Goal: Task Accomplishment & Management: Manage account settings

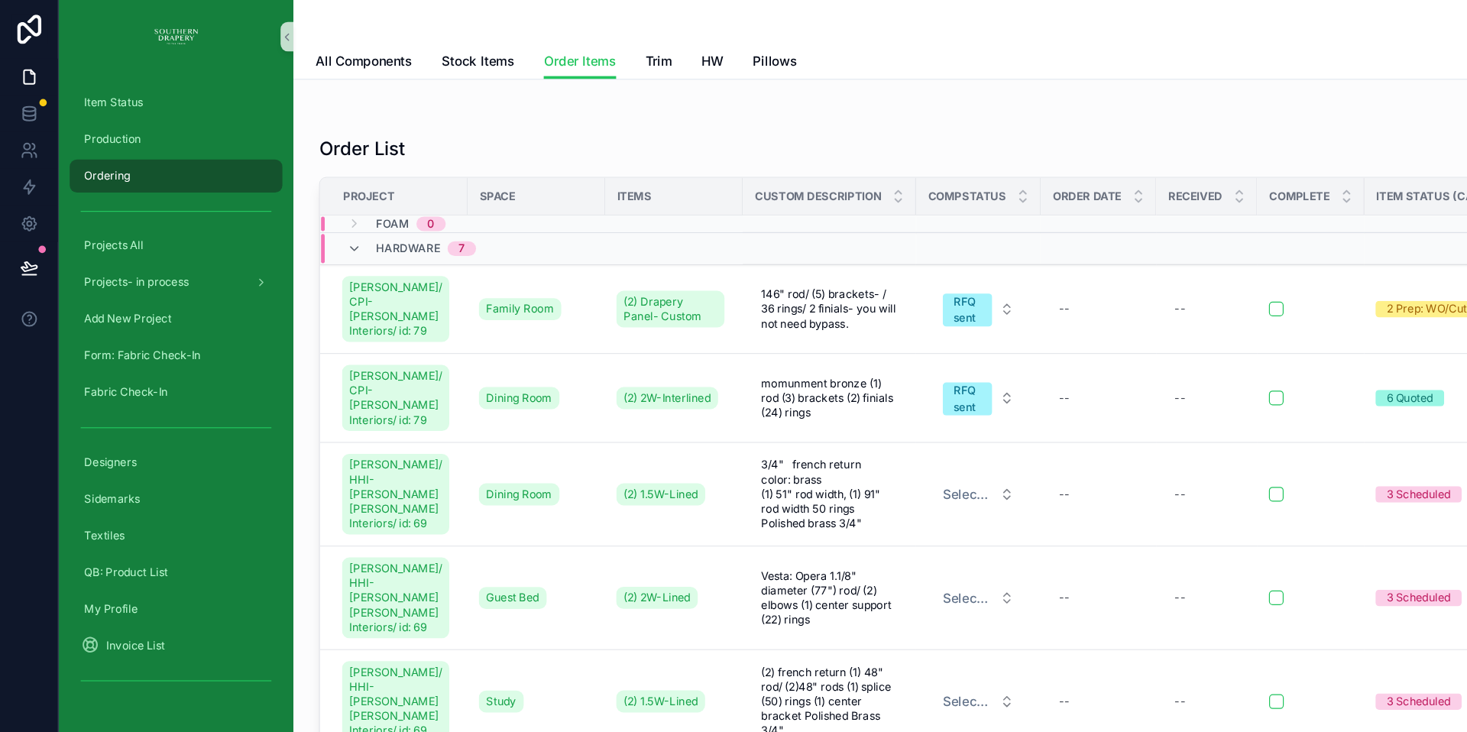
scroll to position [214, 0]
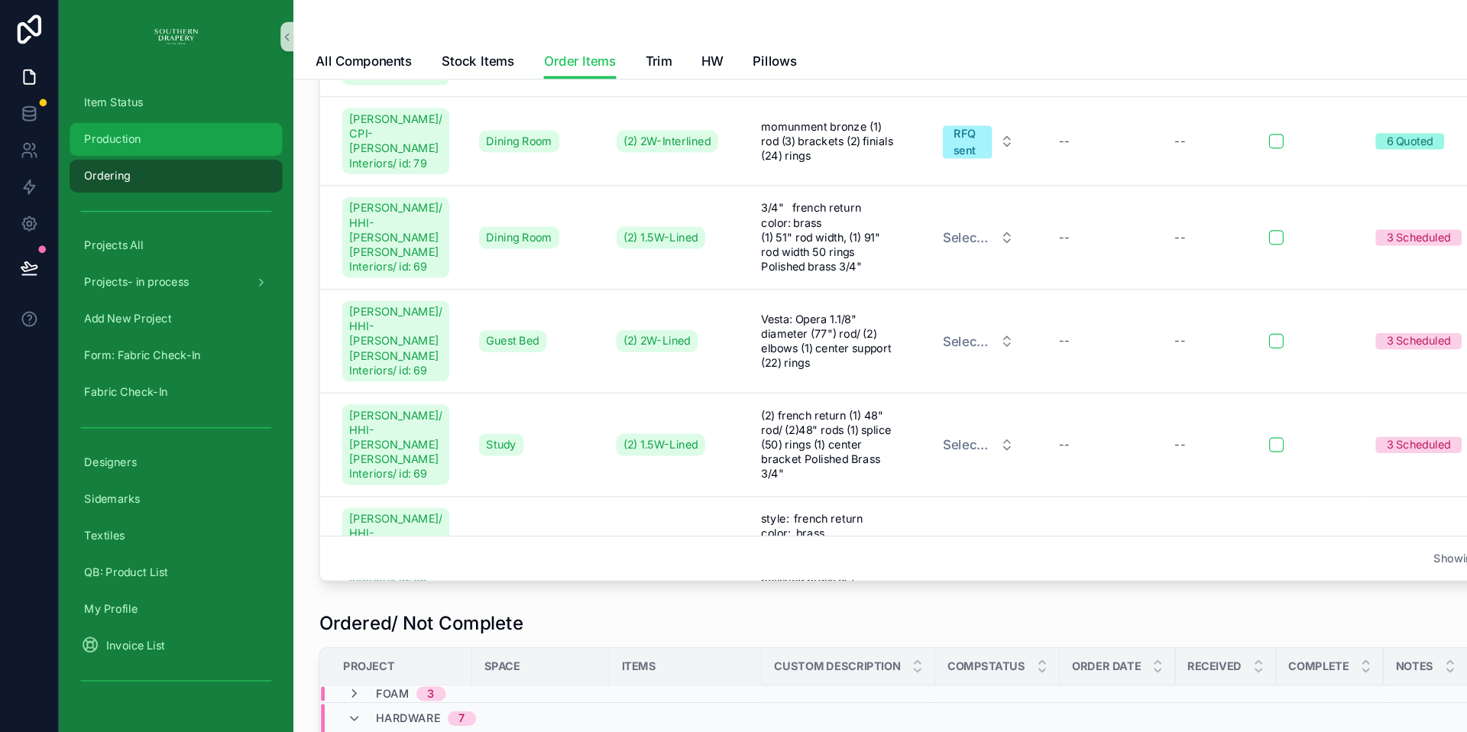
click at [108, 124] on div "Production" at bounding box center [146, 116] width 159 height 24
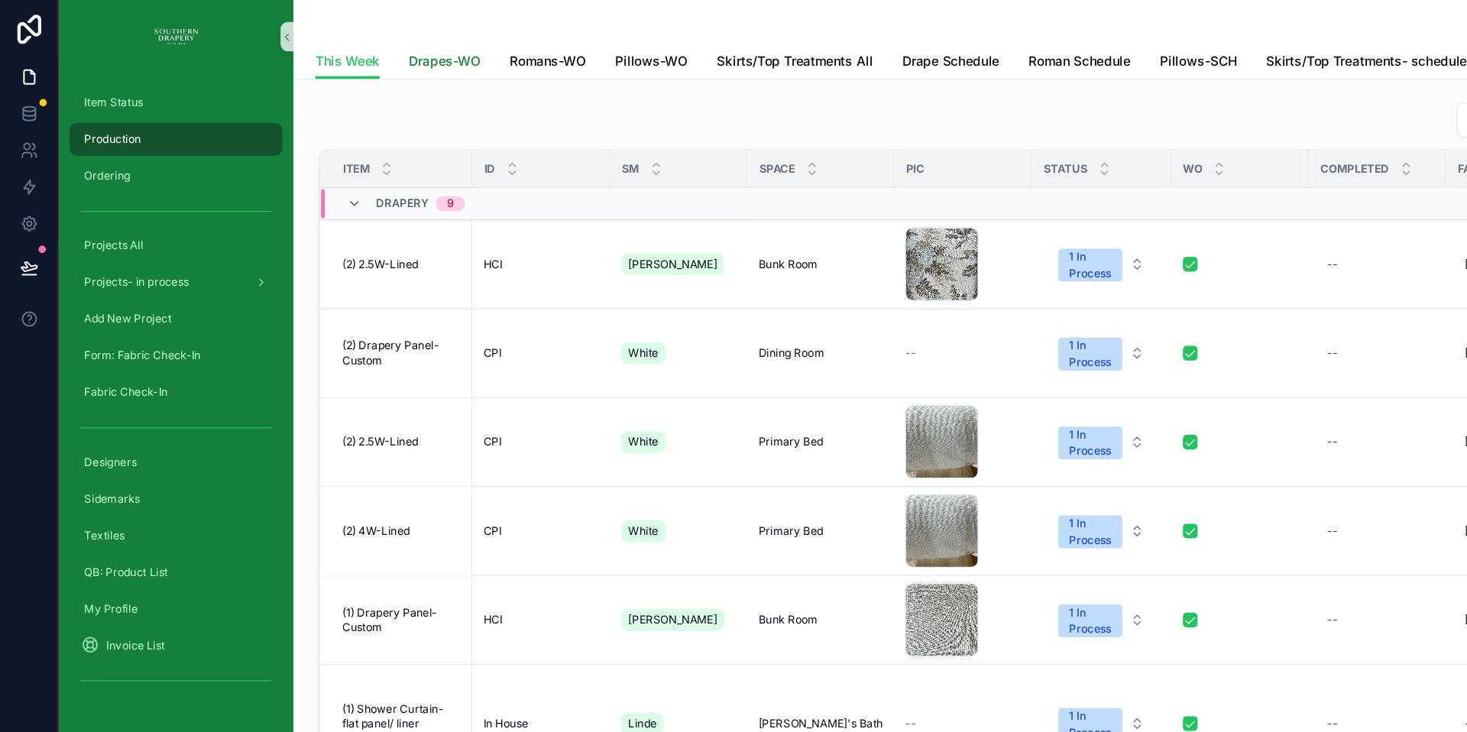
click at [370, 48] on span "Drapes-WO" at bounding box center [371, 51] width 60 height 15
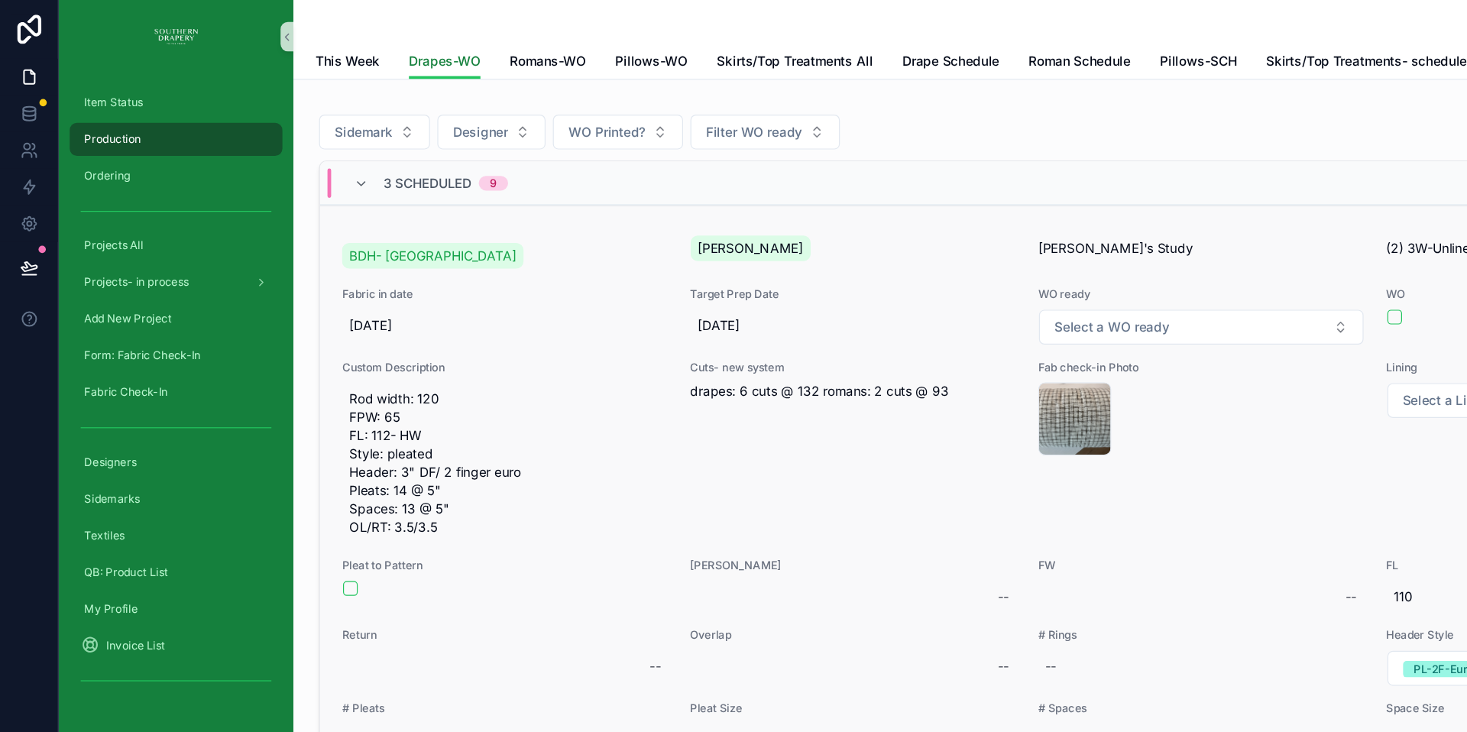
scroll to position [73, 0]
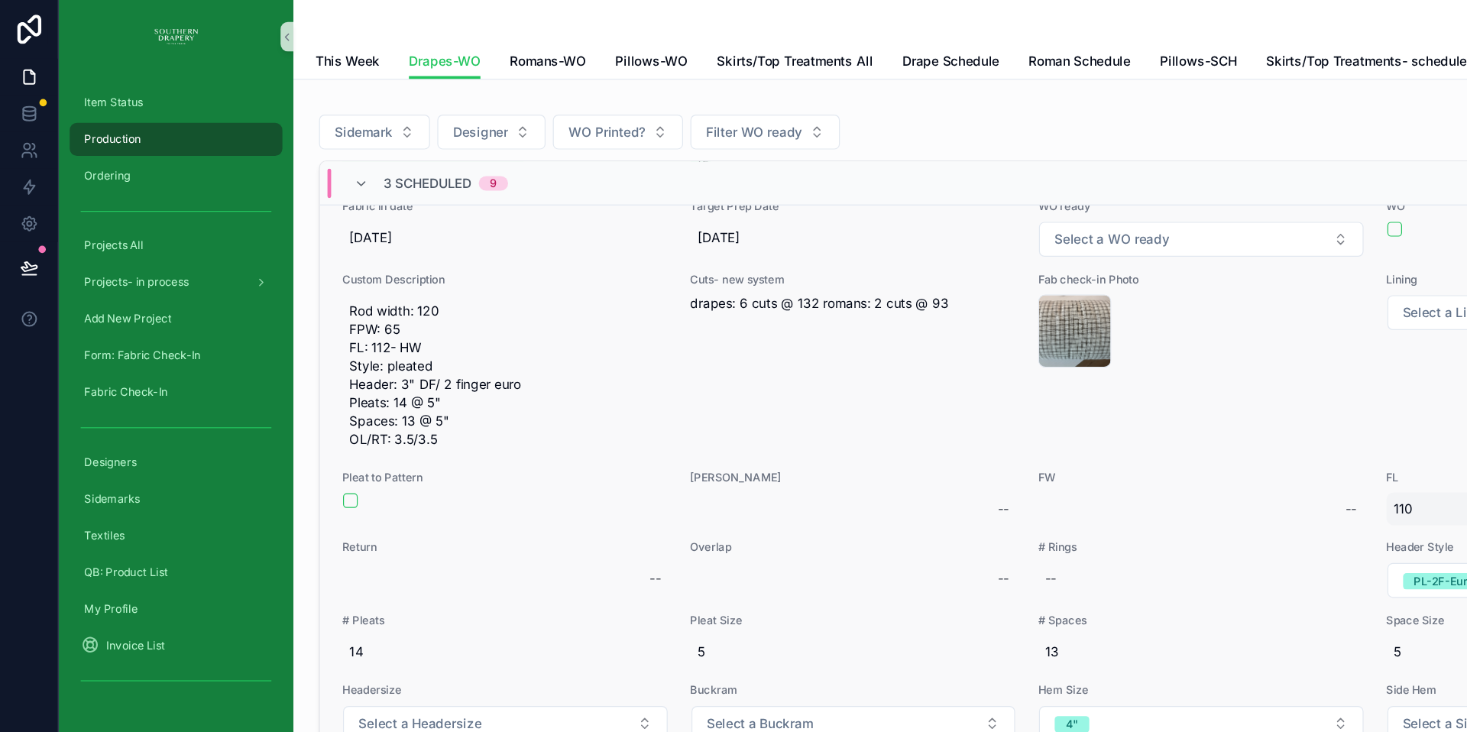
click at [1175, 422] on span "110" at bounding box center [1291, 423] width 260 height 15
type input "***"
click at [1138, 444] on icon "scrollable content" at bounding box center [1135, 443] width 12 height 12
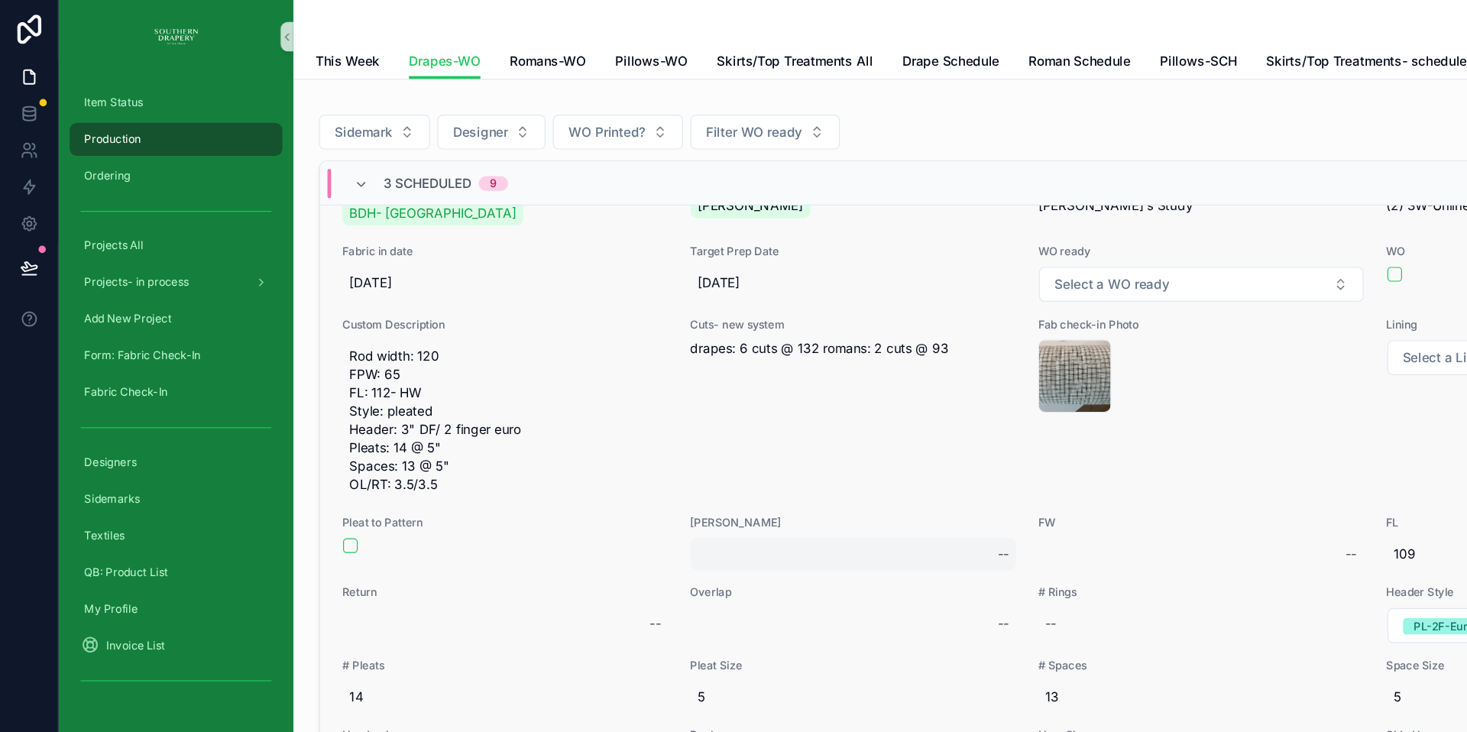
click at [604, 459] on div "--" at bounding box center [711, 462] width 272 height 28
type input "*****"
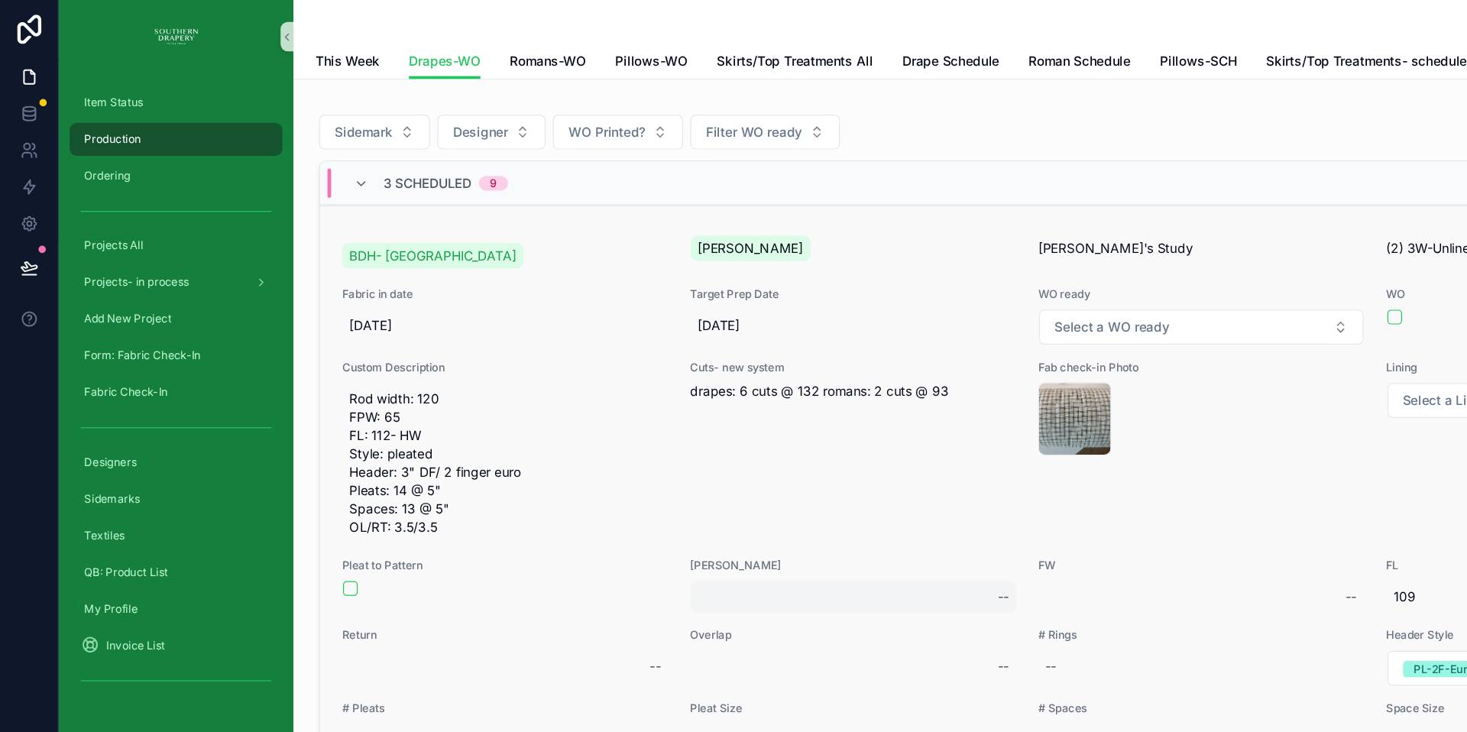
click at [577, 494] on div "--" at bounding box center [711, 498] width 272 height 28
type input "******"
click at [1008, 520] on icon "scrollable content" at bounding box center [1006, 516] width 12 height 12
click at [602, 547] on div "--" at bounding box center [711, 556] width 272 height 28
type input "****"
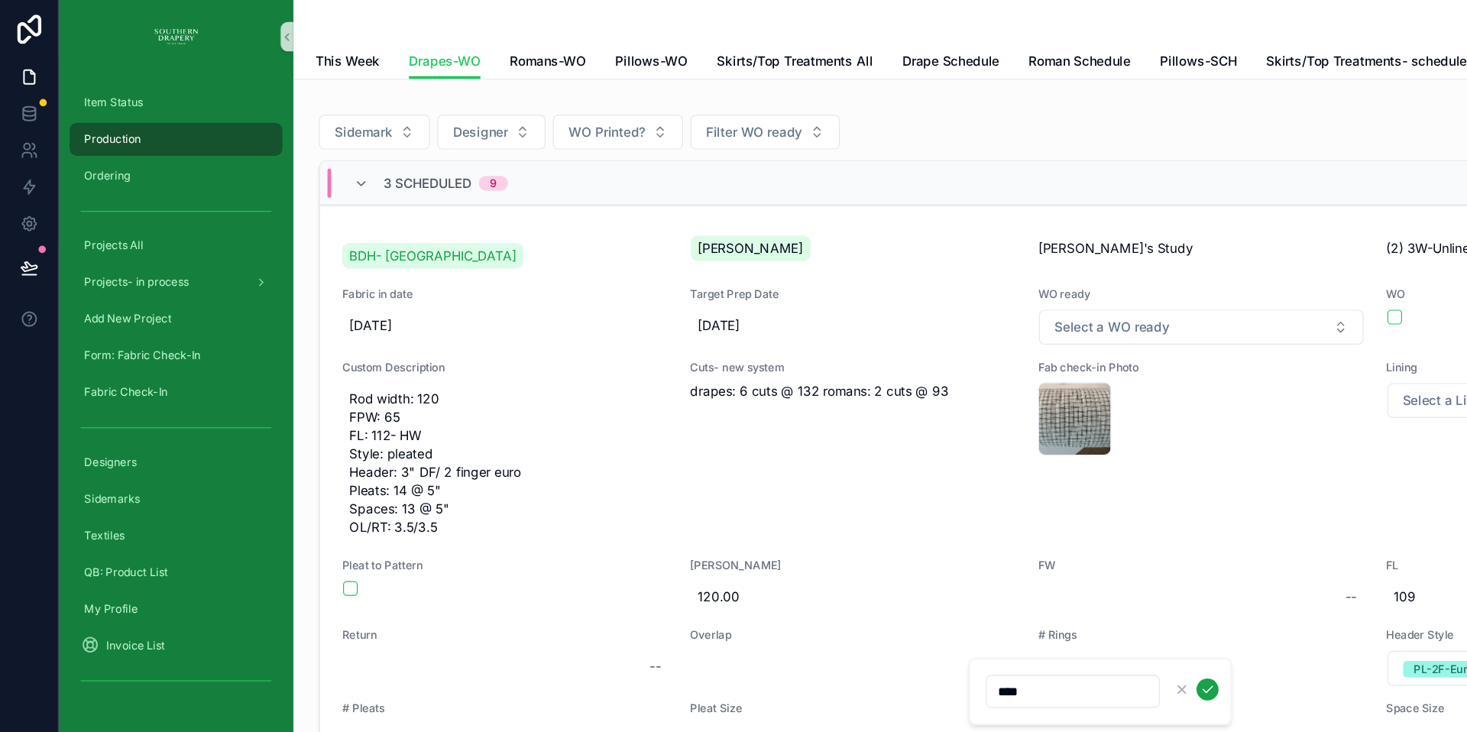
click at [1011, 575] on icon "scrollable content" at bounding box center [1006, 574] width 12 height 12
click at [322, 545] on div "--" at bounding box center [421, 556] width 272 height 28
type input "****"
click at [314, 552] on div "--" at bounding box center [421, 556] width 272 height 28
type input "****"
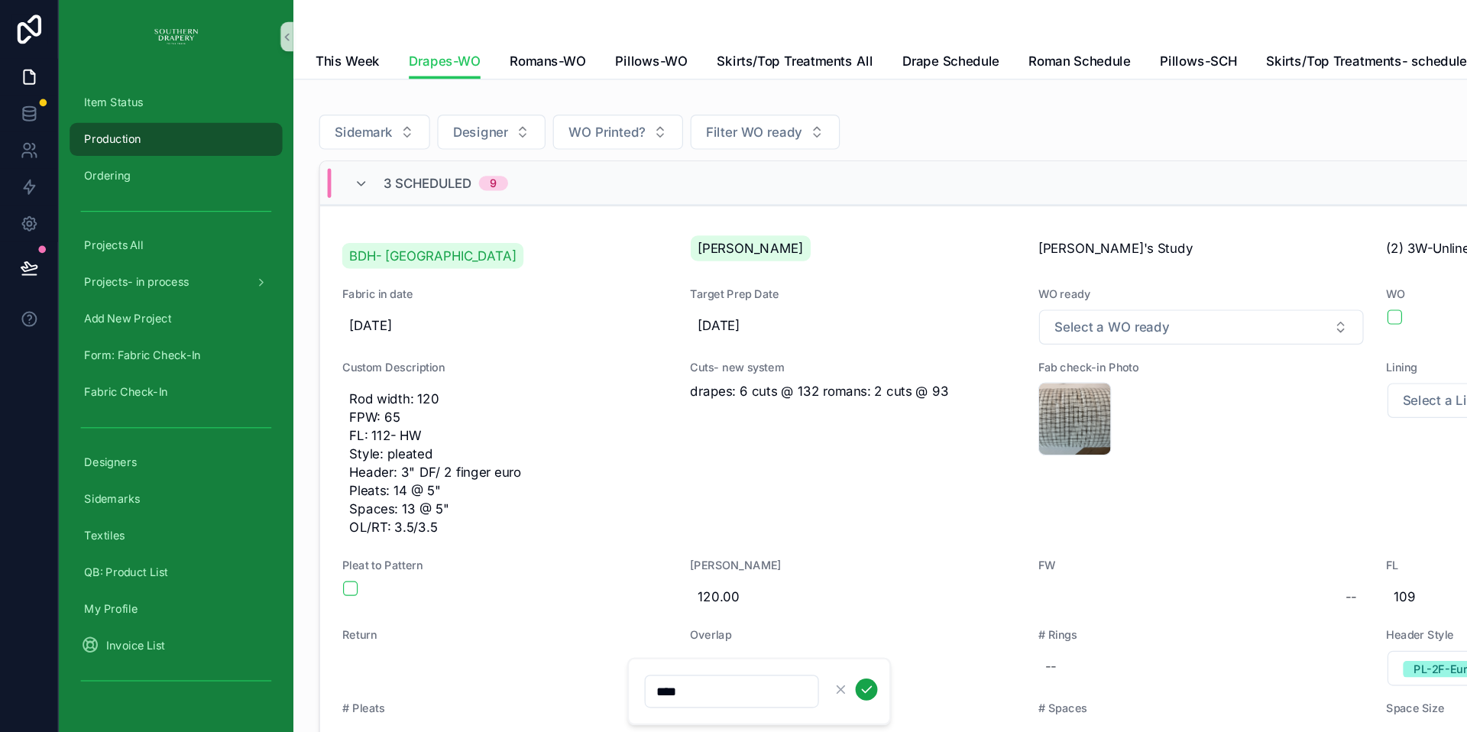
click at [724, 574] on icon "scrollable content" at bounding box center [722, 574] width 12 height 12
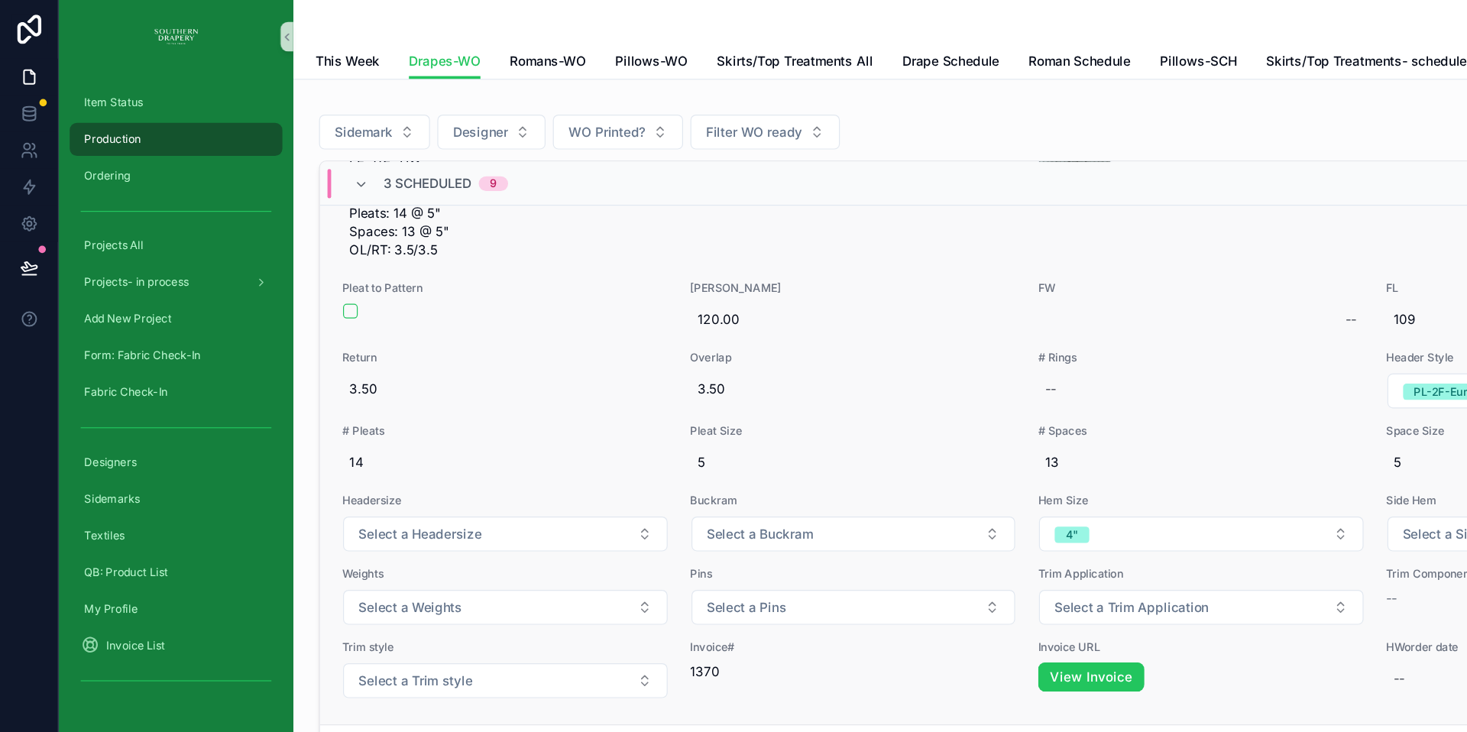
scroll to position [246, 0]
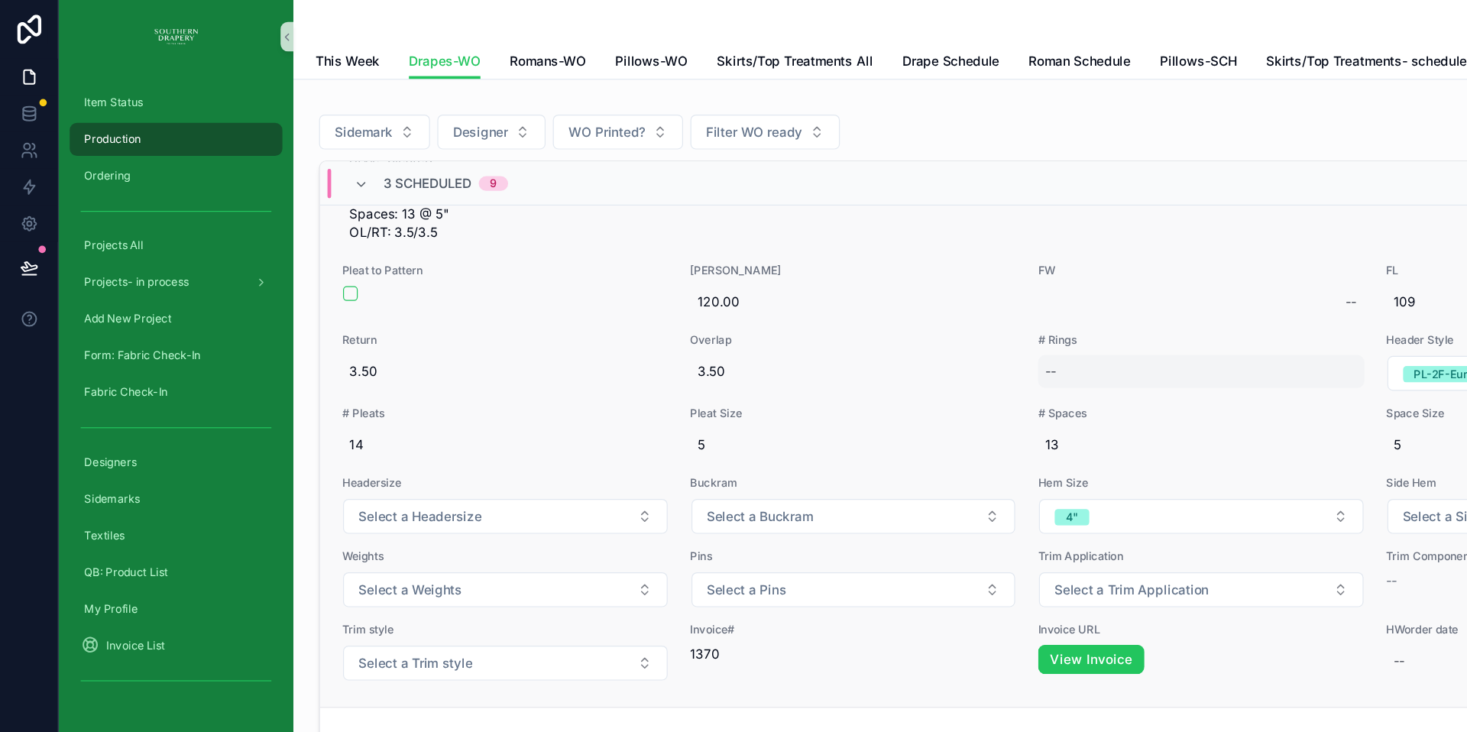
click at [894, 305] on div "--" at bounding box center [1001, 310] width 272 height 28
type input "**"
click at [962, 367] on span "13" at bounding box center [1001, 370] width 260 height 15
click at [688, 422] on button "Select a Buckram" at bounding box center [711, 430] width 270 height 29
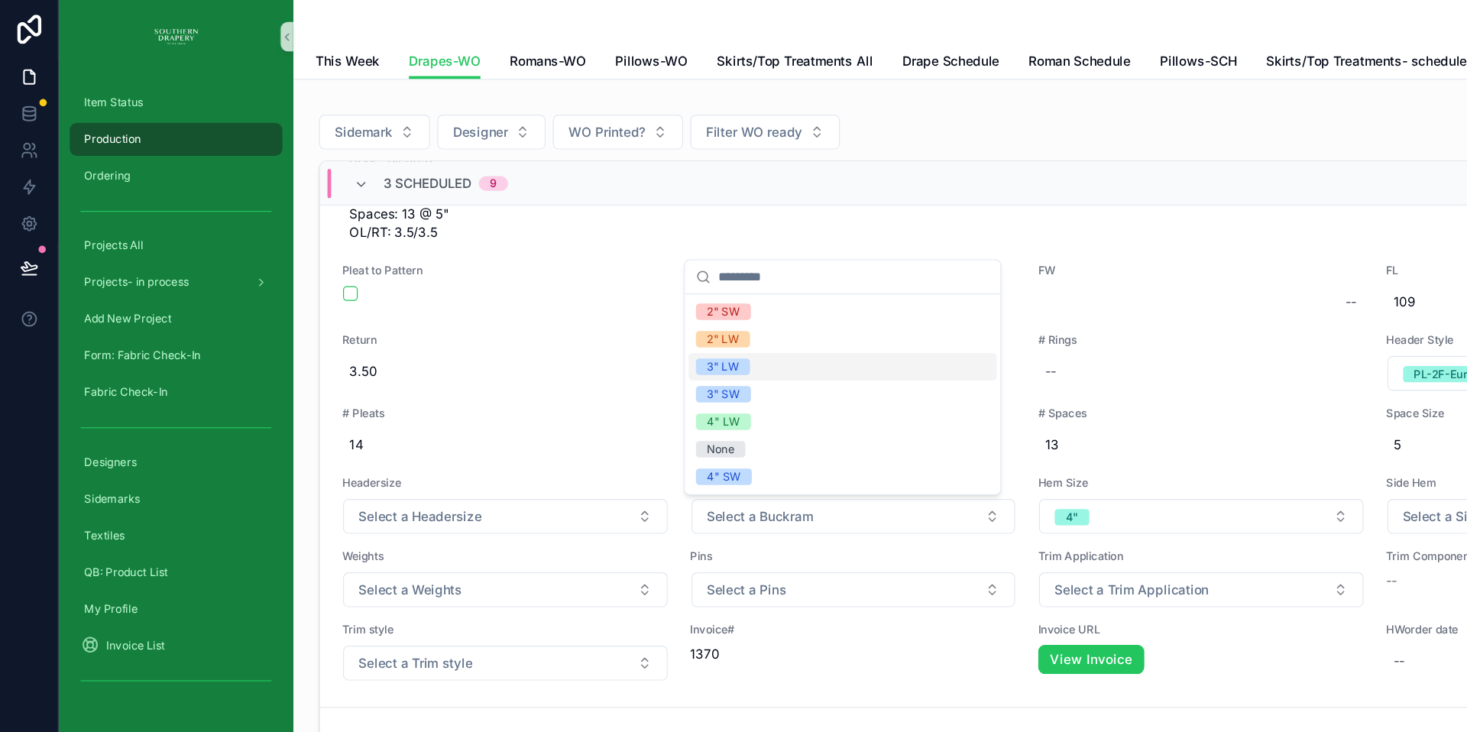
click at [611, 310] on div "3" LW" at bounding box center [602, 306] width 27 height 14
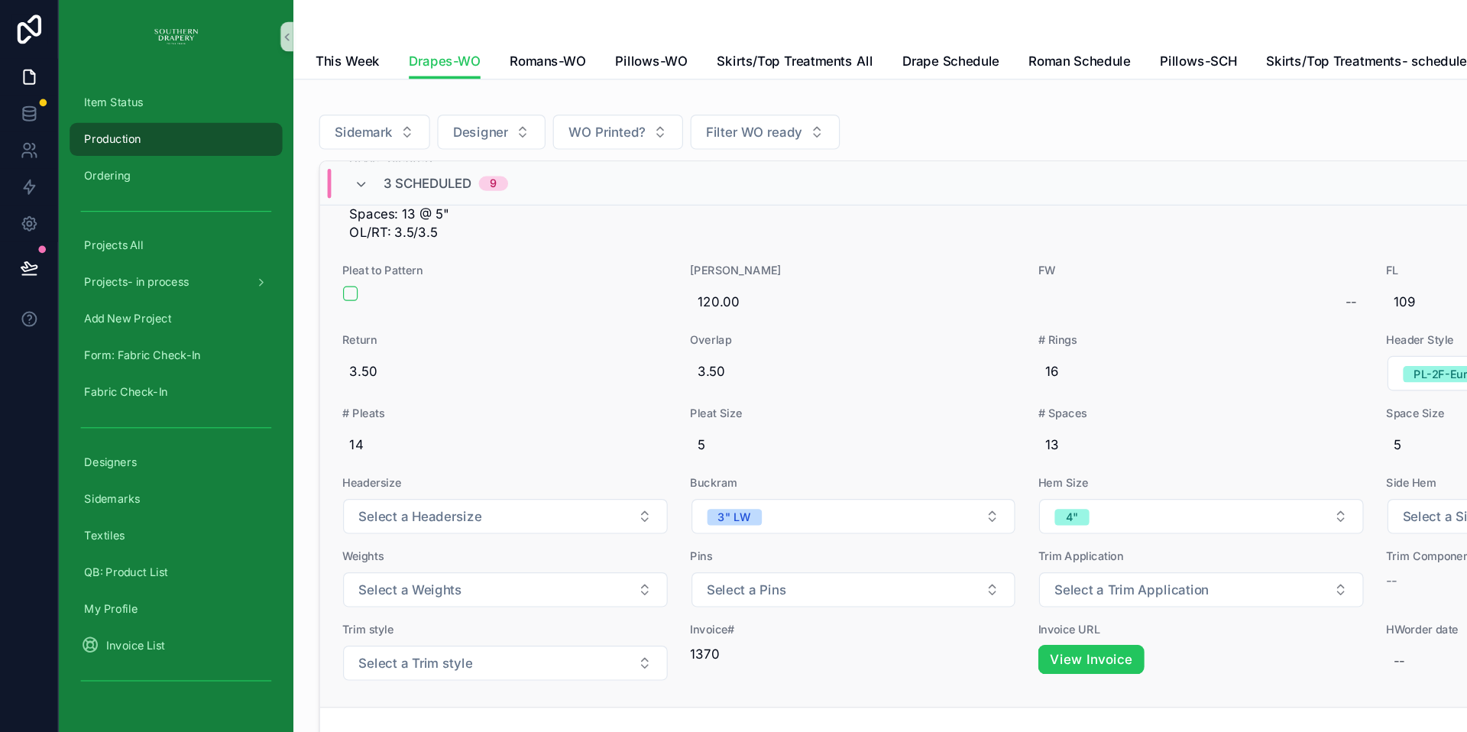
scroll to position [209, 0]
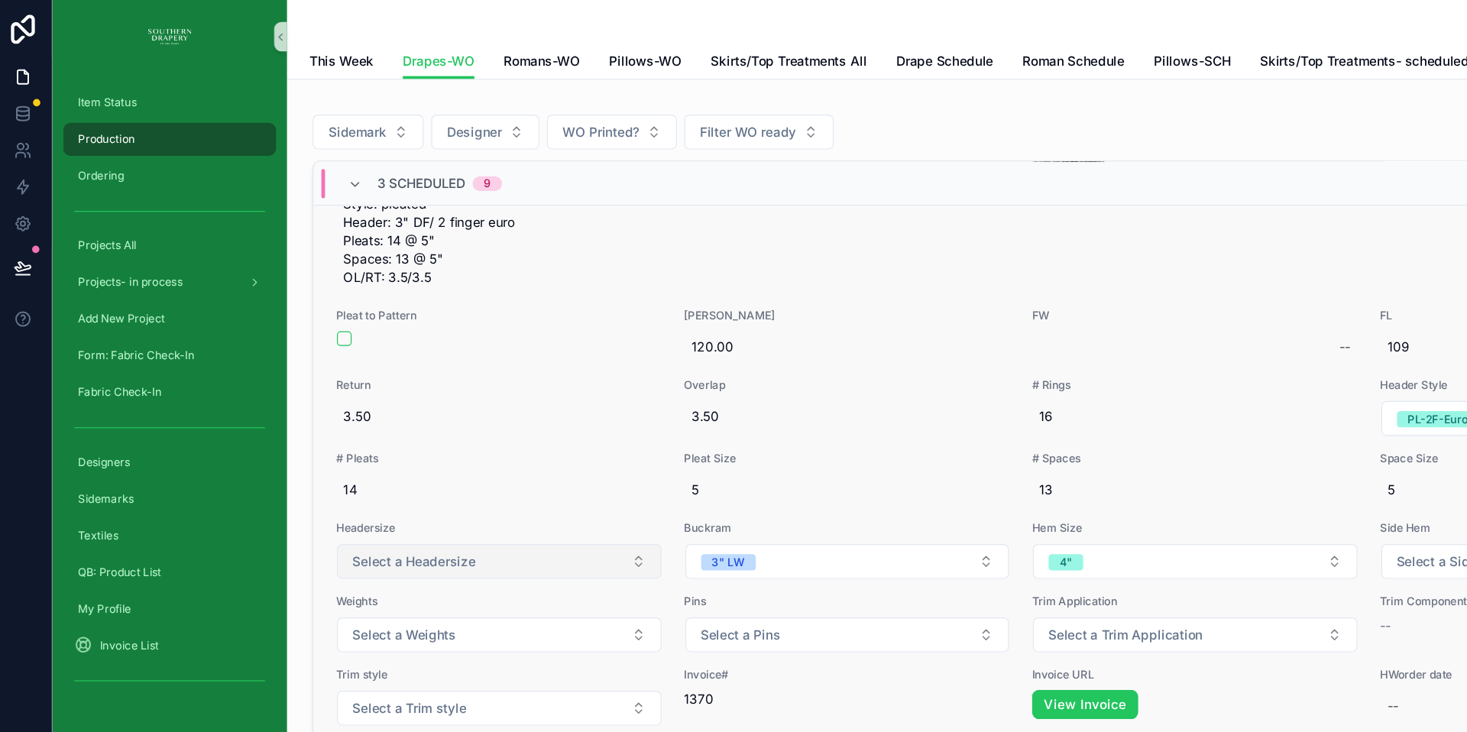
click at [474, 474] on button "Select a Headersize" at bounding box center [421, 467] width 270 height 29
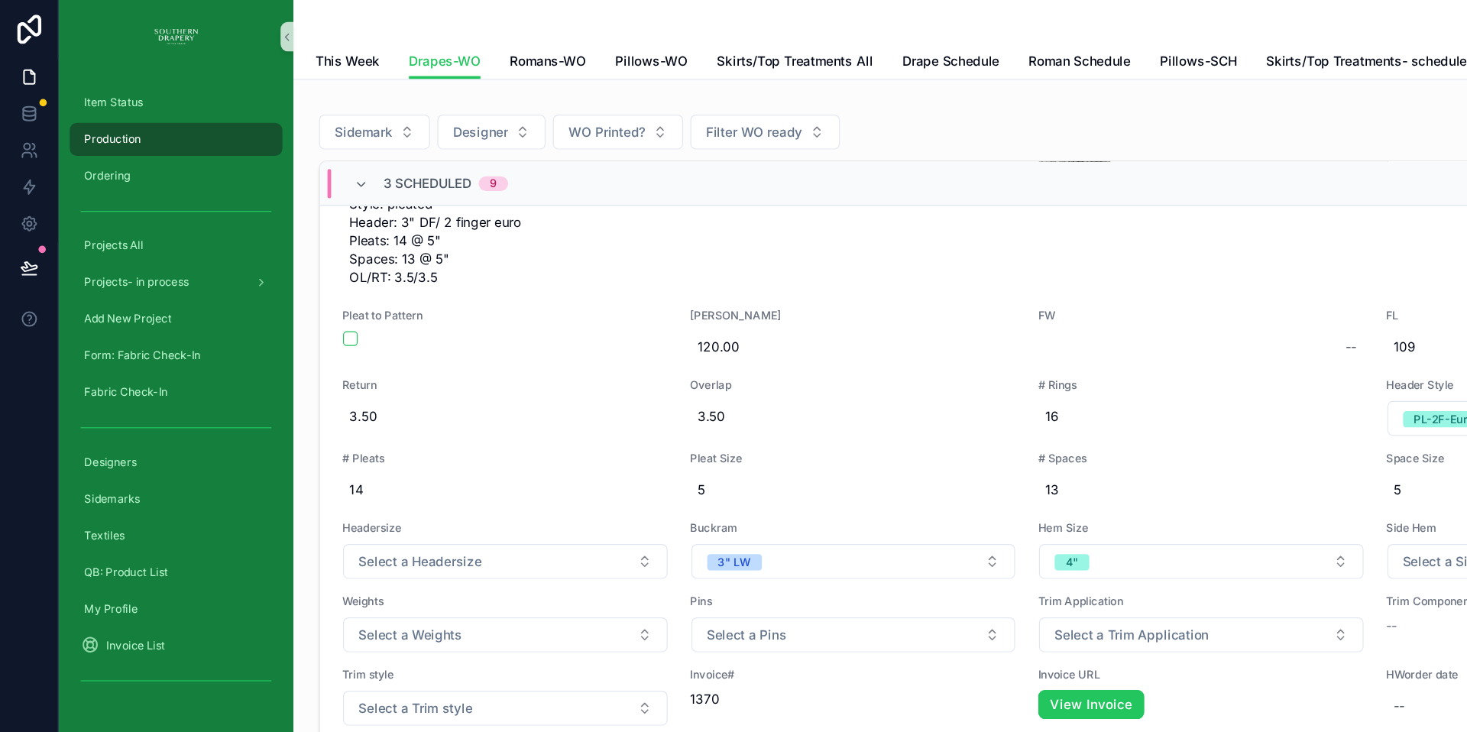
scroll to position [171, 0]
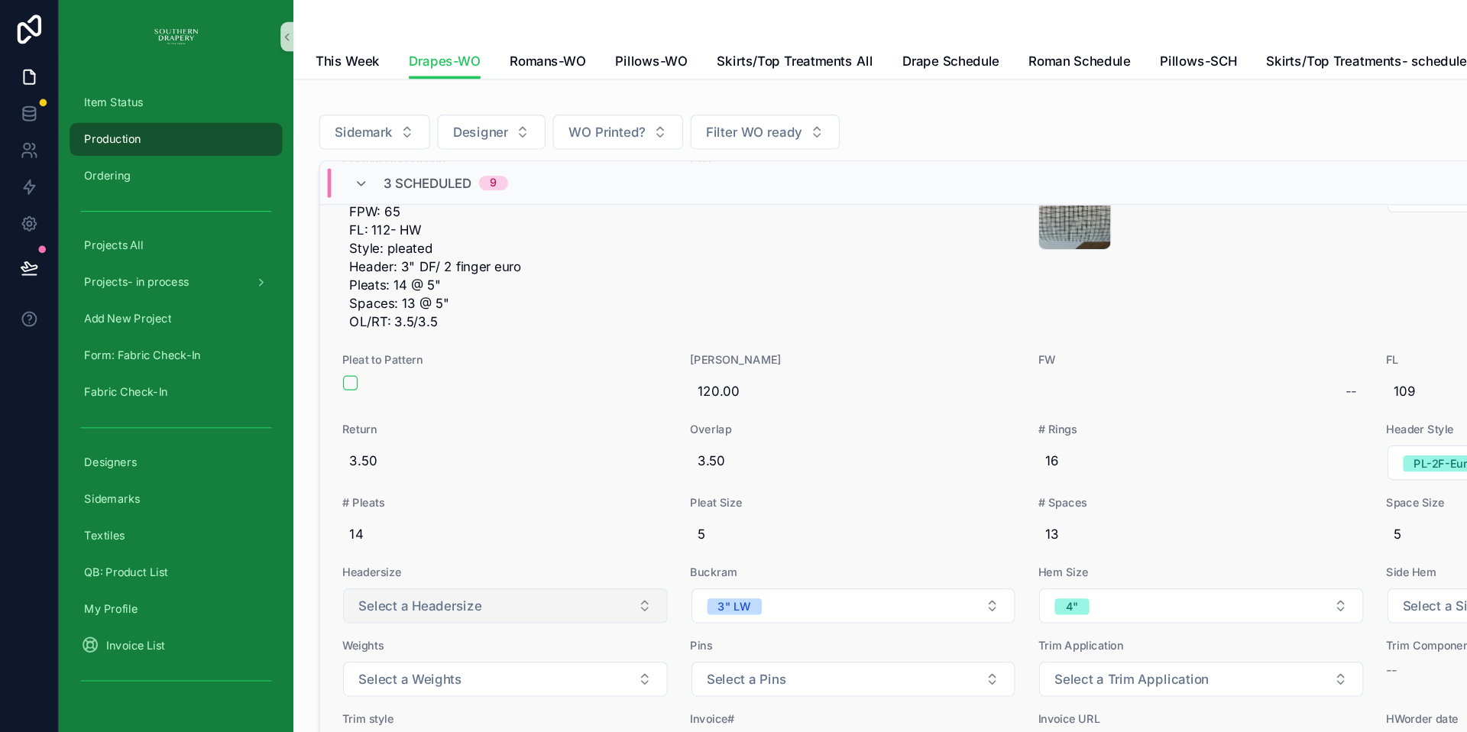
click at [397, 512] on button "Select a Headersize" at bounding box center [421, 504] width 270 height 29
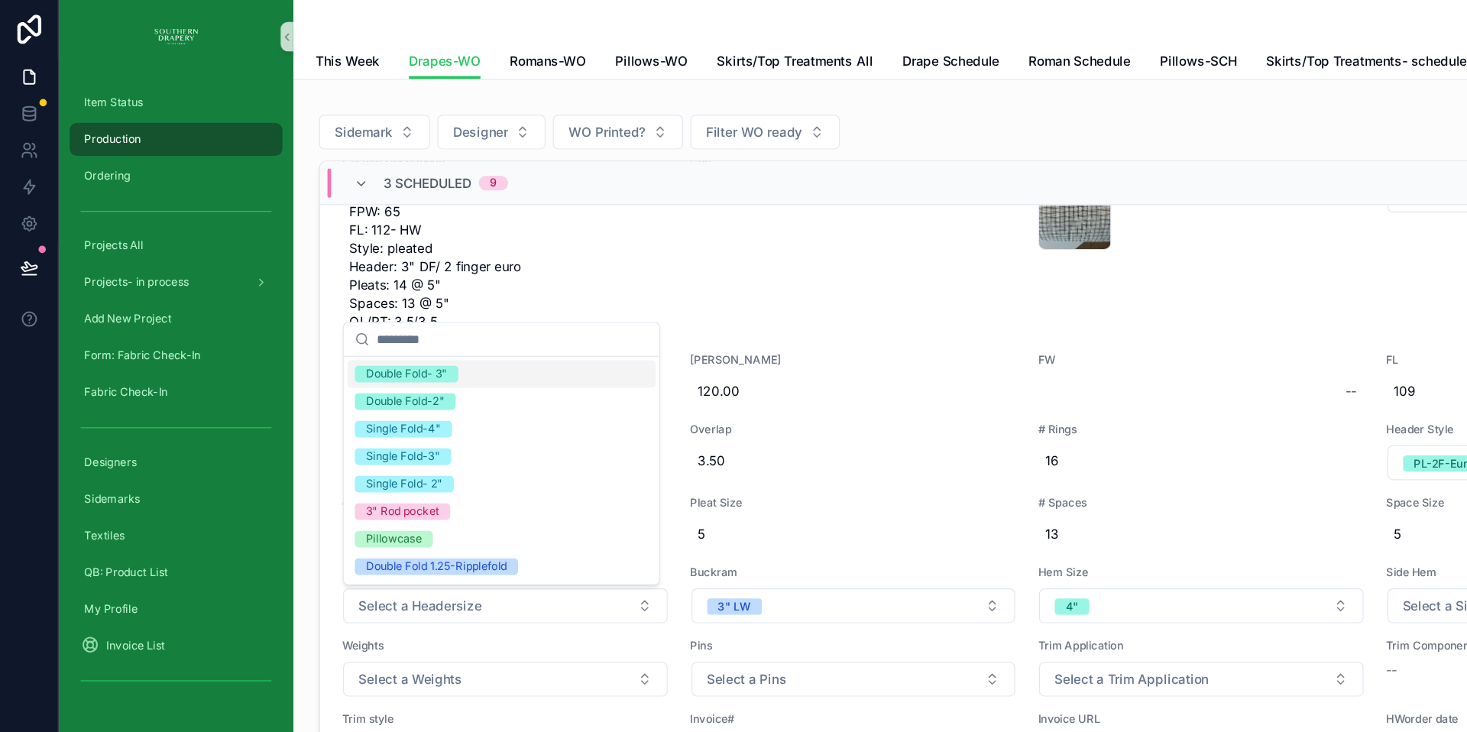
click at [327, 312] on div "Double Fold- 3"" at bounding box center [339, 312] width 68 height 14
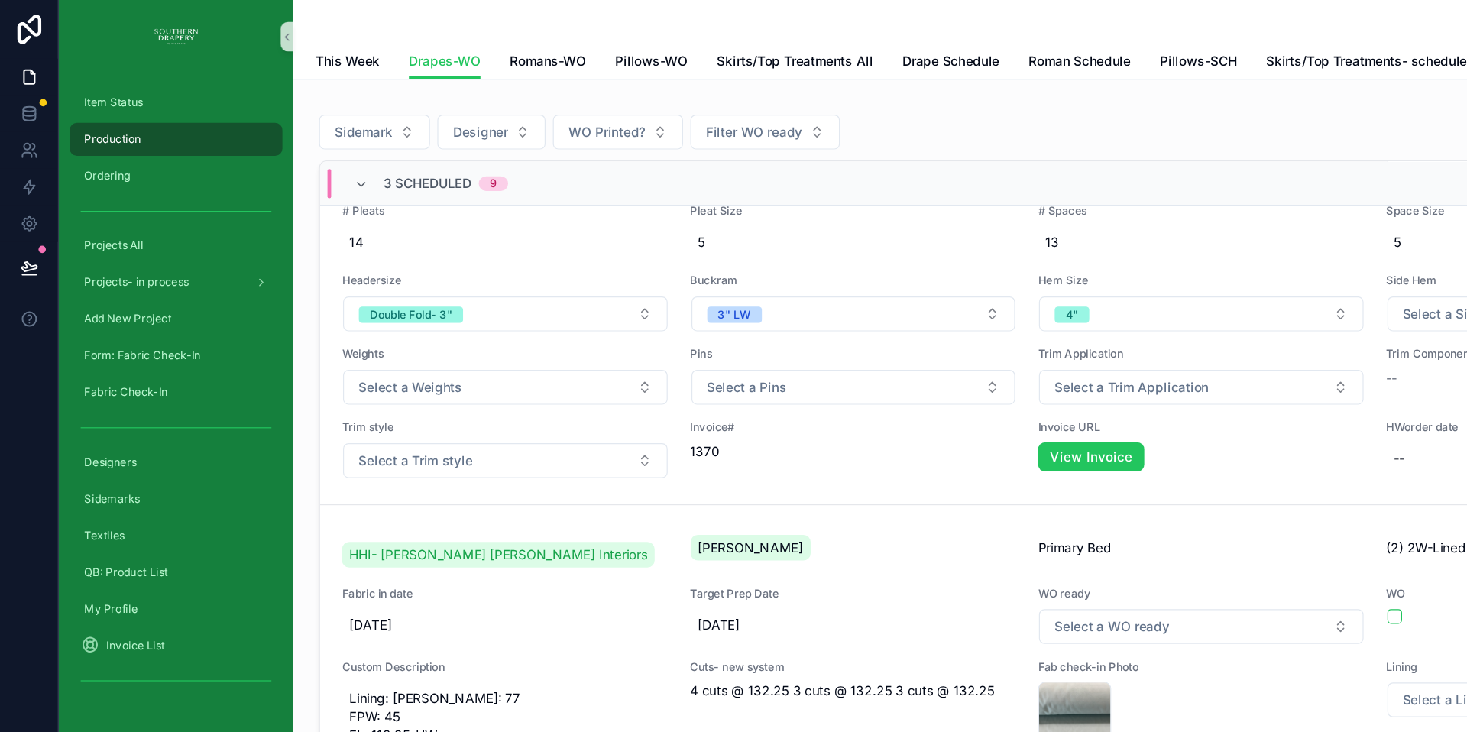
scroll to position [420, 0]
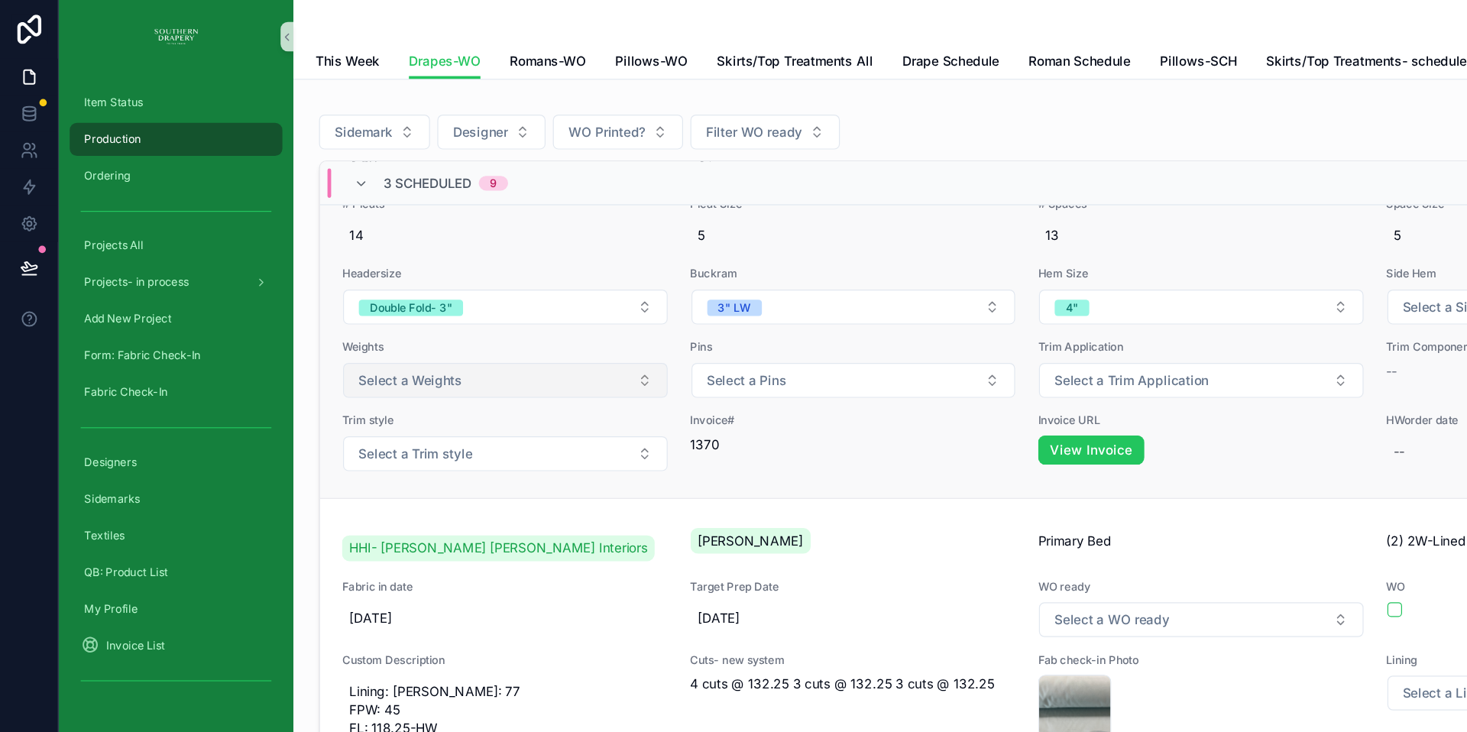
click at [419, 320] on button "Select a Weights" at bounding box center [421, 317] width 270 height 29
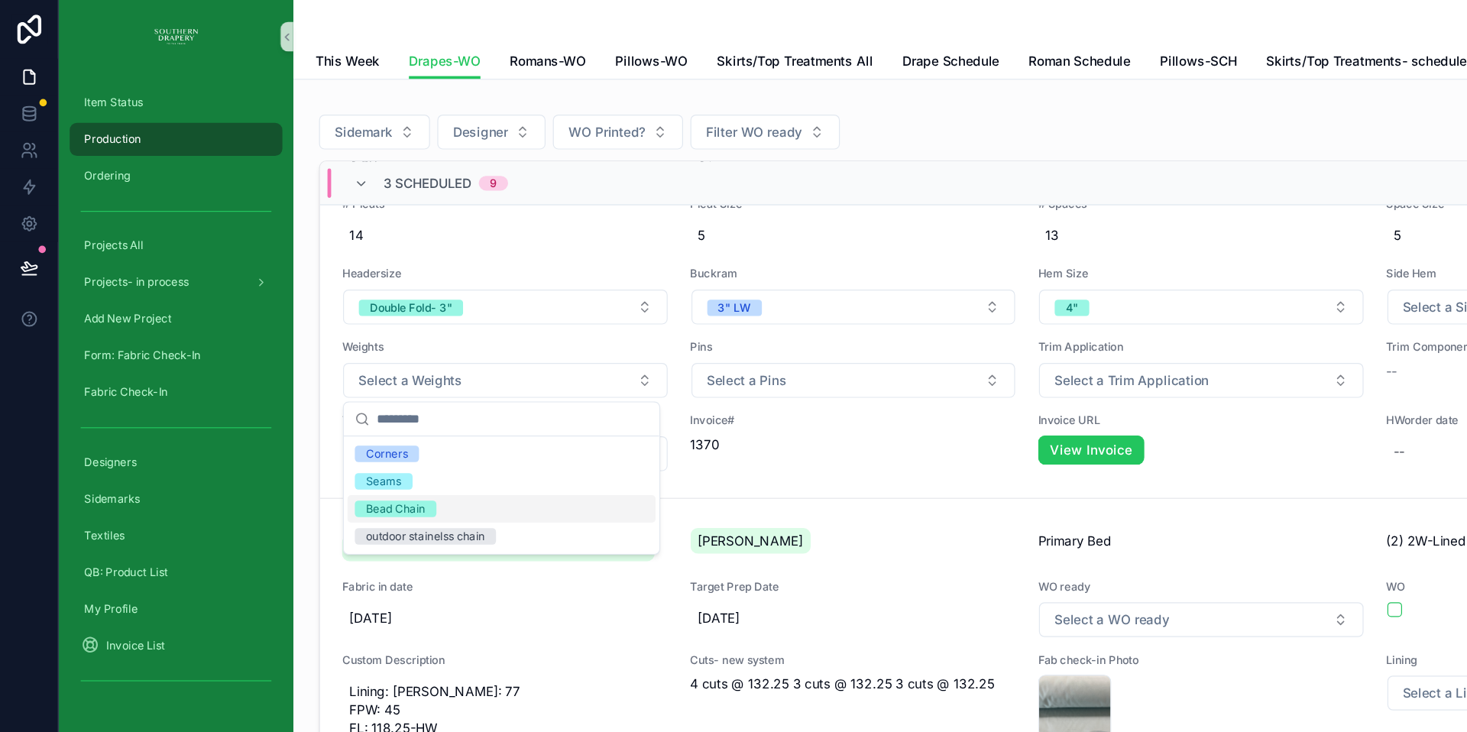
click at [341, 425] on div "Bead Chain" at bounding box center [330, 424] width 50 height 14
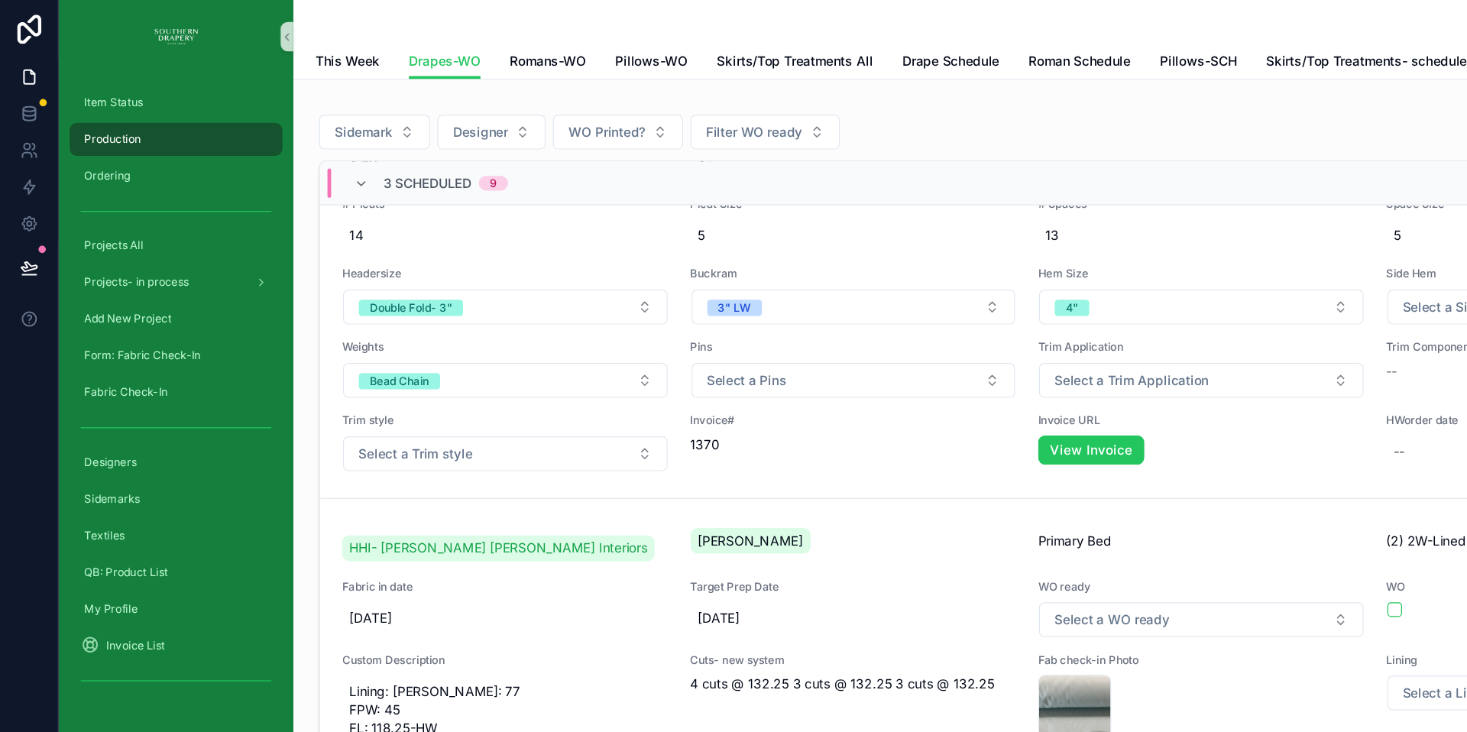
scroll to position [383, 0]
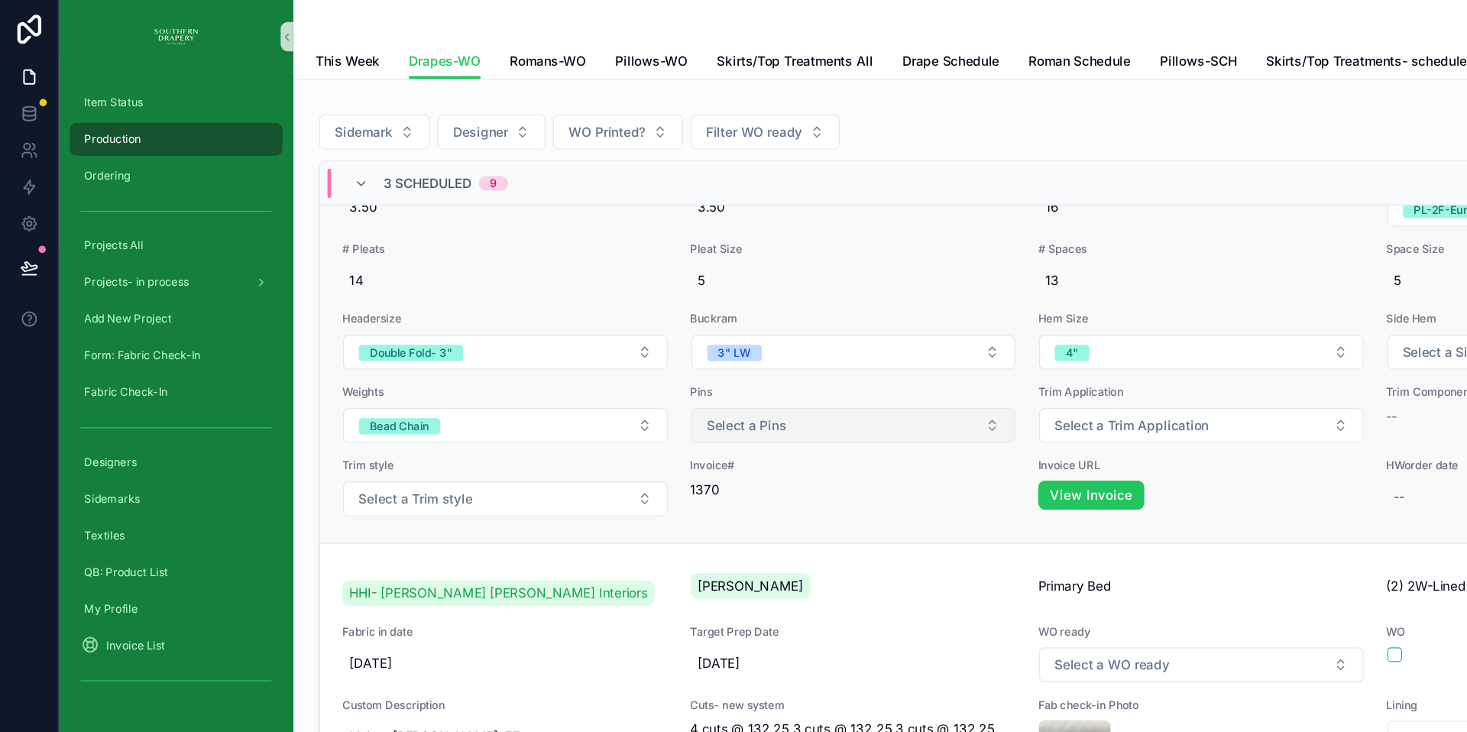
click at [775, 360] on button "Select a Pins" at bounding box center [711, 354] width 270 height 29
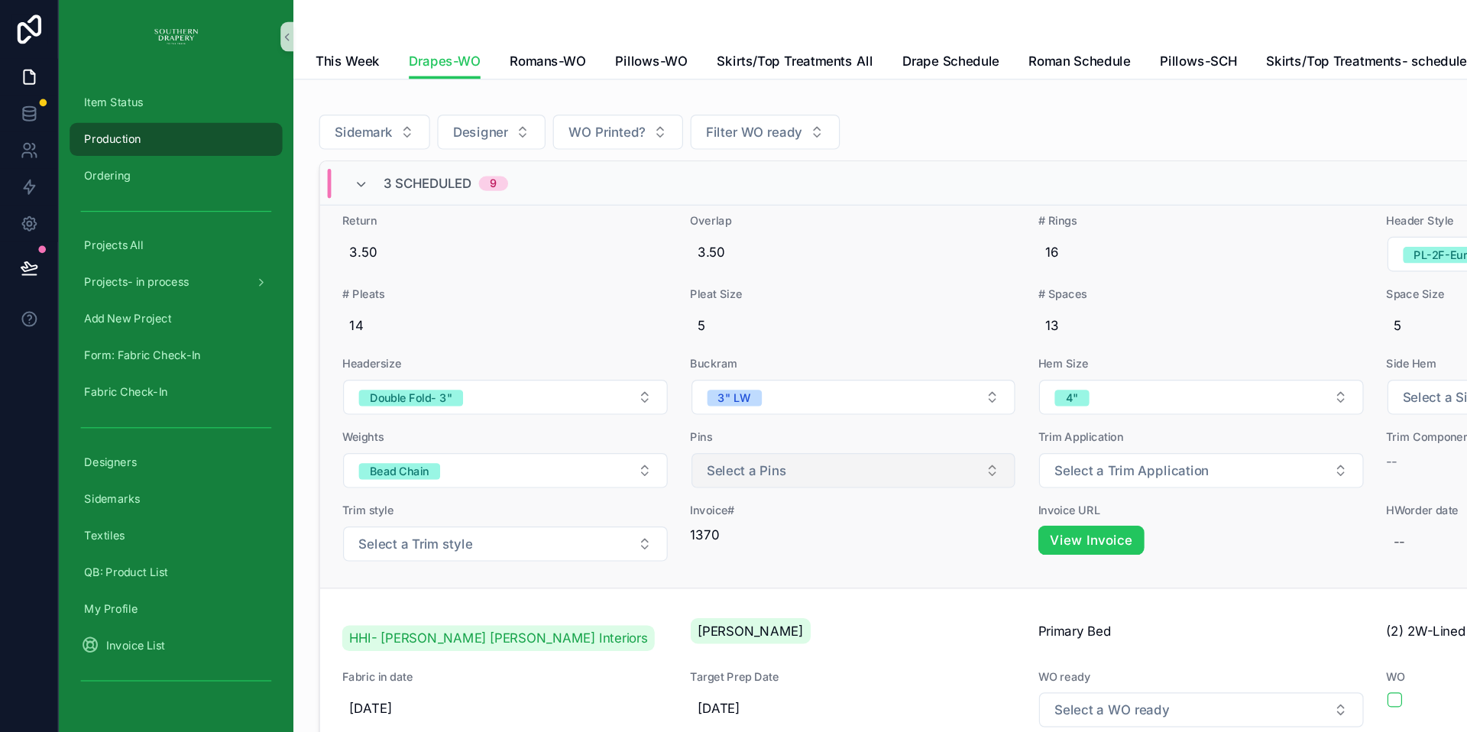
click at [647, 384] on span "Select a Pins" at bounding box center [622, 391] width 66 height 15
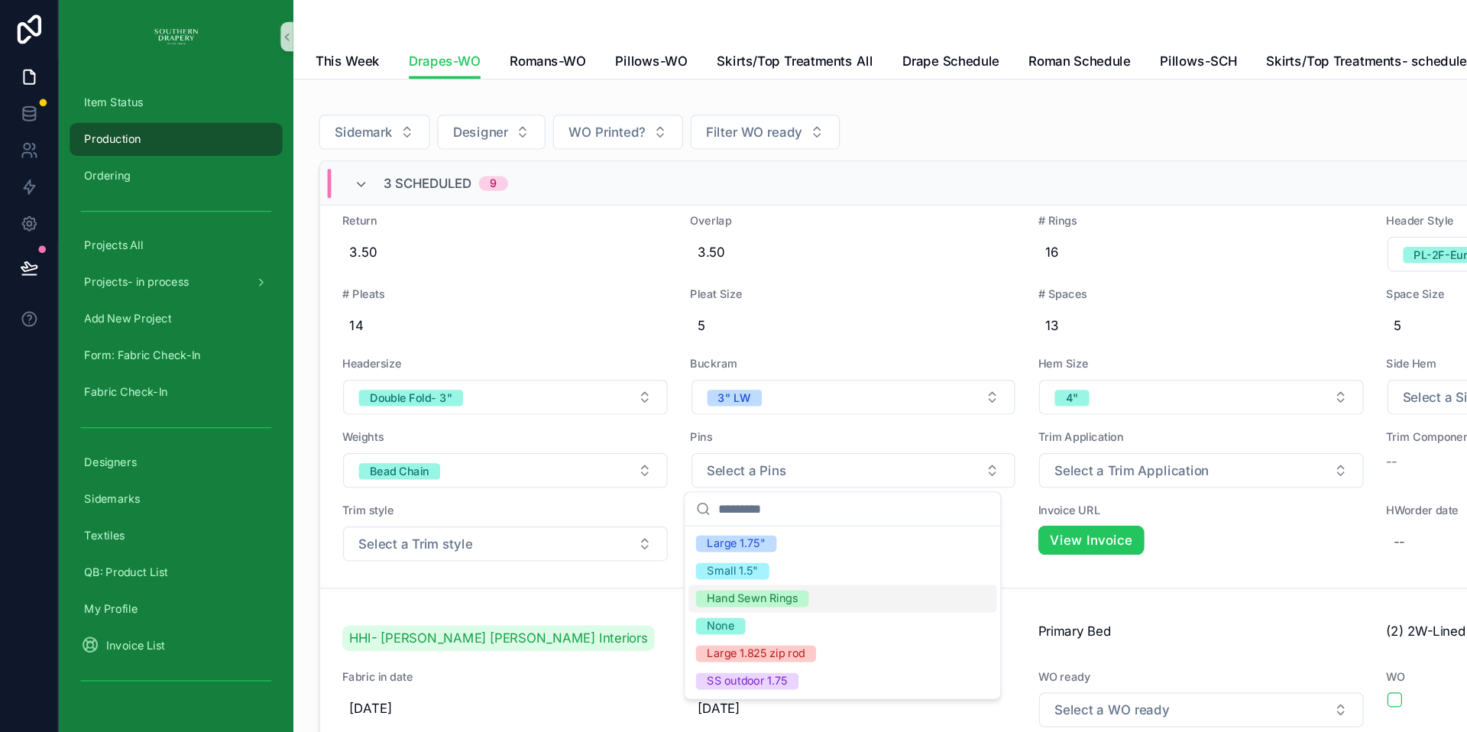
click at [621, 500] on div "Hand Sewn Rings" at bounding box center [627, 499] width 76 height 14
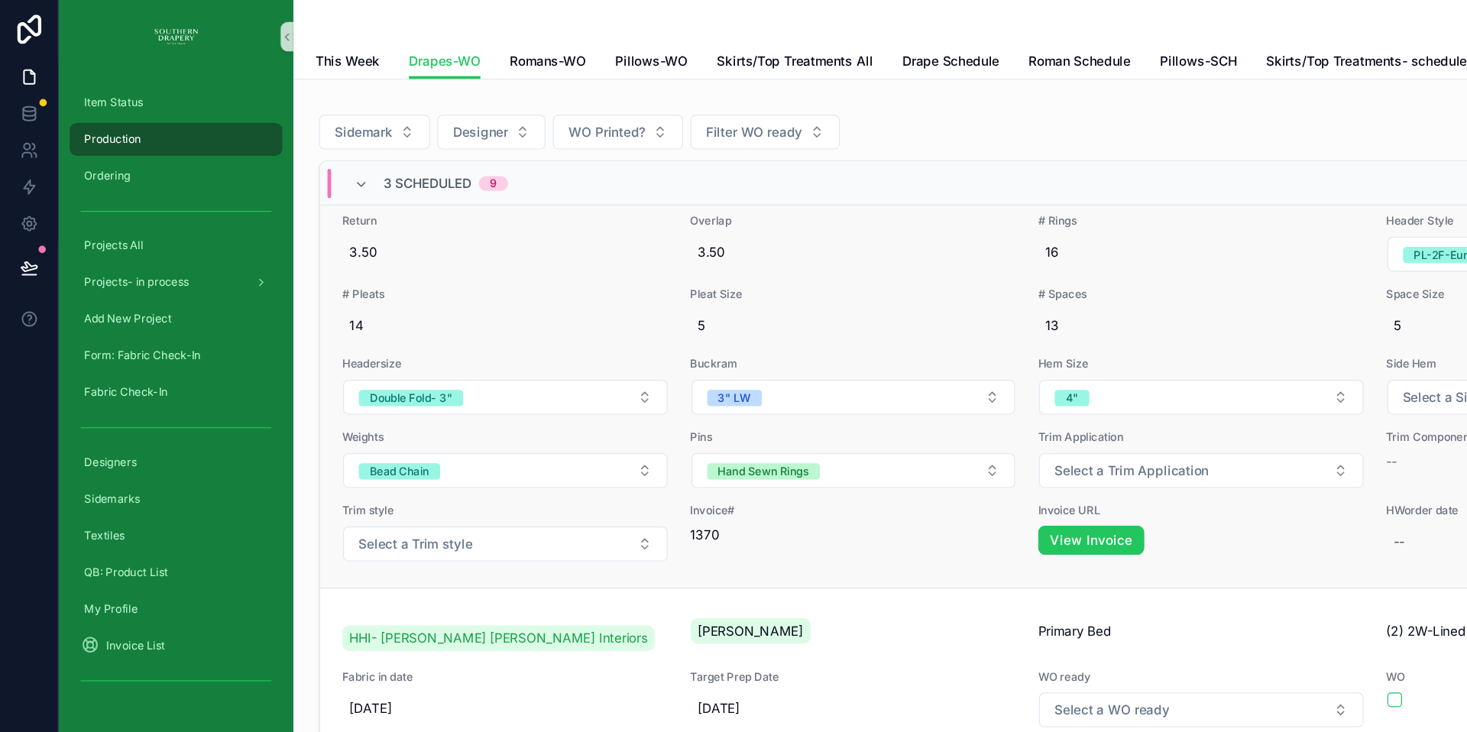
scroll to position [308, 0]
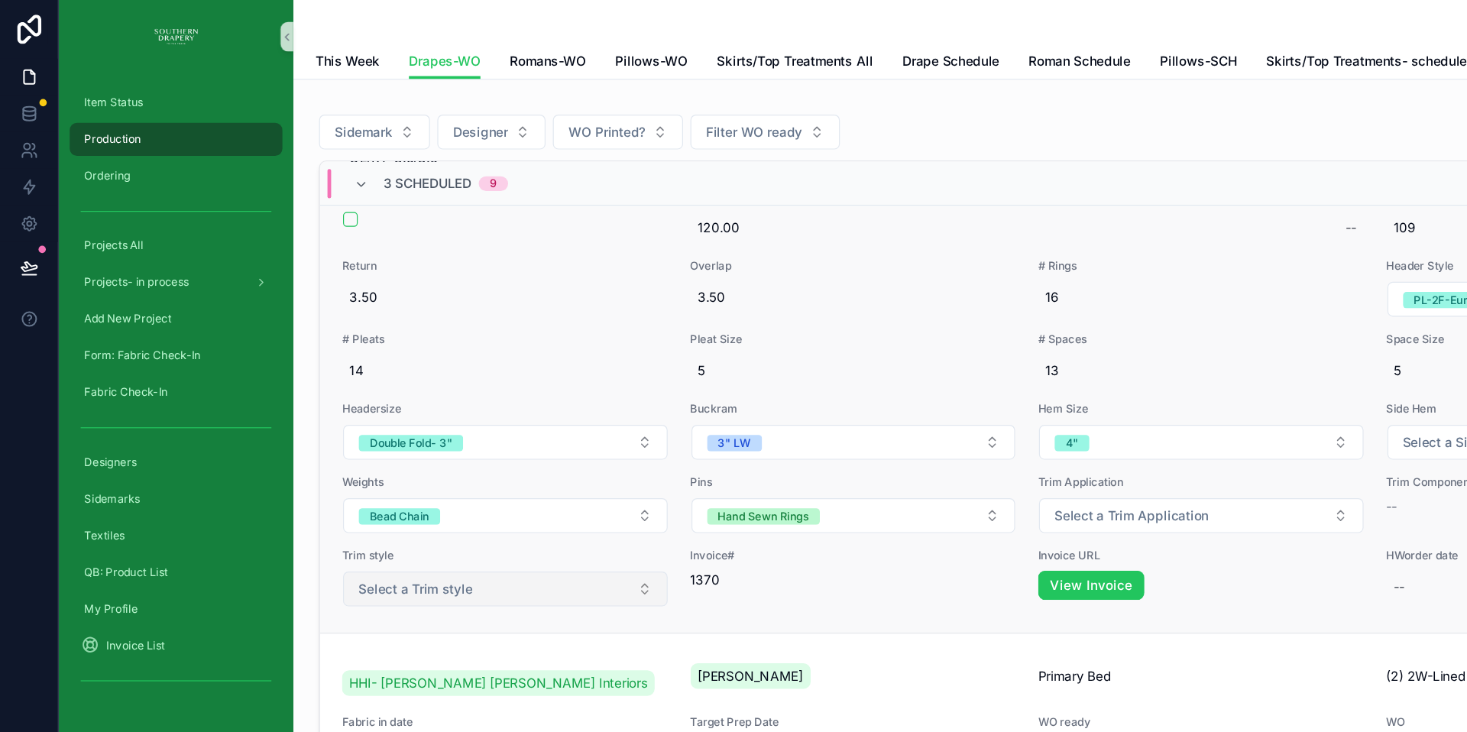
click at [496, 491] on button "Select a Trim style" at bounding box center [421, 490] width 270 height 29
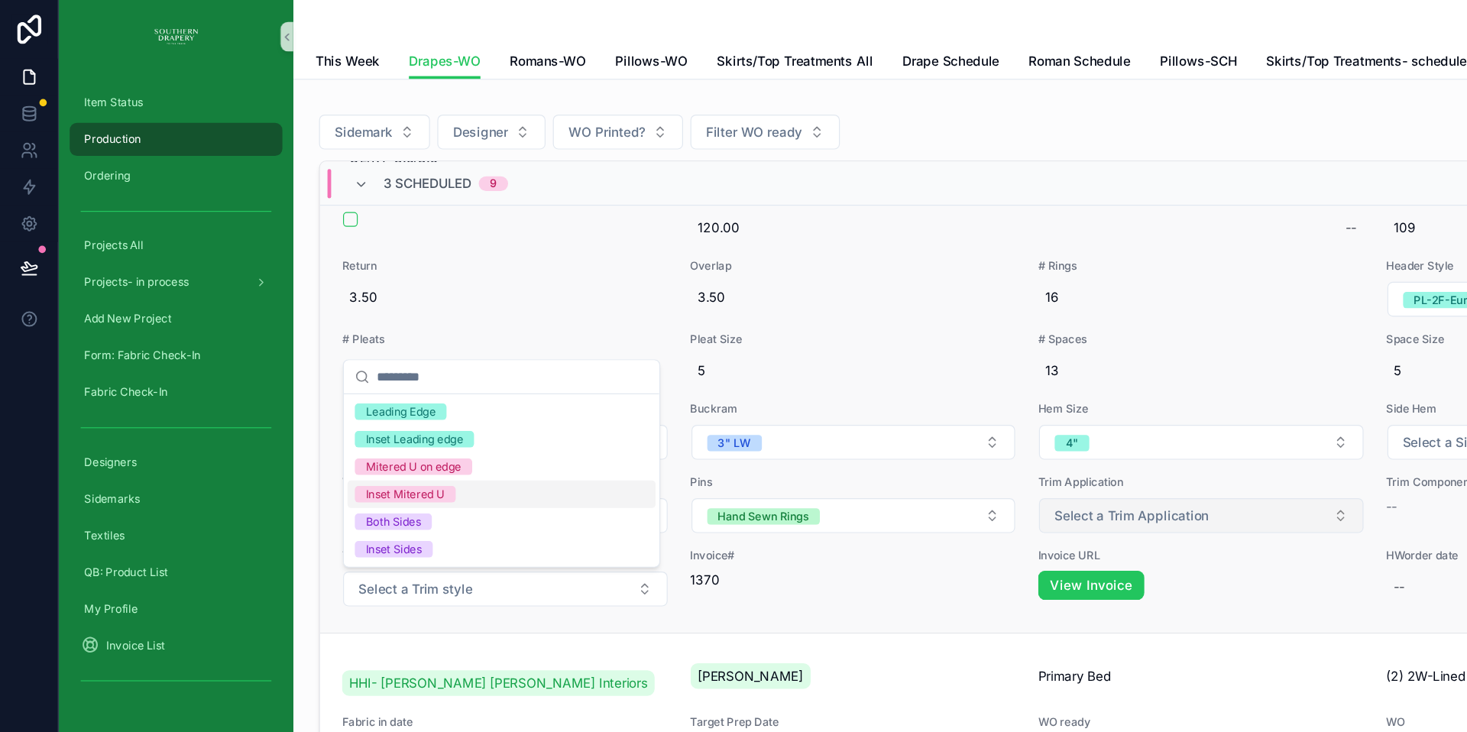
click at [946, 432] on span "Select a Trim Application" at bounding box center [943, 429] width 128 height 15
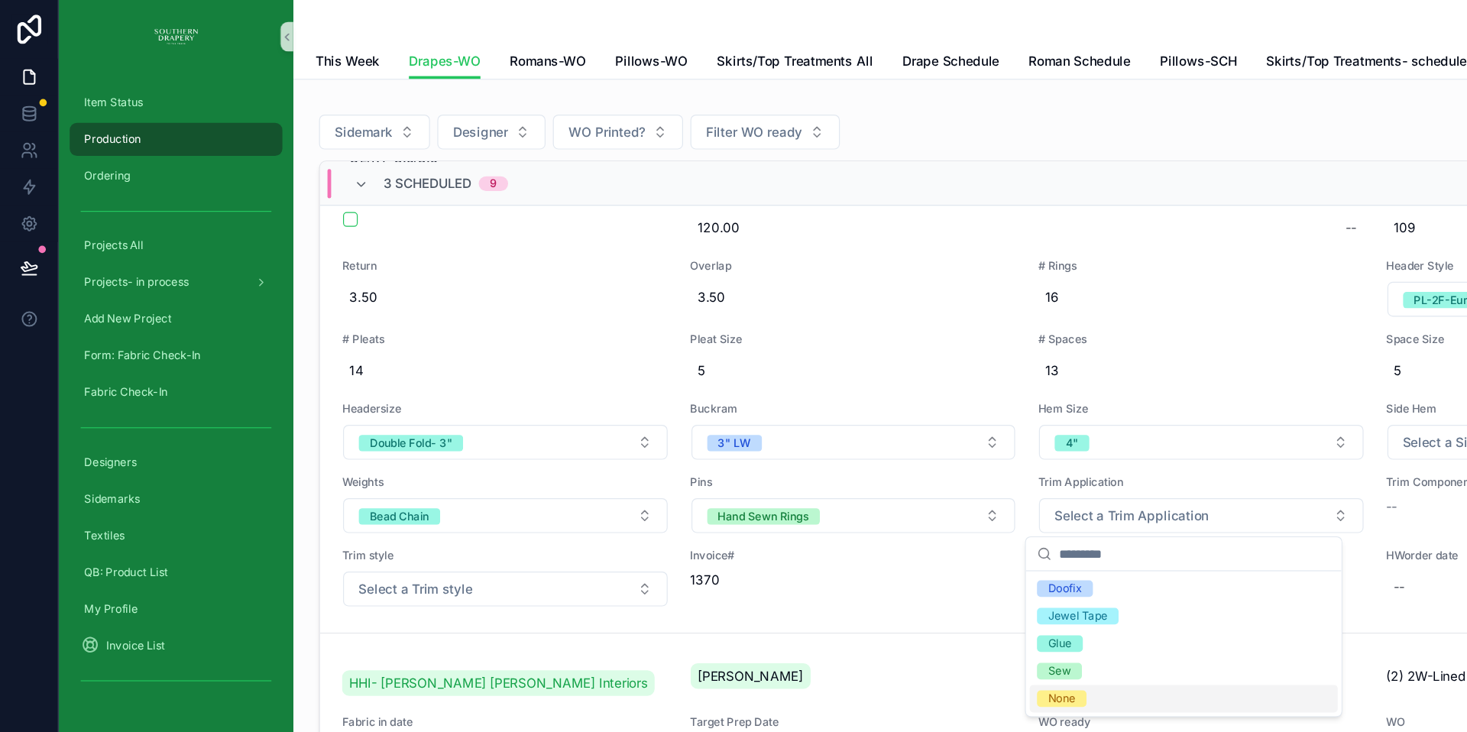
click at [898, 586] on span "None" at bounding box center [884, 582] width 41 height 14
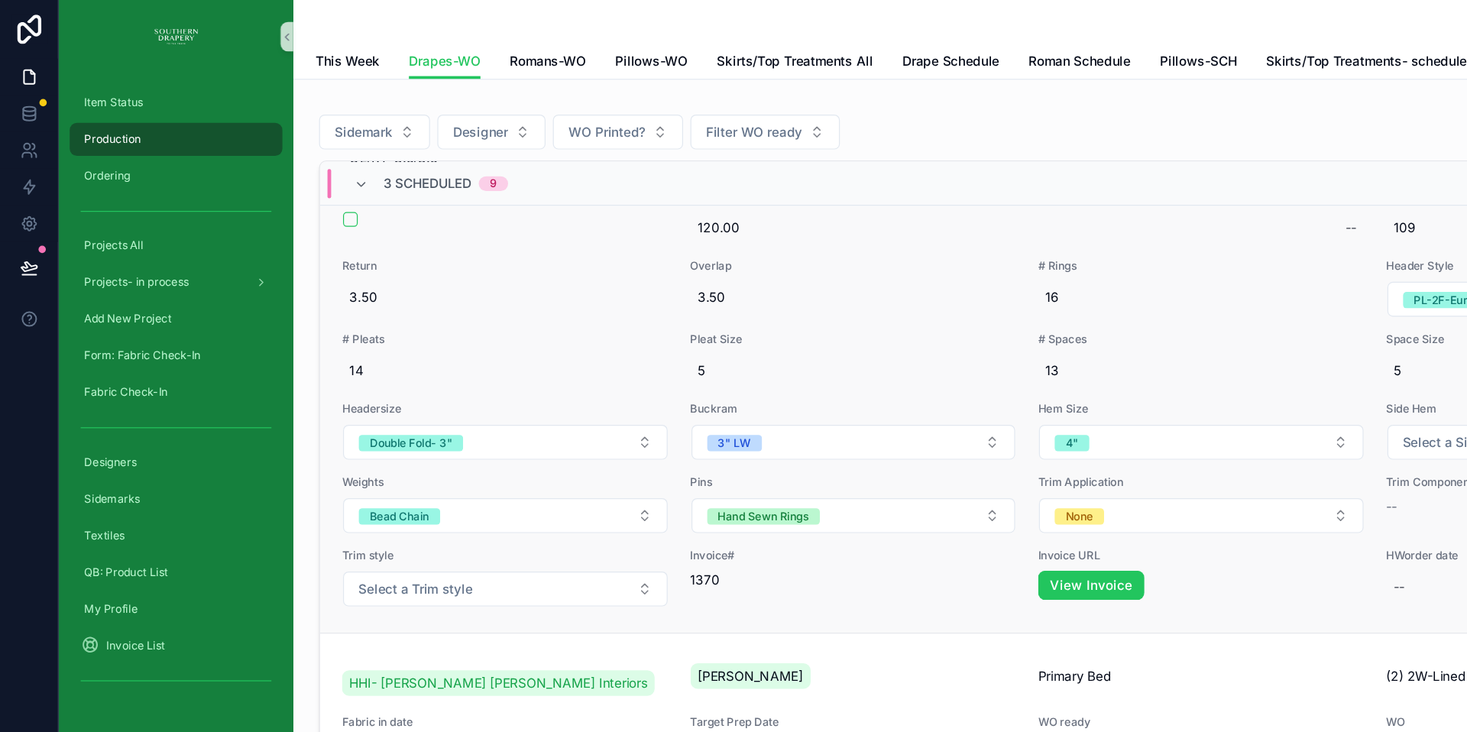
scroll to position [270, 0]
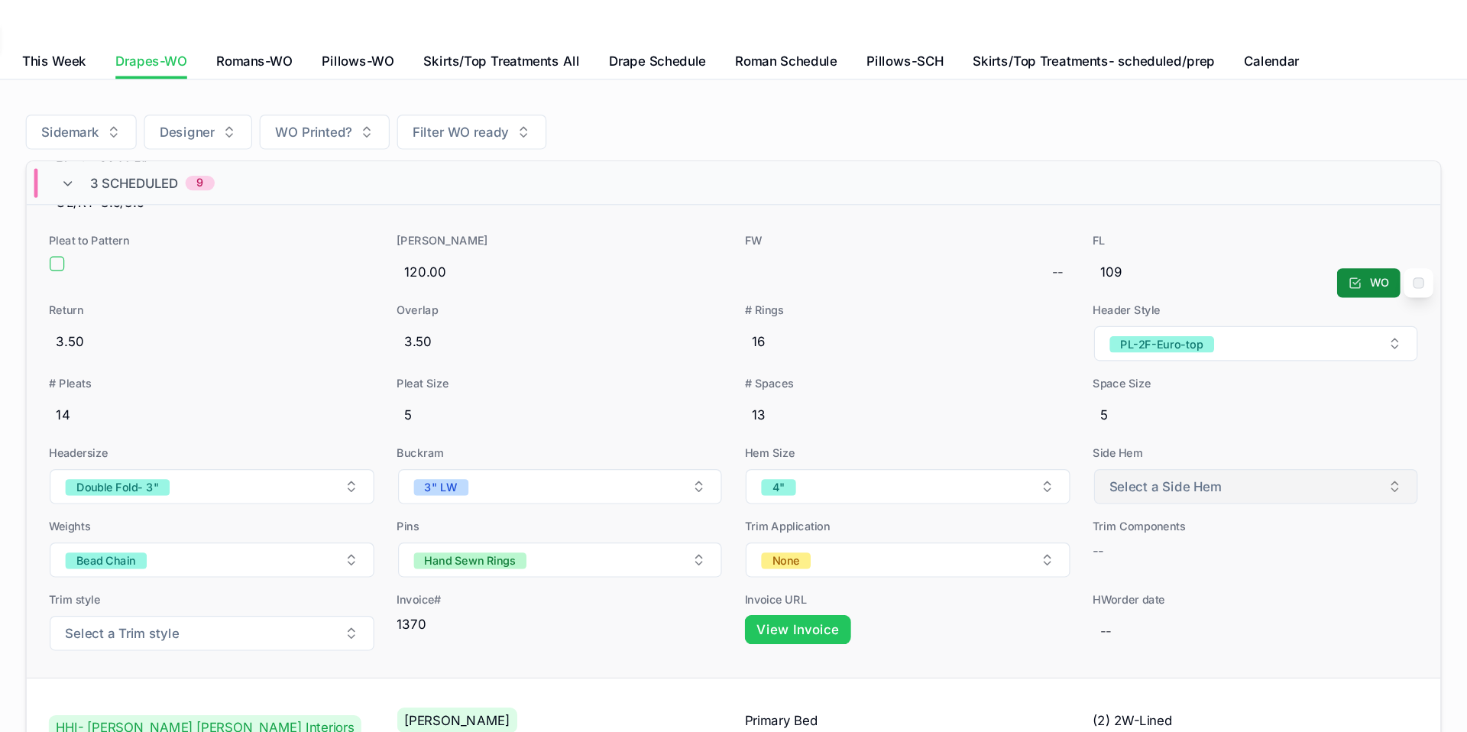
click at [1254, 400] on button "Select a Side Hem" at bounding box center [1291, 405] width 270 height 29
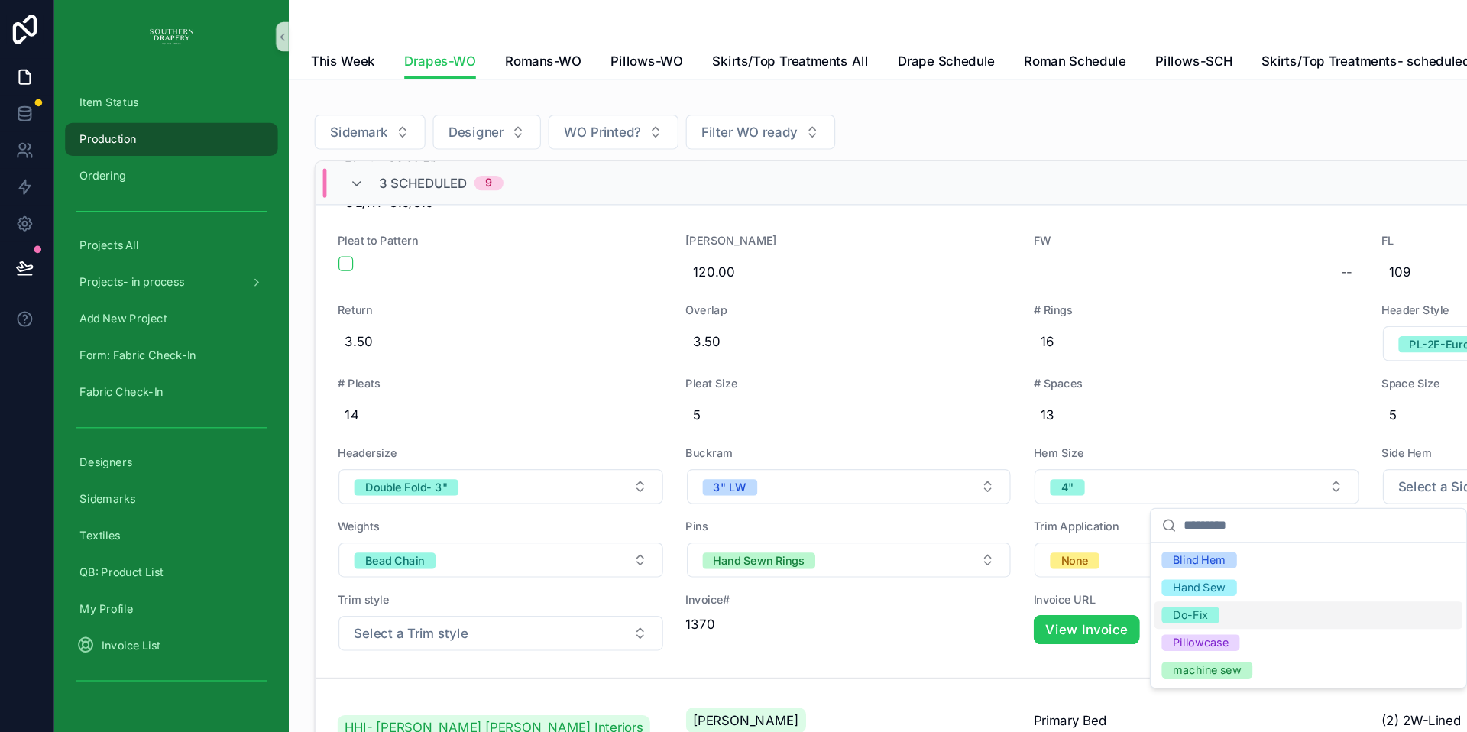
click at [1015, 506] on span "Do-Fix" at bounding box center [996, 513] width 48 height 14
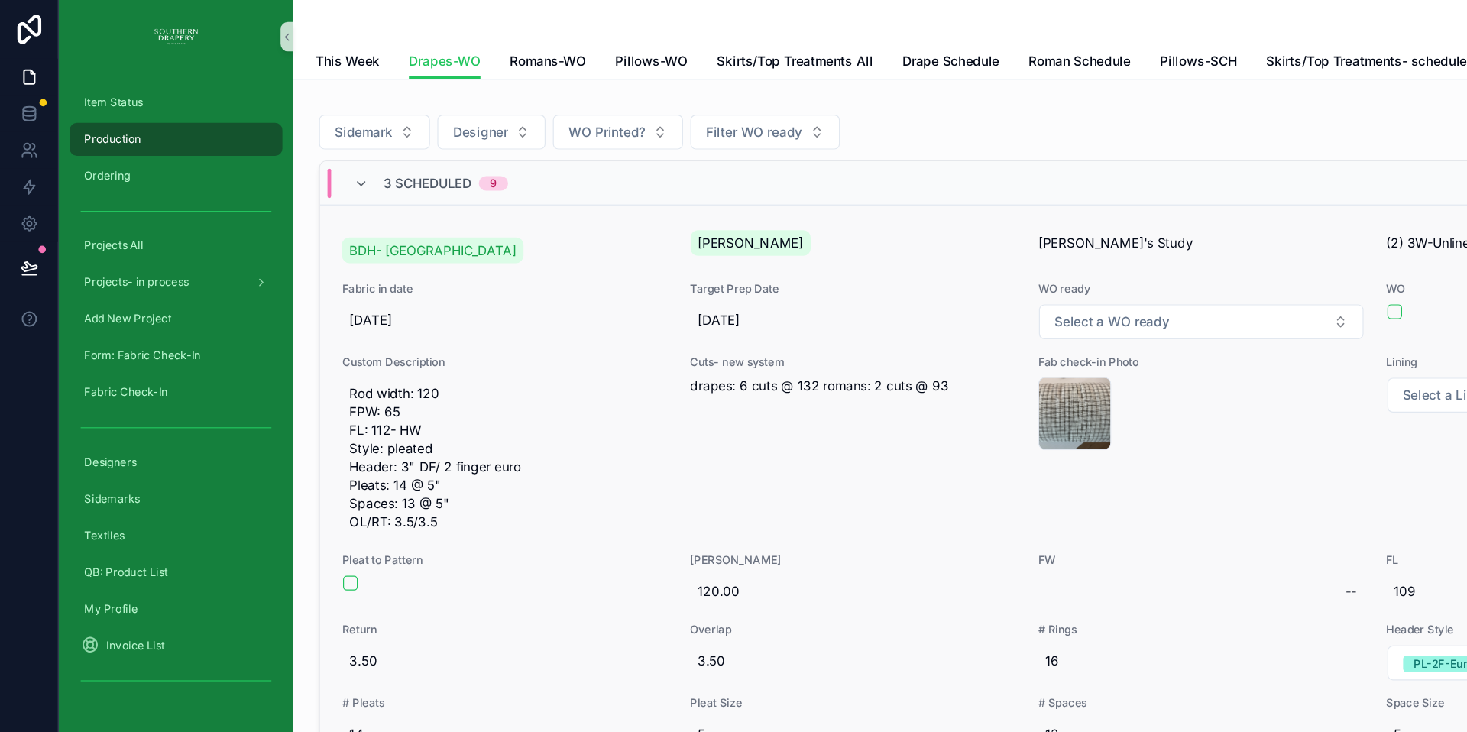
scroll to position [0, 0]
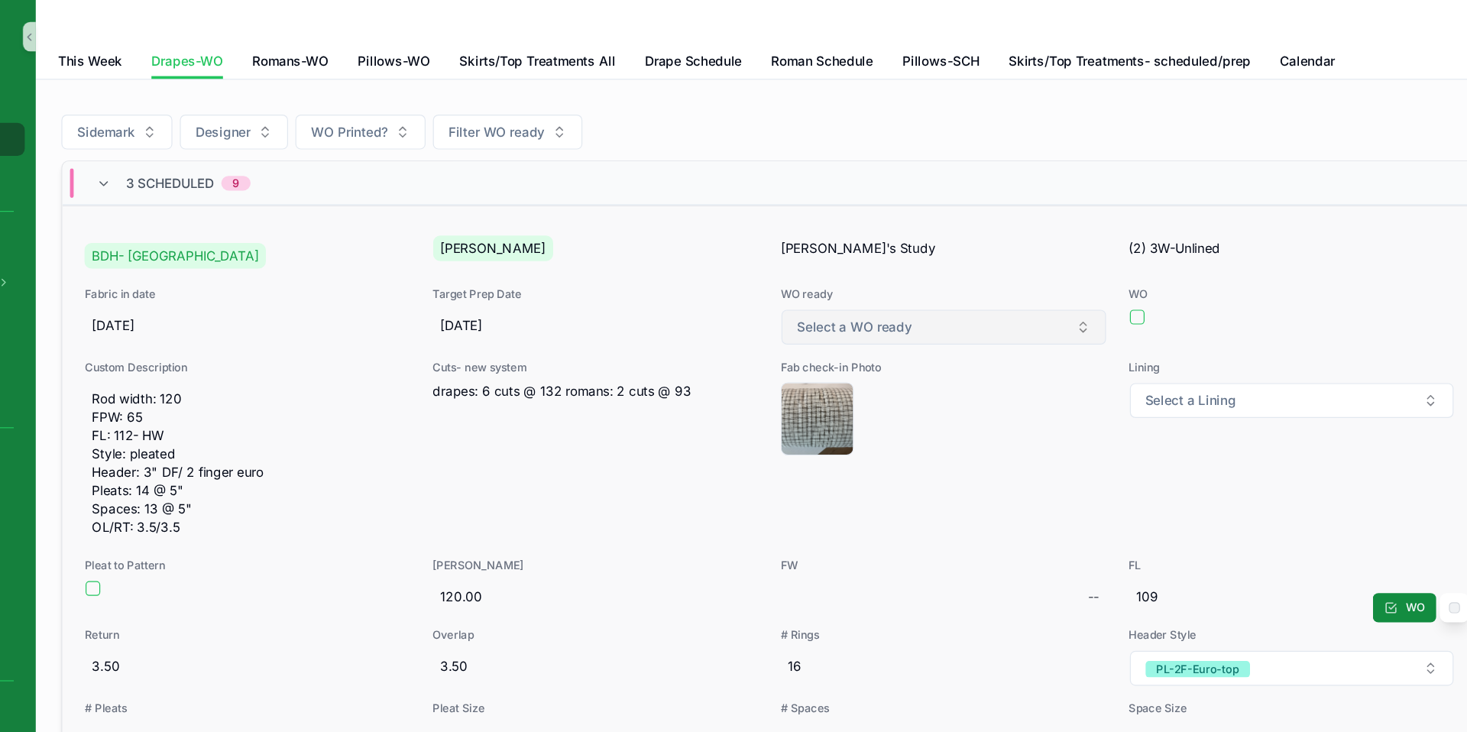
click at [938, 267] on span "Select a WO ready" at bounding box center [926, 272] width 95 height 15
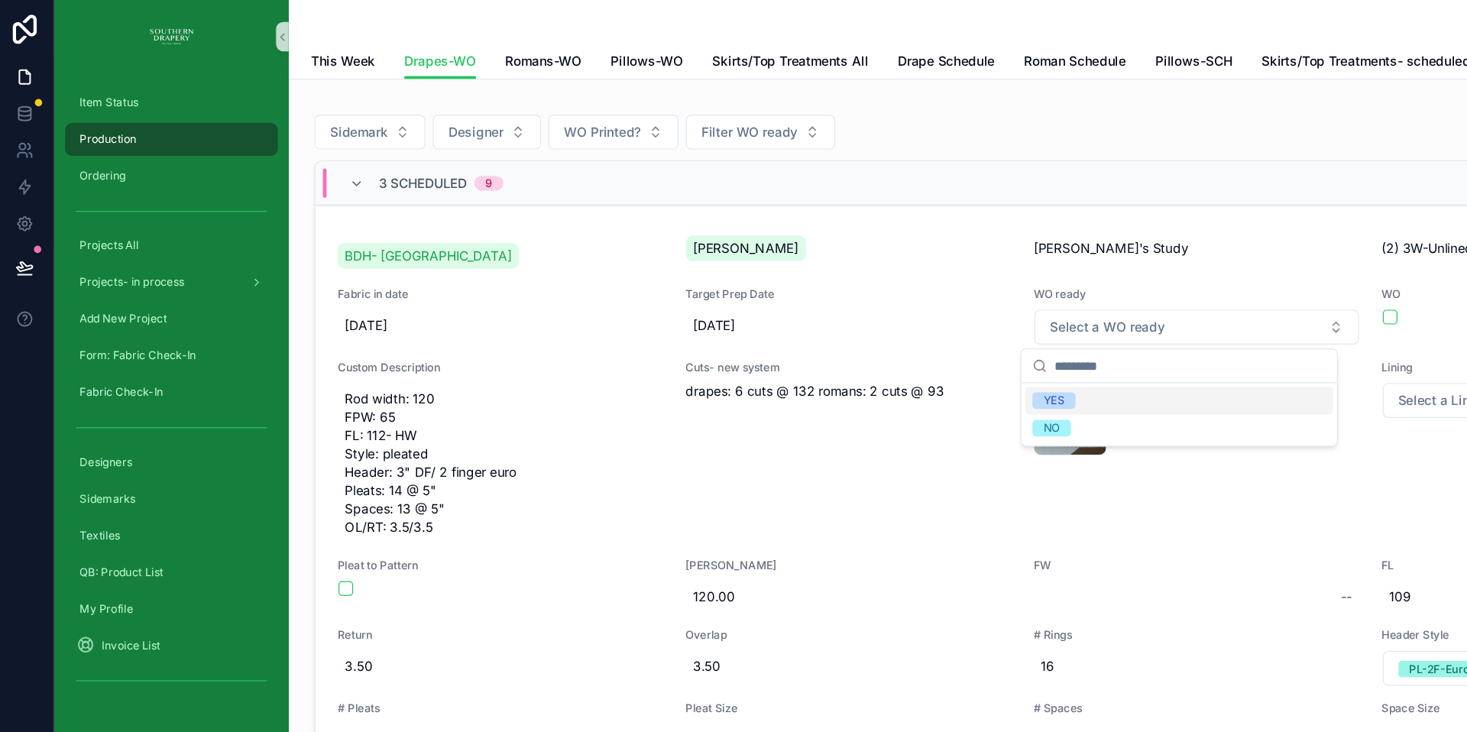
click at [897, 332] on span "YES" at bounding box center [882, 334] width 36 height 14
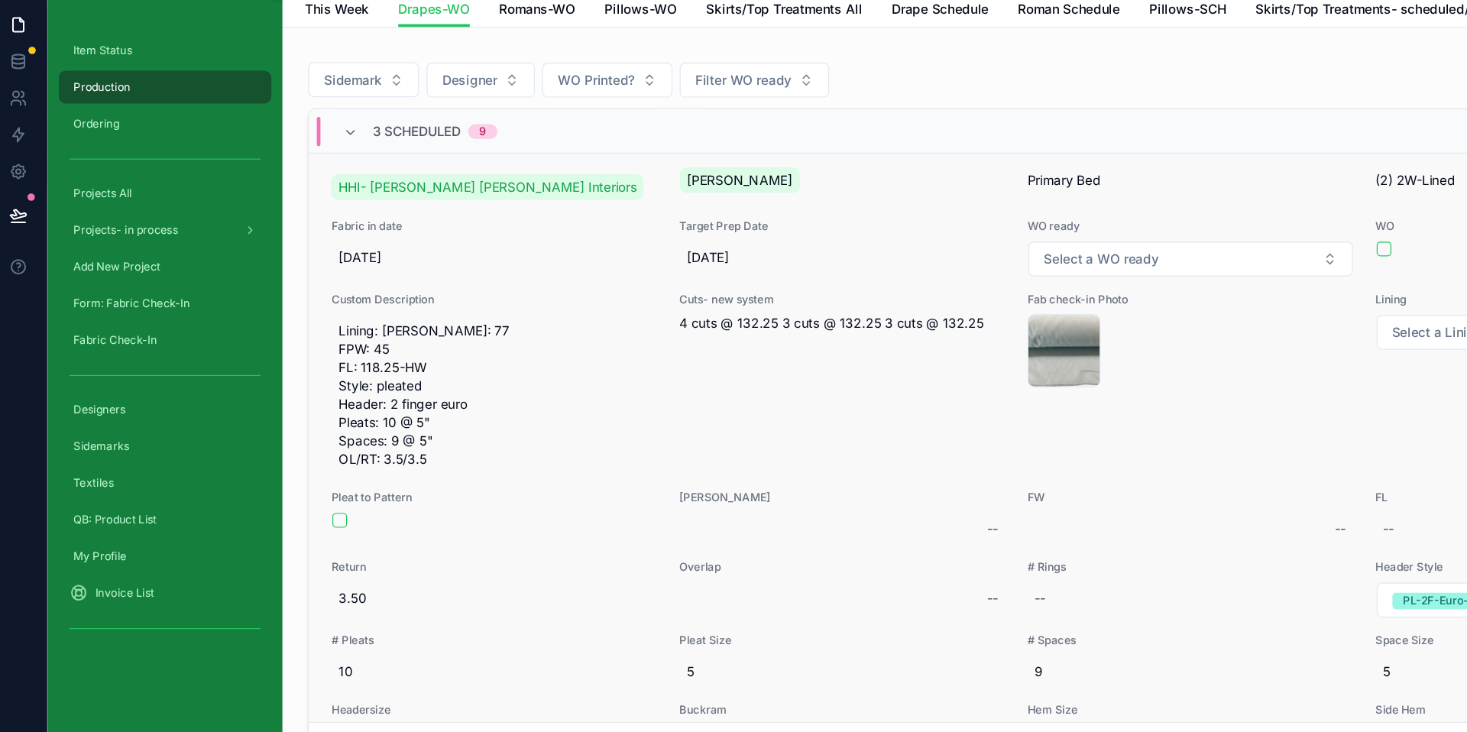
scroll to position [685, 0]
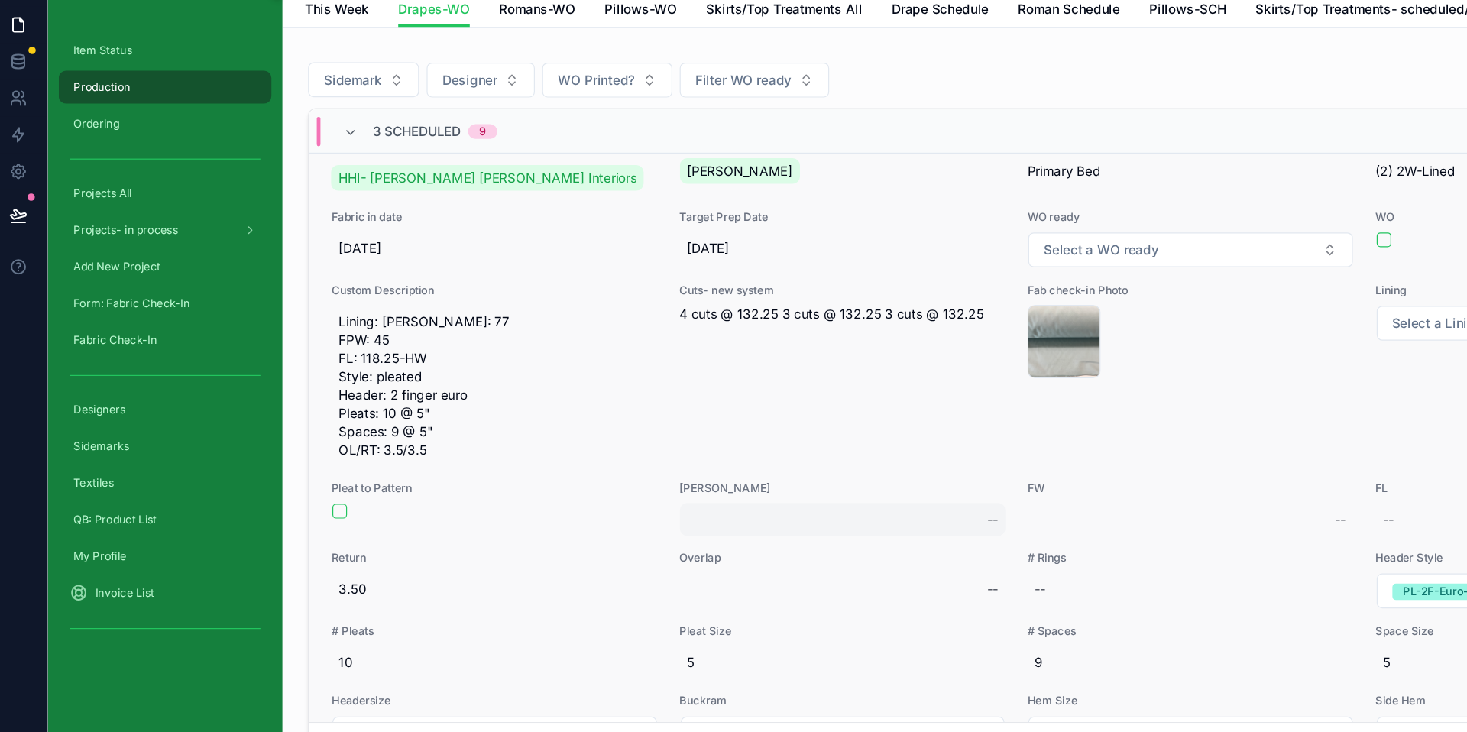
click at [627, 489] on div "--" at bounding box center [711, 476] width 272 height 28
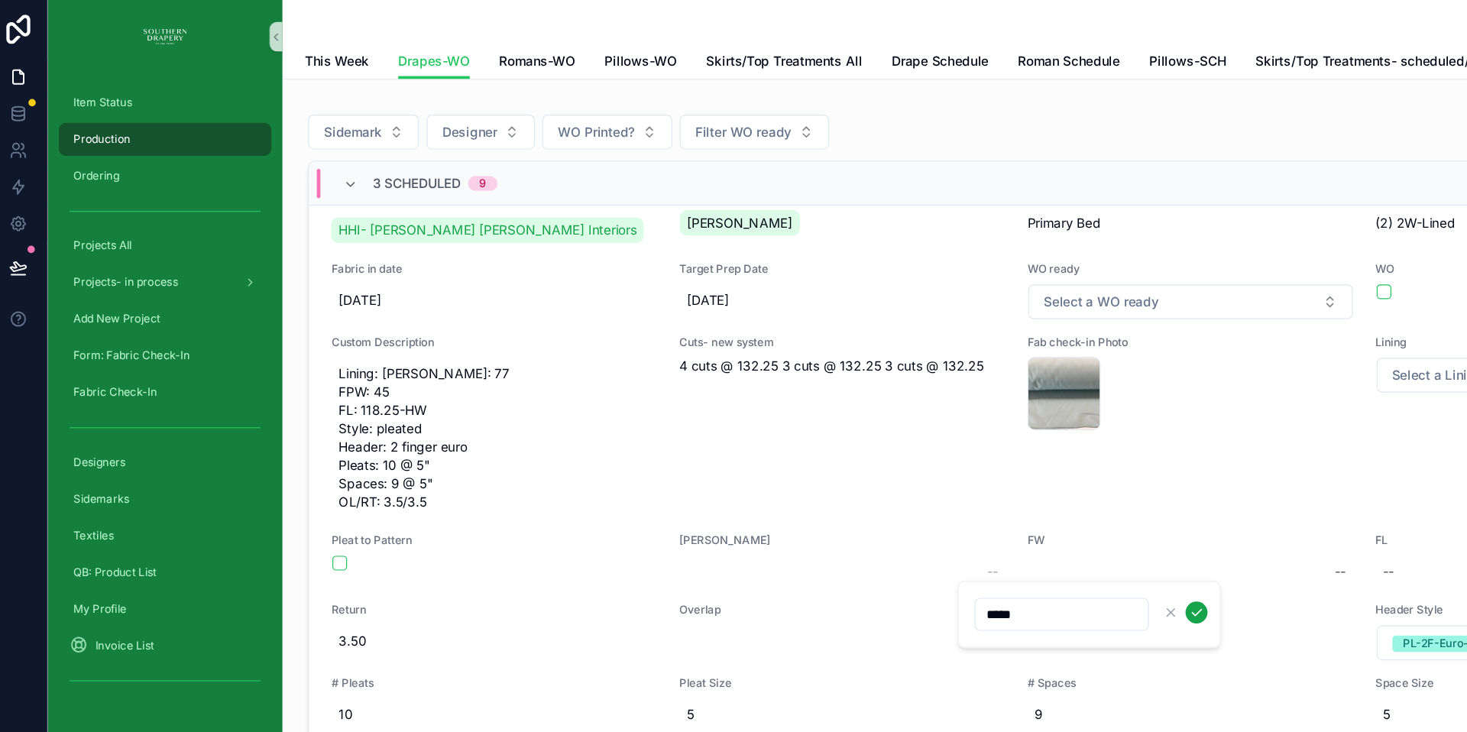
type input "*****"
click at [1005, 512] on icon "scrollable content" at bounding box center [1006, 510] width 8 height 5
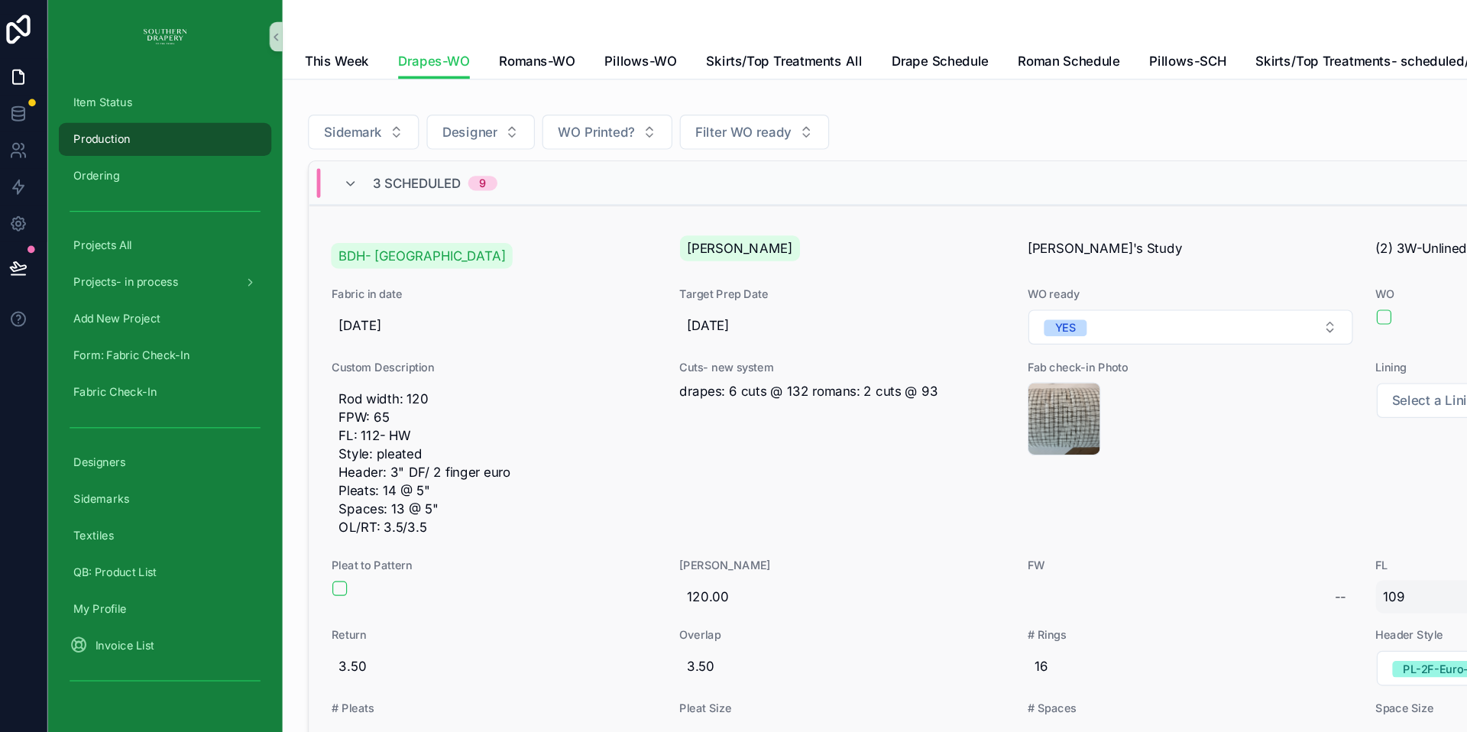
click at [1181, 500] on span "109" at bounding box center [1291, 497] width 260 height 15
click at [984, 415] on div "Fab check-in Photo image .jpg" at bounding box center [1001, 376] width 272 height 153
click at [878, 489] on div "--" at bounding box center [1001, 498] width 272 height 28
type input "*****"
click at [1092, 516] on icon "scrollable content" at bounding box center [1095, 516] width 12 height 12
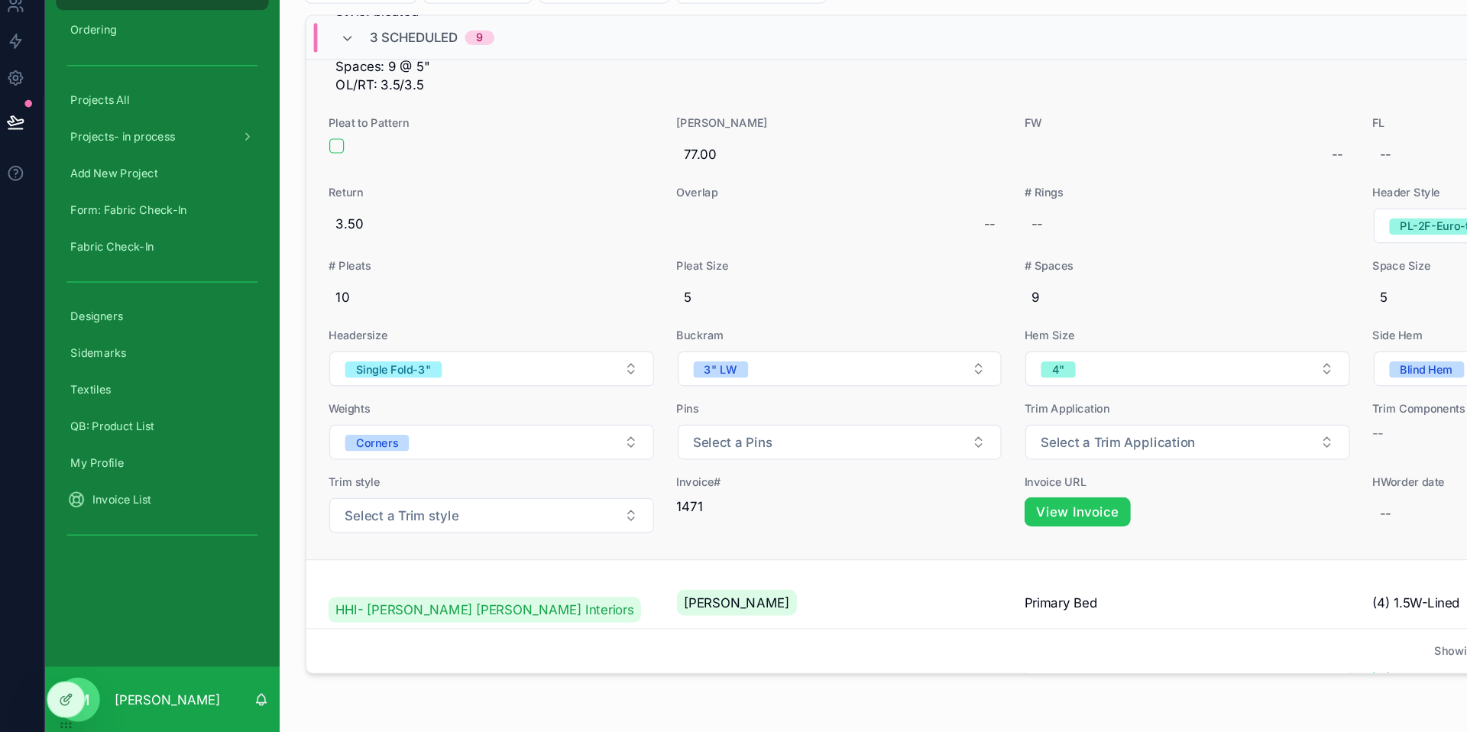
scroll to position [921, 0]
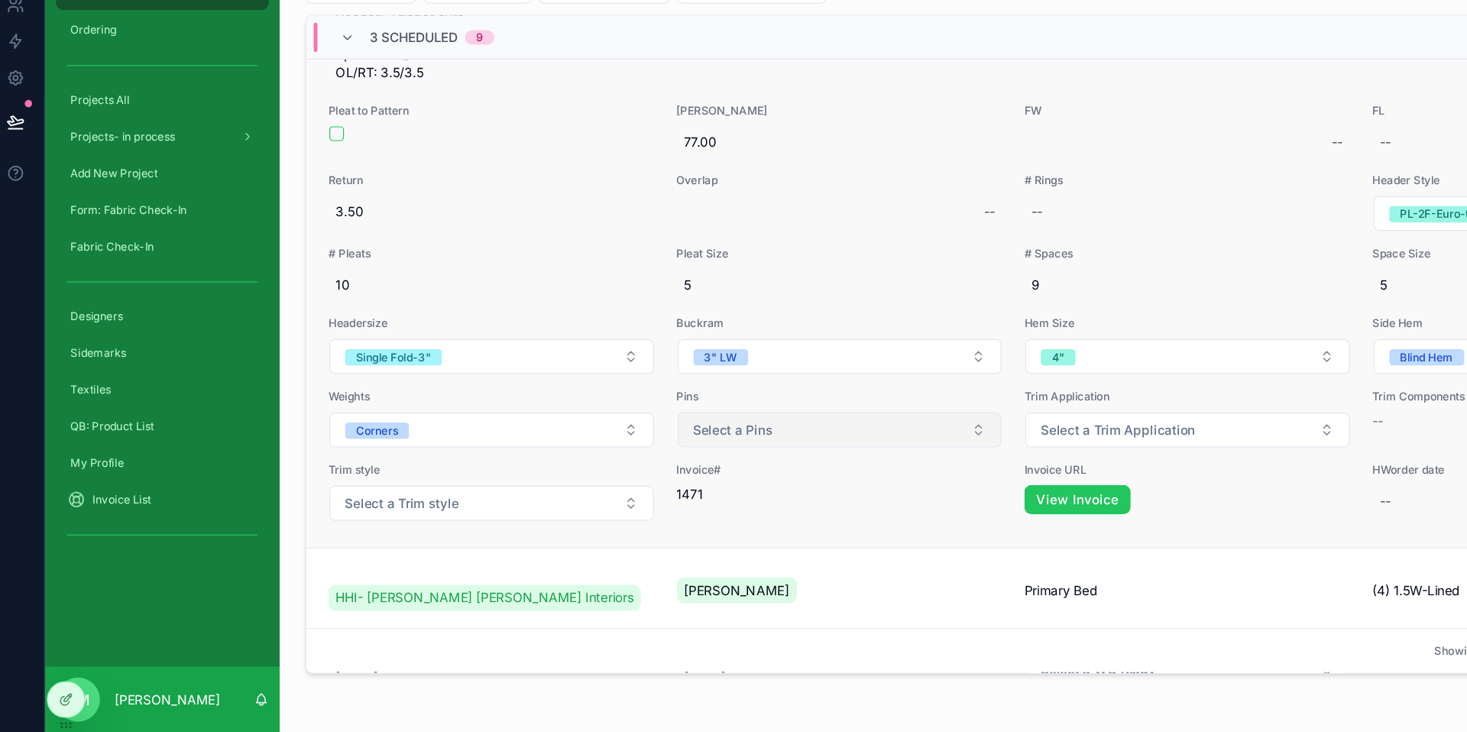
click at [675, 494] on button "Select a Pins" at bounding box center [711, 479] width 270 height 29
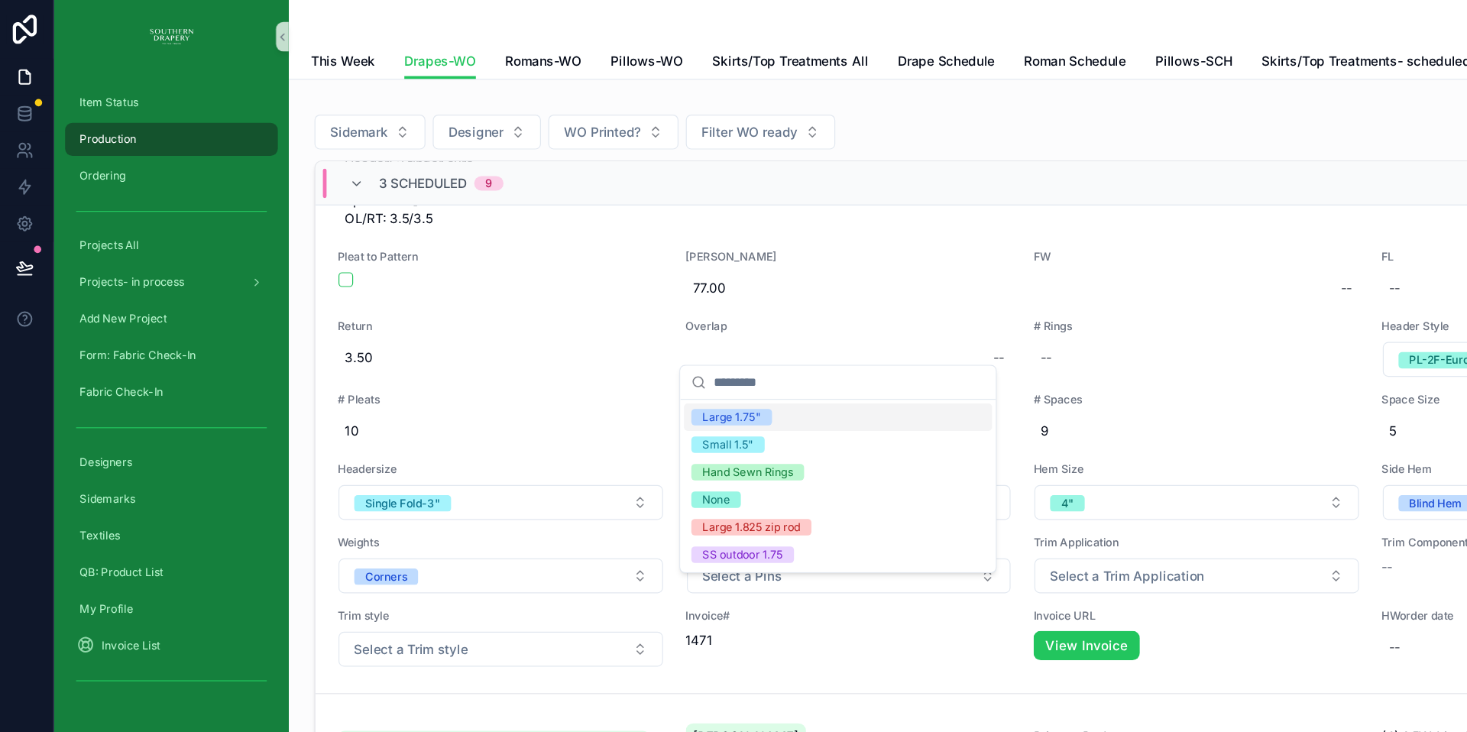
click at [624, 348] on div "Large 1.75"" at bounding box center [613, 348] width 49 height 14
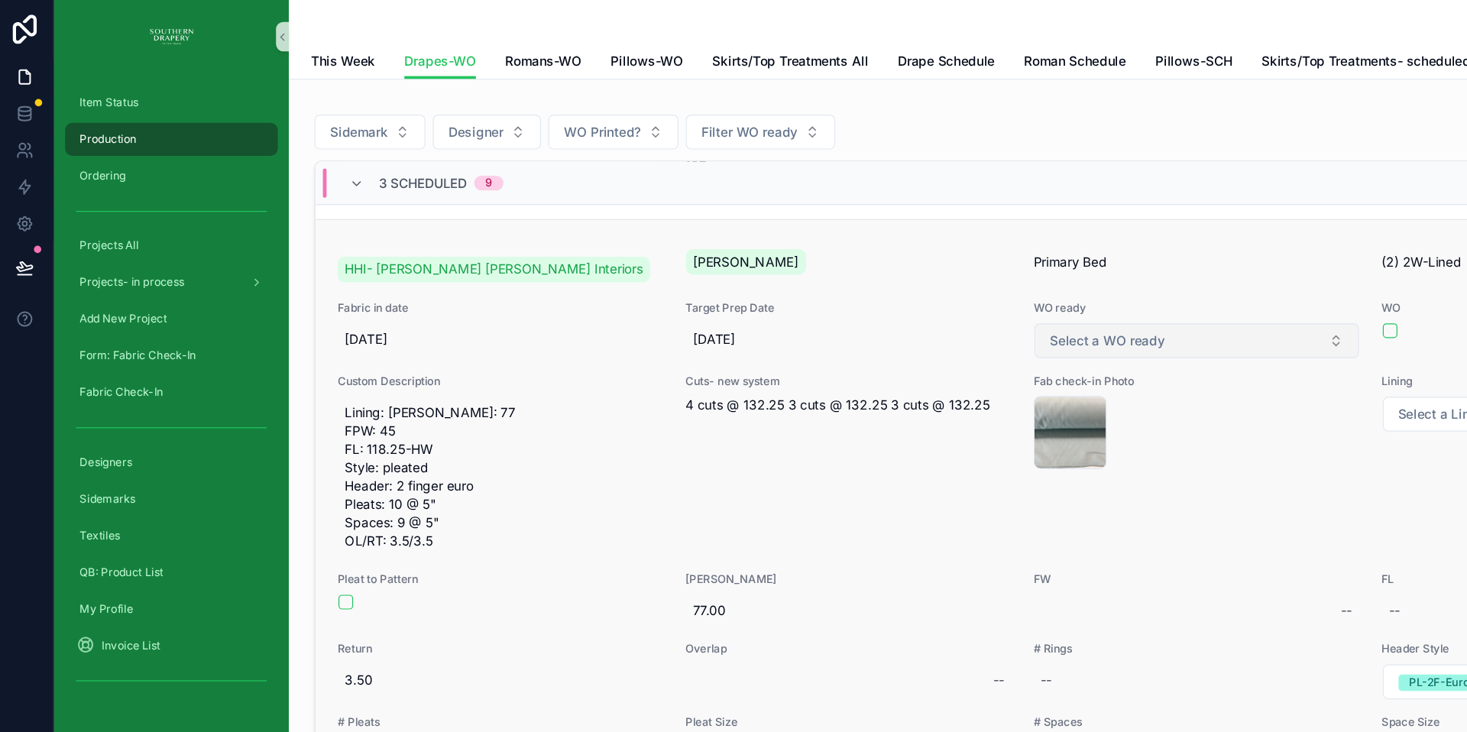
scroll to position [645, 0]
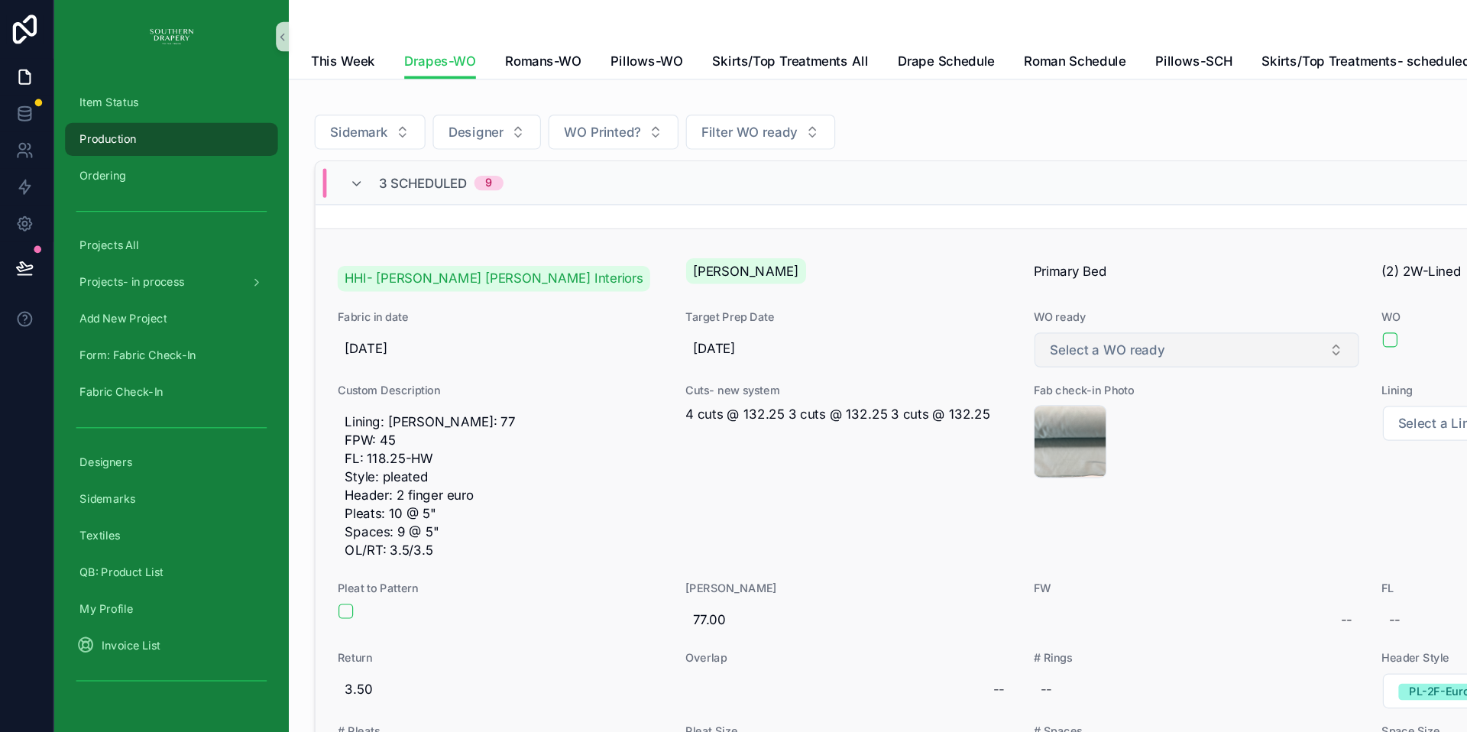
click at [979, 297] on button "Select a WO ready" at bounding box center [1001, 291] width 270 height 29
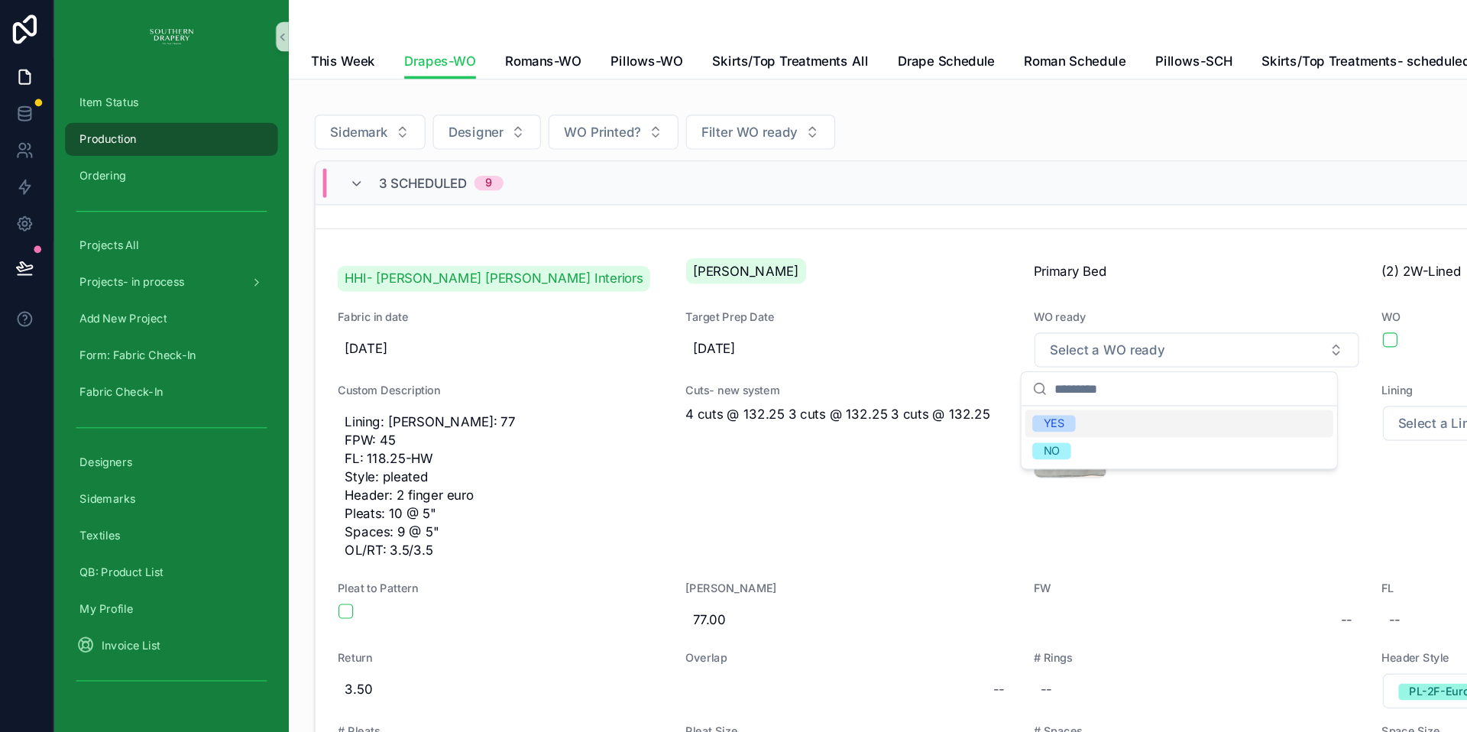
click at [910, 353] on div "YES" at bounding box center [986, 352] width 257 height 23
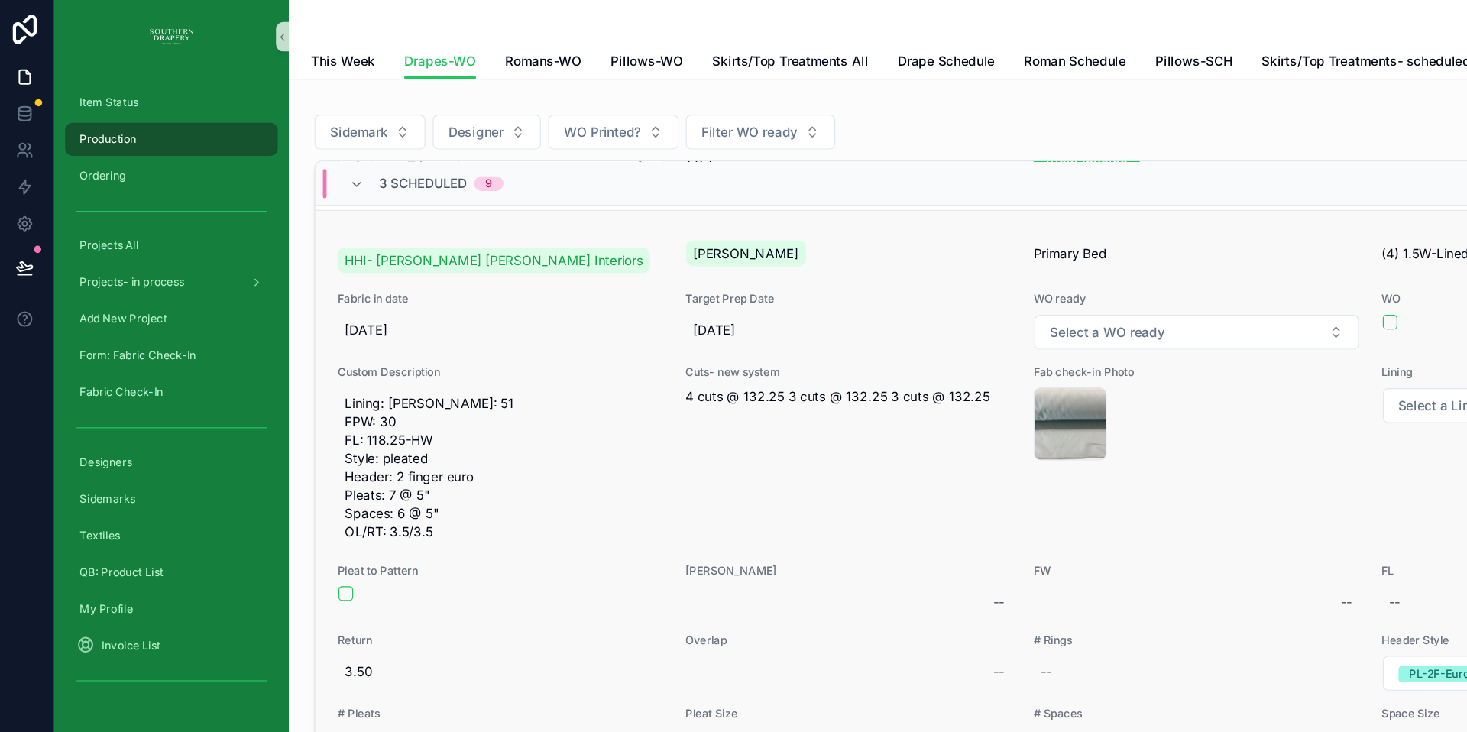
scroll to position [1330, 0]
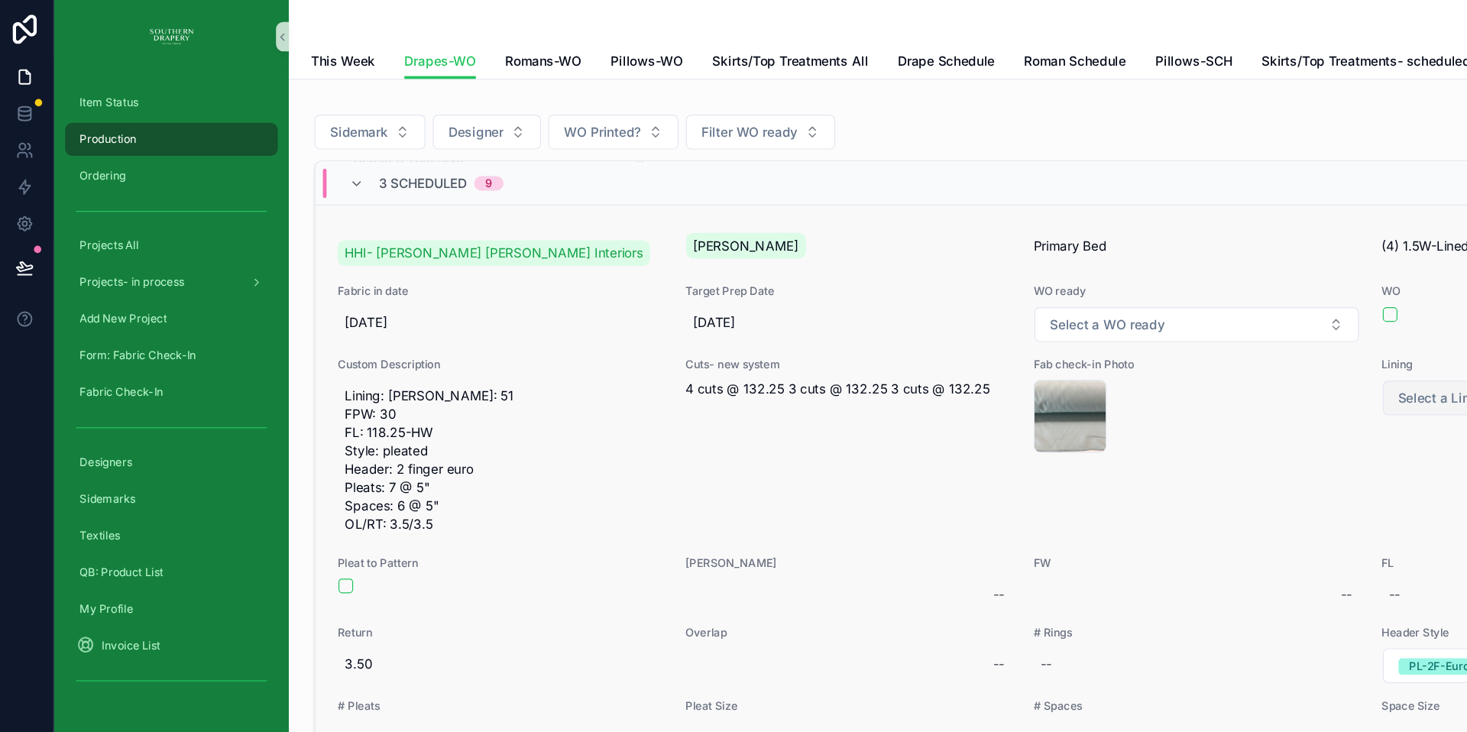
click at [1193, 339] on span "Select a Lining" at bounding box center [1207, 331] width 76 height 15
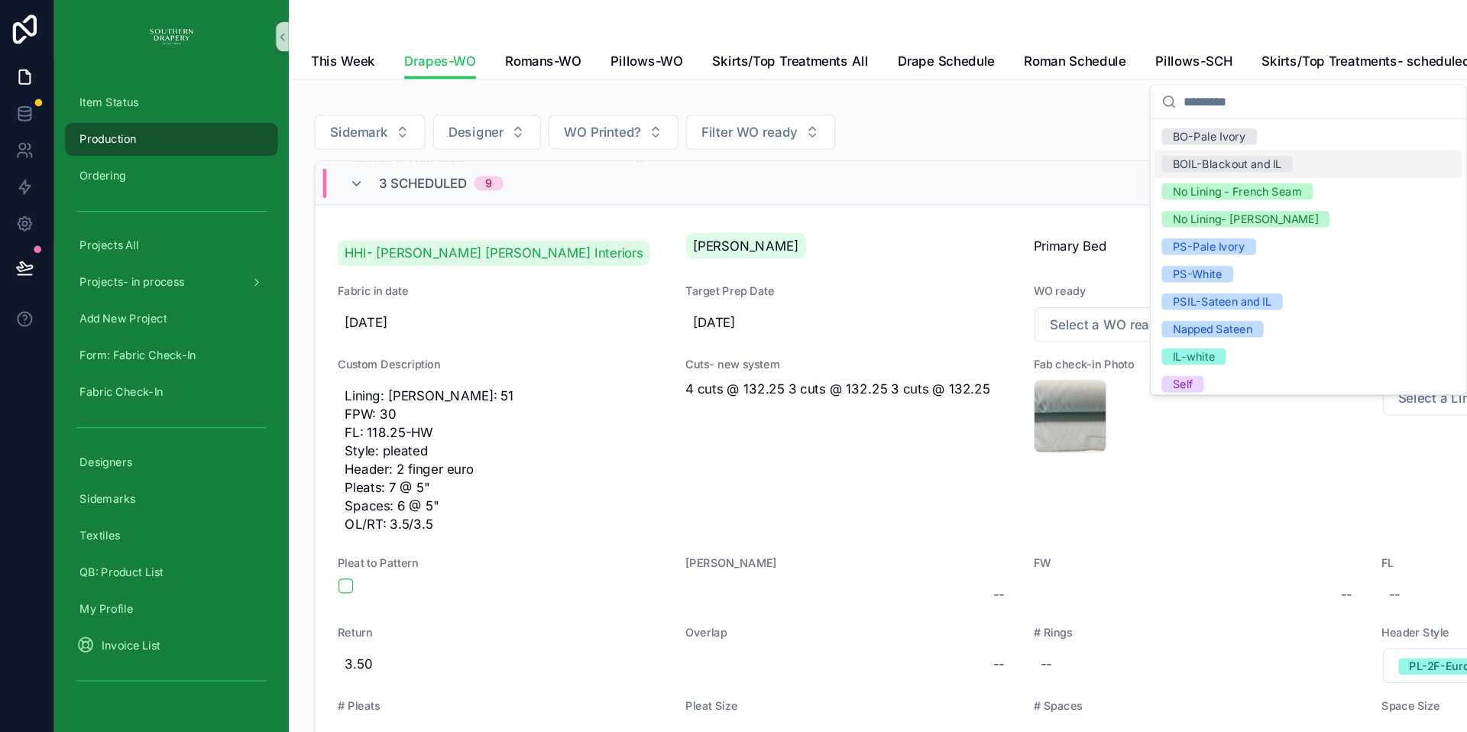
click at [1001, 135] on div "BOIL-Blackout and IL" at bounding box center [1026, 137] width 91 height 14
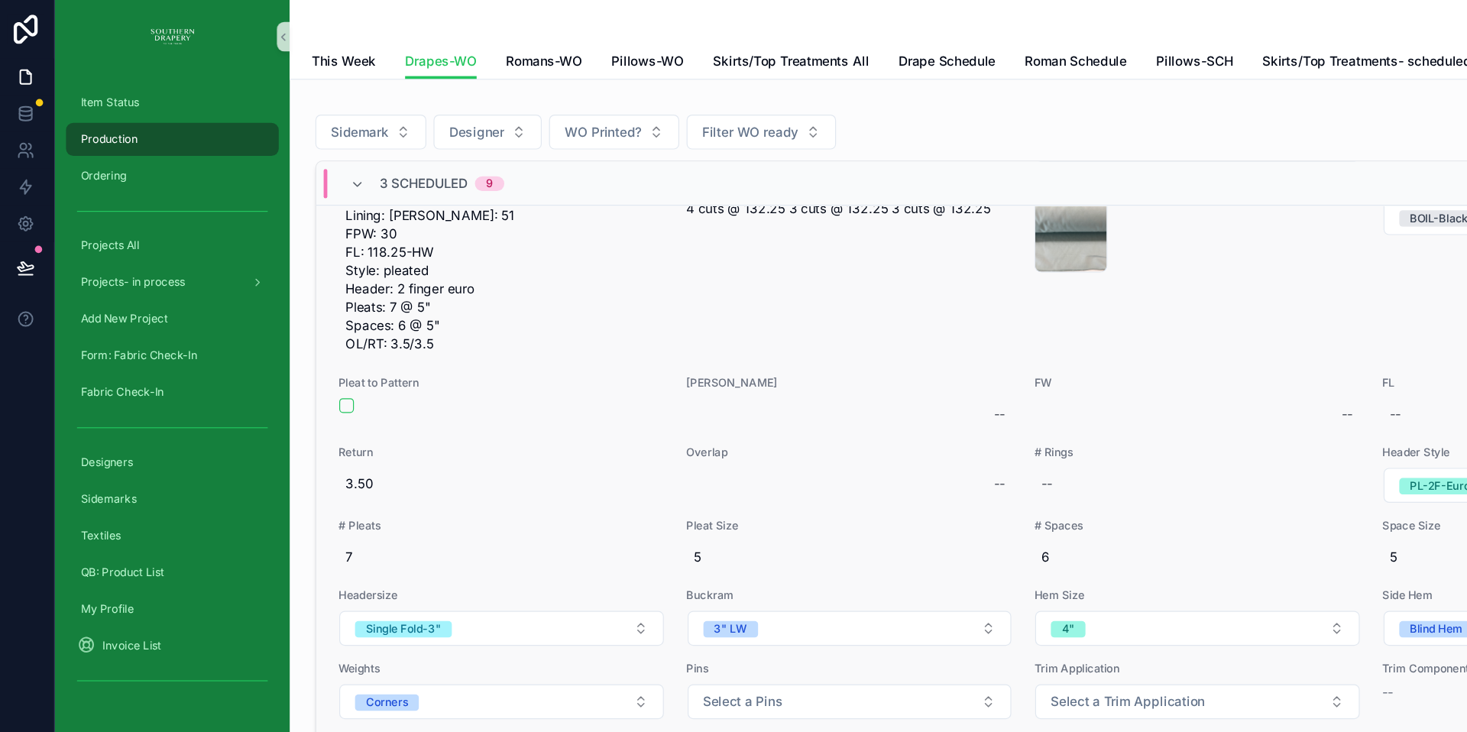
scroll to position [1501, 0]
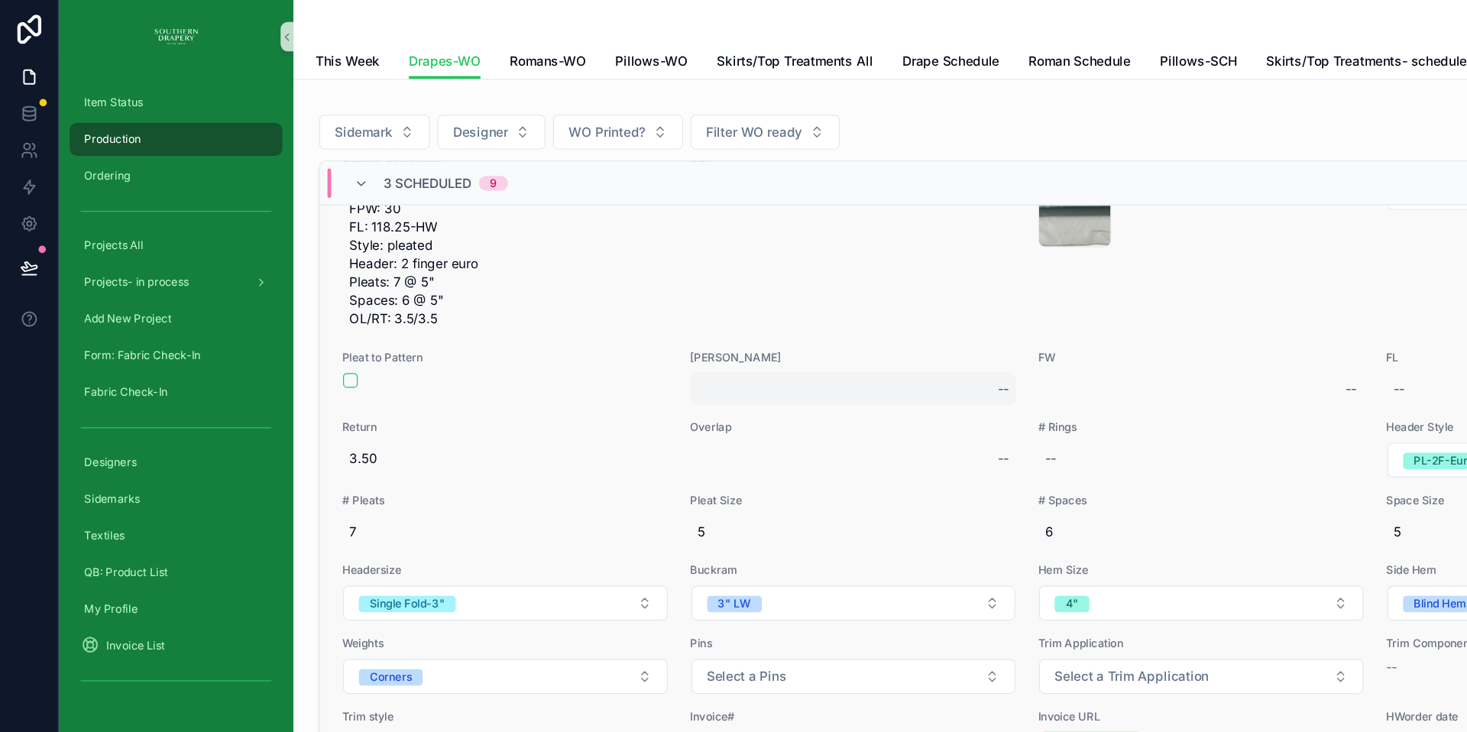
click at [599, 338] on div "--" at bounding box center [711, 324] width 272 height 28
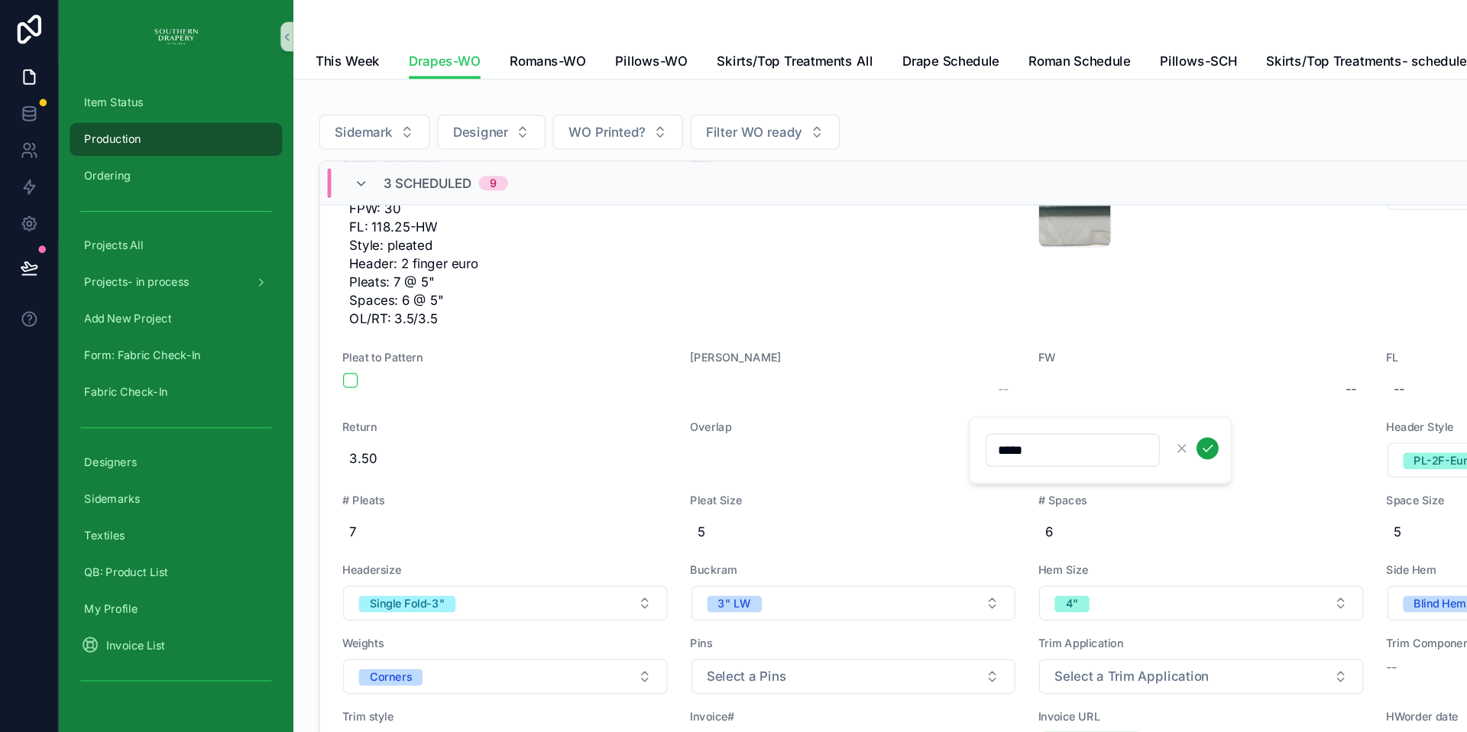
type input "*****"
click at [1009, 374] on icon "scrollable content" at bounding box center [1006, 373] width 12 height 12
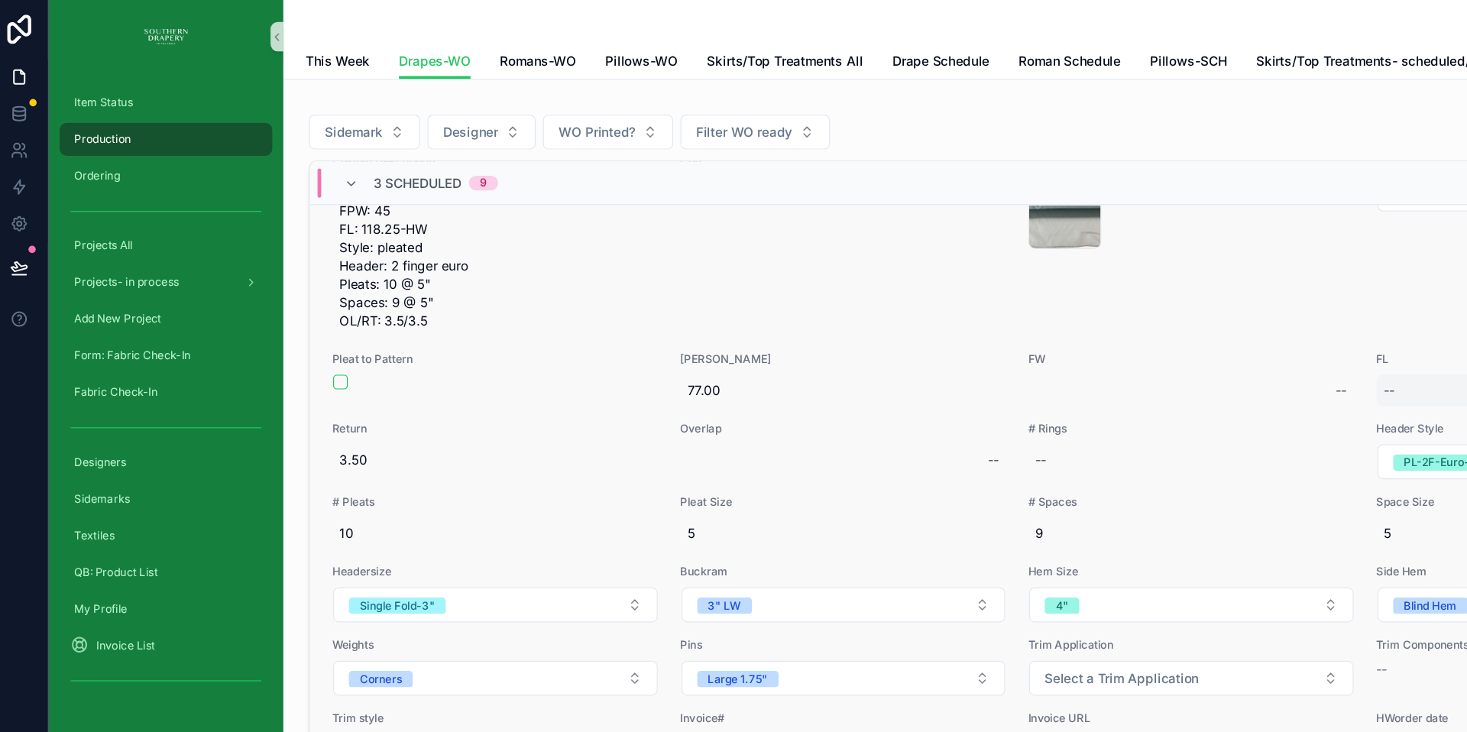
scroll to position [834, 0]
click at [1163, 341] on div "--" at bounding box center [1291, 327] width 272 height 28
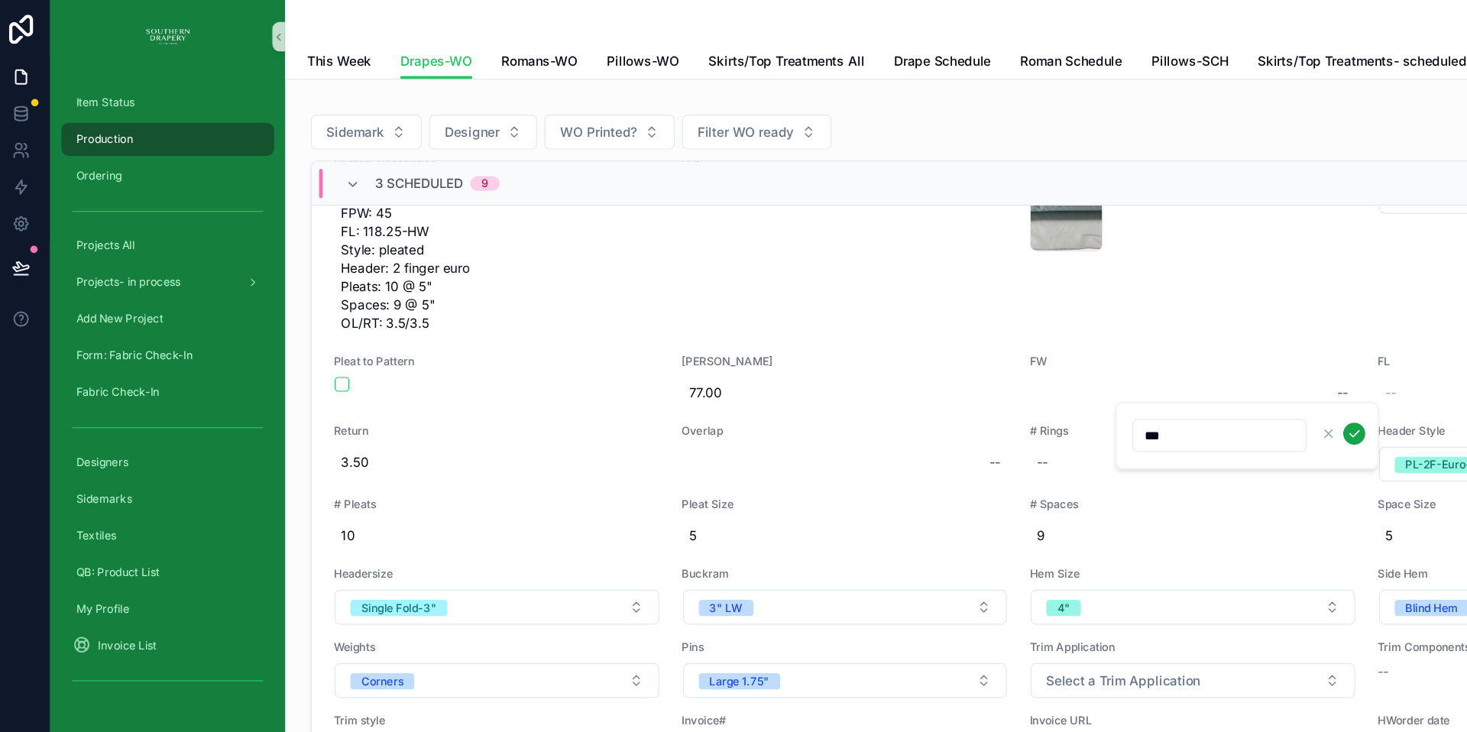
type input "***"
click at [1132, 364] on icon "scrollable content" at bounding box center [1135, 361] width 12 height 12
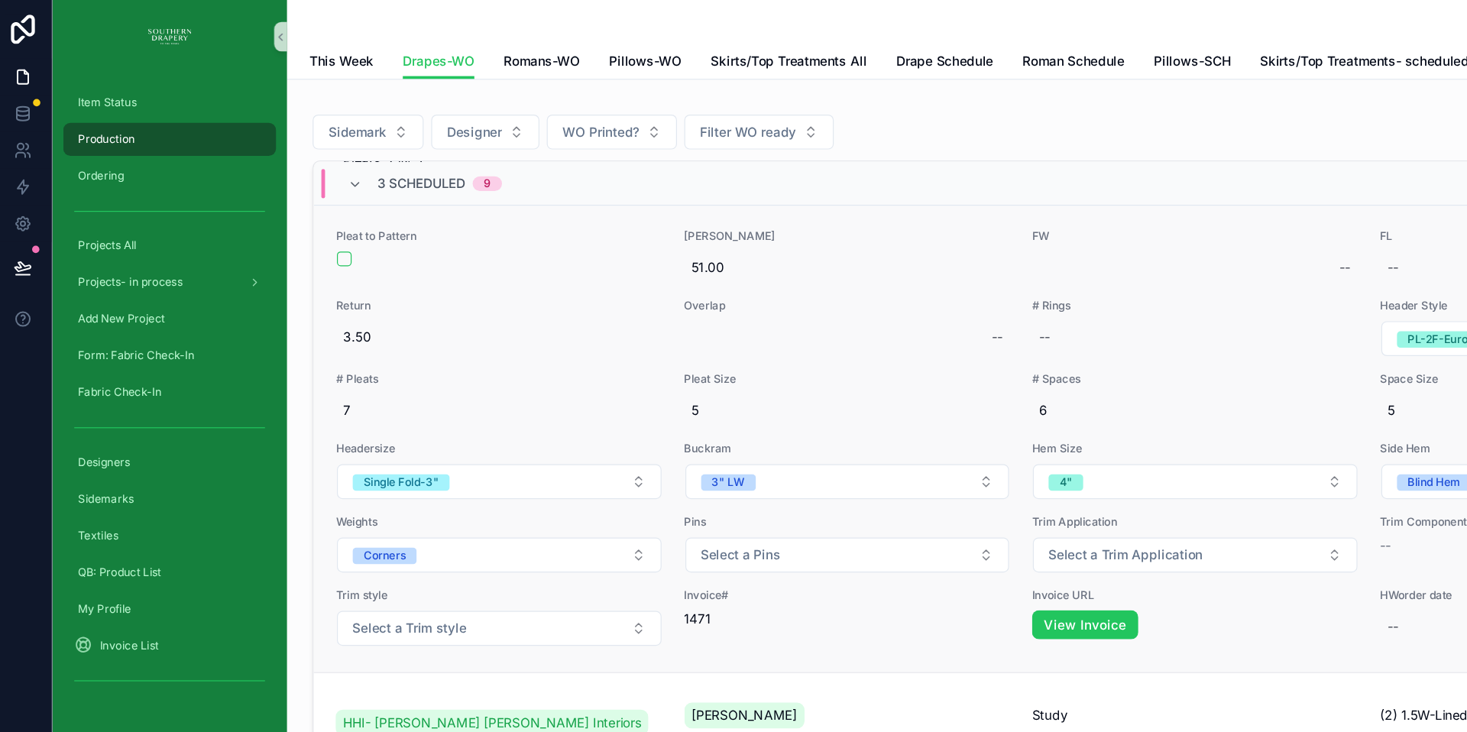
scroll to position [1615, 0]
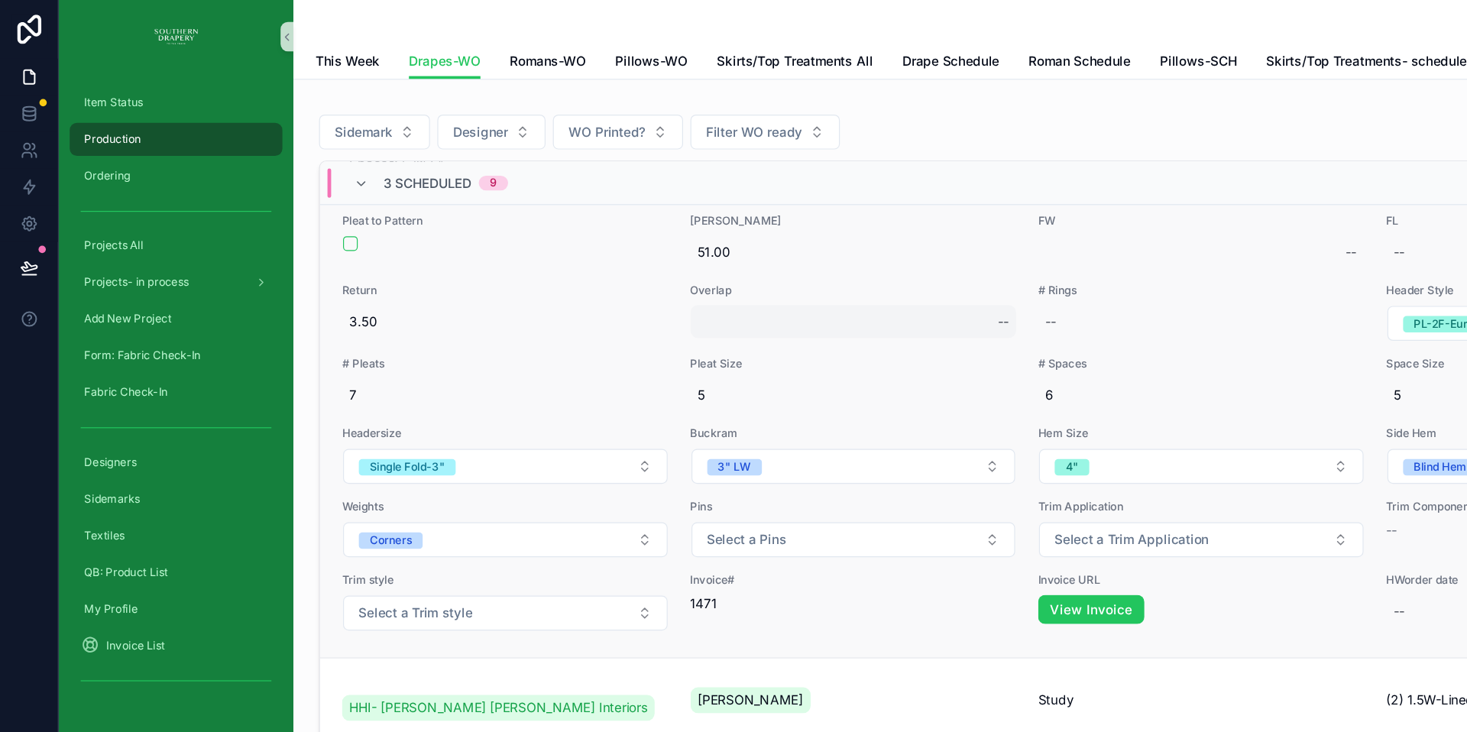
click at [594, 282] on div "--" at bounding box center [711, 268] width 272 height 28
type input "****"
click at [1008, 320] on icon "scrollable content" at bounding box center [1006, 318] width 12 height 12
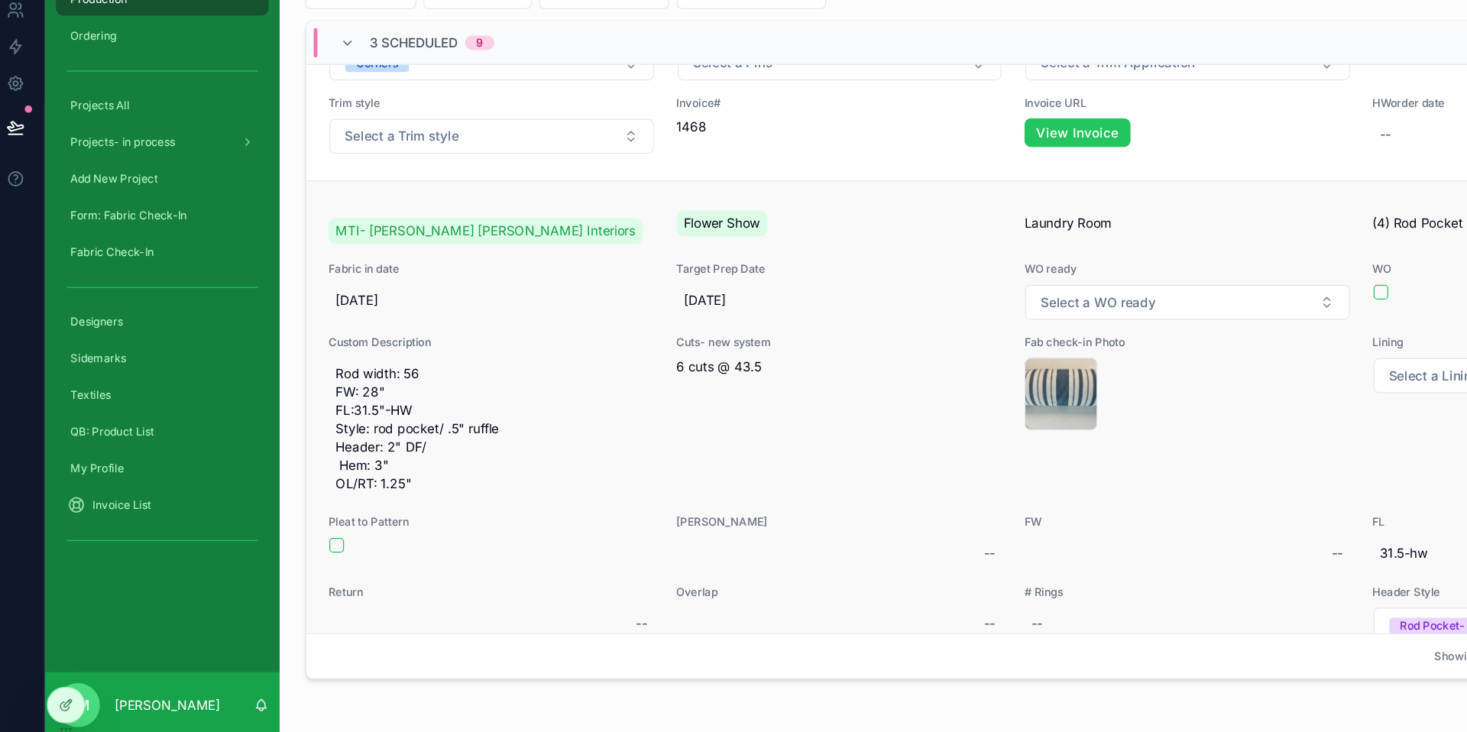
scroll to position [5289, 0]
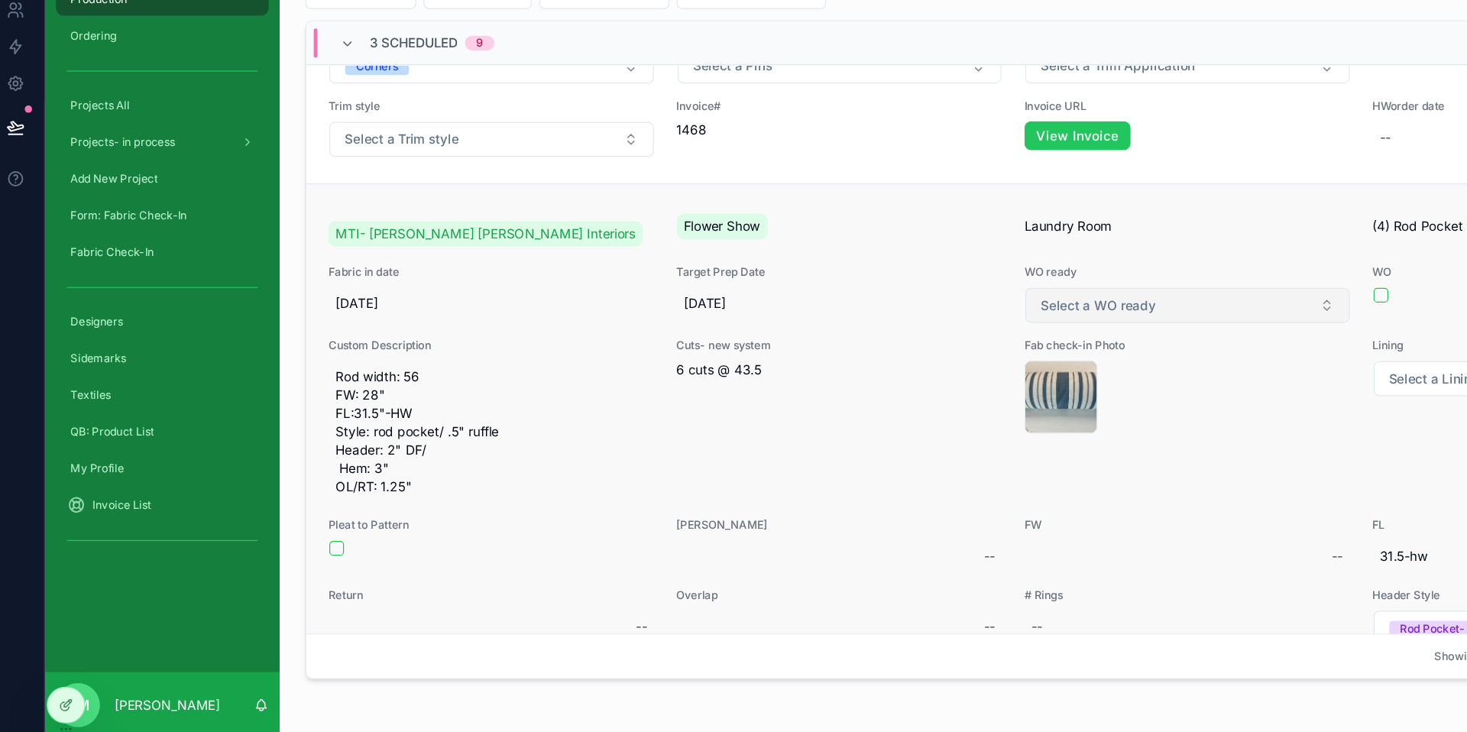
click at [998, 386] on button "Select a WO ready" at bounding box center [1001, 371] width 270 height 29
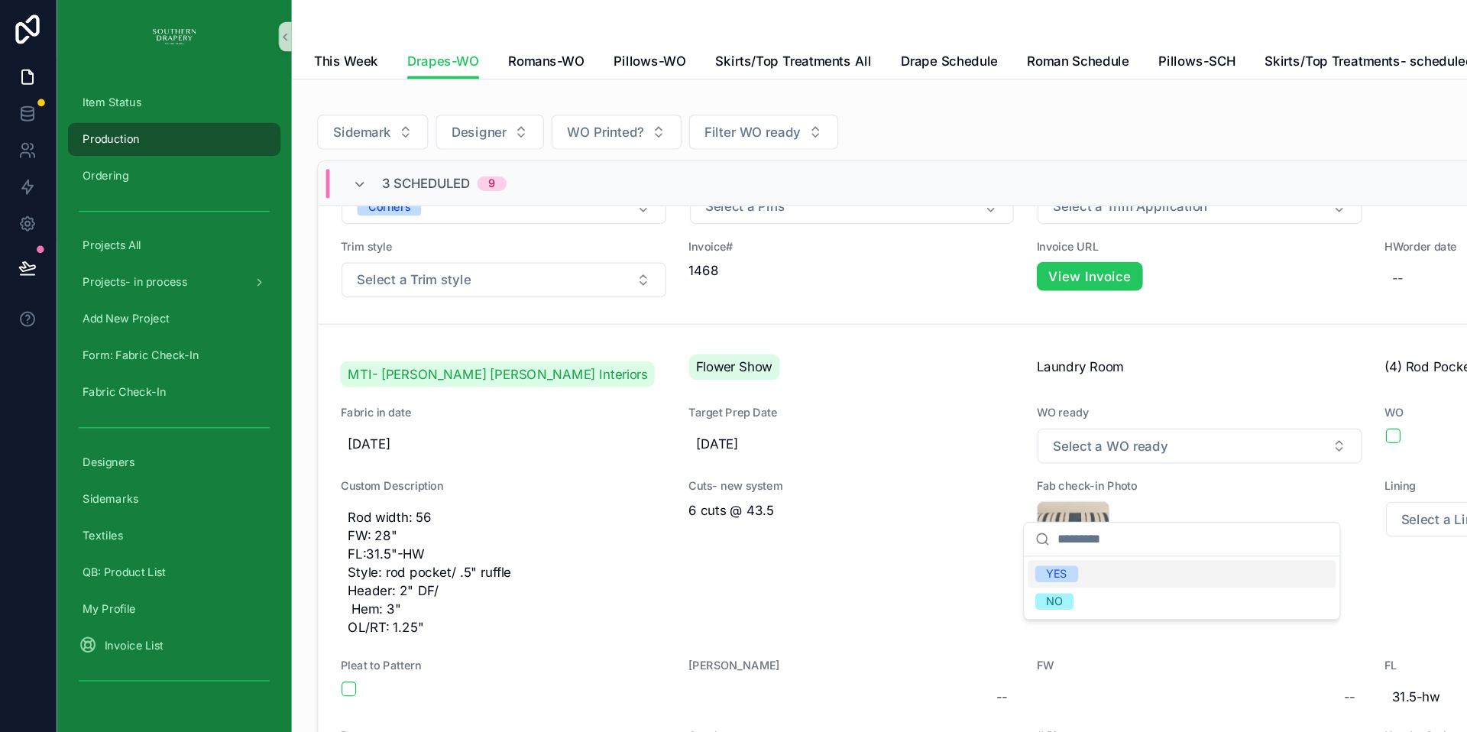
click at [918, 477] on div "YES" at bounding box center [986, 478] width 257 height 23
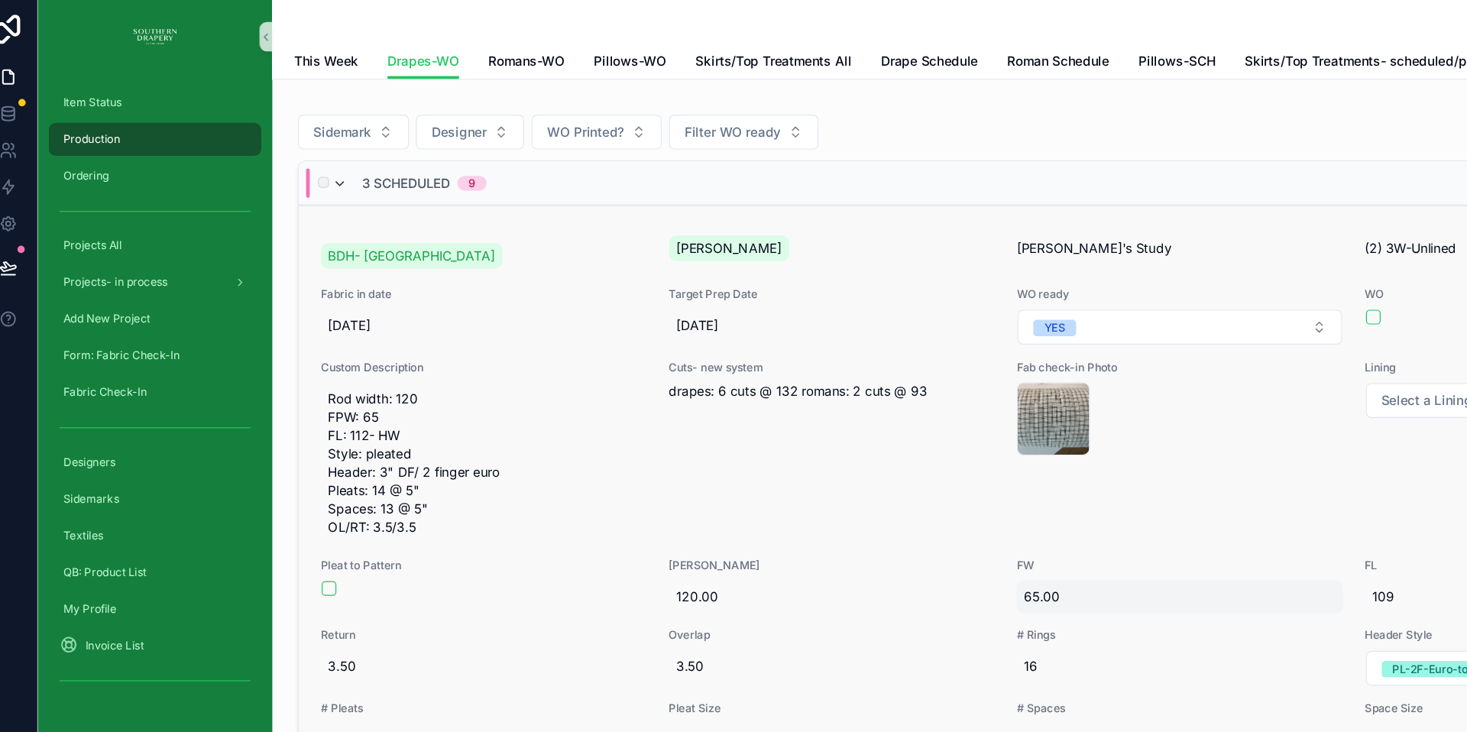
click at [302, 154] on icon "scrollable content" at bounding box center [301, 153] width 12 height 12
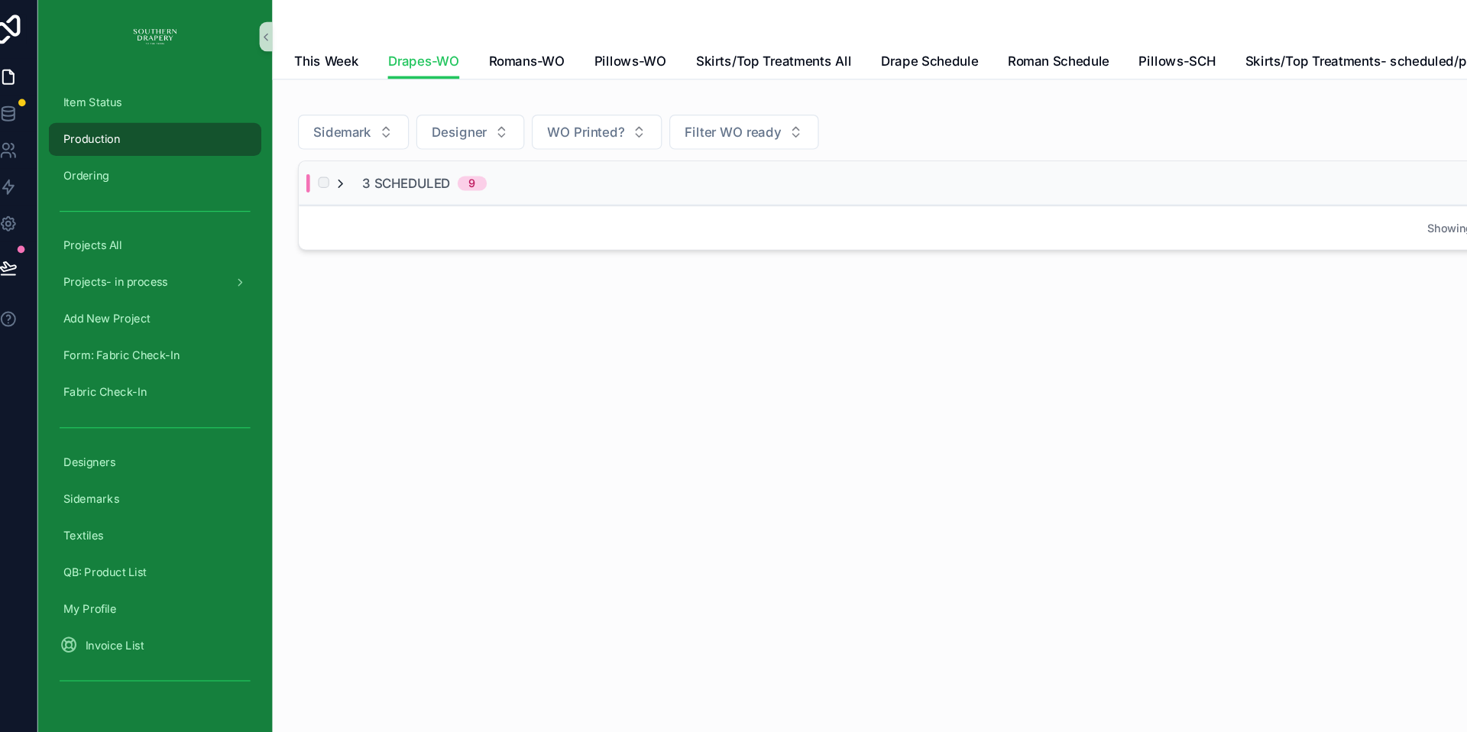
click at [302, 152] on icon "scrollable content" at bounding box center [301, 153] width 12 height 12
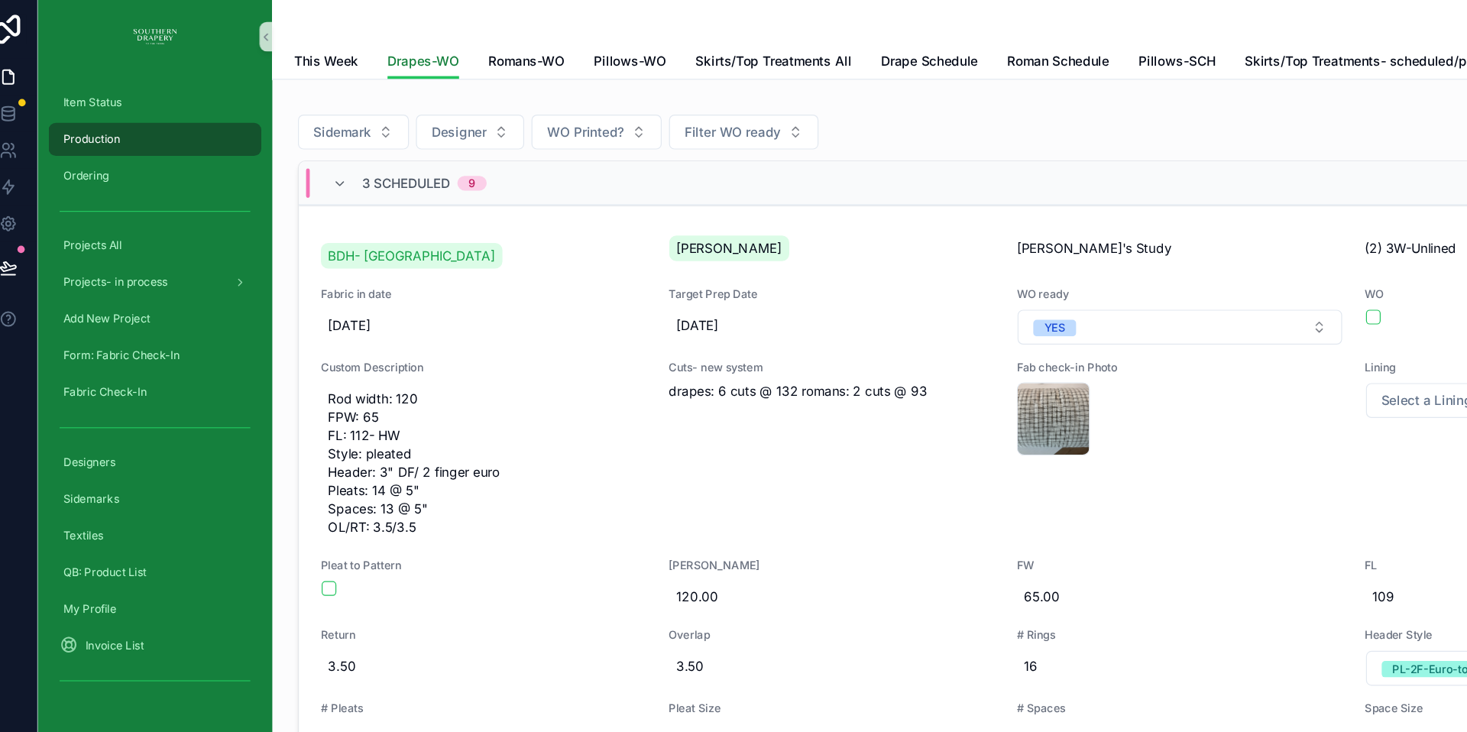
click at [377, 52] on span "Drapes-WO" at bounding box center [371, 51] width 60 height 15
click at [378, 53] on span "Drapes-WO" at bounding box center [371, 51] width 60 height 15
click at [300, 154] on icon "scrollable content" at bounding box center [301, 153] width 12 height 12
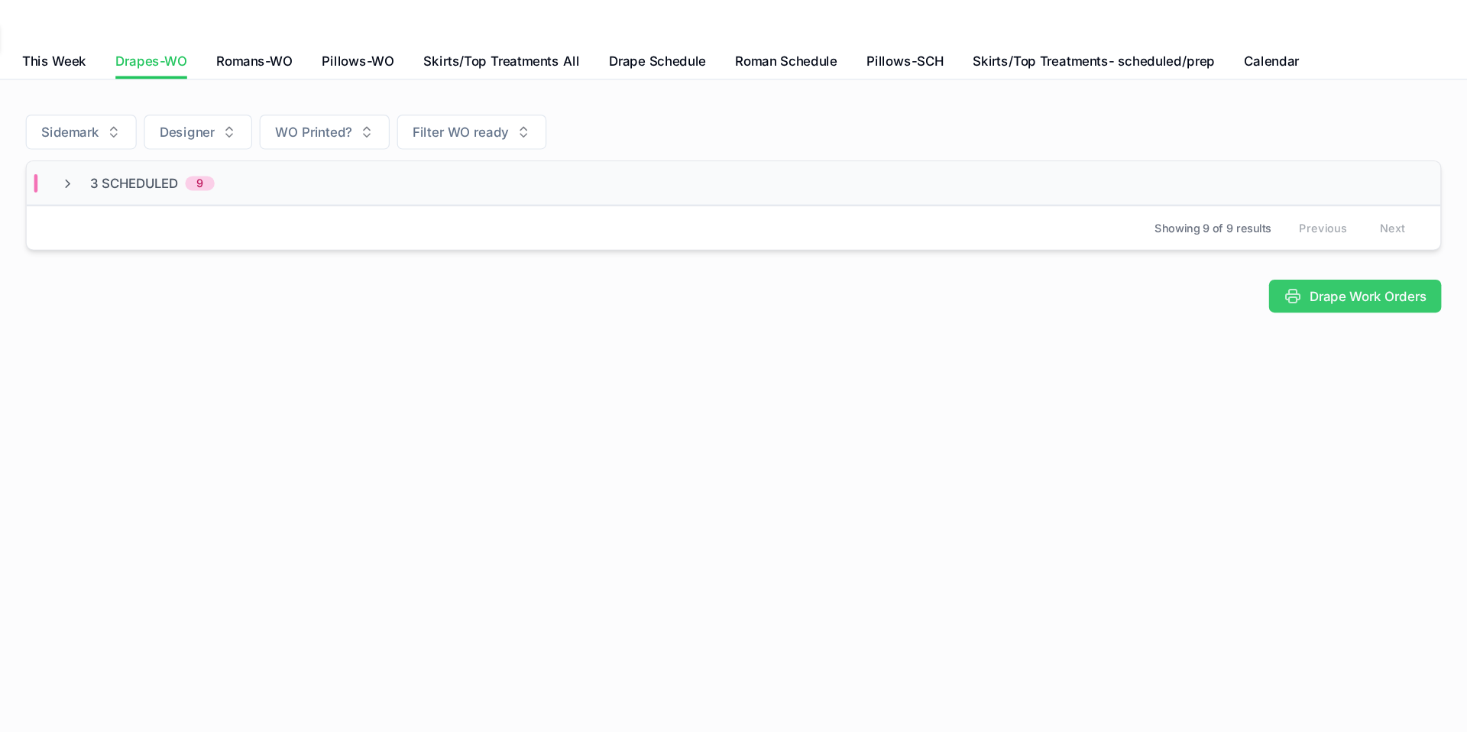
click at [1366, 248] on span "Drape Work Orders" at bounding box center [1384, 246] width 98 height 15
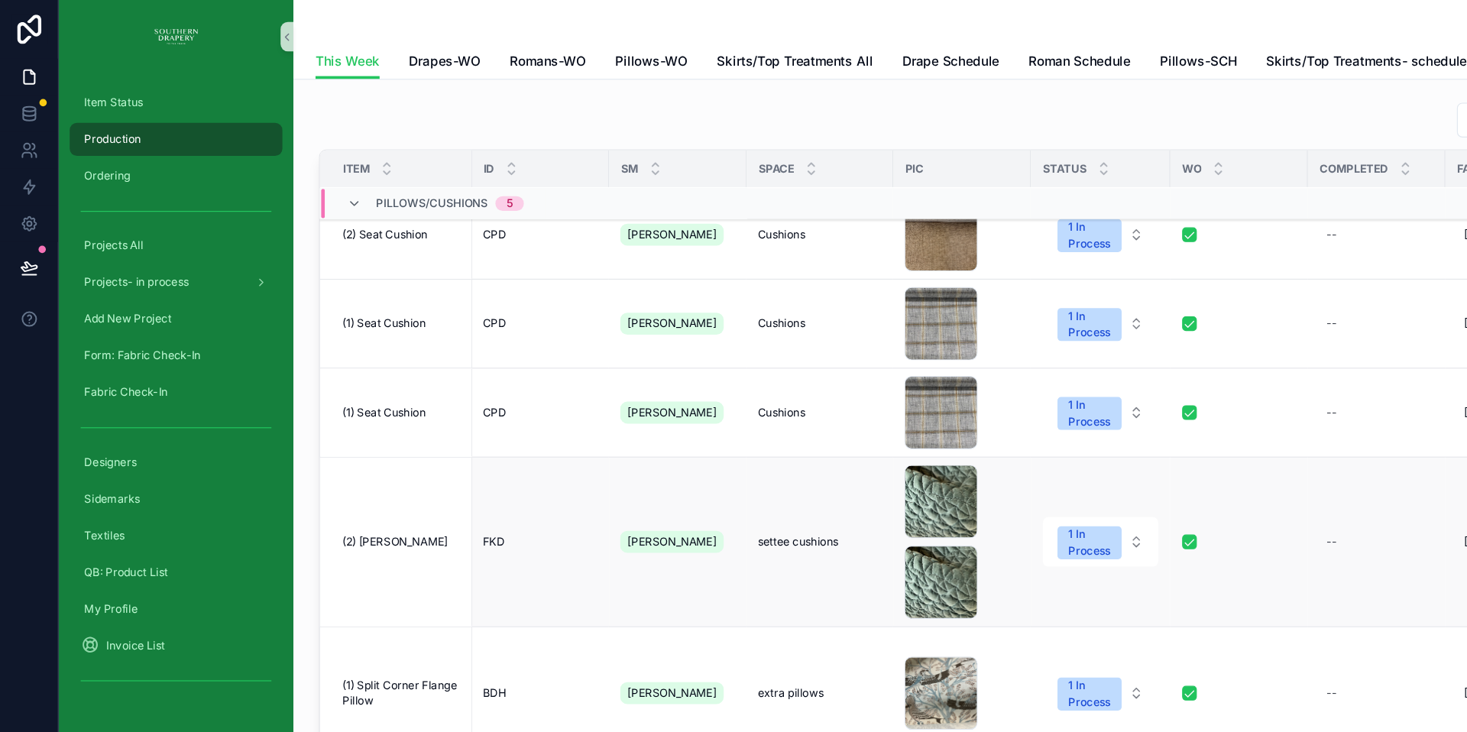
scroll to position [914, 1]
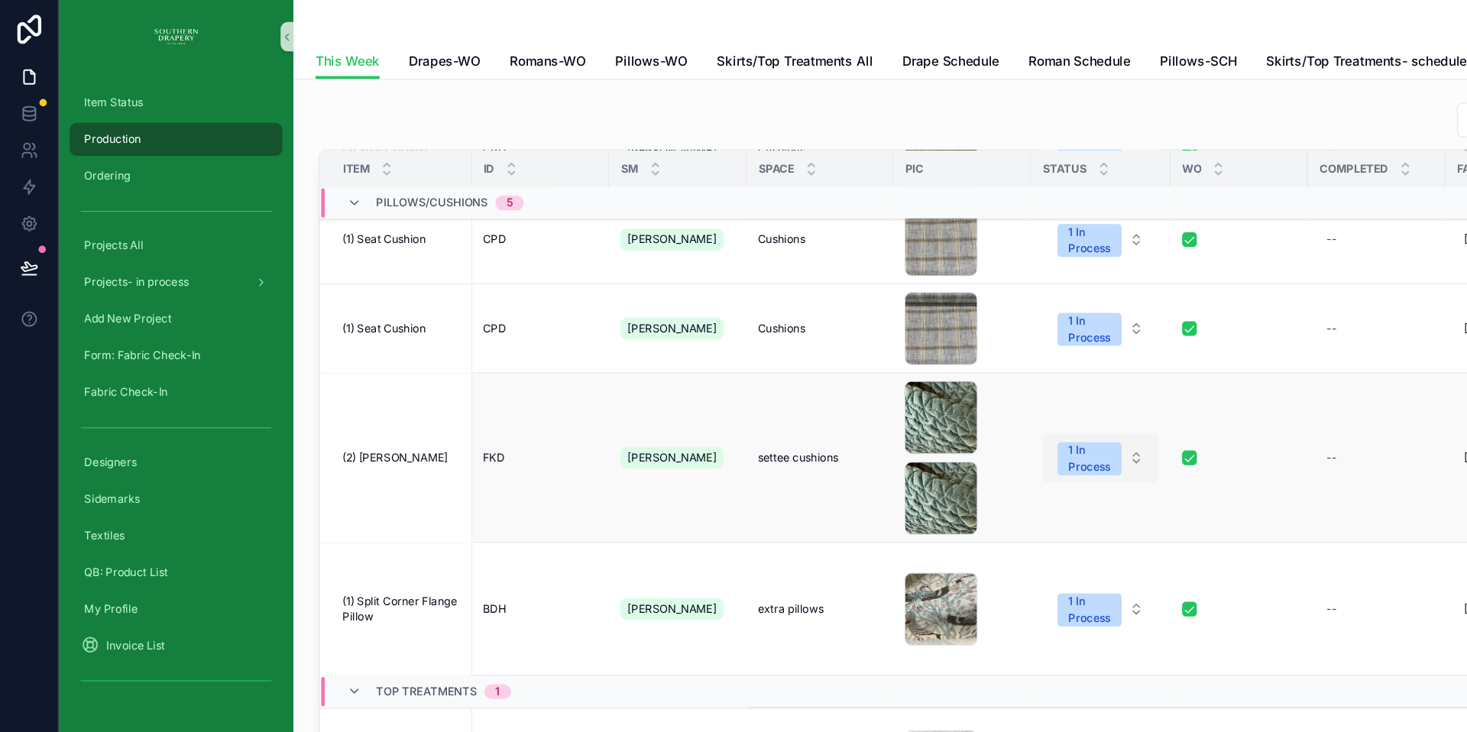
click at [939, 384] on button "1 In Process" at bounding box center [917, 381] width 96 height 41
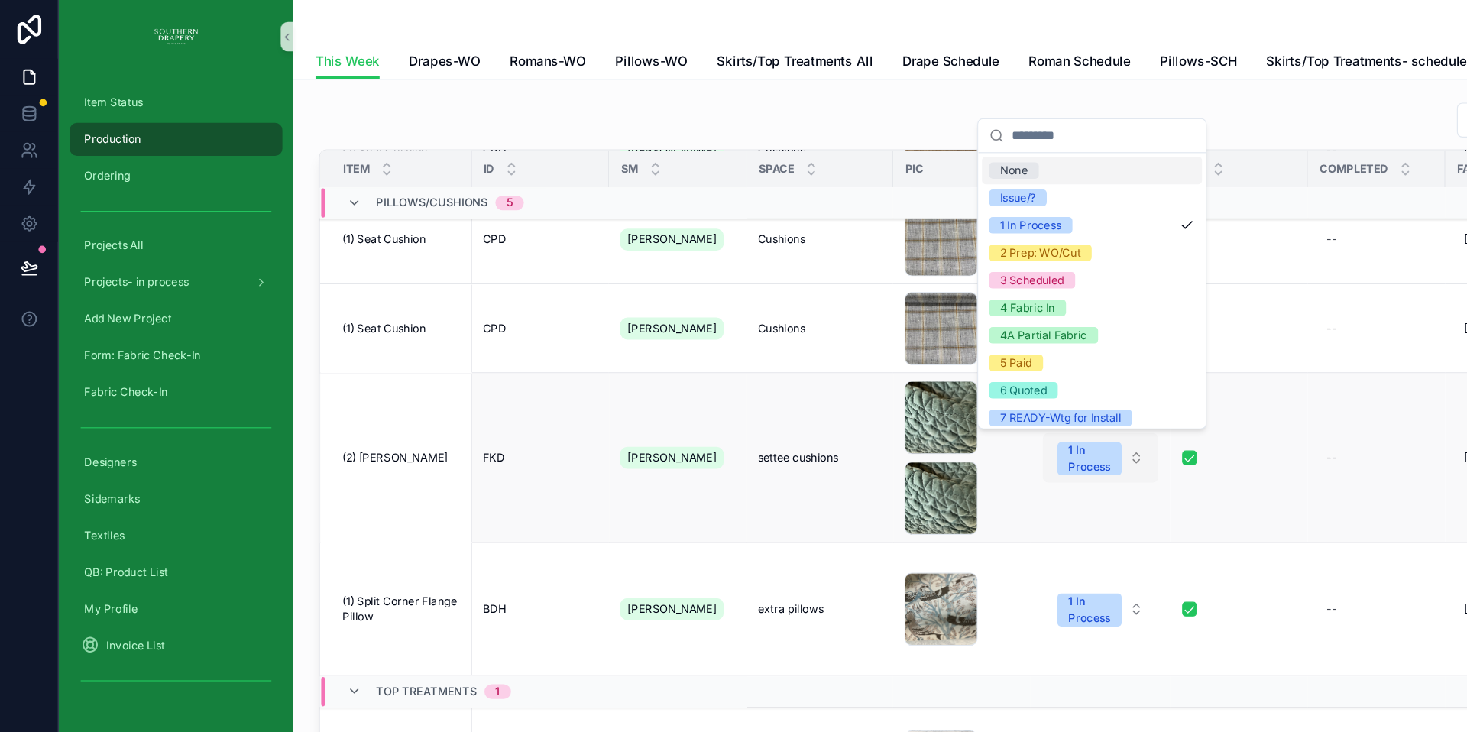
scroll to position [914, 0]
click at [903, 351] on div "7 READY-Wtg for Install" at bounding box center [883, 348] width 101 height 14
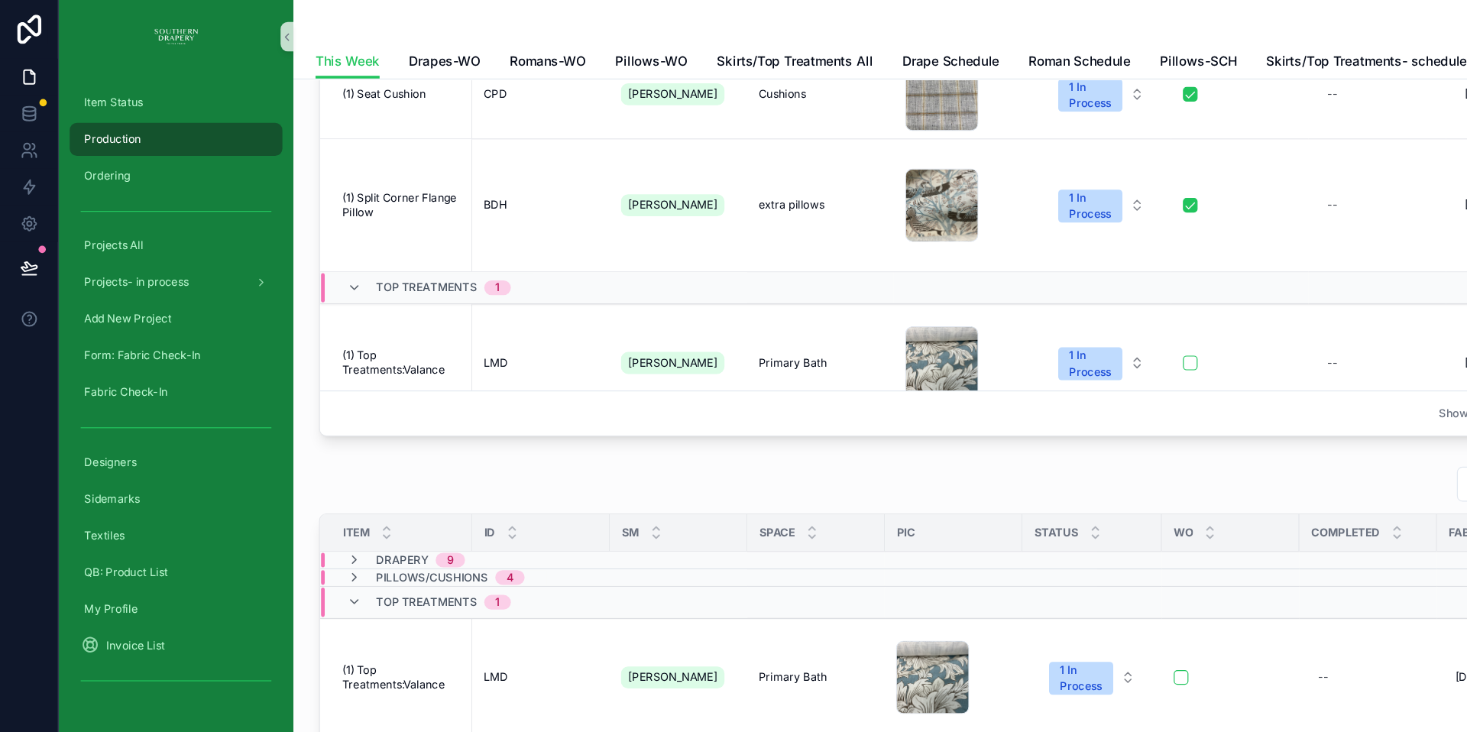
scroll to position [332, 0]
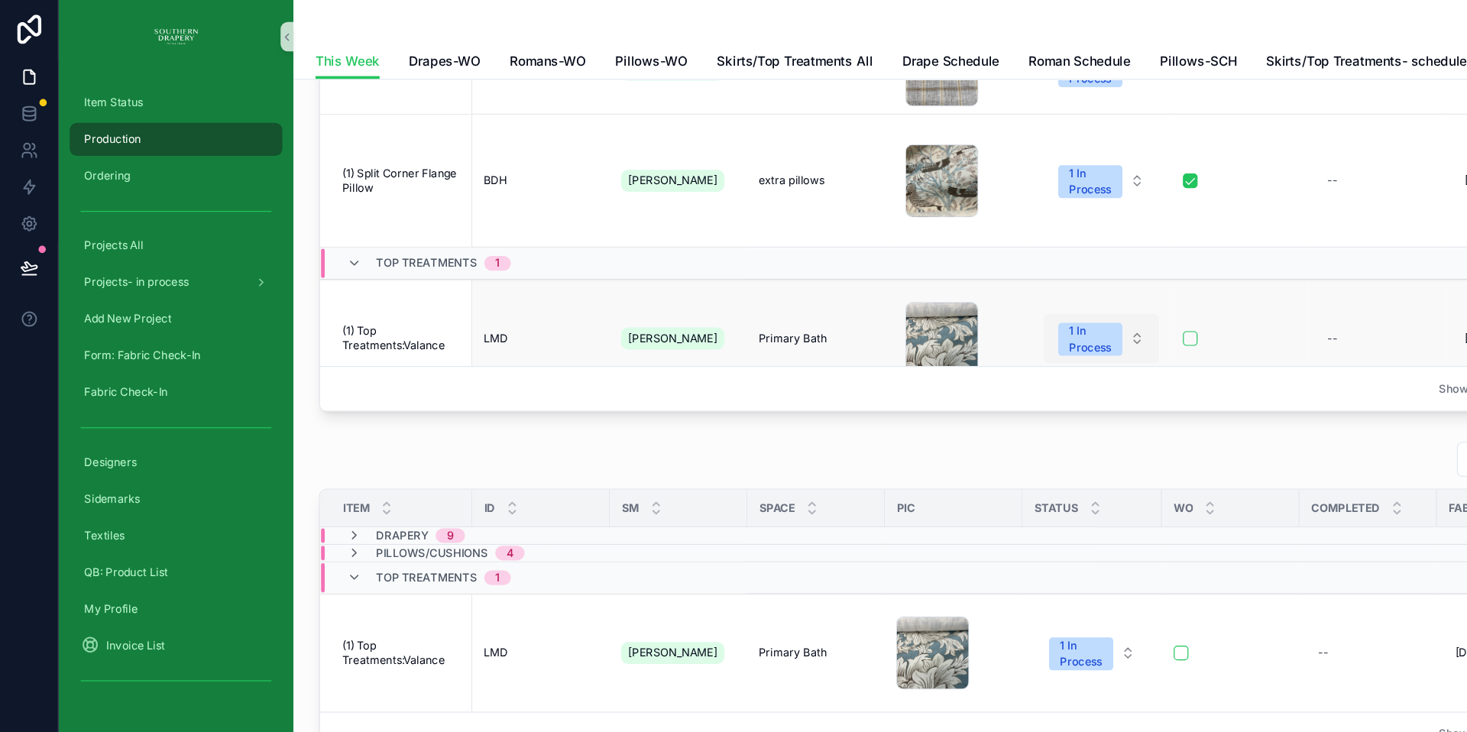
click at [922, 269] on span "1 In Process" at bounding box center [908, 283] width 53 height 28
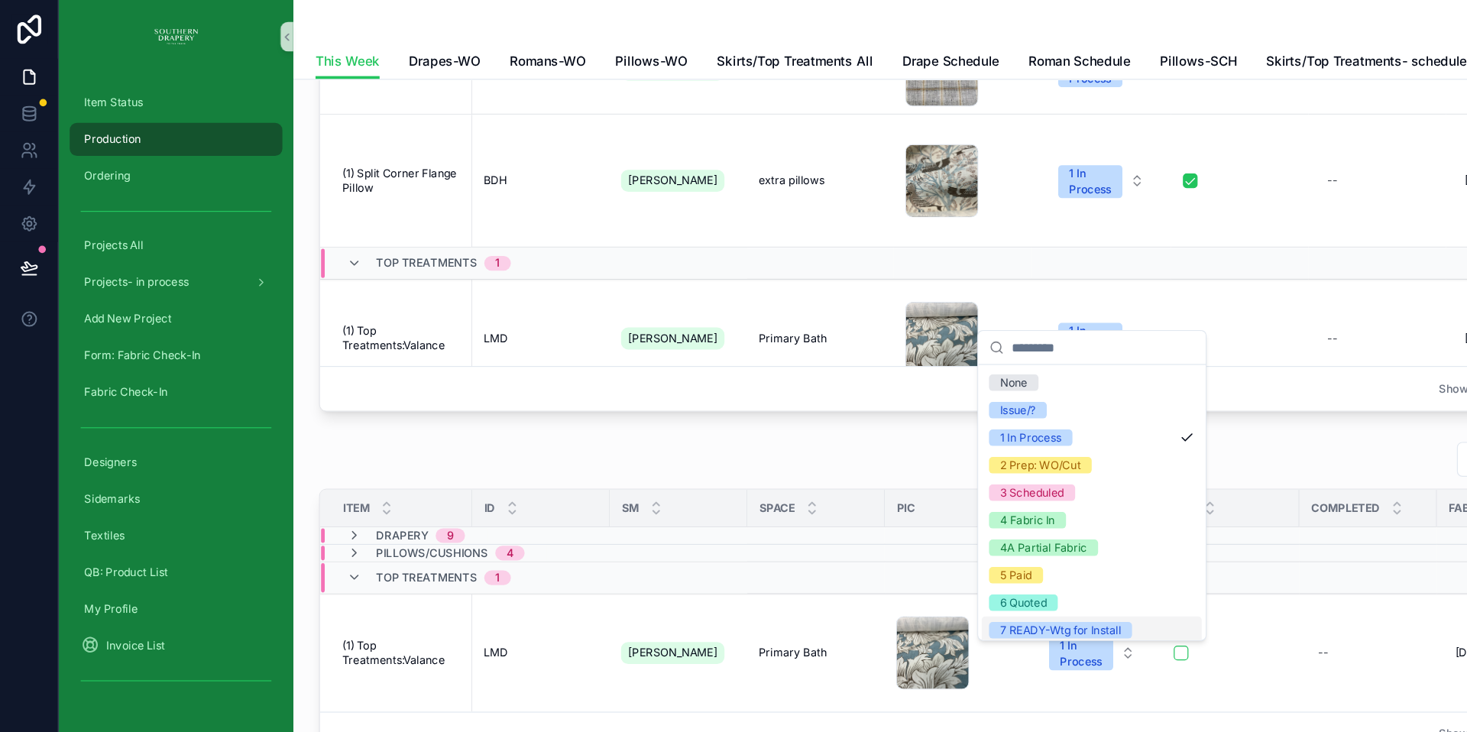
click at [917, 523] on div "7 READY-Wtg for Install" at bounding box center [883, 525] width 101 height 14
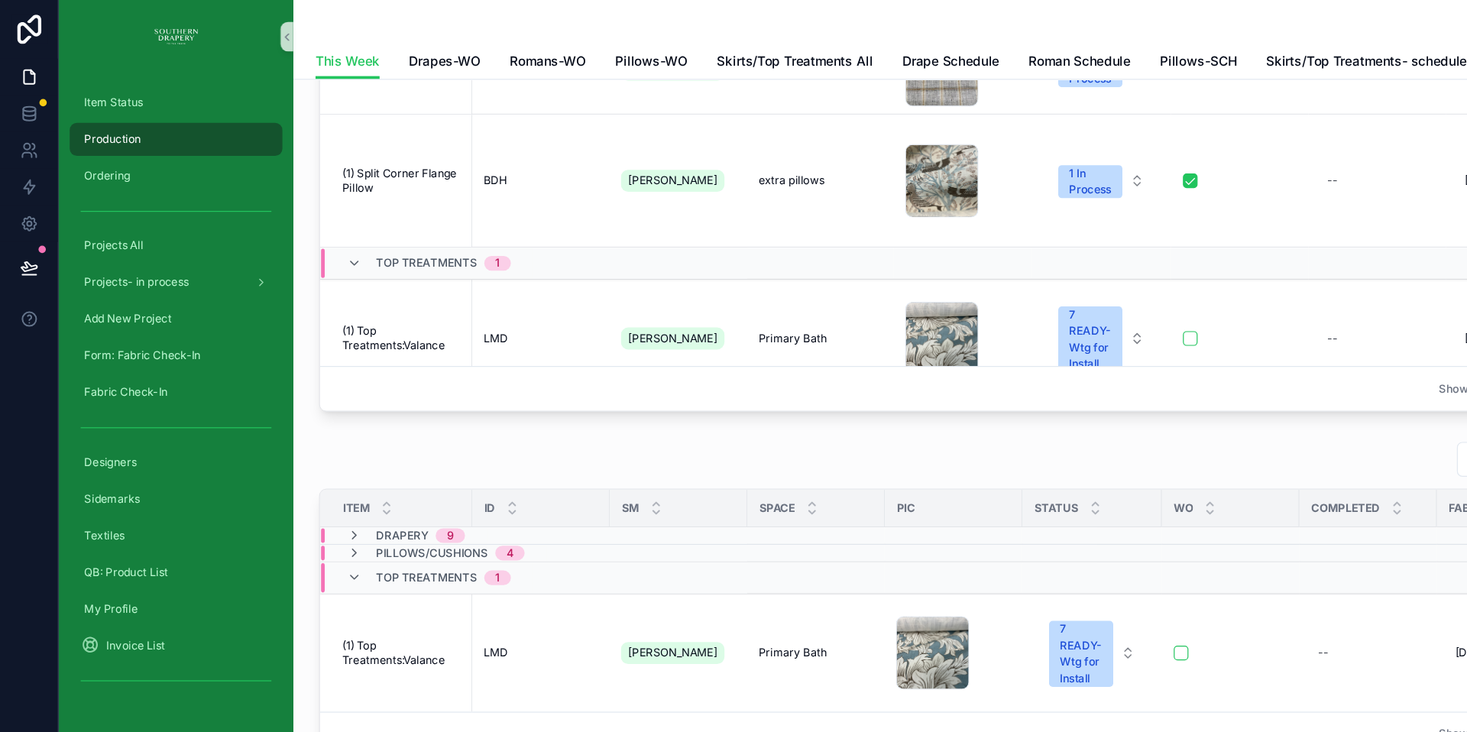
scroll to position [0, 0]
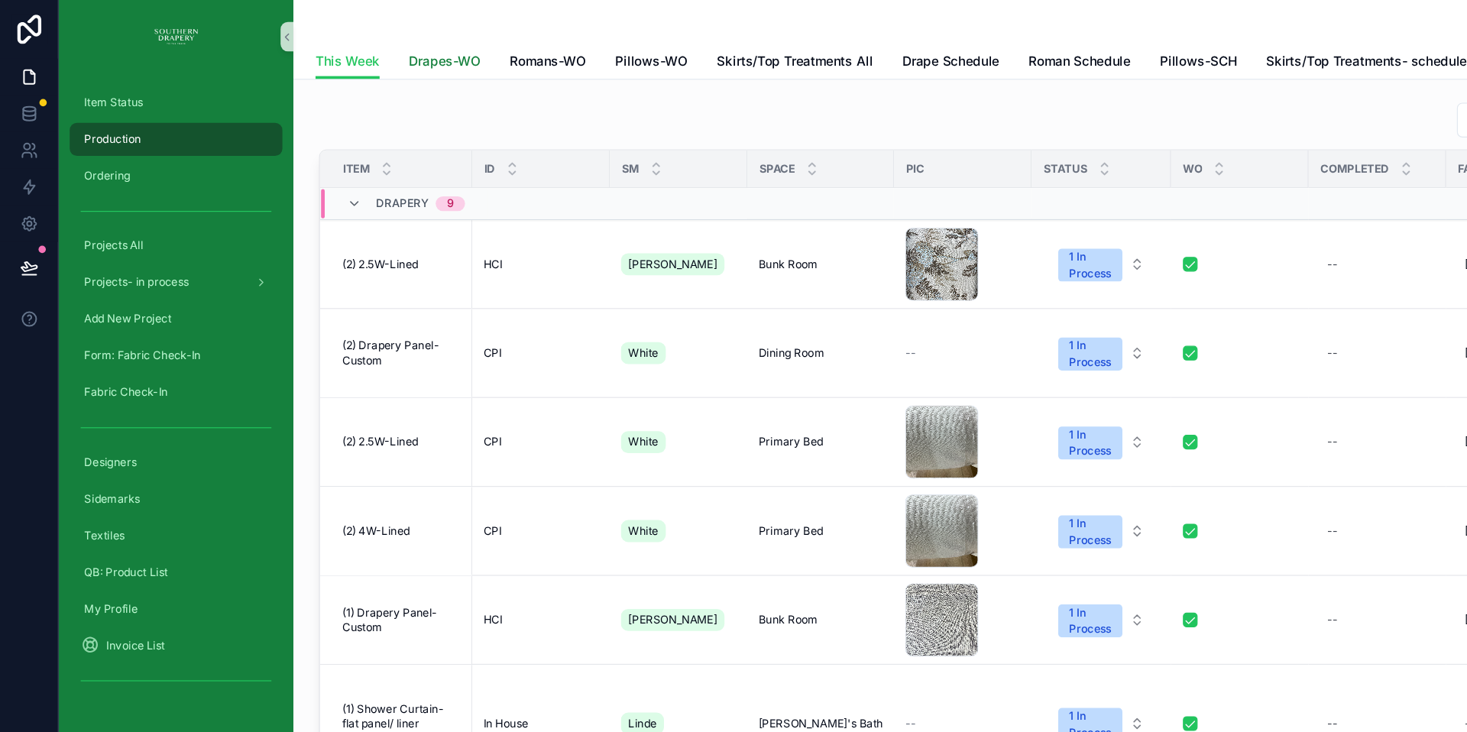
click at [364, 53] on span "Drapes-WO" at bounding box center [371, 51] width 60 height 15
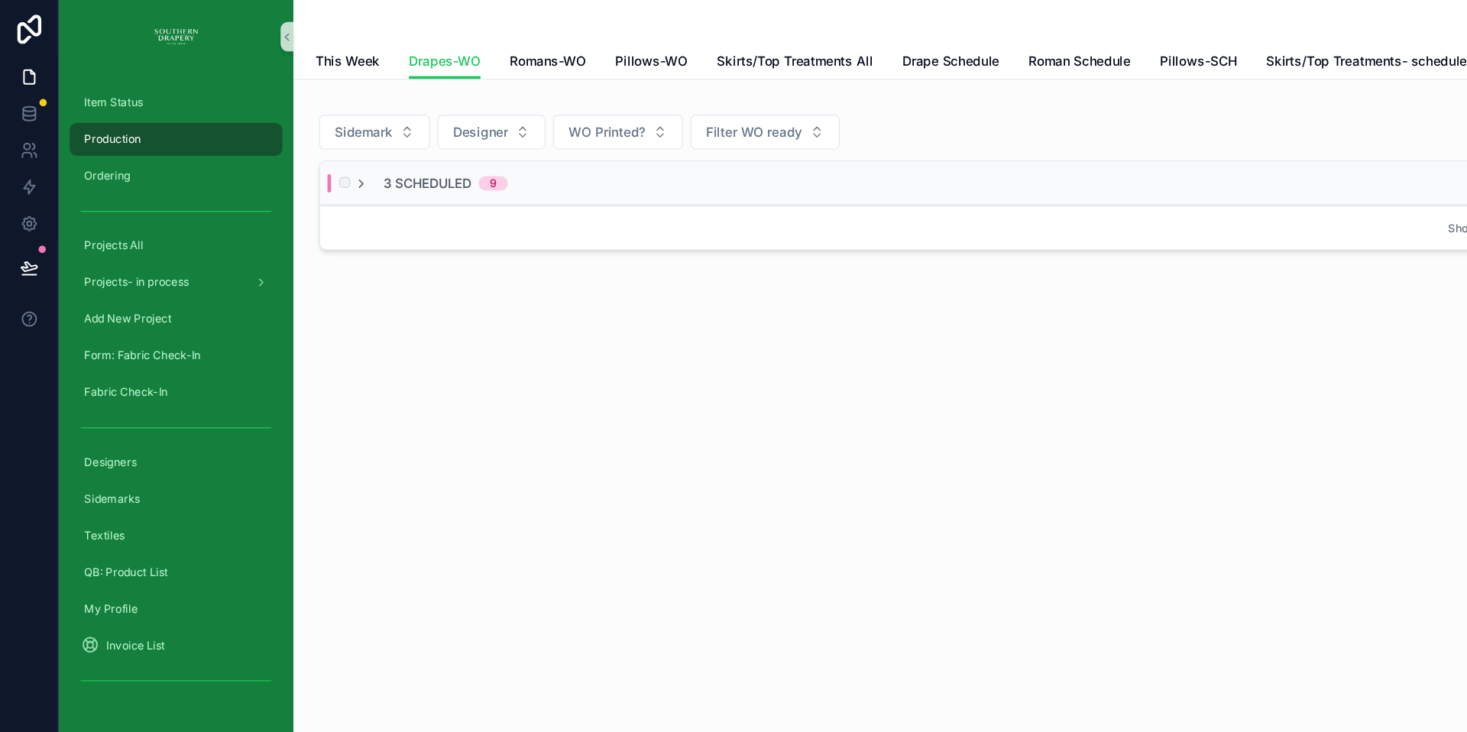
click at [506, 165] on div "3 Scheduled 9" at bounding box center [856, 152] width 1178 height 37
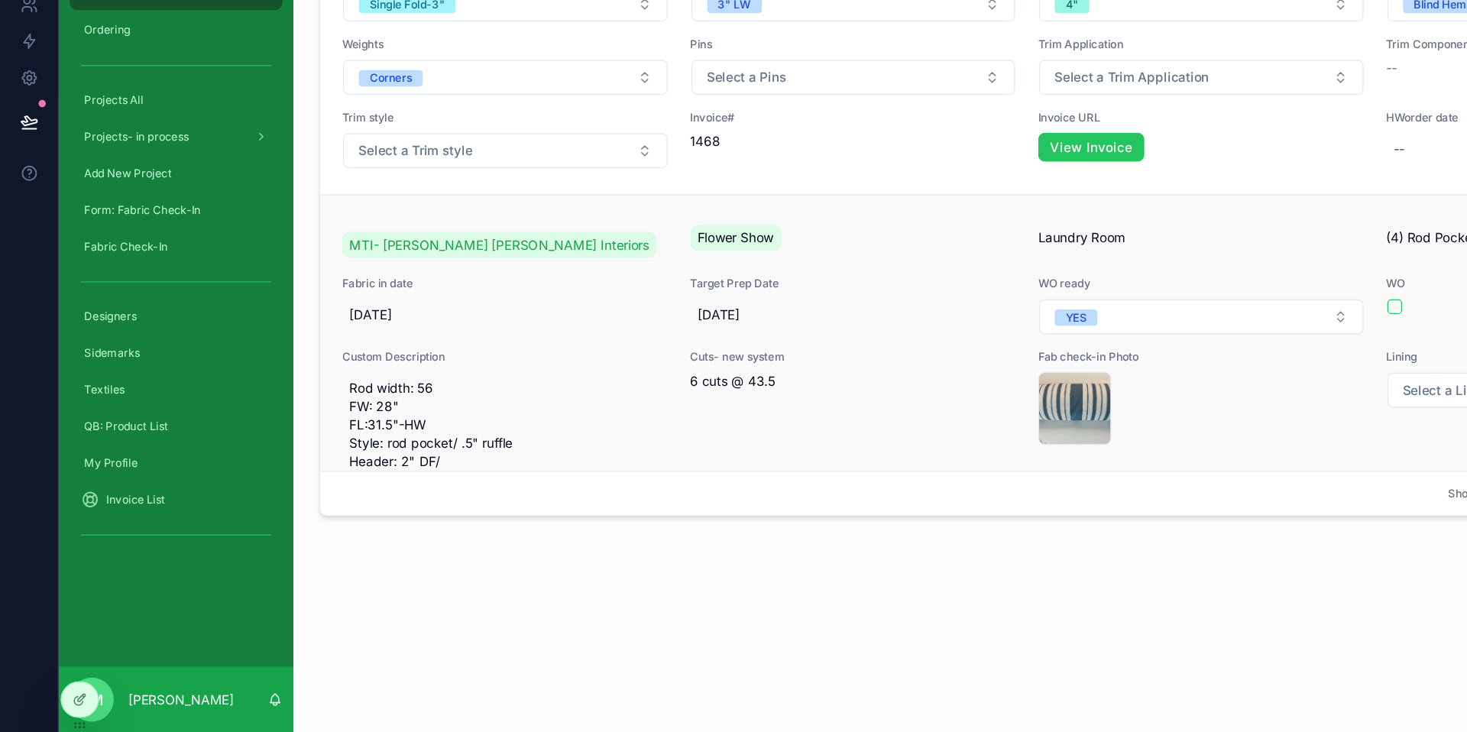
scroll to position [5128, 0]
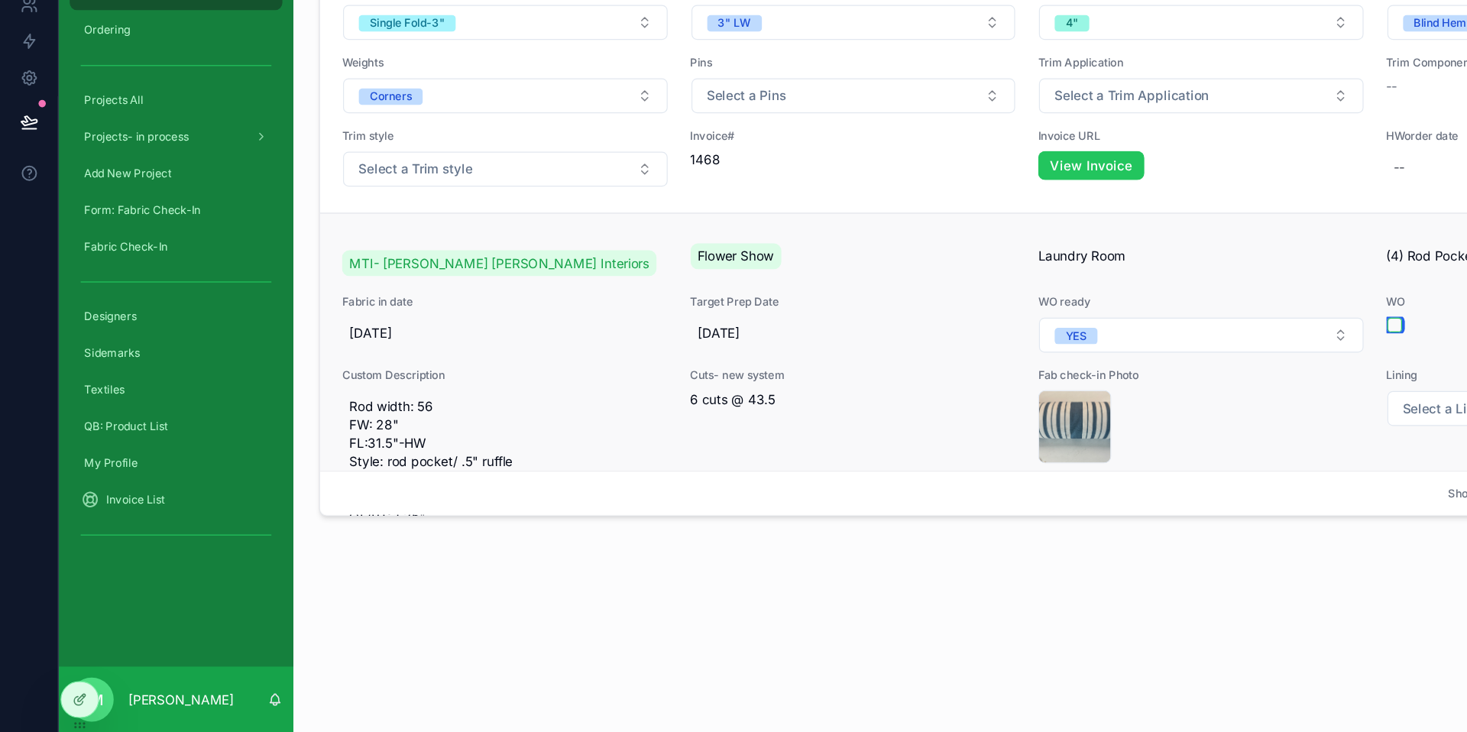
click at [1156, 398] on button "scrollable content" at bounding box center [1162, 392] width 12 height 12
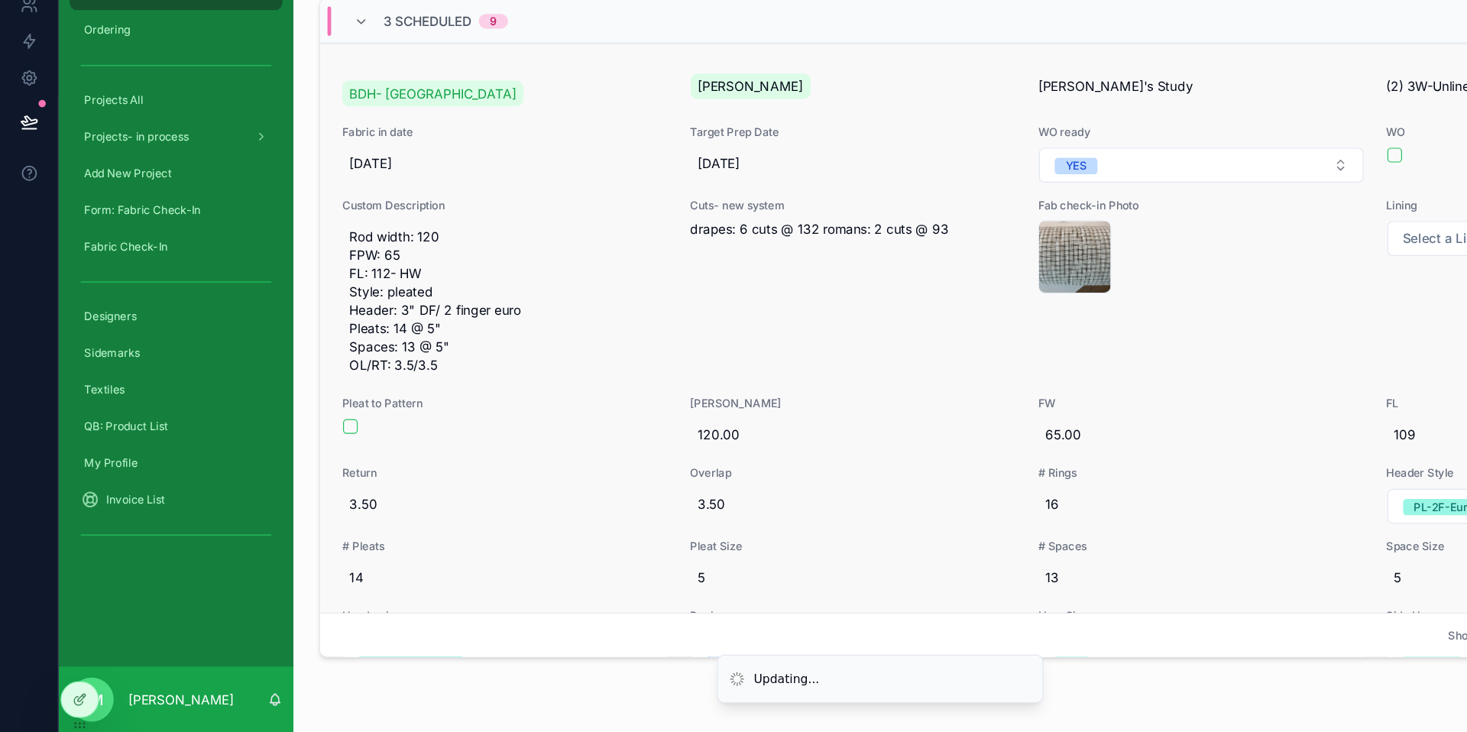
scroll to position [0, 0]
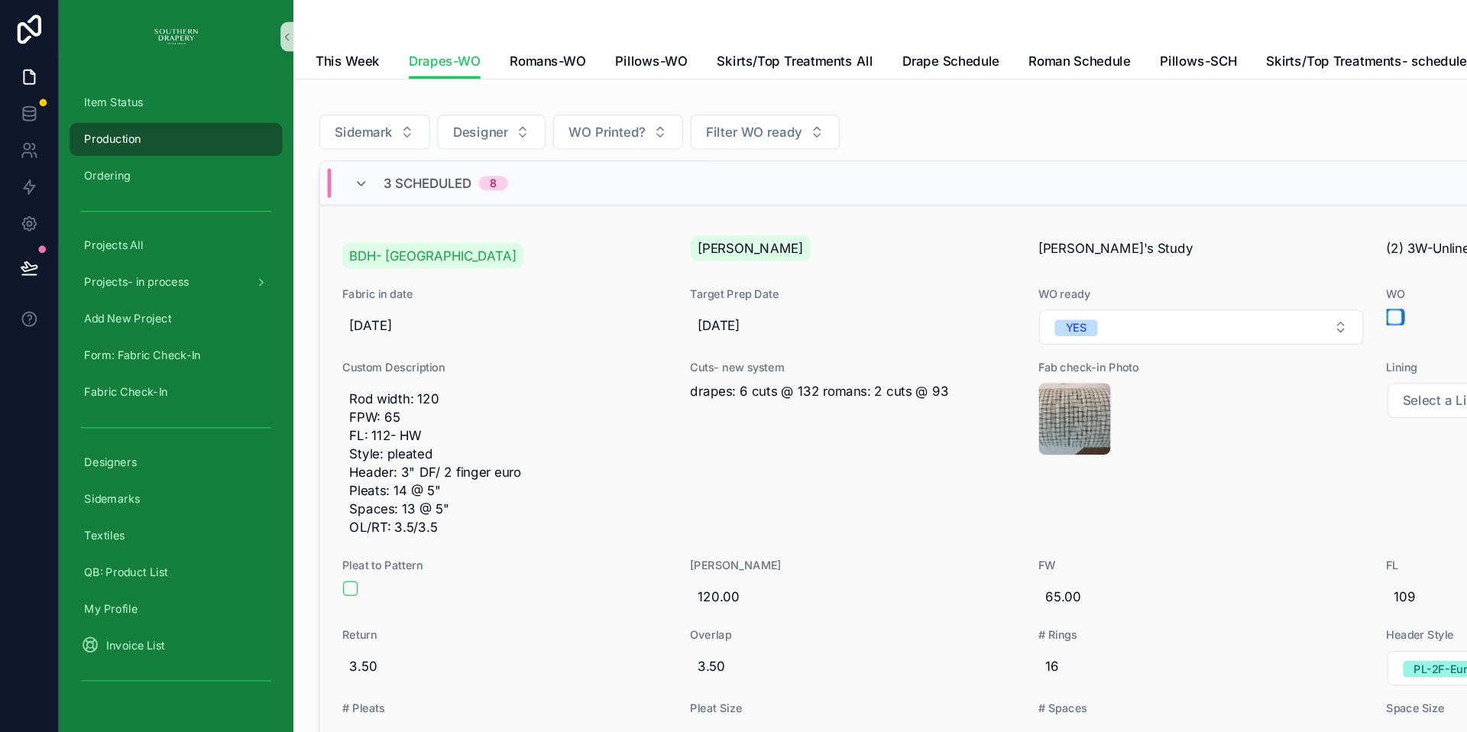
click at [1156, 263] on button "scrollable content" at bounding box center [1162, 264] width 12 height 12
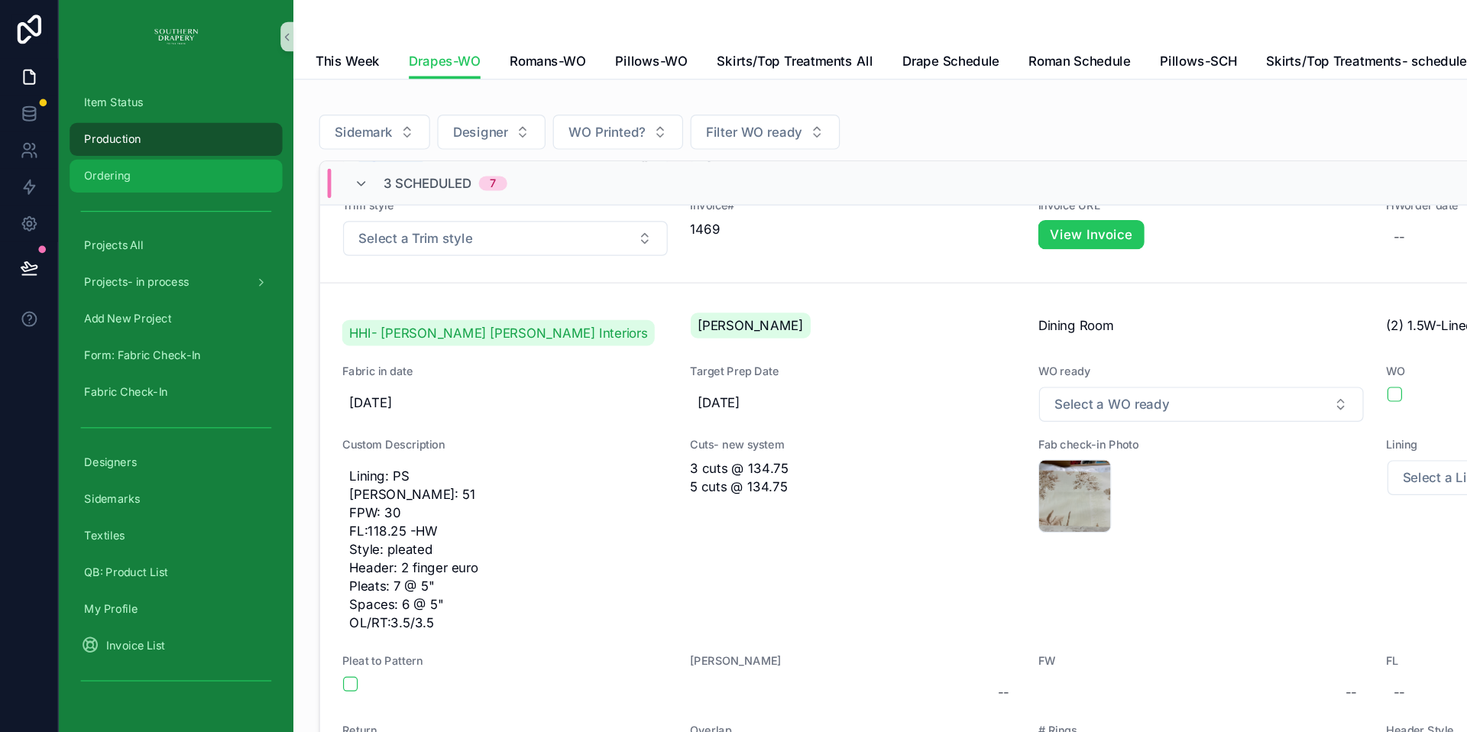
click at [99, 154] on div "Ordering" at bounding box center [146, 146] width 159 height 24
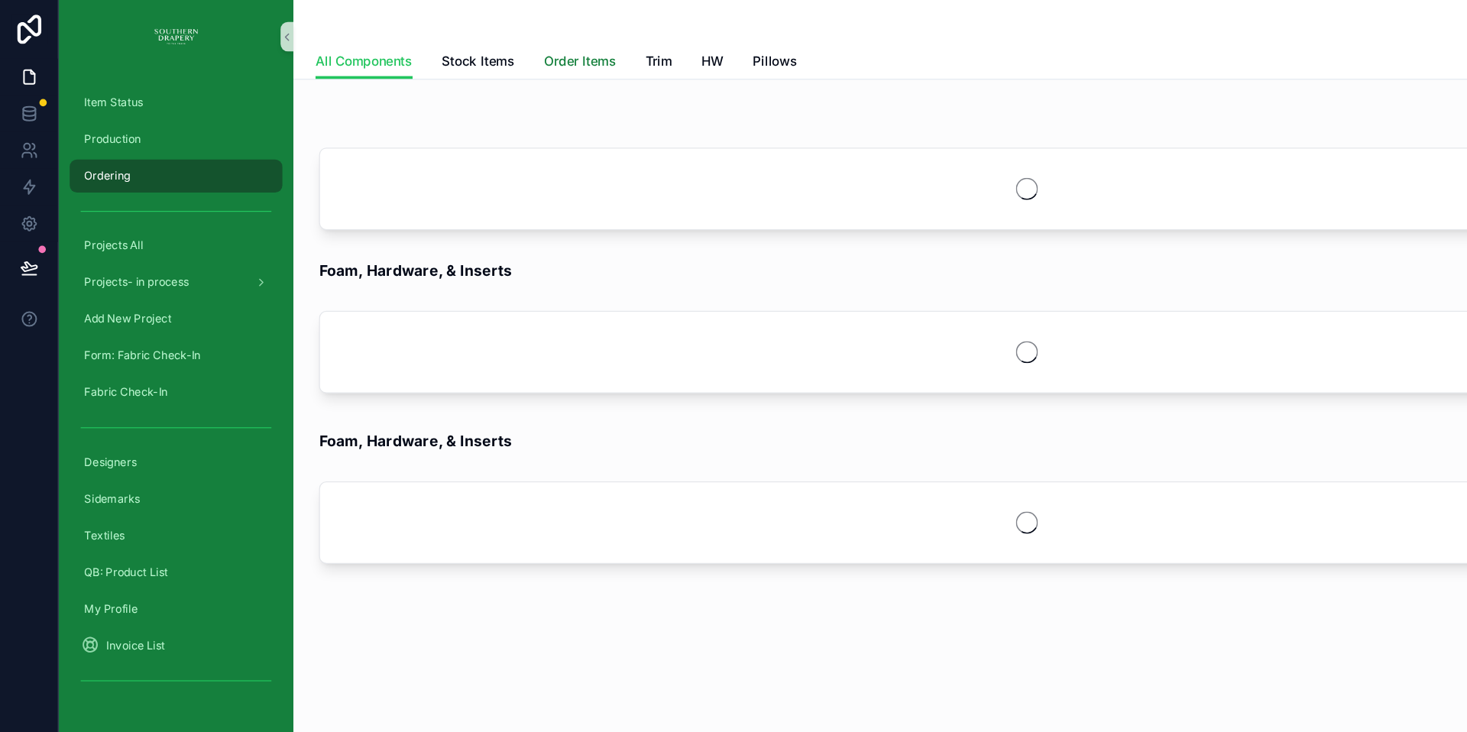
click at [504, 53] on span "Order Items" at bounding box center [483, 51] width 60 height 15
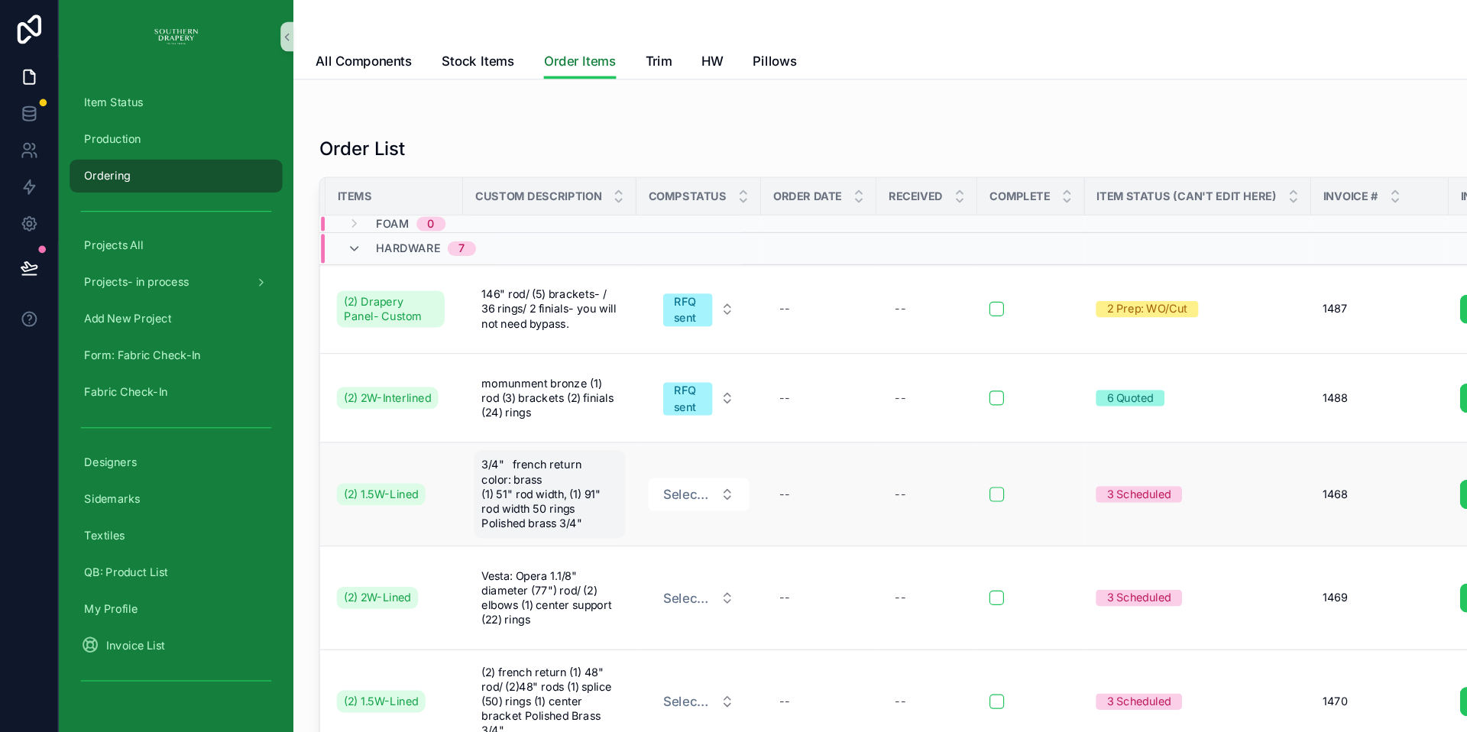
scroll to position [0, 252]
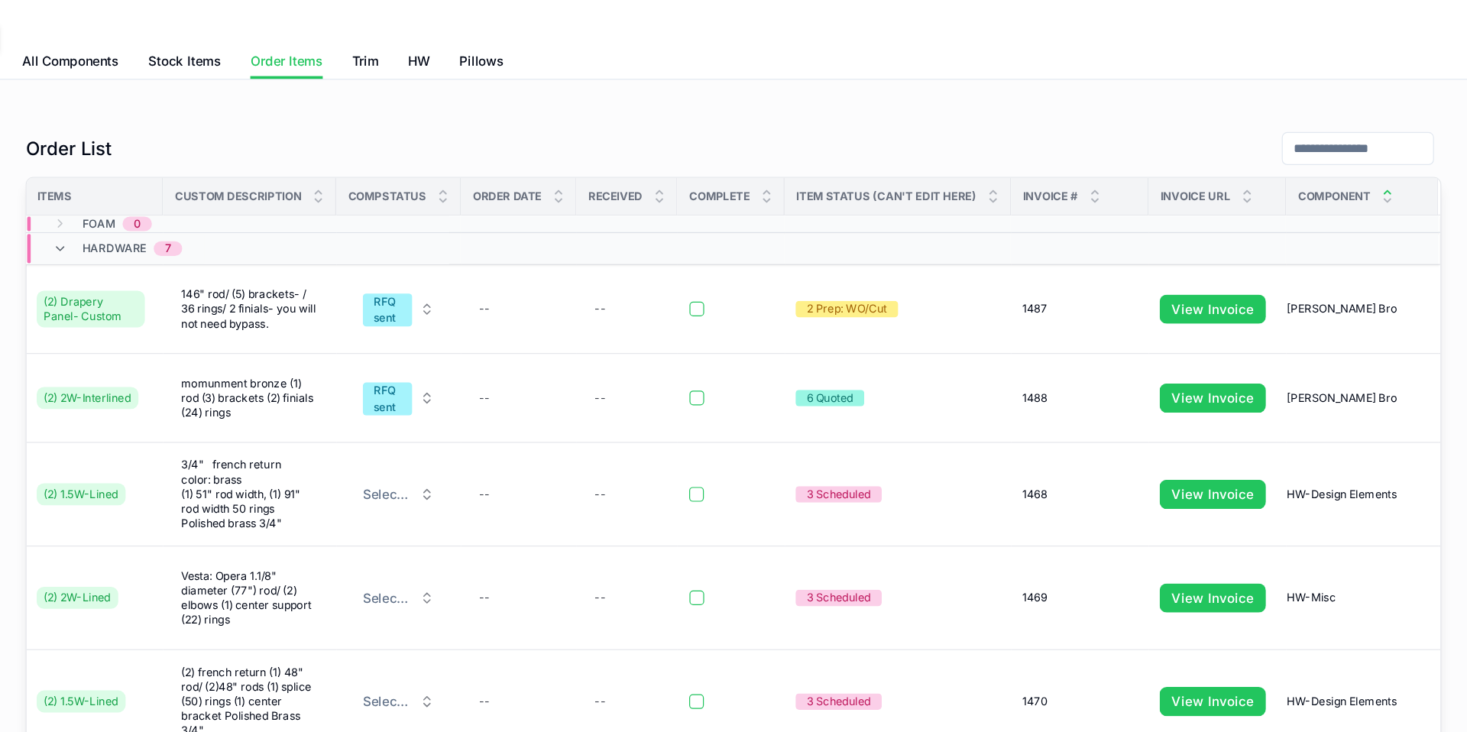
click at [1398, 160] on icon "scrollable content" at bounding box center [1400, 160] width 5 height 2
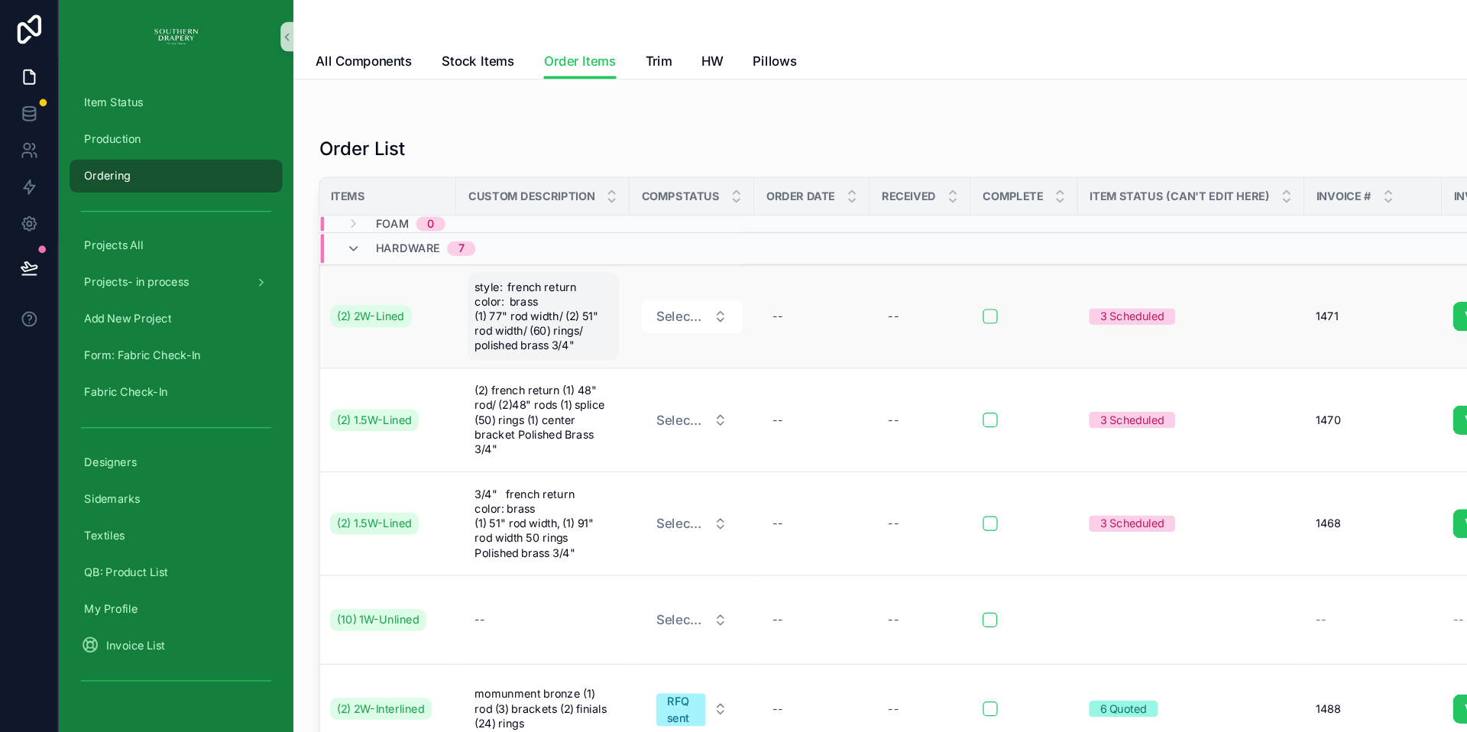
scroll to position [0, 252]
click at [1211, 270] on link "View Invoice" at bounding box center [1255, 263] width 89 height 24
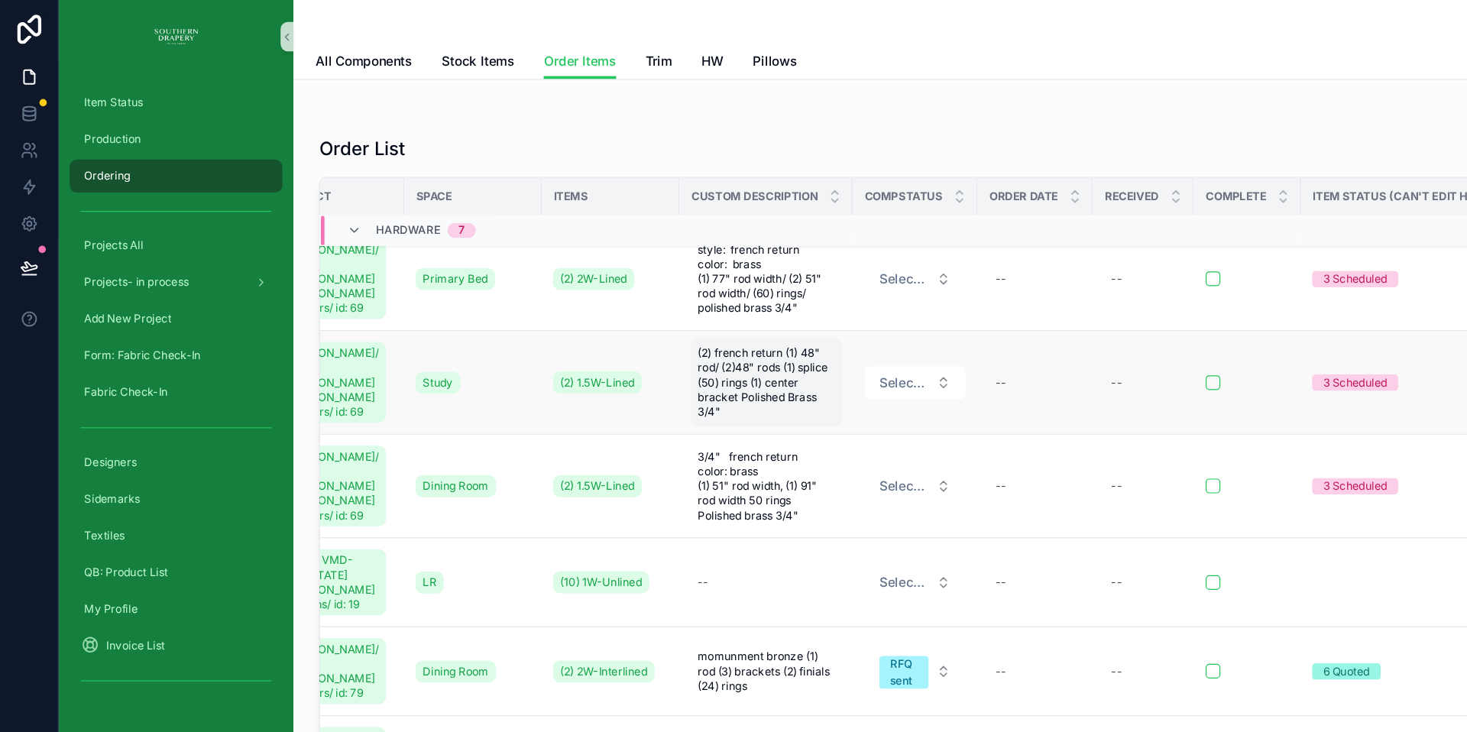
scroll to position [31, 51]
click at [646, 332] on span "(2) french return (1) 48" rod/ (2)48" rods (1) splice (50) rings (1) center bra…" at bounding box center [640, 318] width 114 height 61
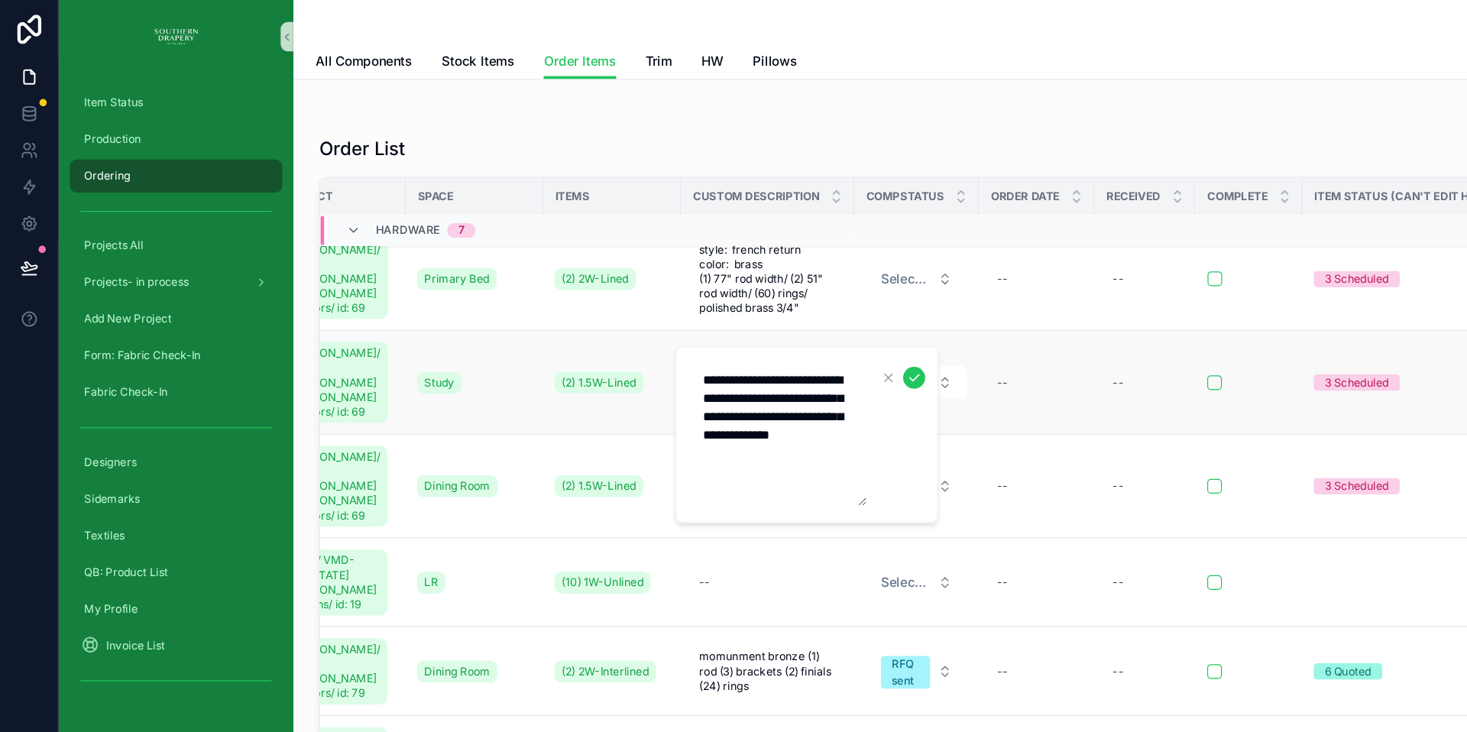
click at [825, 351] on td "--" at bounding box center [864, 319] width 96 height 86
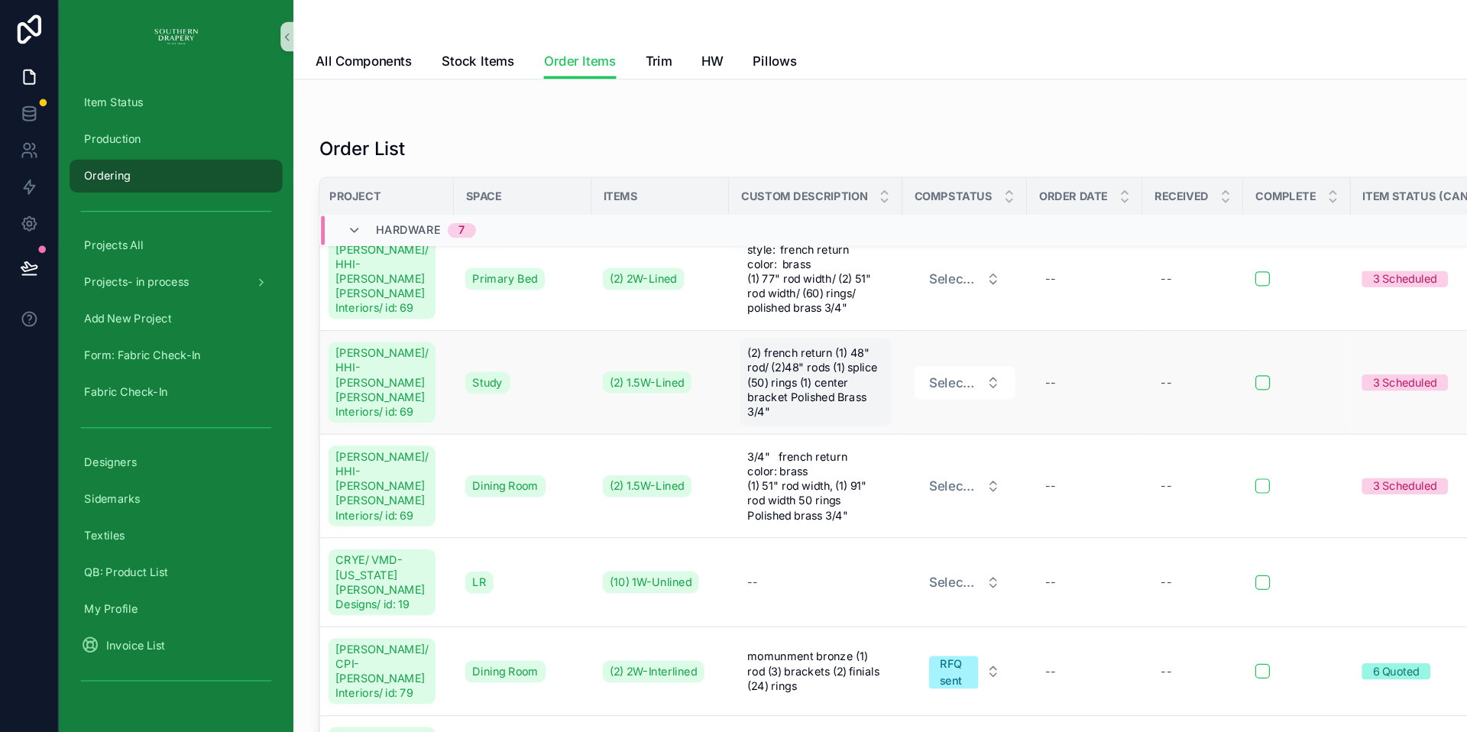
scroll to position [31, 3]
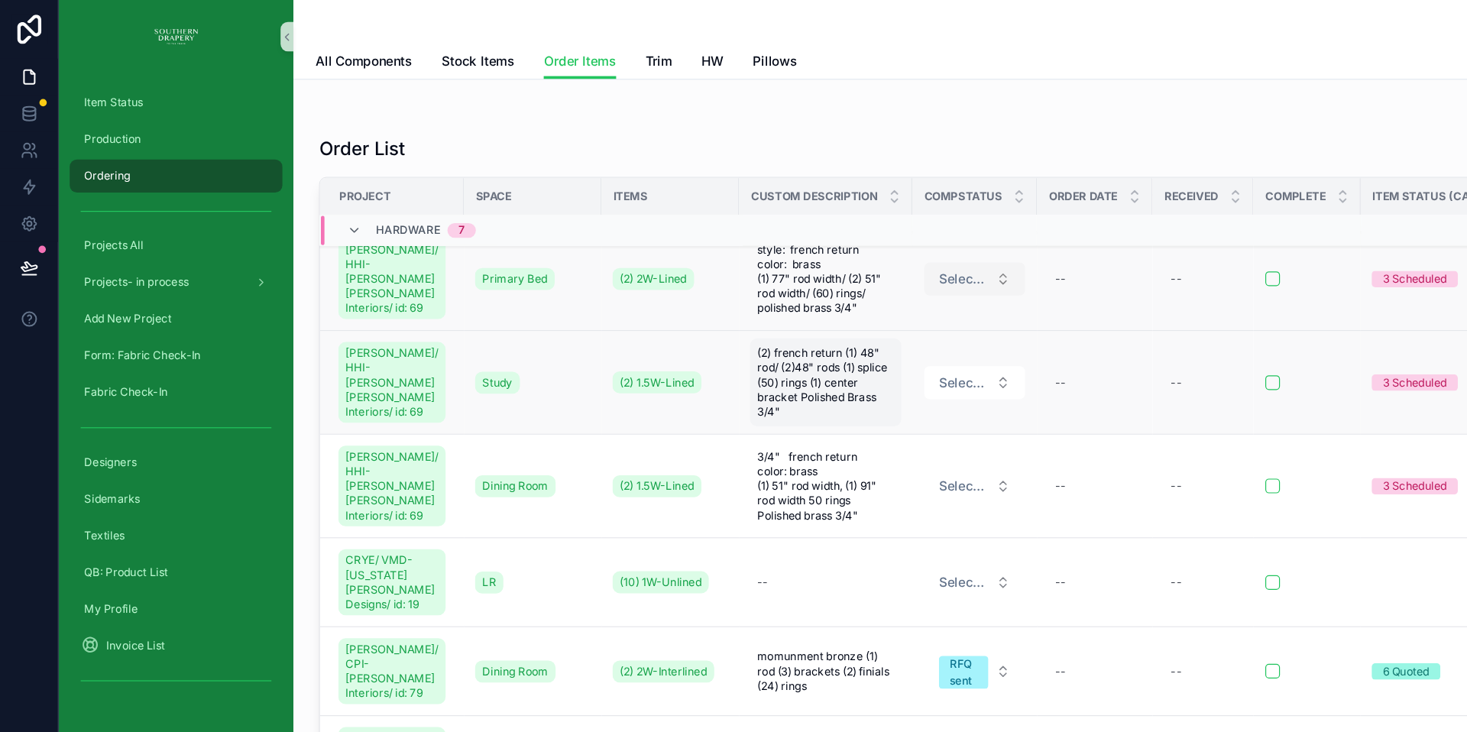
click at [801, 235] on span "Select a CompStatus" at bounding box center [802, 232] width 41 height 15
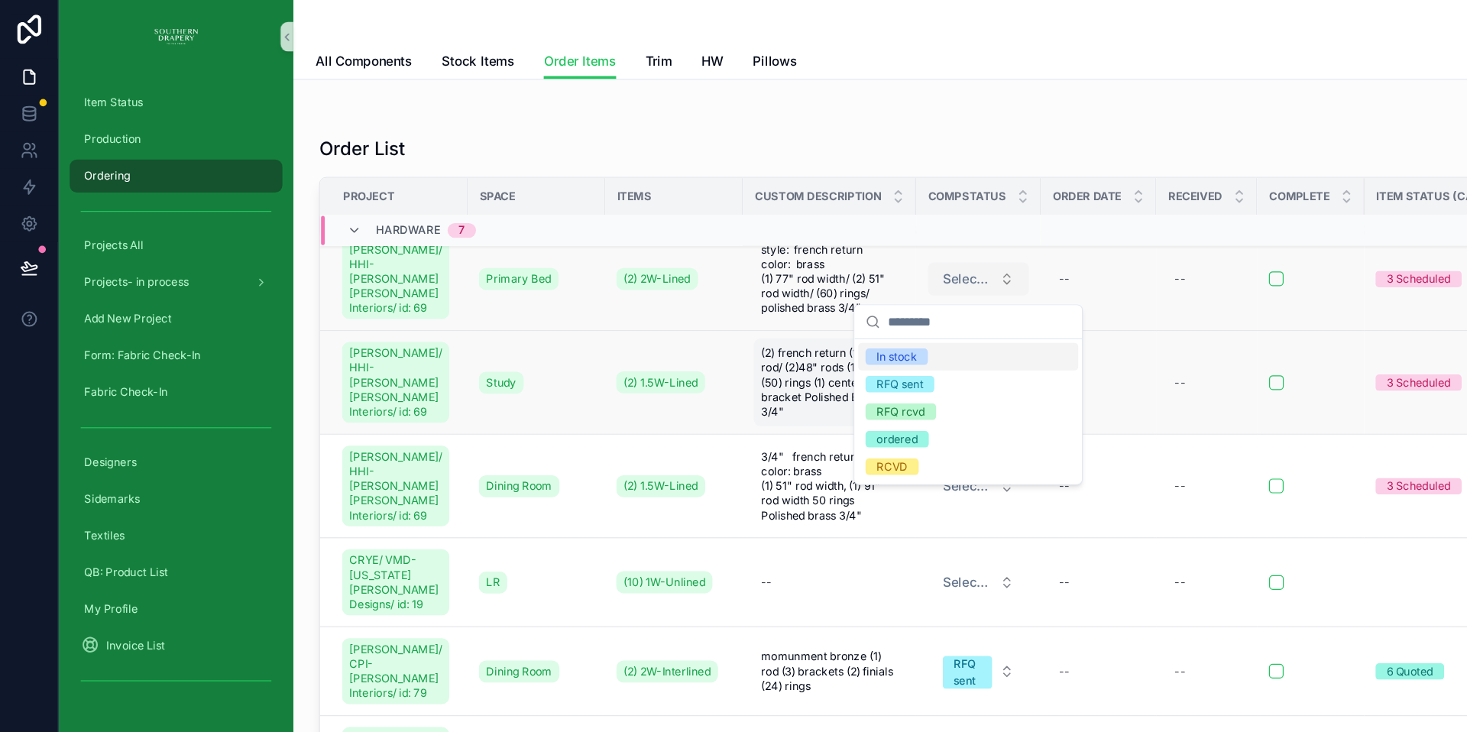
scroll to position [27, 0]
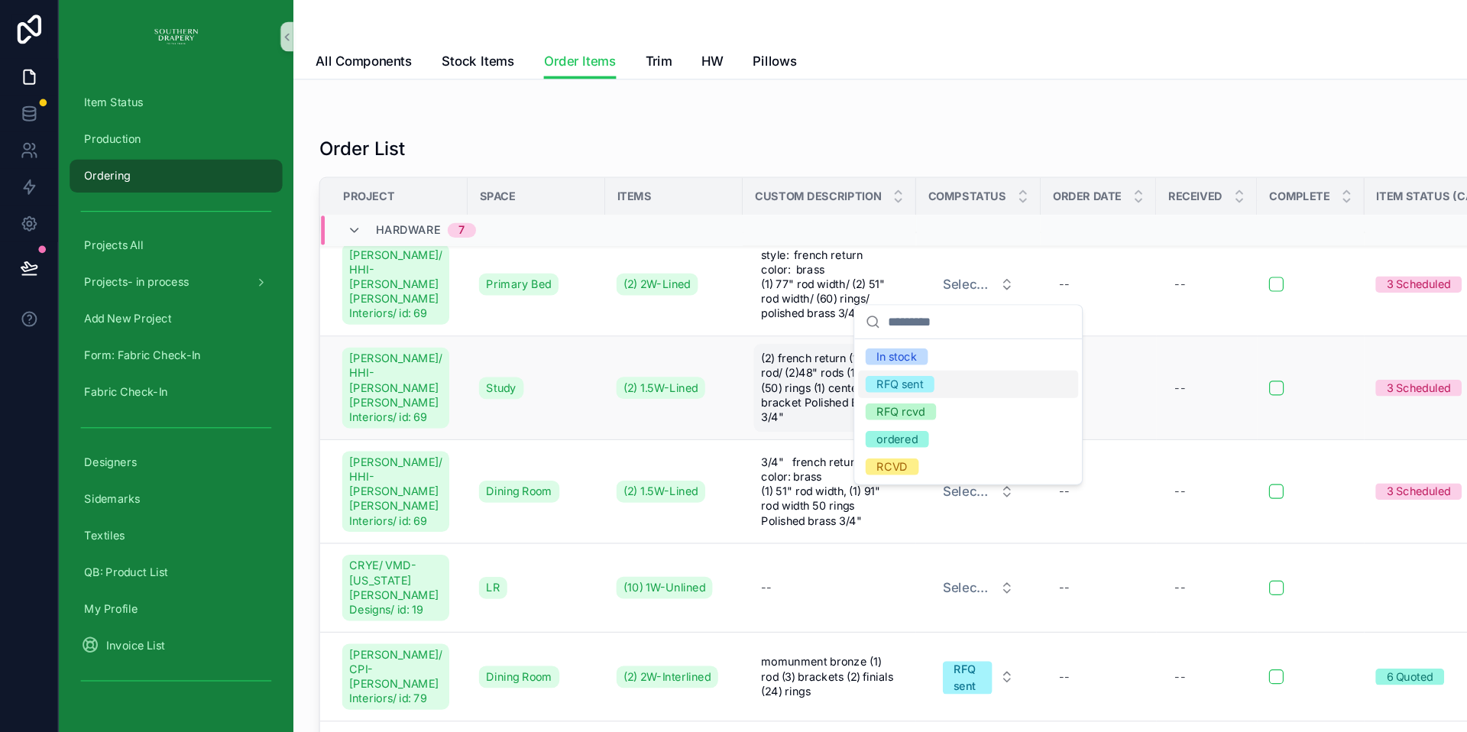
click at [764, 320] on div "RFQ sent" at bounding box center [749, 320] width 39 height 14
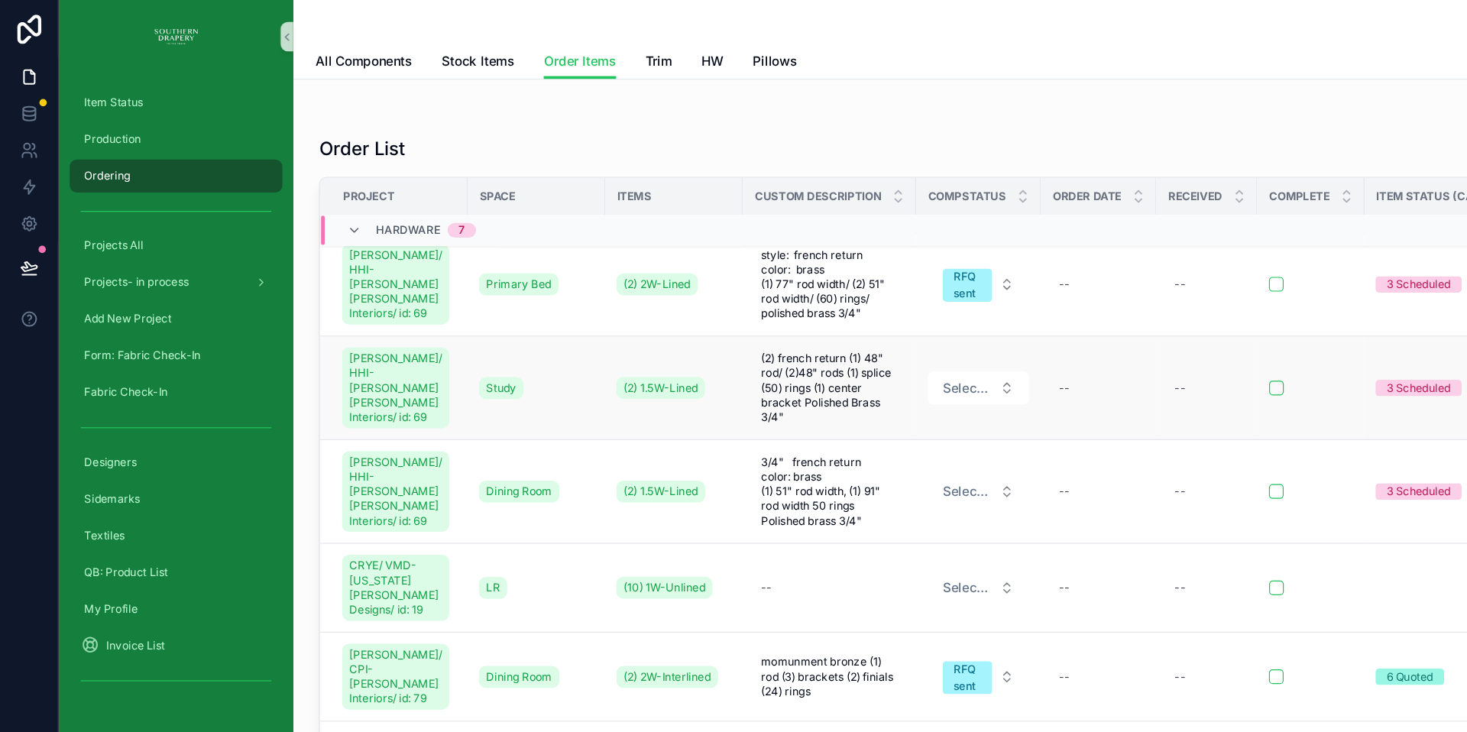
scroll to position [0, 0]
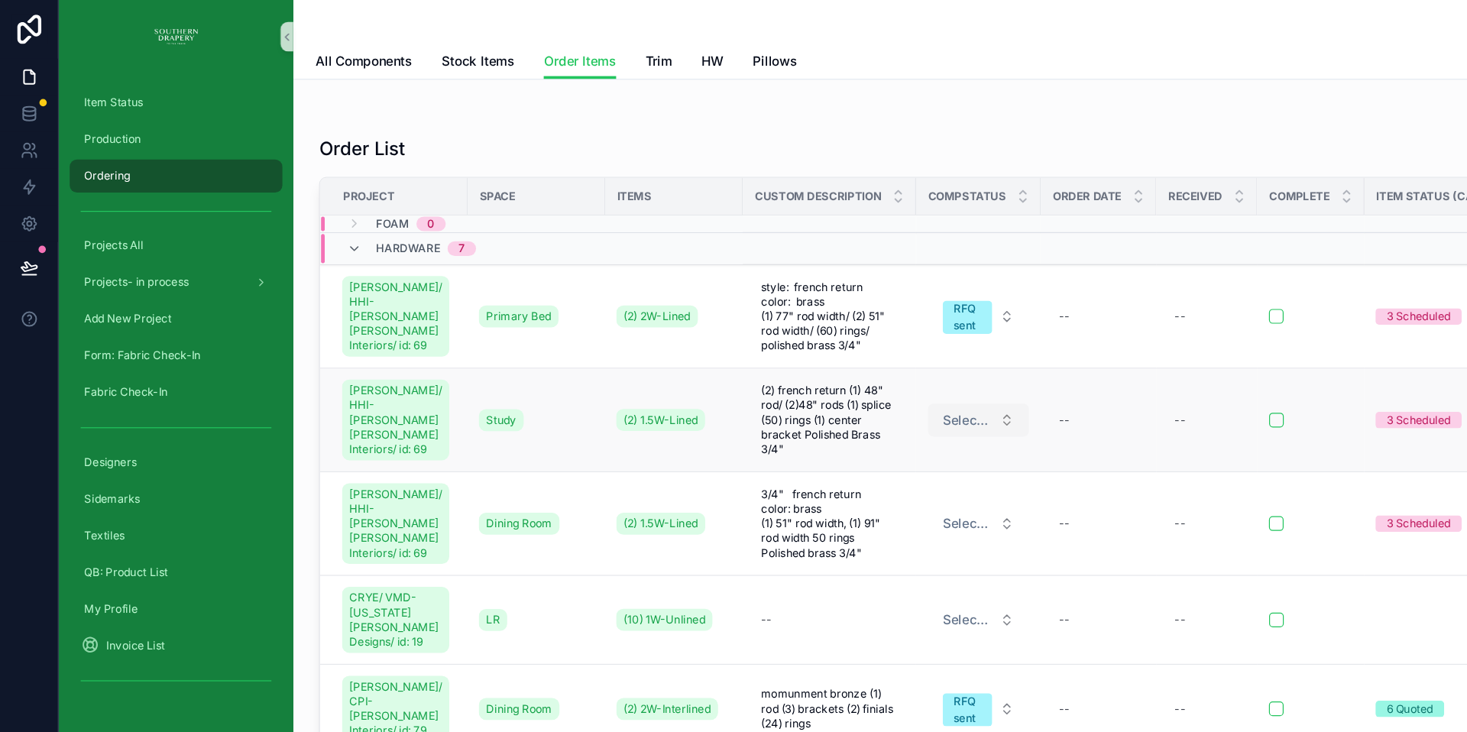
click at [812, 351] on span "Select a CompStatus" at bounding box center [805, 349] width 41 height 15
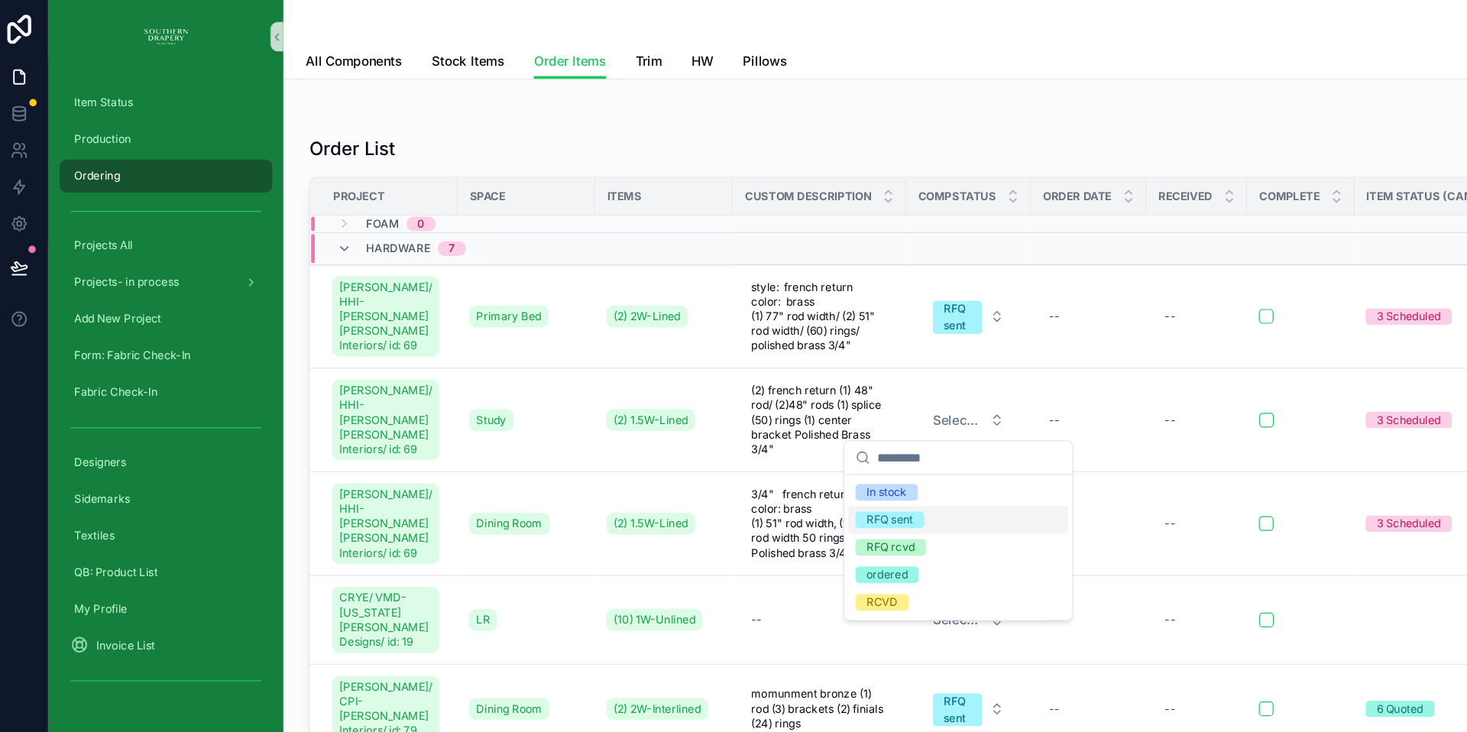
click at [748, 435] on div "RFQ sent" at bounding box center [749, 433] width 39 height 14
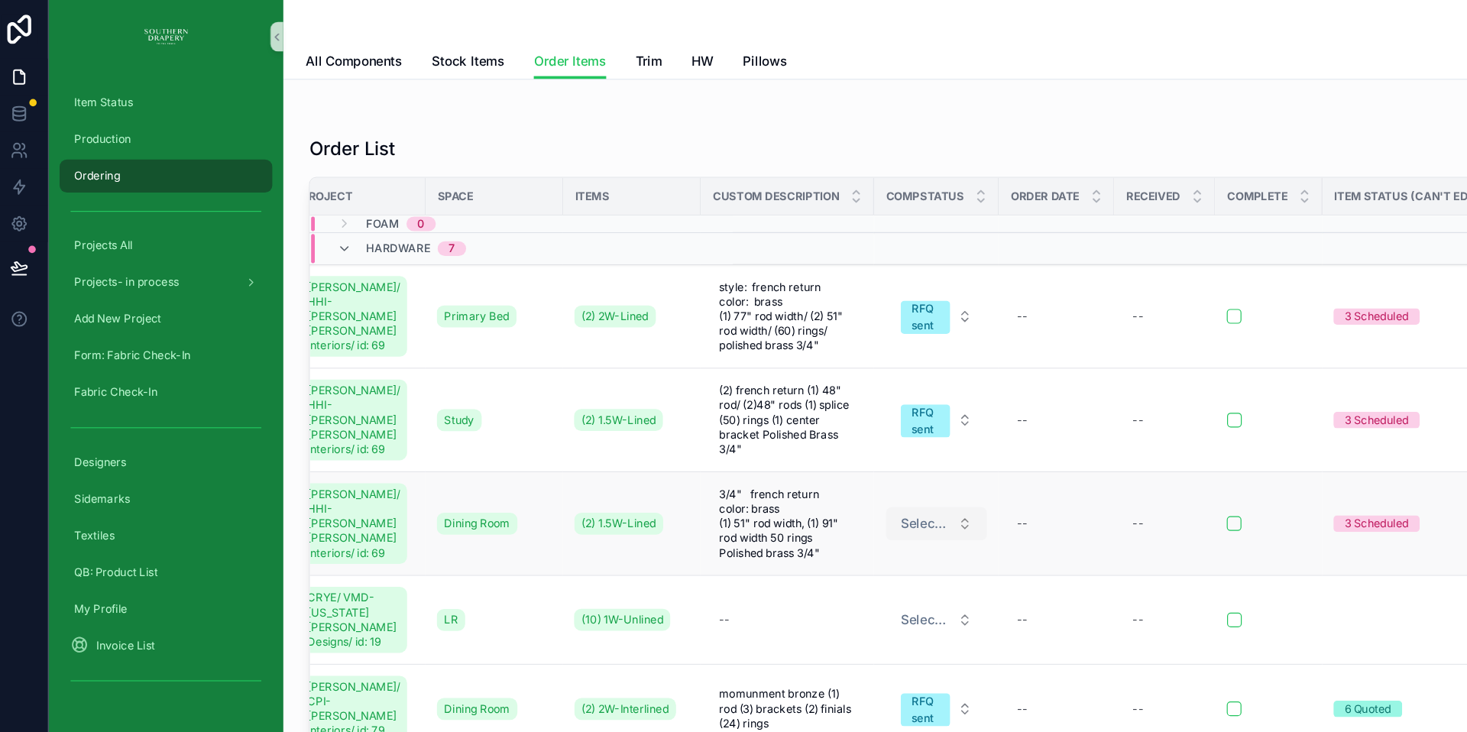
scroll to position [0, 32]
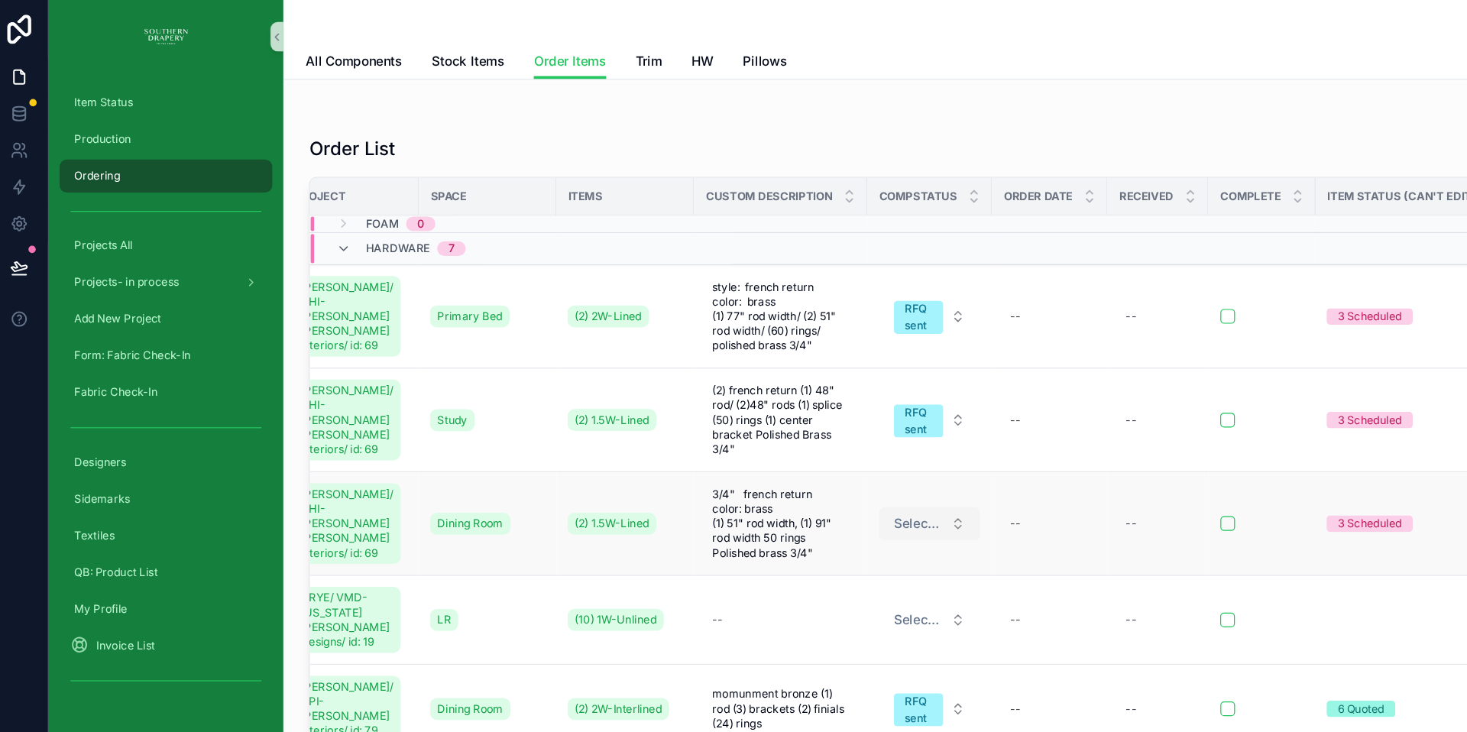
click at [762, 437] on span "Select a CompStatus" at bounding box center [773, 436] width 41 height 15
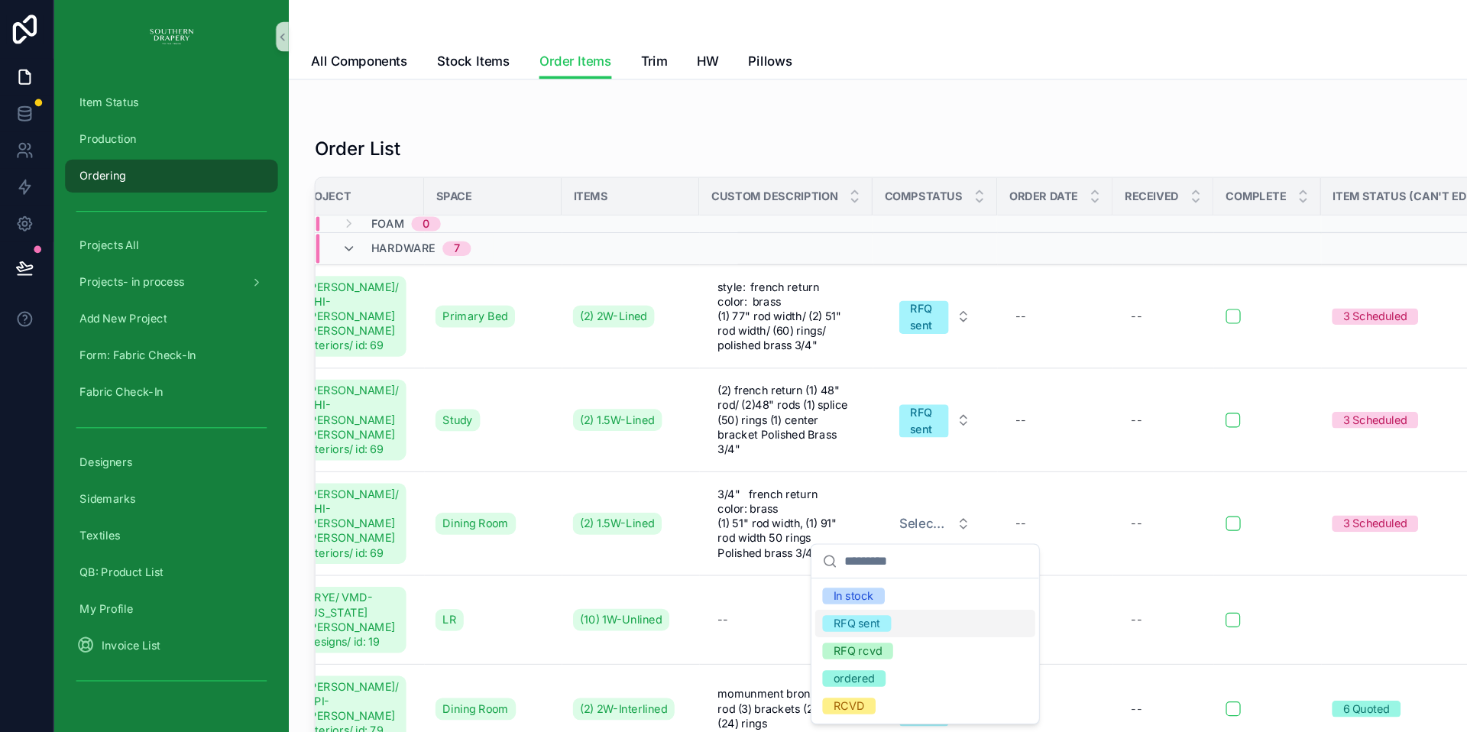
click at [720, 519] on div "RFQ sent" at bounding box center [717, 520] width 39 height 14
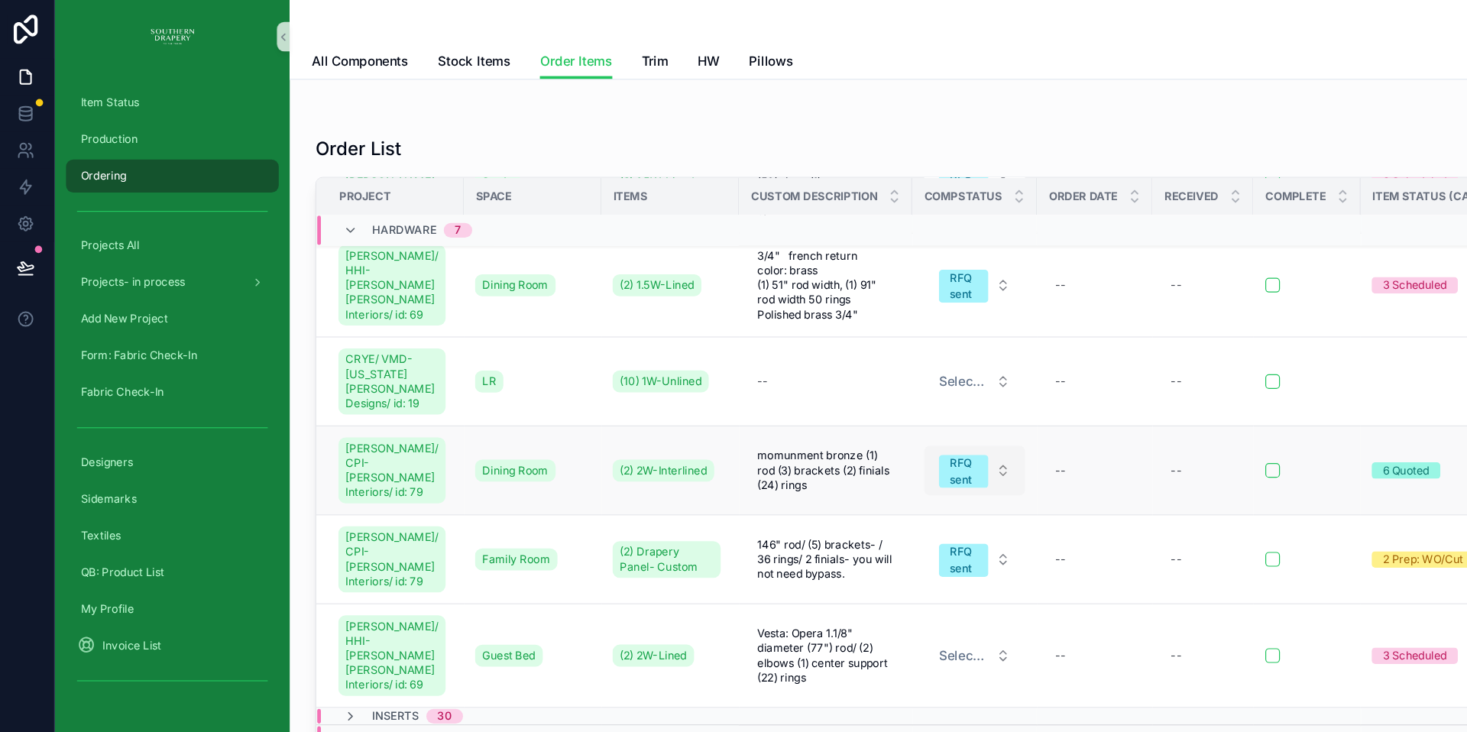
scroll to position [212, 0]
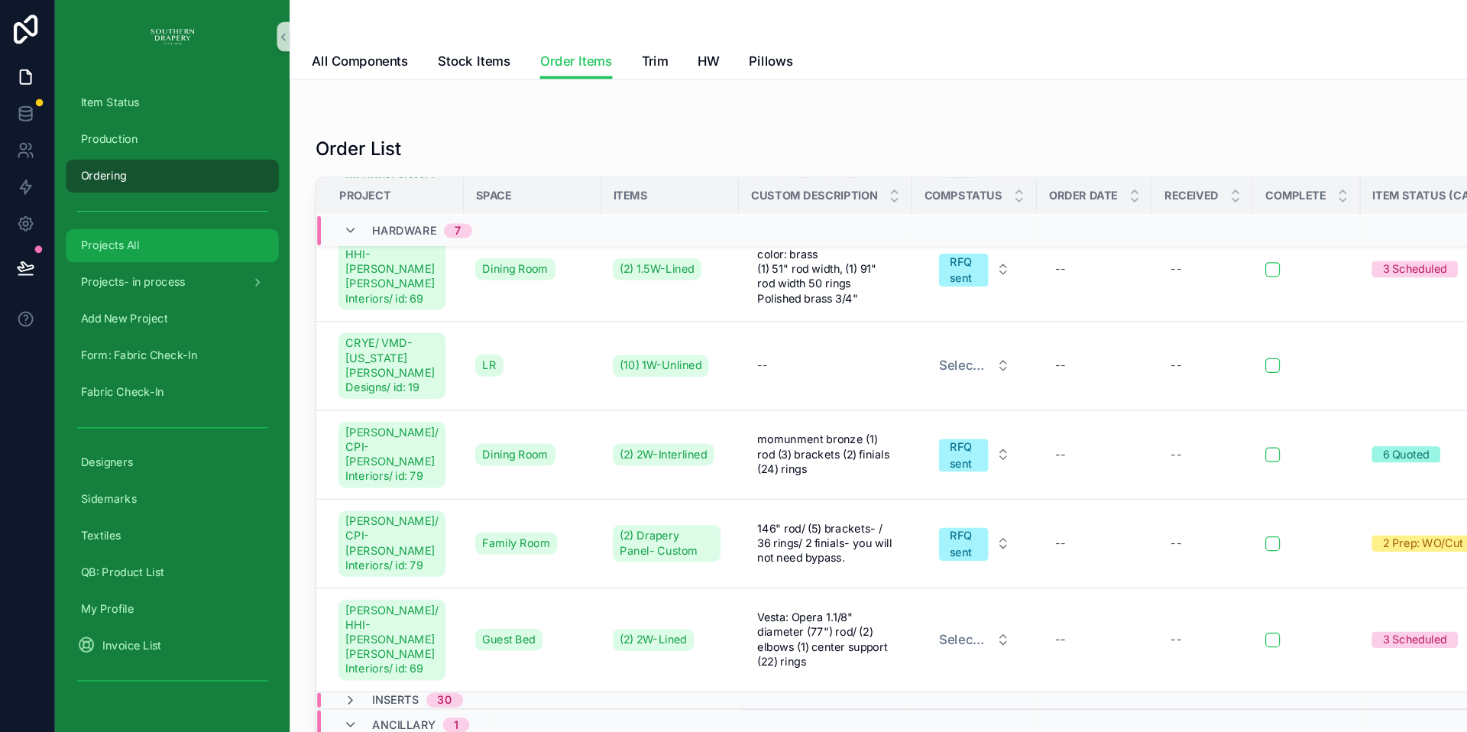
click at [104, 214] on div "Projects All" at bounding box center [146, 205] width 159 height 24
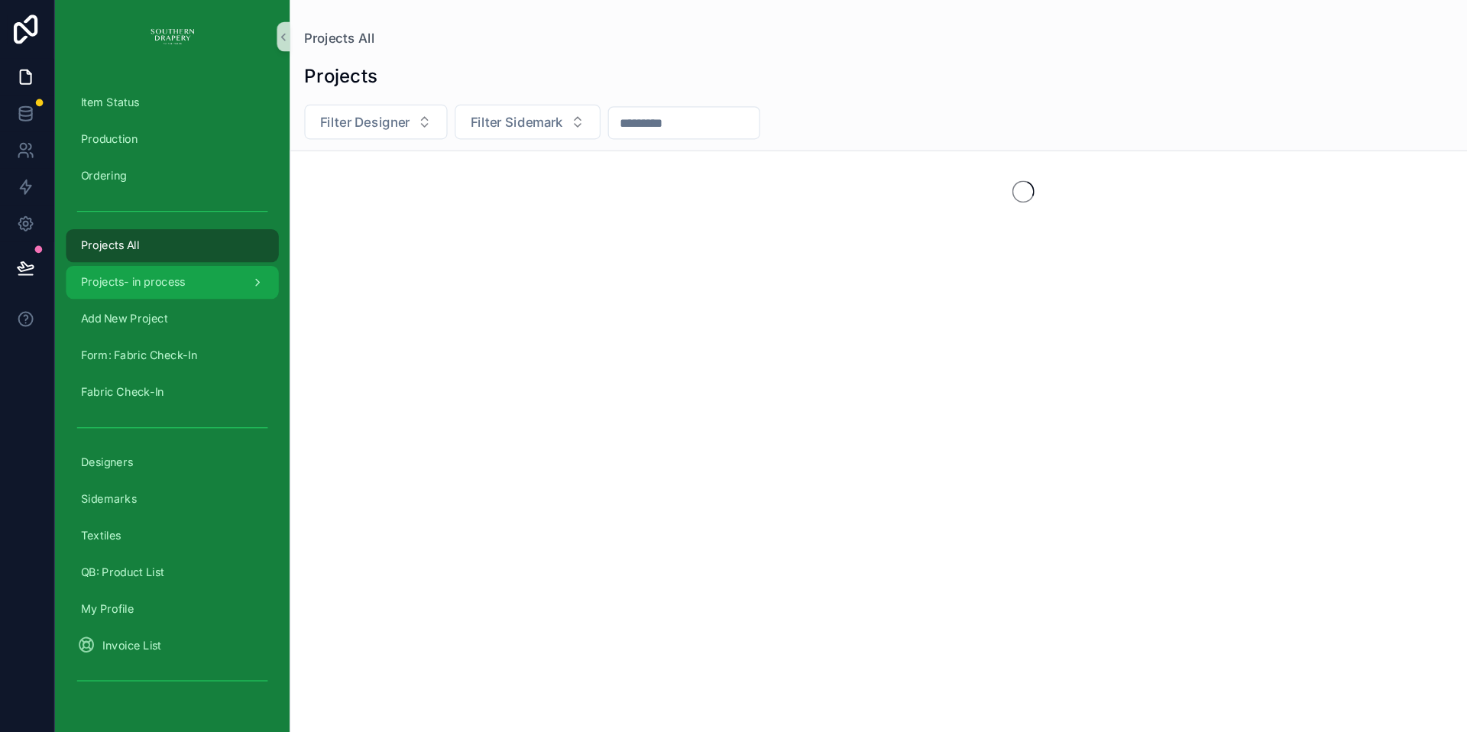
click at [141, 236] on span "Projects- in process" at bounding box center [113, 235] width 87 height 12
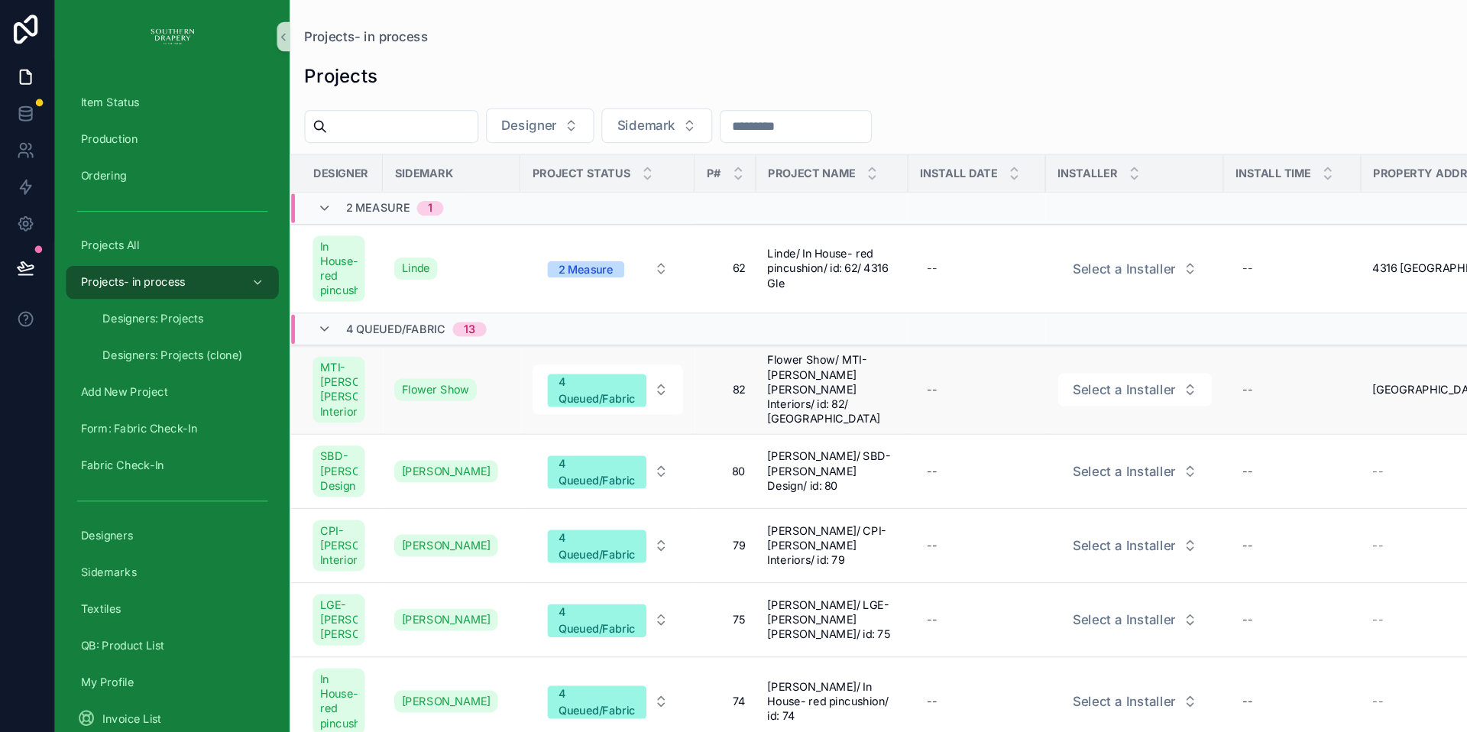
click at [620, 325] on span "82" at bounding box center [607, 325] width 33 height 12
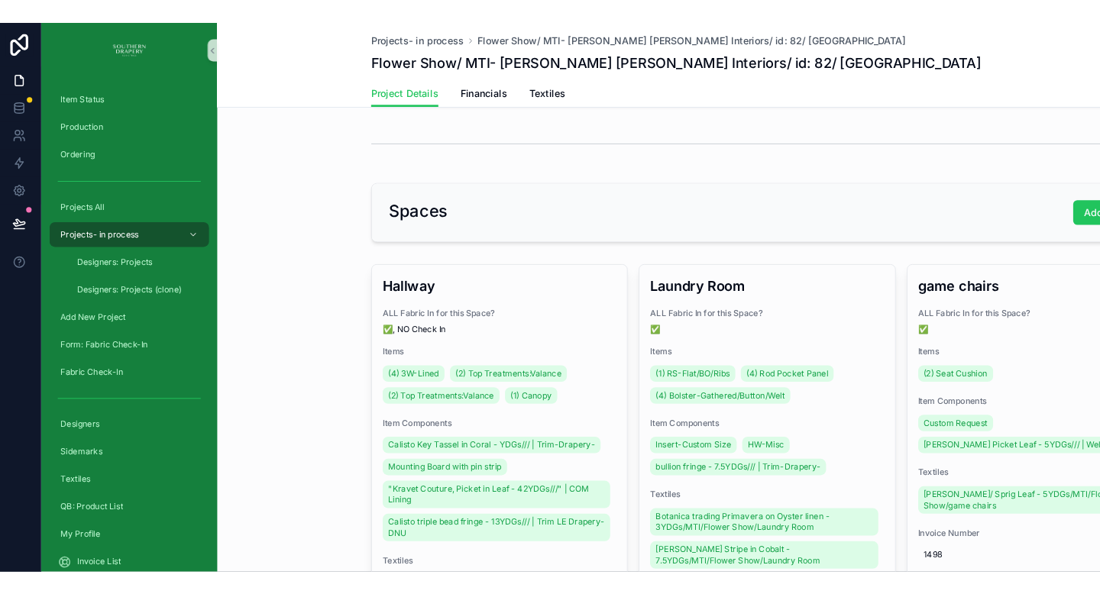
scroll to position [252, 0]
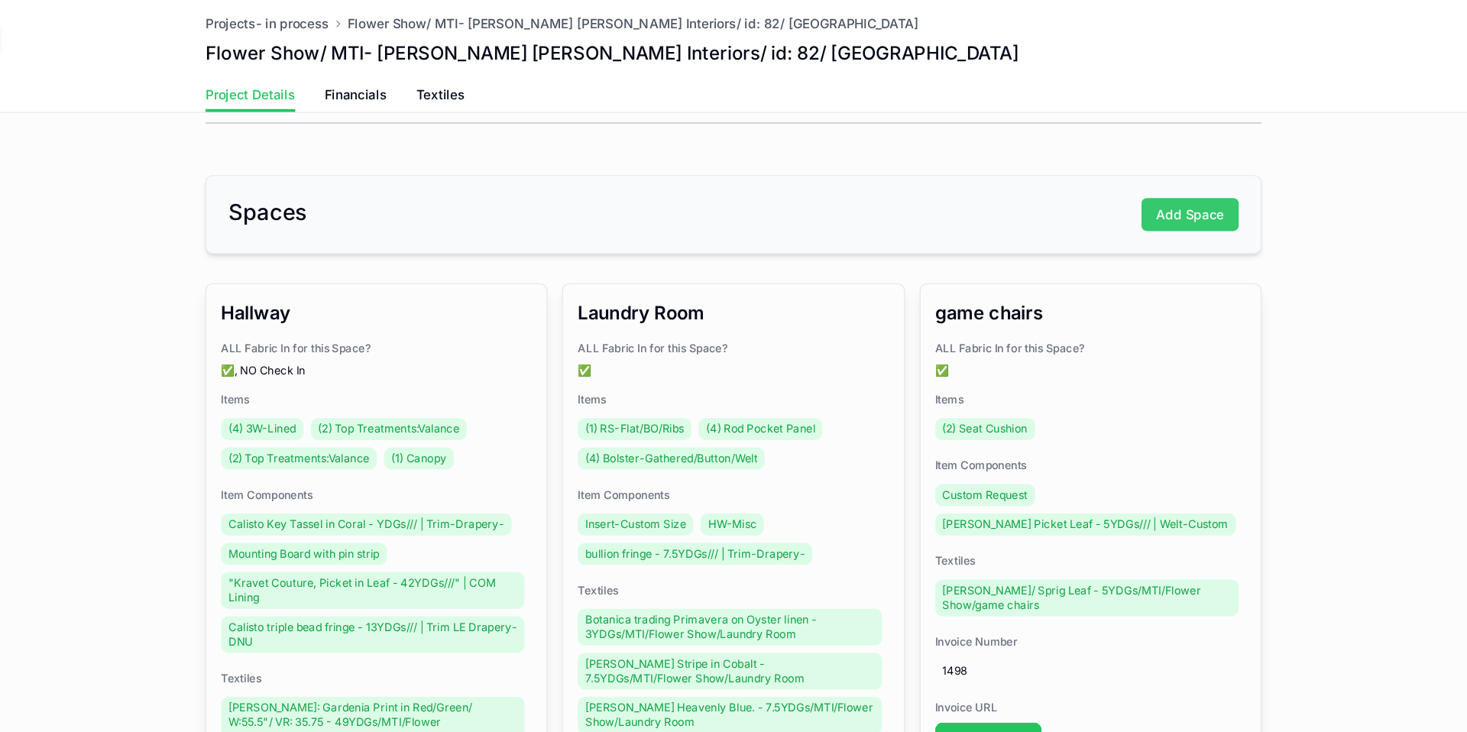
click at [1218, 171] on span "Add Space" at bounding box center [1236, 178] width 57 height 15
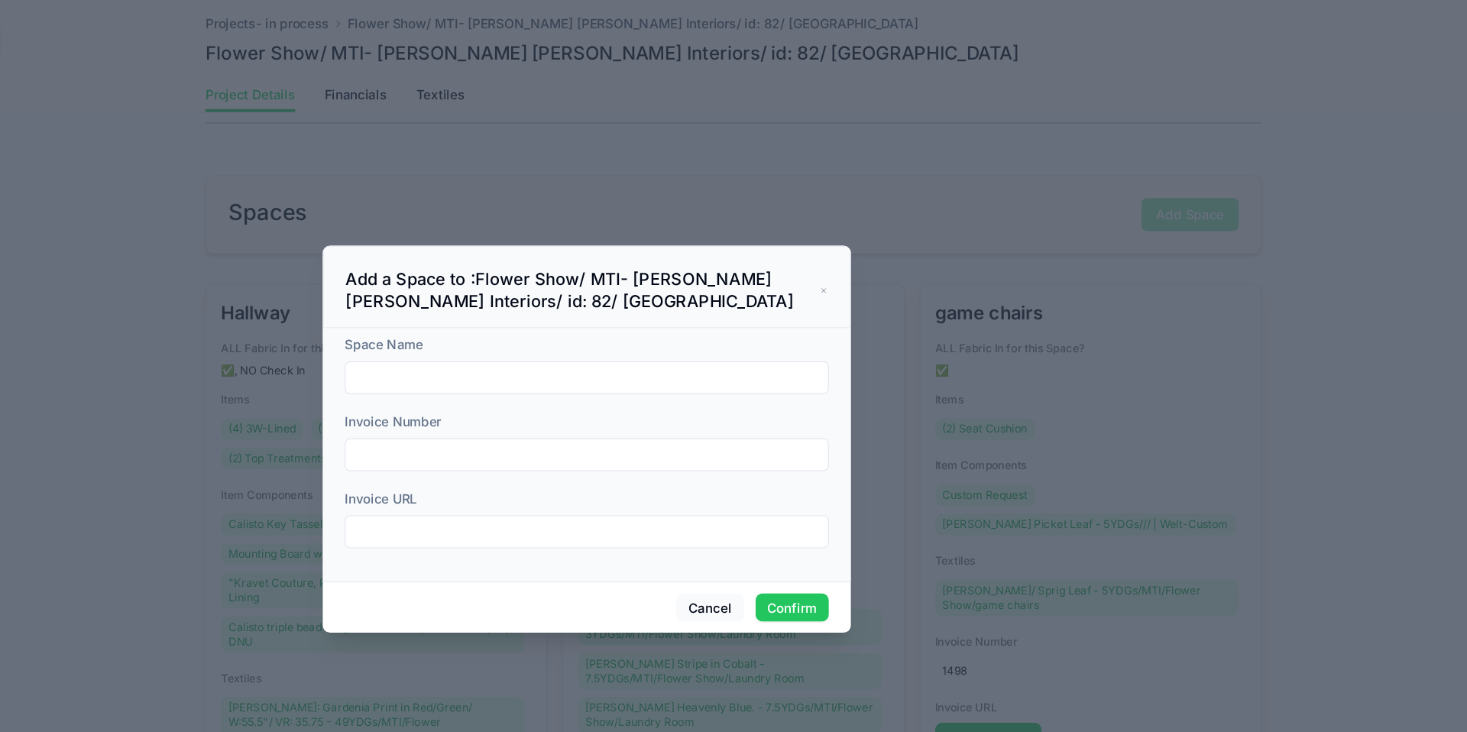
click at [625, 311] on input "text" at bounding box center [733, 314] width 402 height 21
type input "*******"
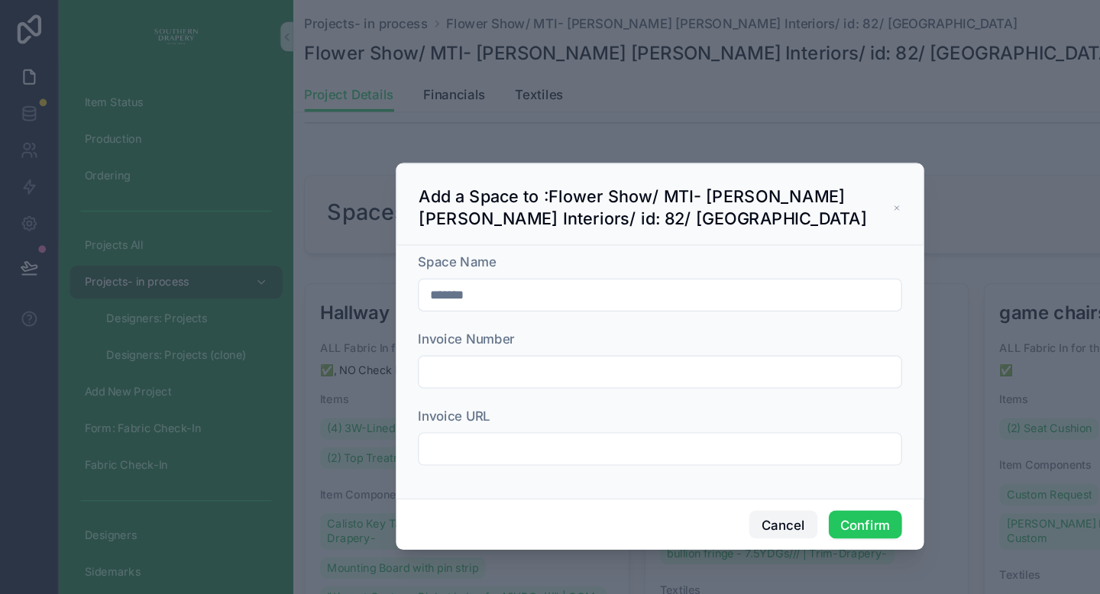
click at [652, 440] on button "Cancel" at bounding box center [652, 438] width 57 height 24
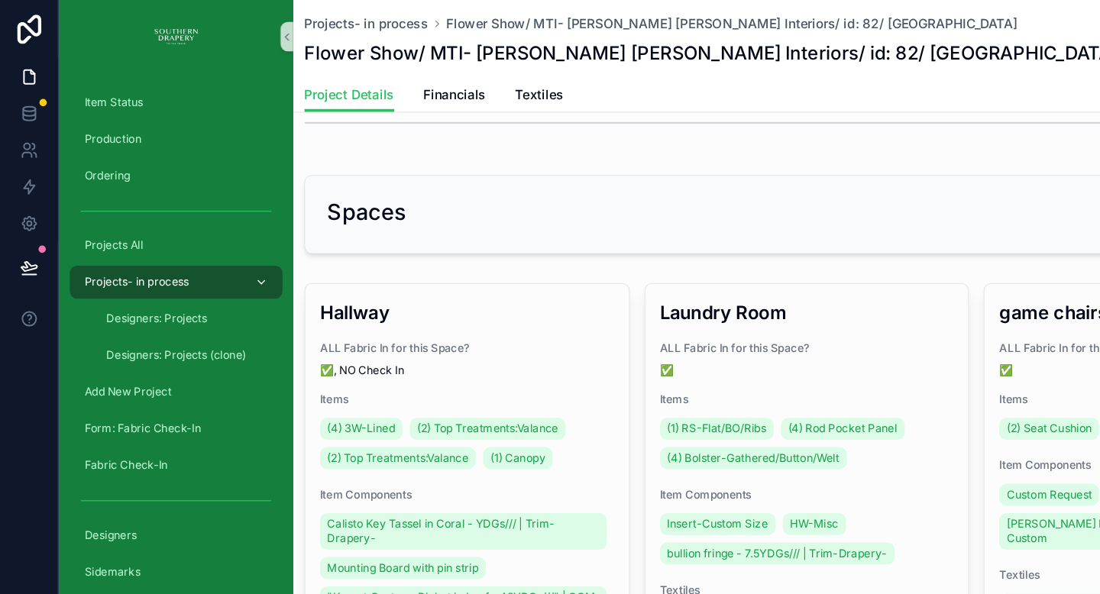
click at [182, 233] on div "Projects- in process" at bounding box center [146, 235] width 159 height 24
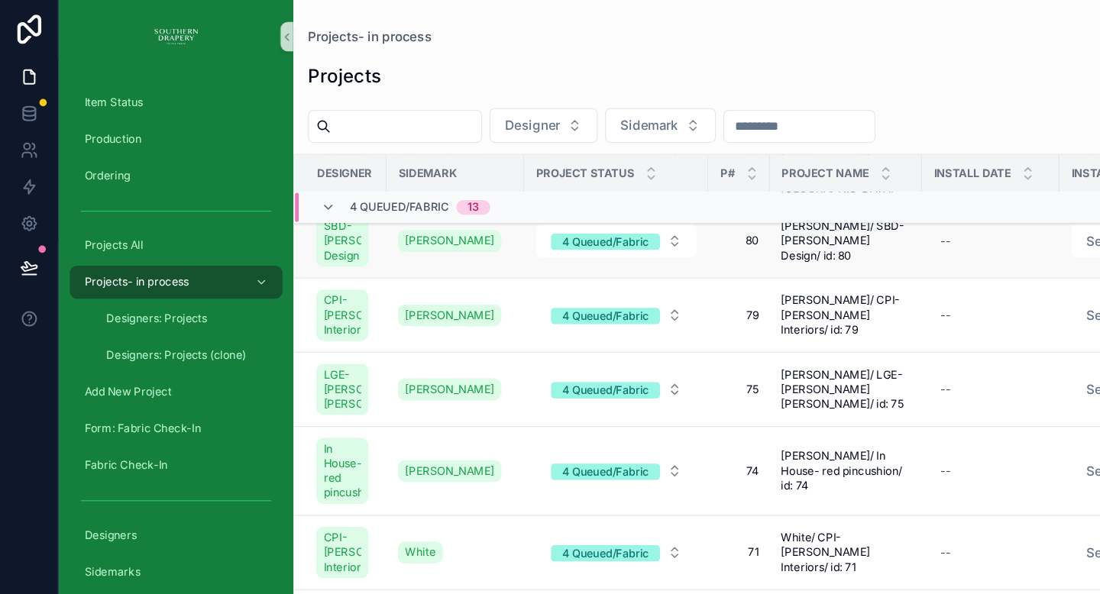
scroll to position [334, 0]
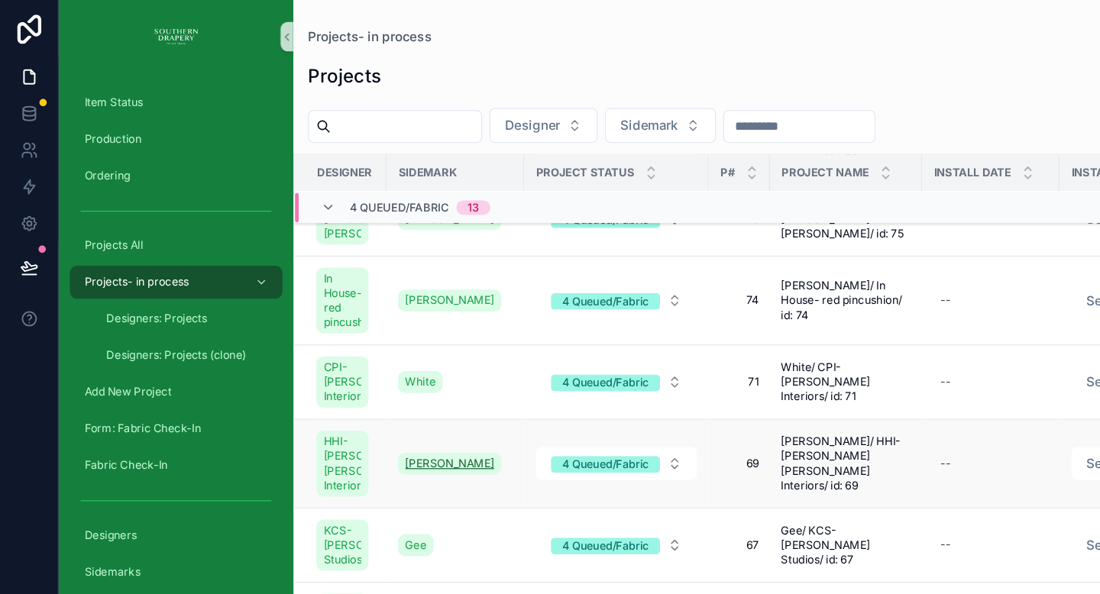
click at [348, 393] on span "[PERSON_NAME]" at bounding box center [375, 386] width 74 height 12
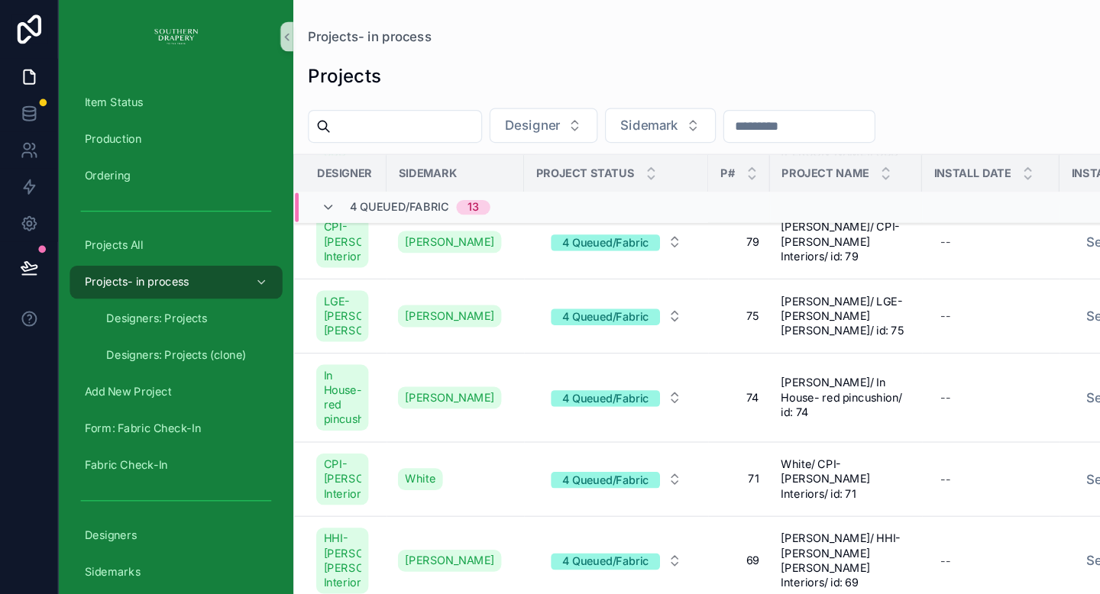
scroll to position [315, 0]
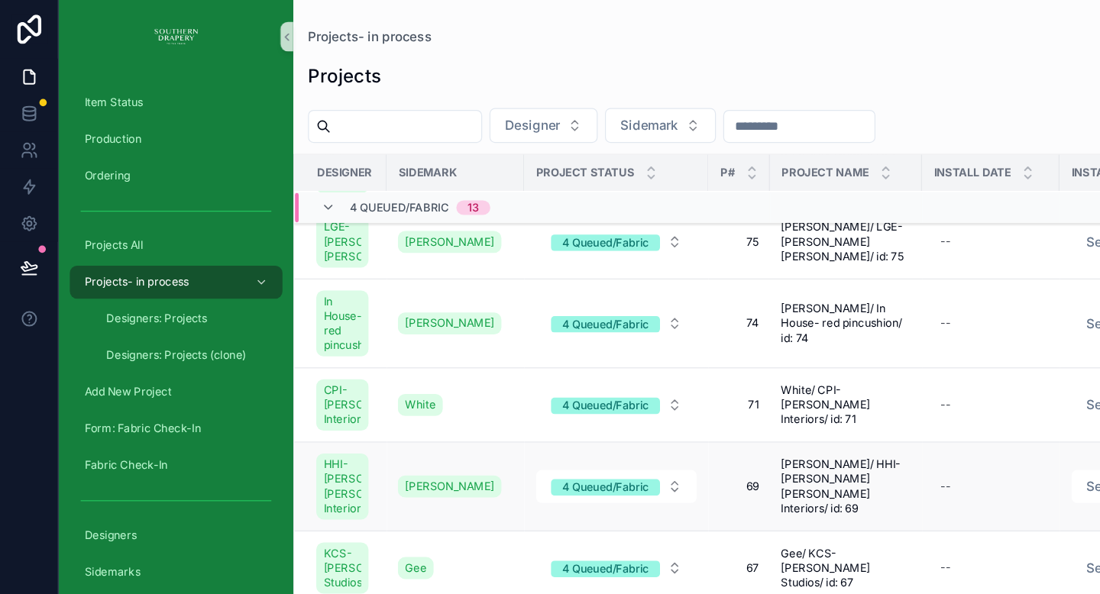
click at [625, 412] on span "69" at bounding box center [616, 406] width 33 height 12
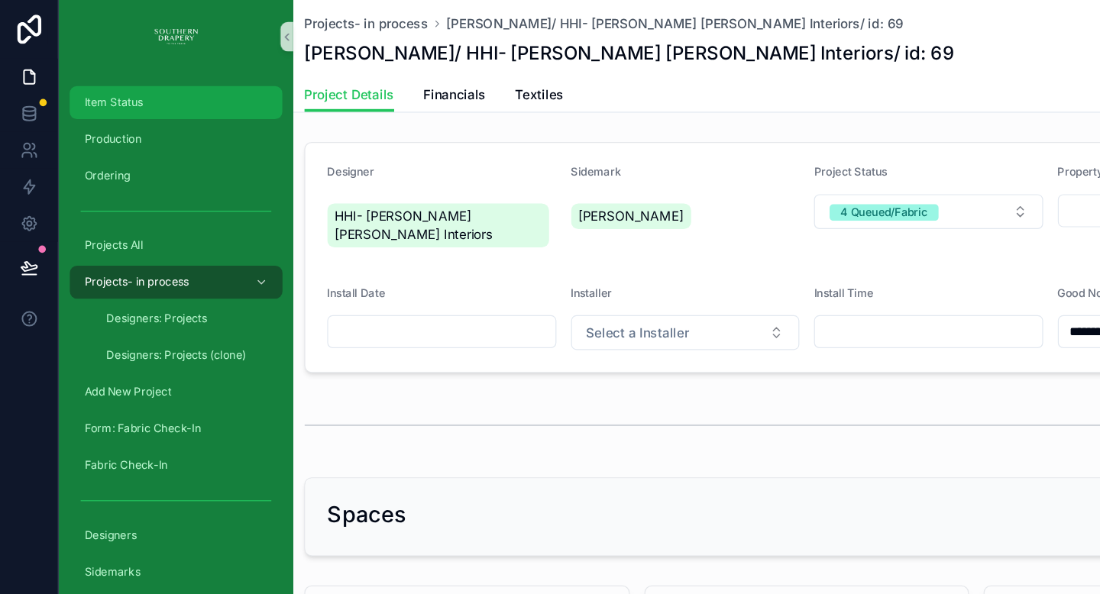
click at [92, 85] on span "Item Status" at bounding box center [94, 85] width 49 height 12
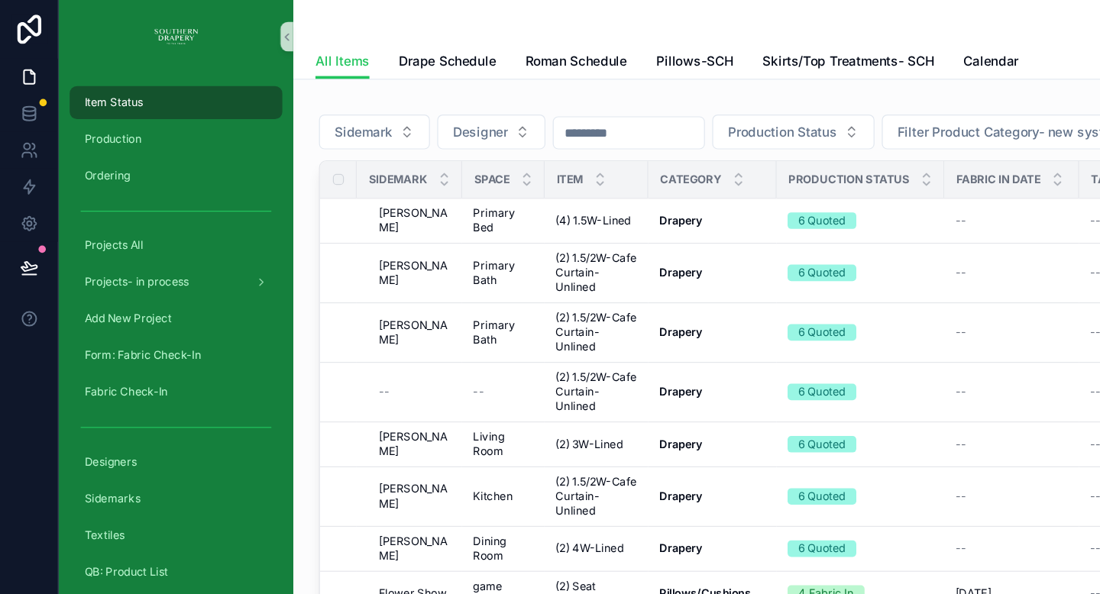
scroll to position [0, 15]
click at [816, 153] on span "Fabric in date" at bounding box center [832, 150] width 70 height 12
click at [876, 148] on div "scrollable content" at bounding box center [881, 149] width 10 height 17
click at [238, 28] on icon "scrollable content" at bounding box center [239, 30] width 11 height 11
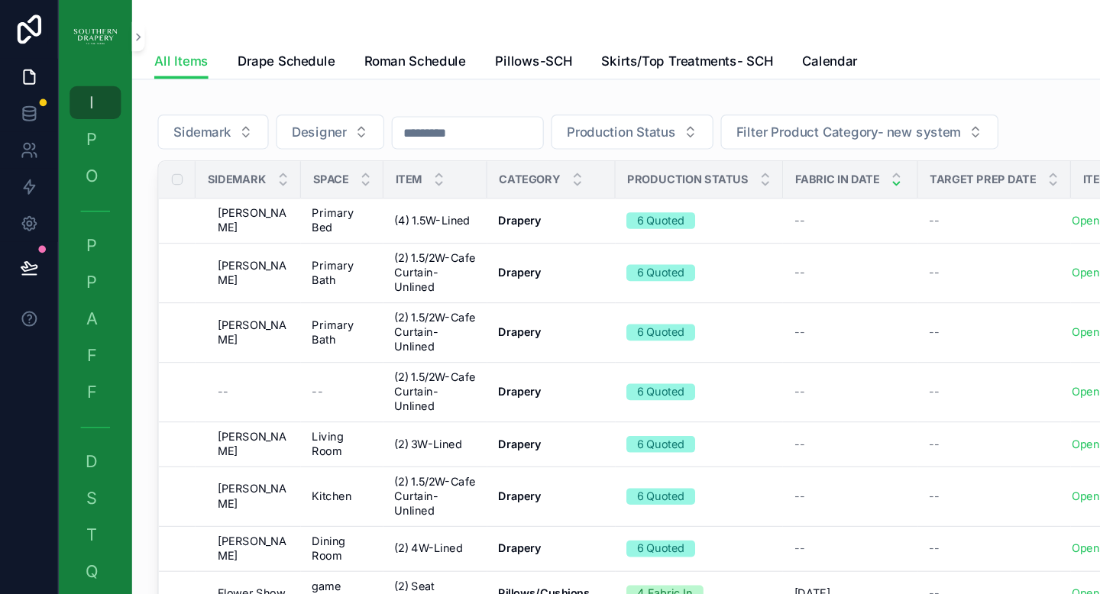
click at [747, 153] on icon "scrollable content" at bounding box center [746, 153] width 5 height 2
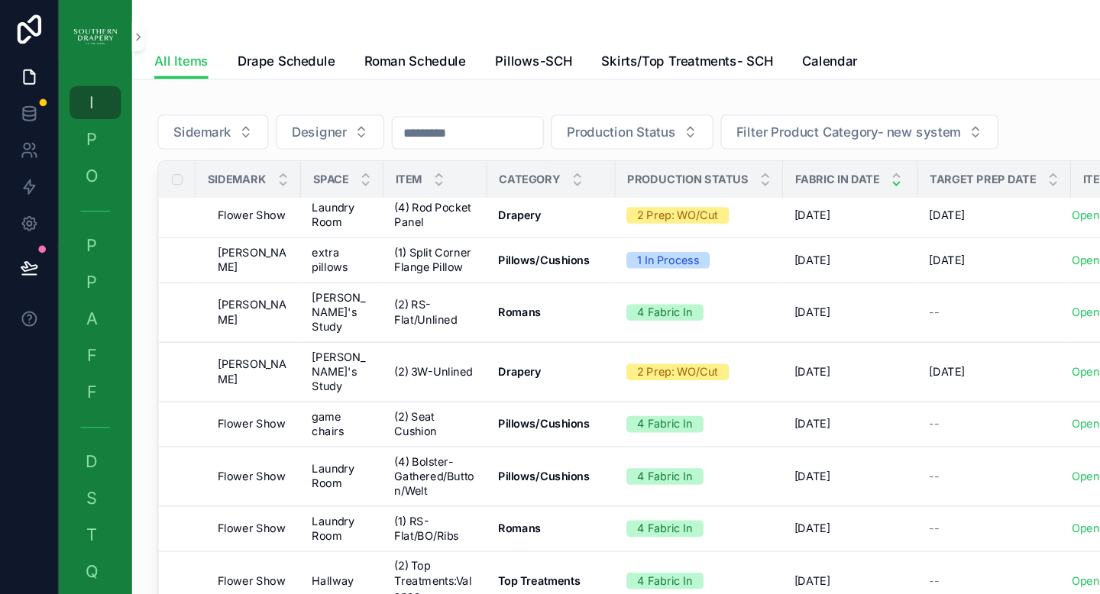
scroll to position [2, 0]
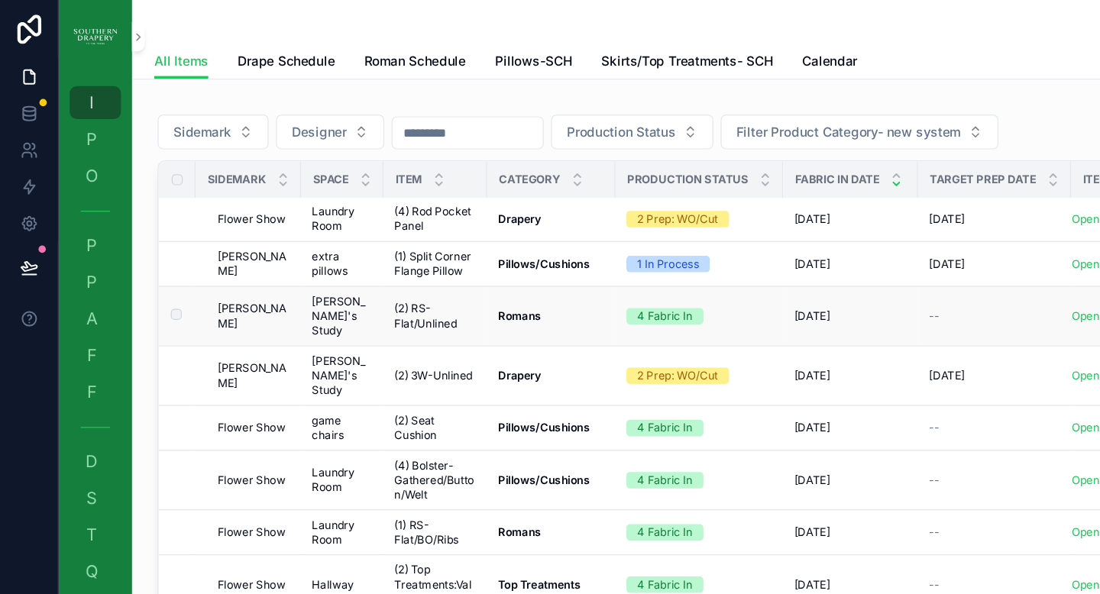
click at [795, 257] on div "--" at bounding box center [828, 263] width 109 height 12
click at [778, 259] on span "--" at bounding box center [778, 263] width 9 height 12
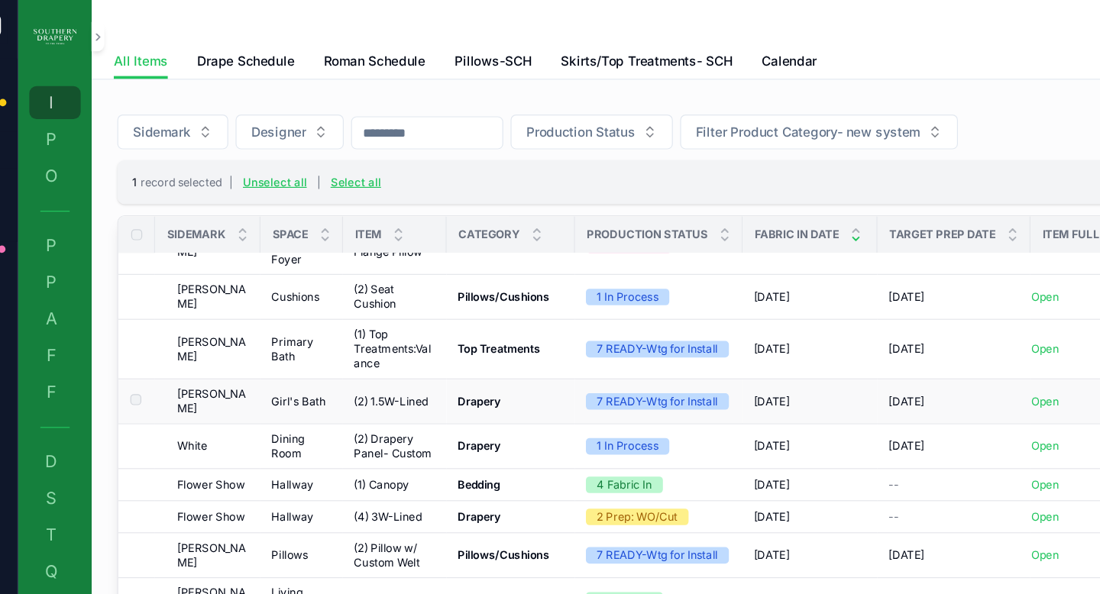
scroll to position [1354, 0]
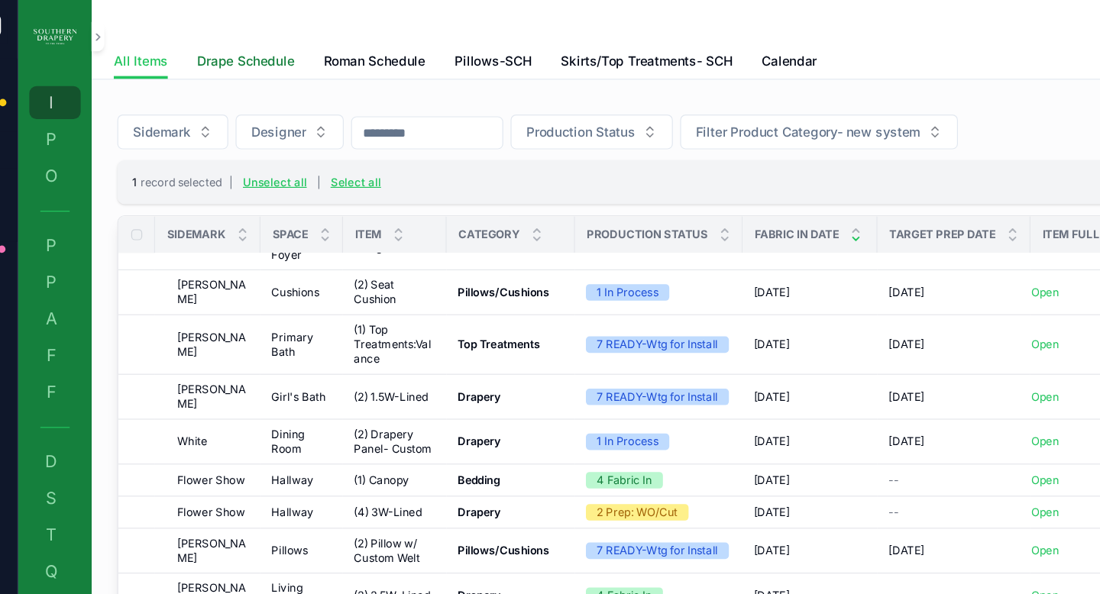
click at [228, 53] on span "Drape Schedule" at bounding box center [238, 51] width 81 height 15
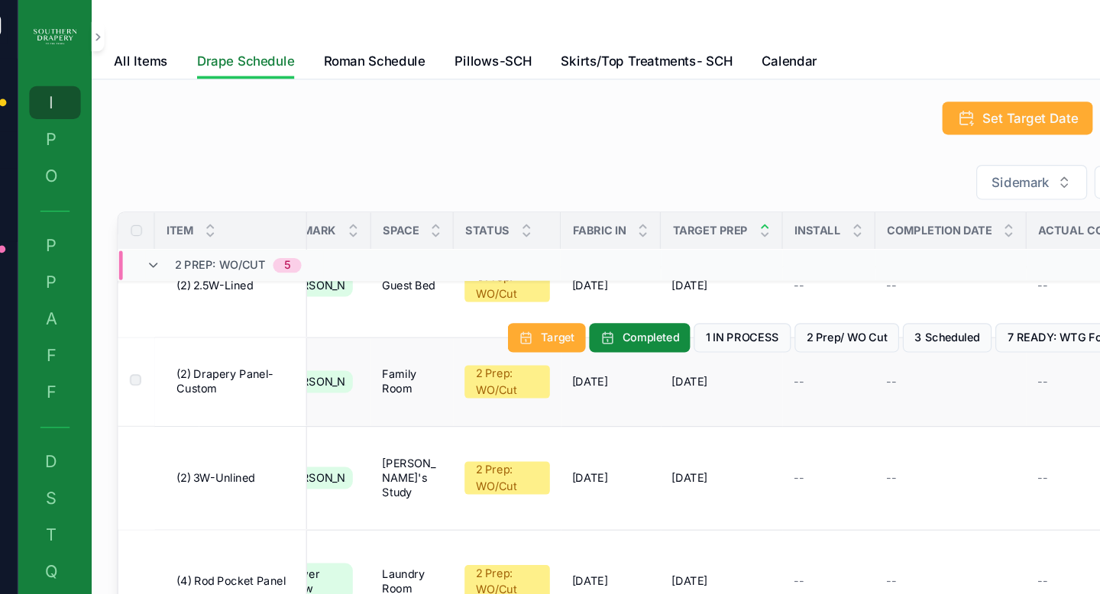
scroll to position [153, 0]
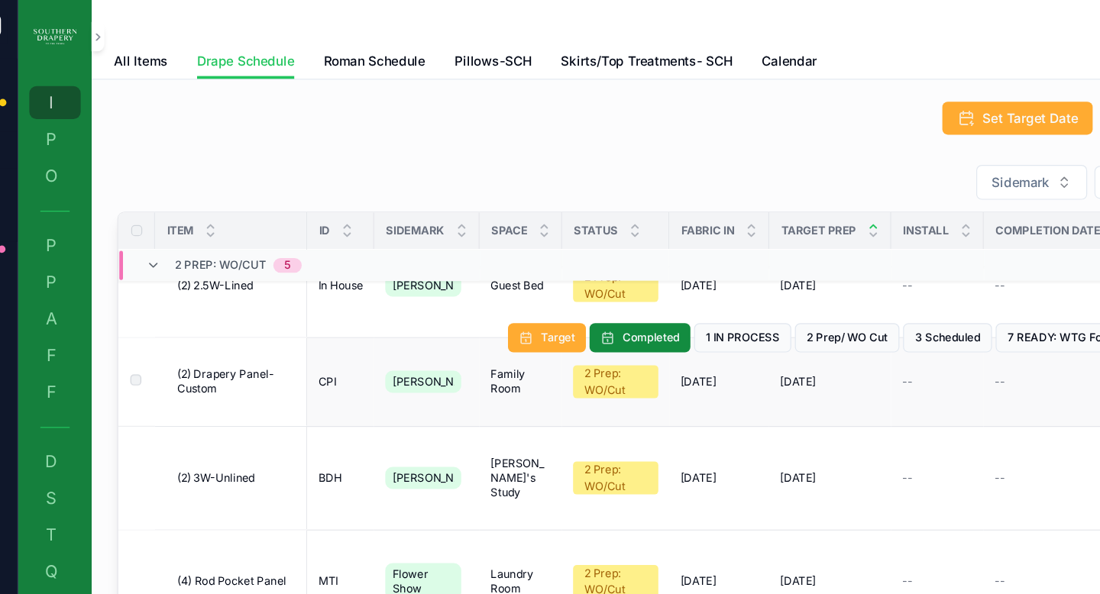
click at [234, 306] on span "(2) Drapery Panel- Custom" at bounding box center [230, 318] width 99 height 24
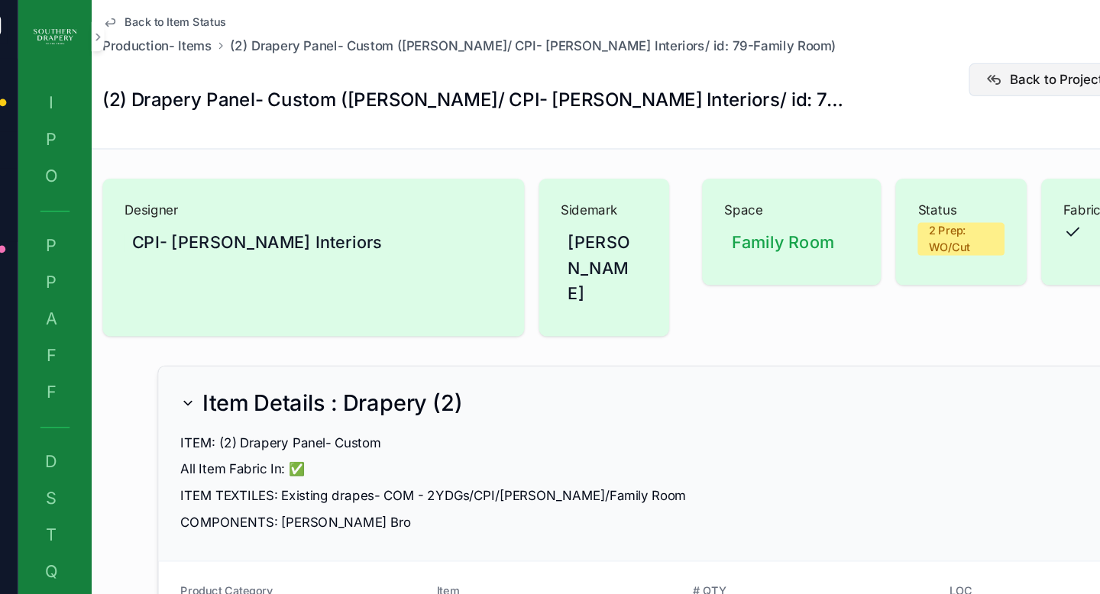
click at [886, 69] on span "Back to Project" at bounding box center [913, 66] width 77 height 15
click at [160, 19] on span "Back to Item Status" at bounding box center [180, 18] width 84 height 12
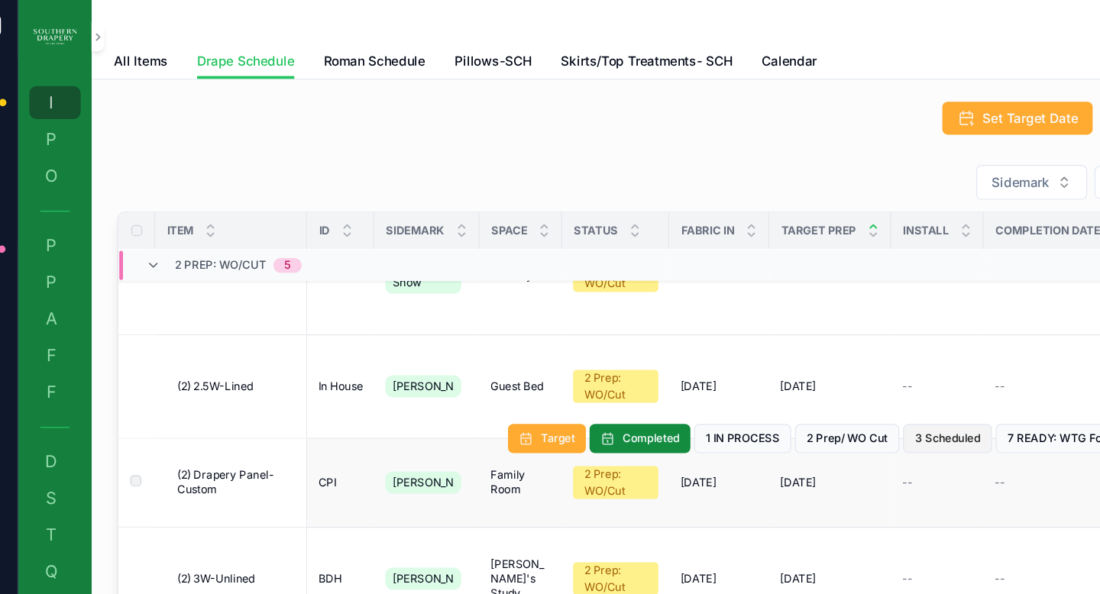
scroll to position [73, 0]
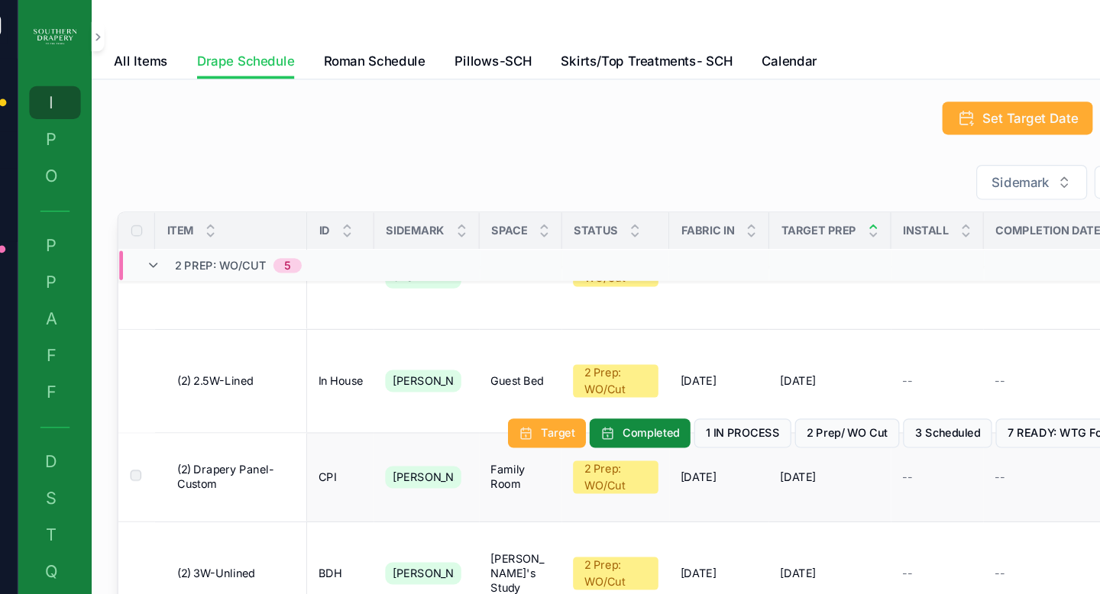
click at [228, 386] on span "(2) Drapery Panel- Custom" at bounding box center [230, 398] width 99 height 24
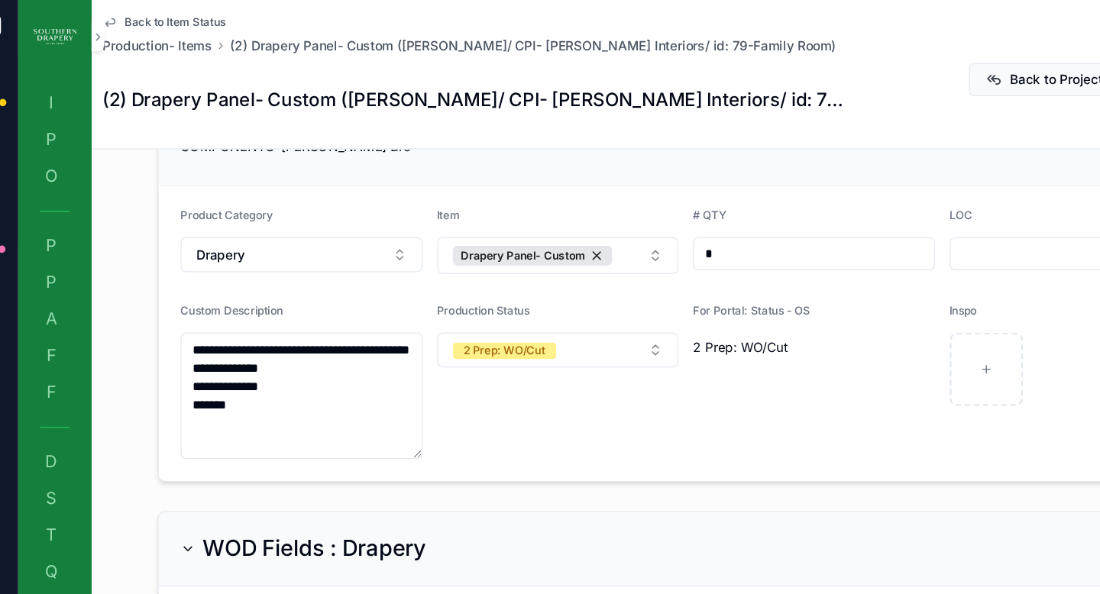
scroll to position [335, 0]
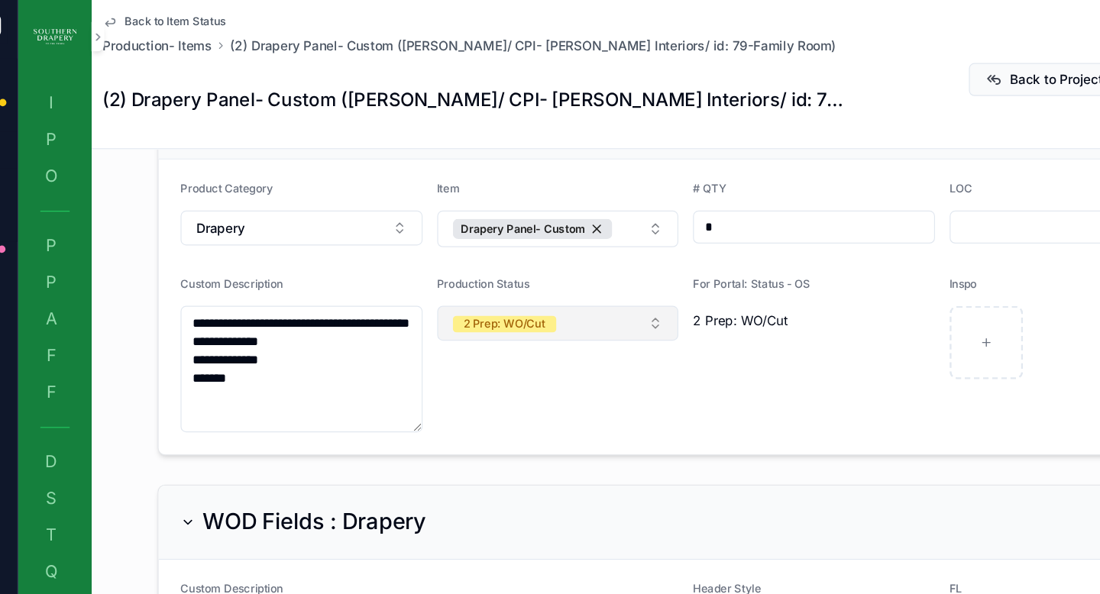
click at [574, 255] on button "2 Prep: WO/Cut" at bounding box center [499, 269] width 202 height 29
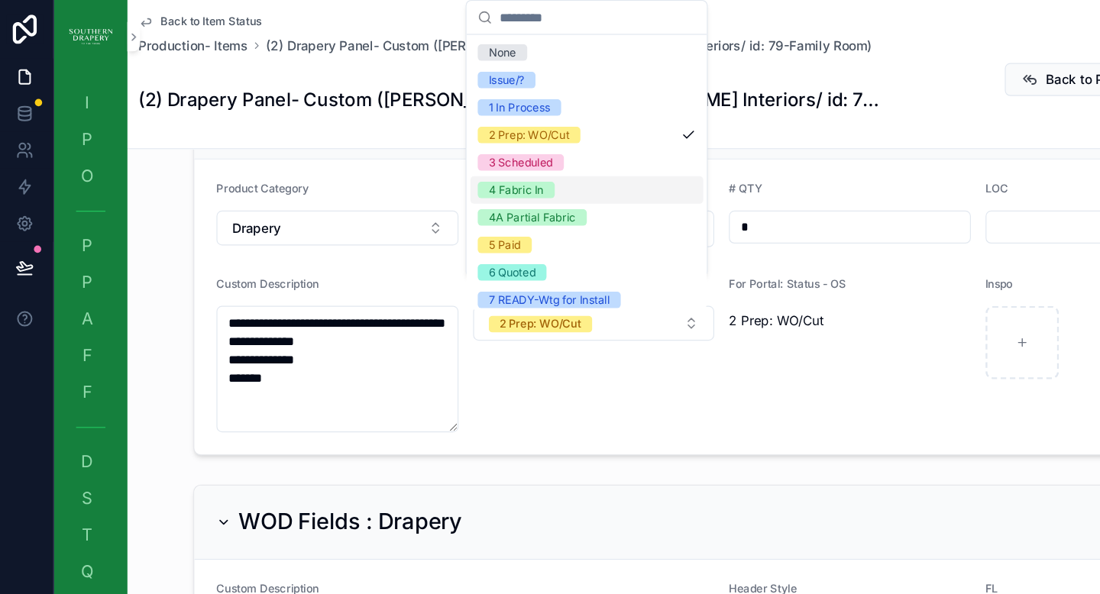
click at [432, 159] on div "4 Fabric In" at bounding box center [434, 158] width 46 height 14
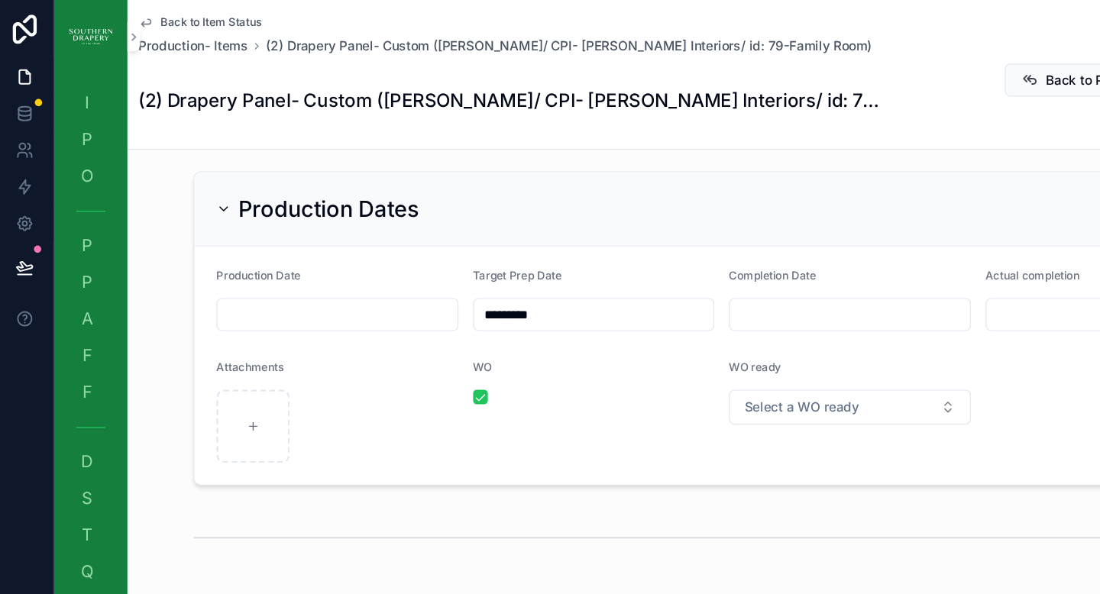
scroll to position [1135, 0]
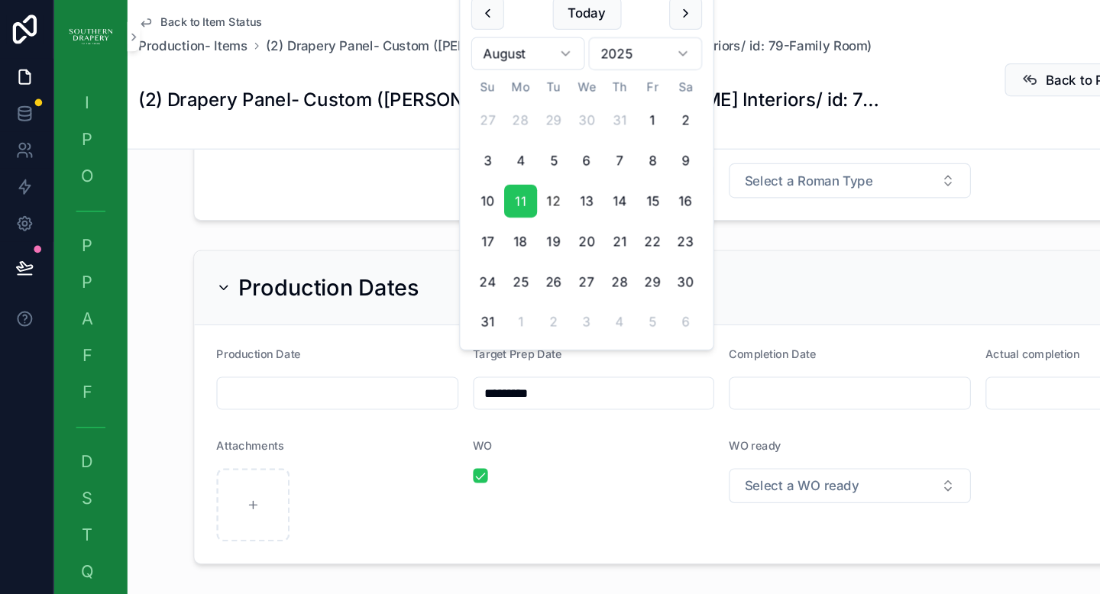
drag, startPoint x: 480, startPoint y: 302, endPoint x: 362, endPoint y: 296, distance: 117.8
click at [362, 296] on form "Production Date Target Prep Date ********* Completion Date Actual completion At…" at bounding box center [605, 370] width 879 height 199
click at [152, 18] on span "Back to Item Status" at bounding box center [180, 18] width 84 height 12
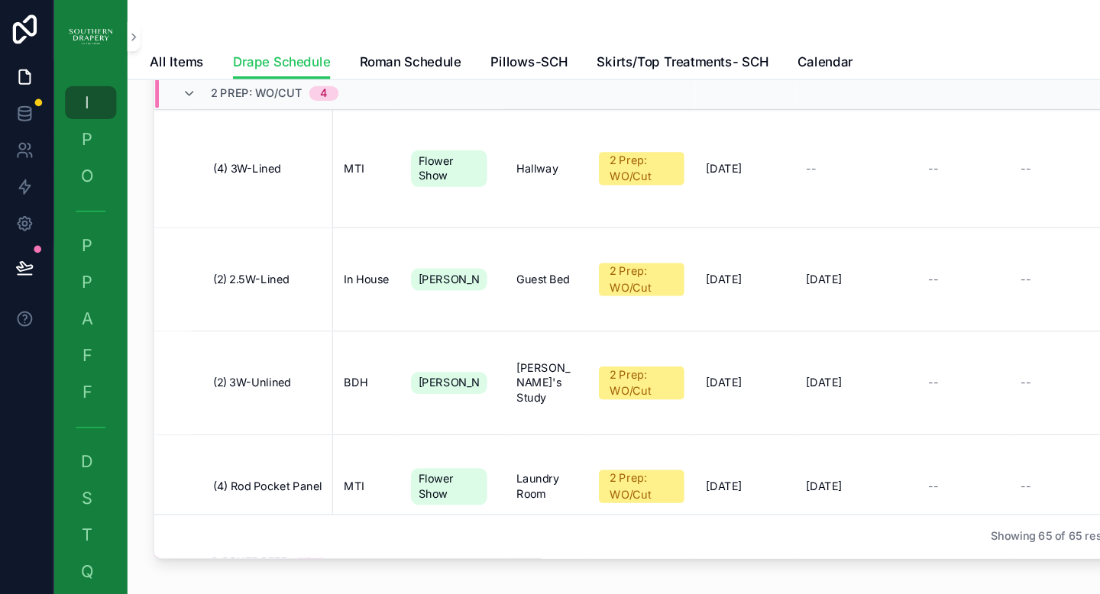
scroll to position [157, 0]
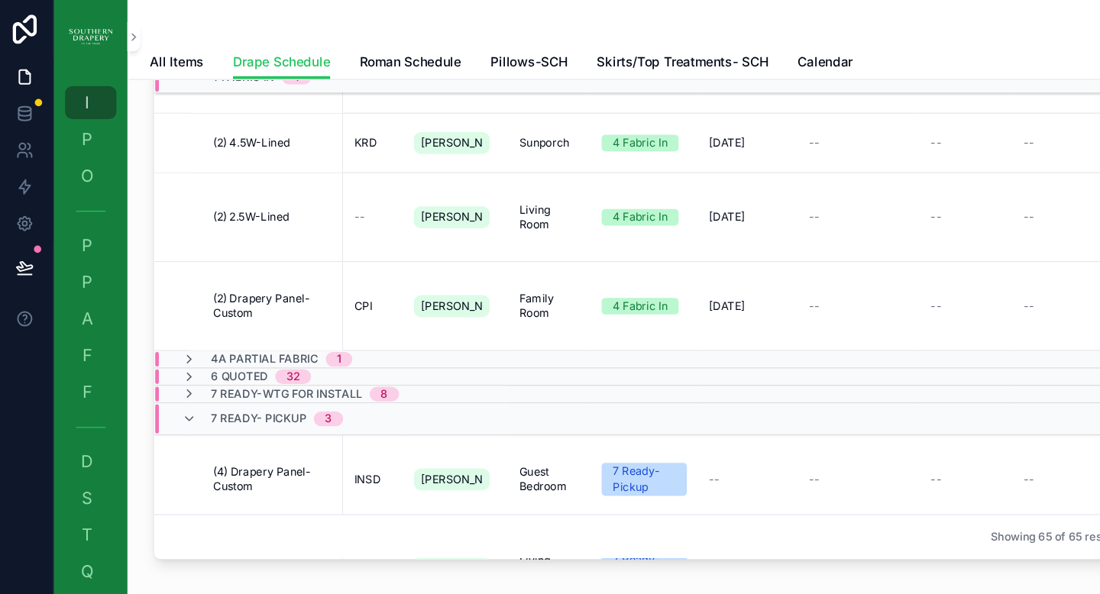
scroll to position [1020, 0]
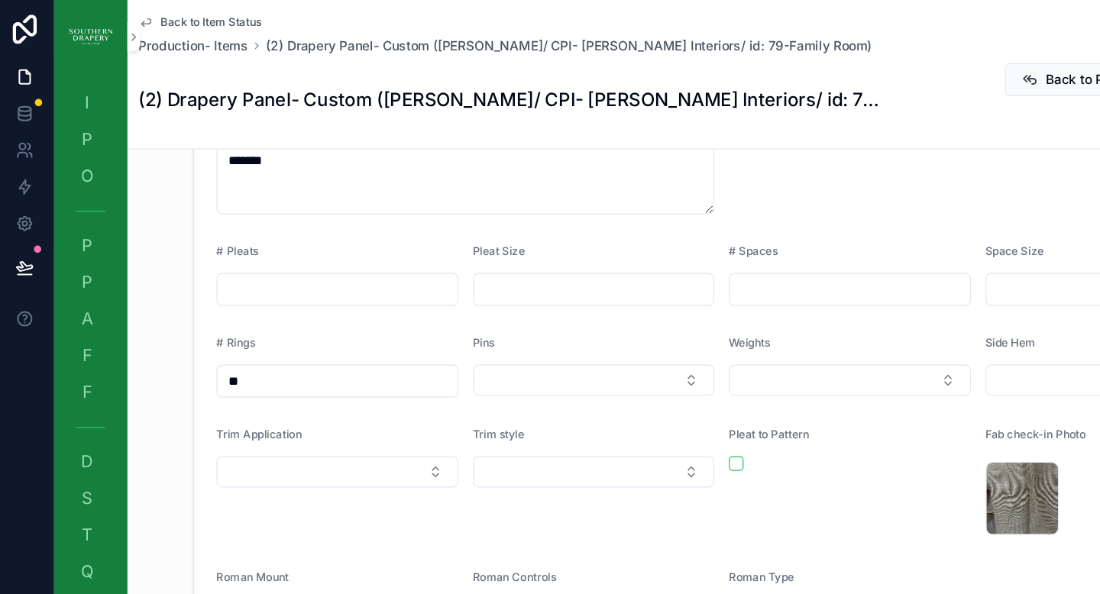
scroll to position [752, 0]
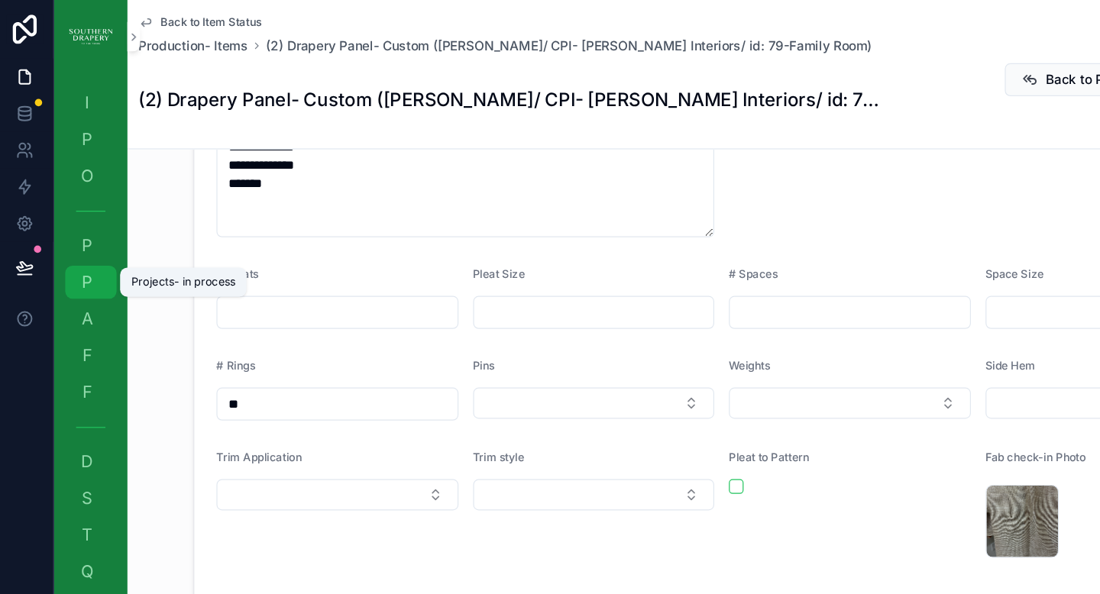
click at [82, 237] on span "P" at bounding box center [76, 235] width 15 height 15
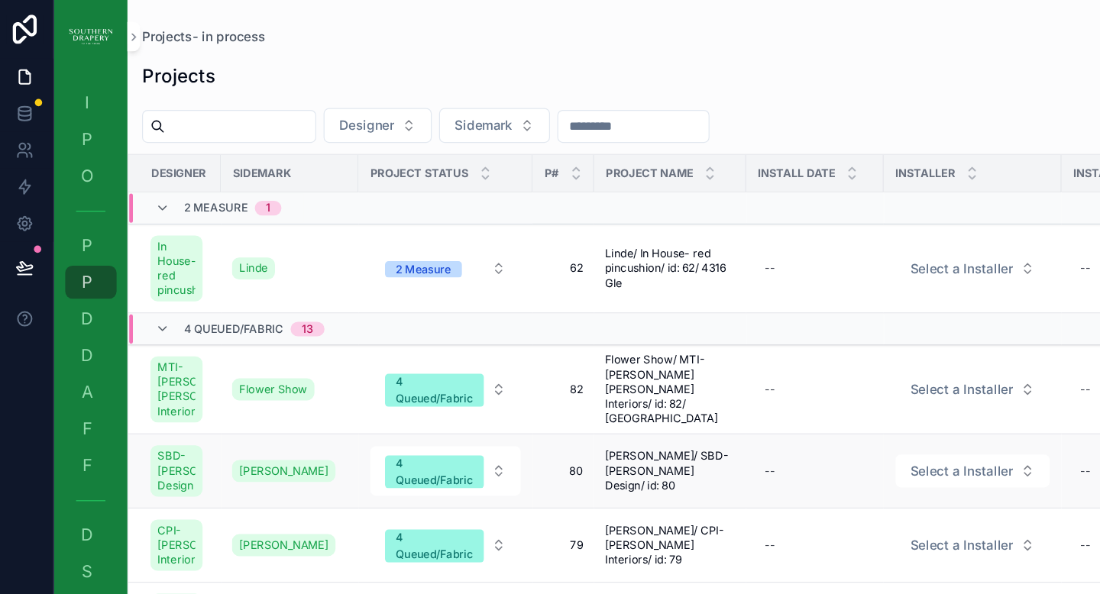
click at [485, 399] on span "80" at bounding box center [473, 393] width 33 height 12
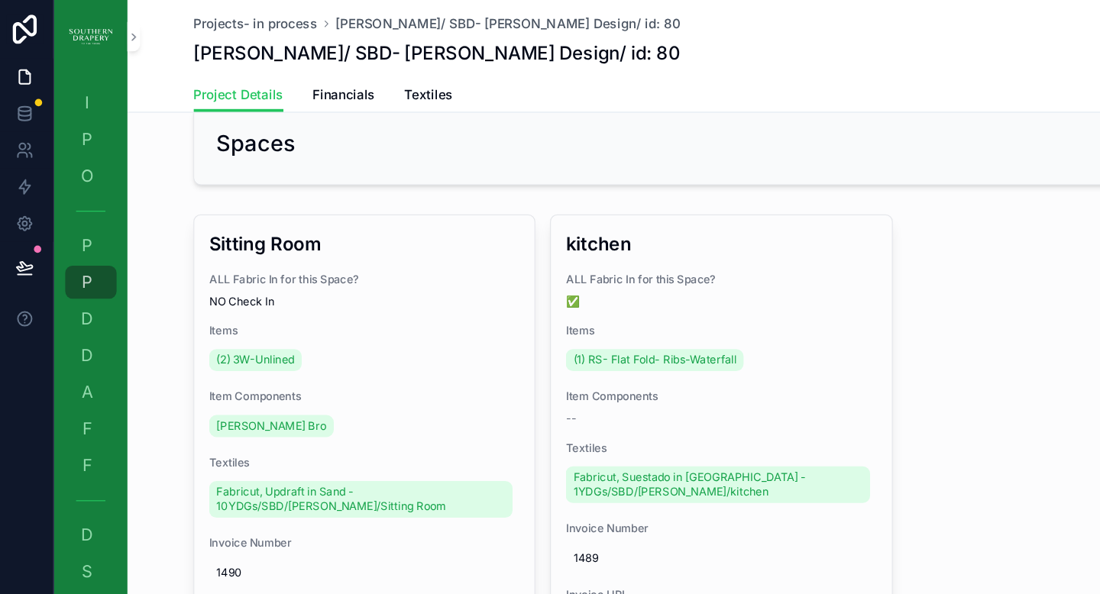
scroll to position [296, 0]
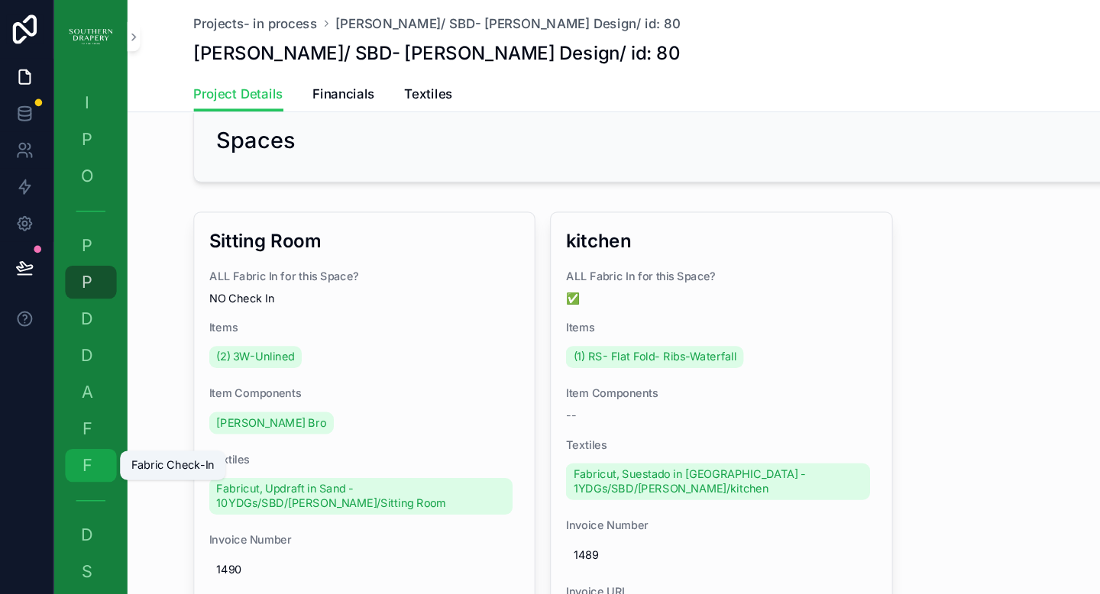
click at [81, 387] on span "F" at bounding box center [76, 387] width 15 height 15
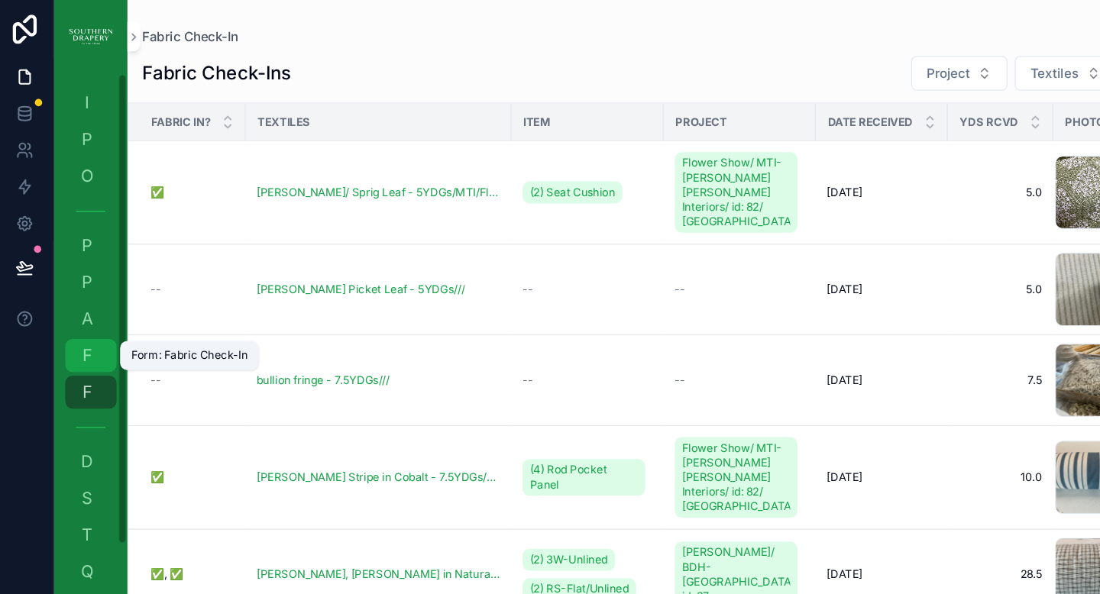
click at [84, 295] on div "F Form: Fabric Check-In" at bounding box center [79, 296] width 24 height 24
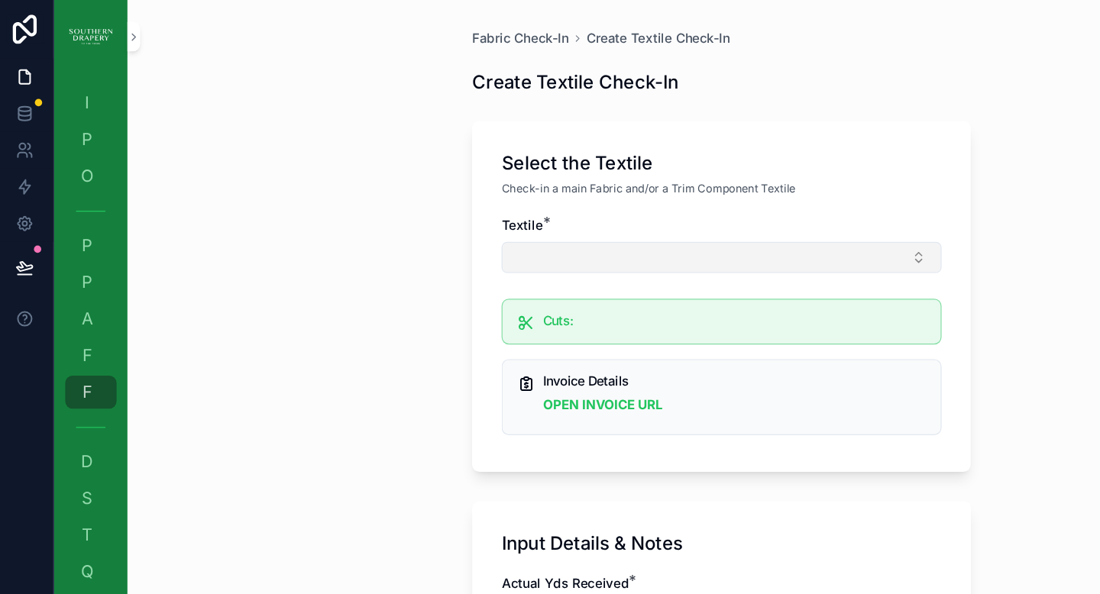
click at [468, 214] on button "Select Button" at bounding box center [605, 215] width 367 height 26
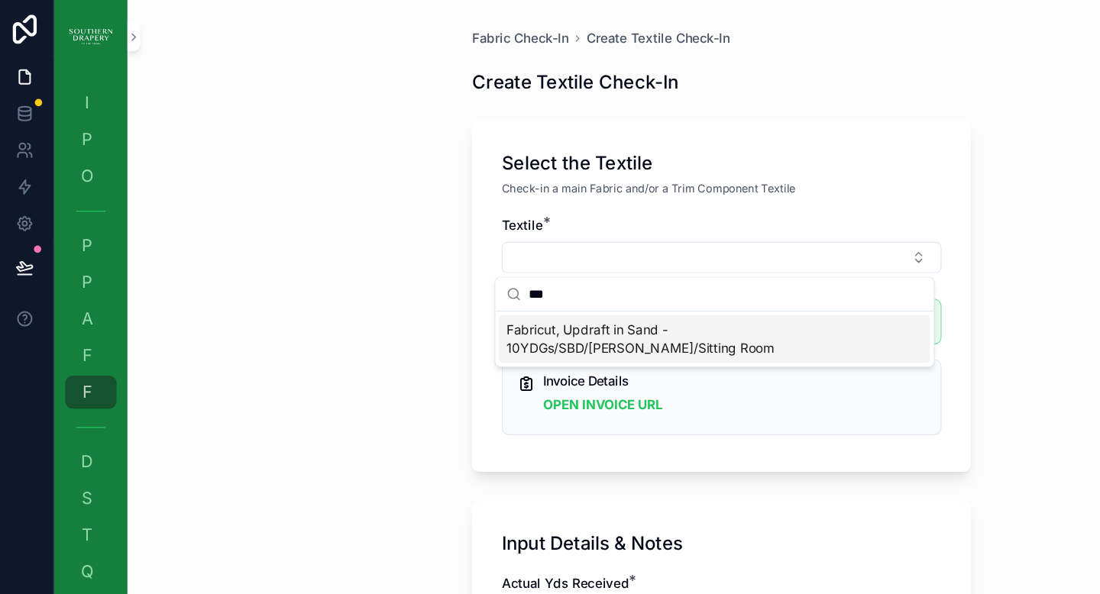
type input "***"
click at [529, 272] on span "Fabricut, Updraft in Sand - 10YDGs/SBD/Kerr/Sitting Room" at bounding box center [590, 282] width 328 height 31
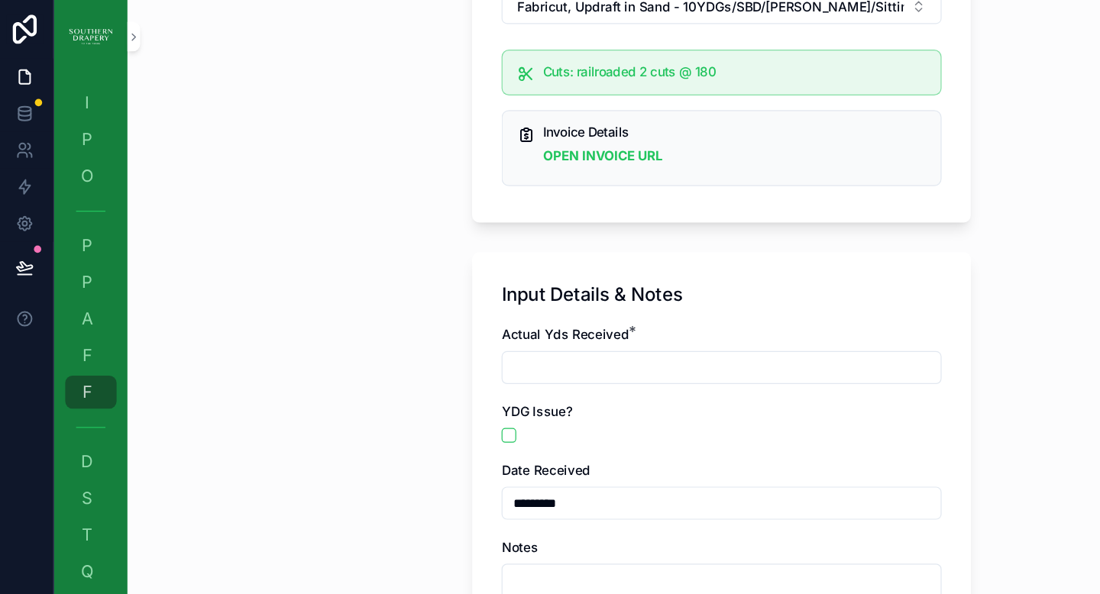
scroll to position [218, 0]
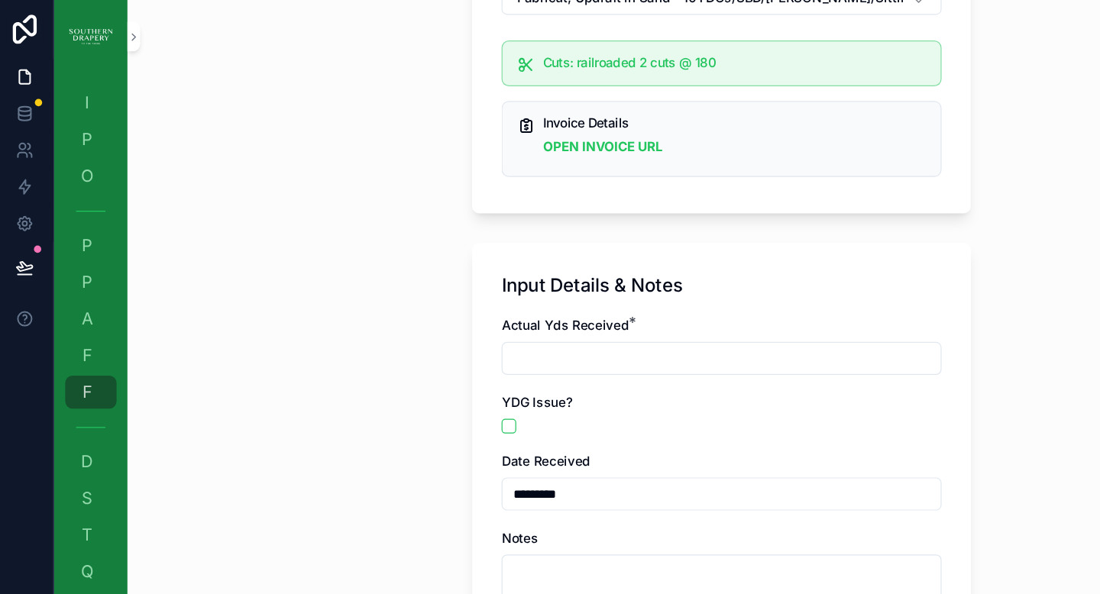
click at [535, 298] on input "scrollable content" at bounding box center [604, 298] width 365 height 21
type input "****"
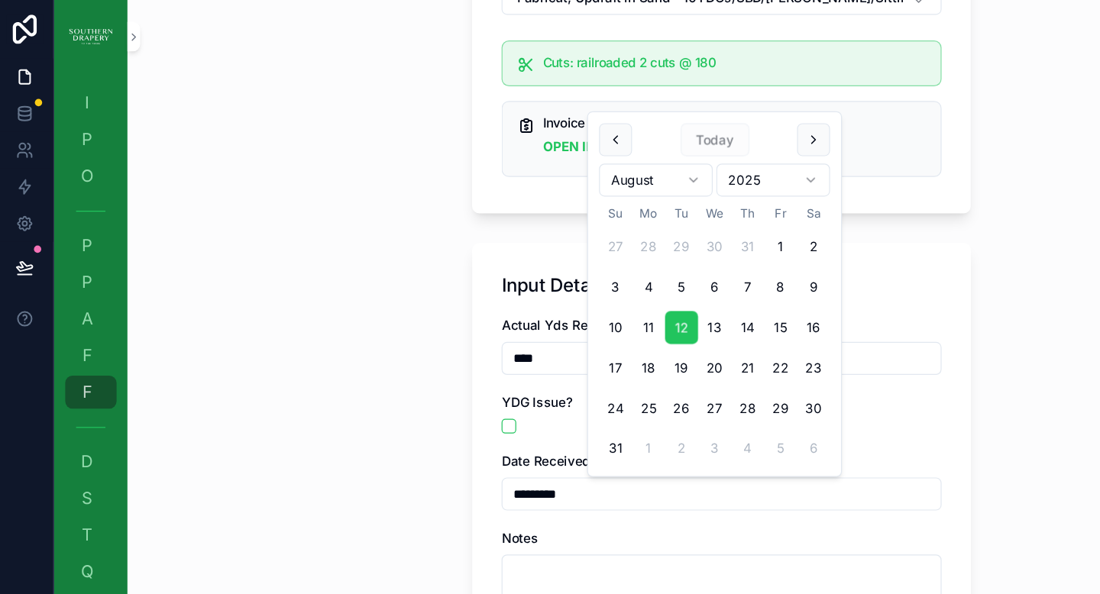
click at [529, 410] on input "*********" at bounding box center [604, 411] width 365 height 21
click at [651, 209] on button "1" at bounding box center [655, 207] width 28 height 28
type input "********"
click at [534, 445] on div "Notes" at bounding box center [605, 448] width 367 height 15
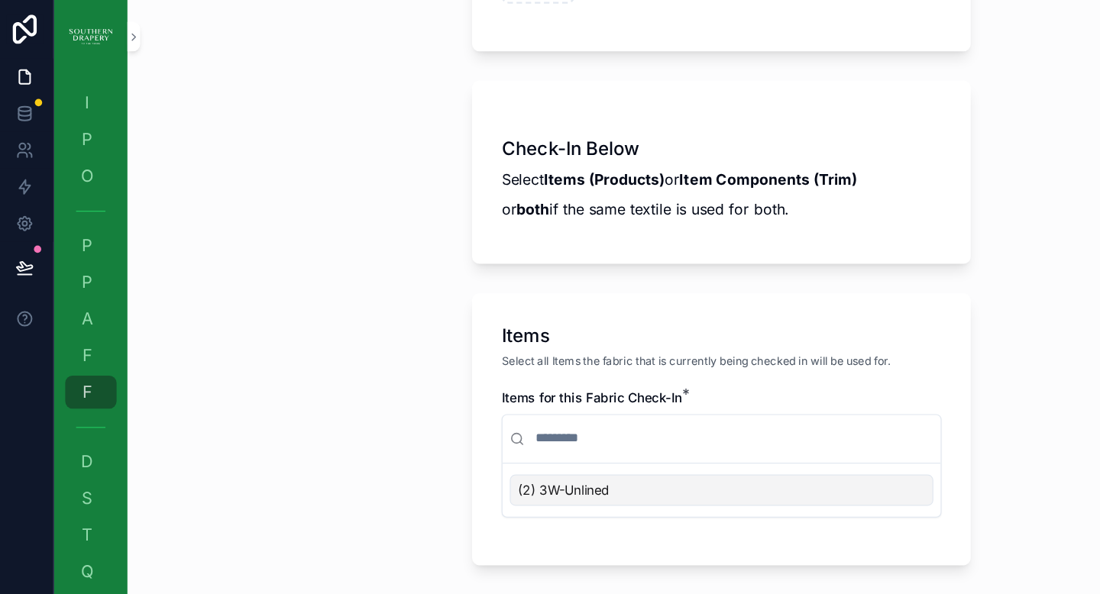
scroll to position [826, 0]
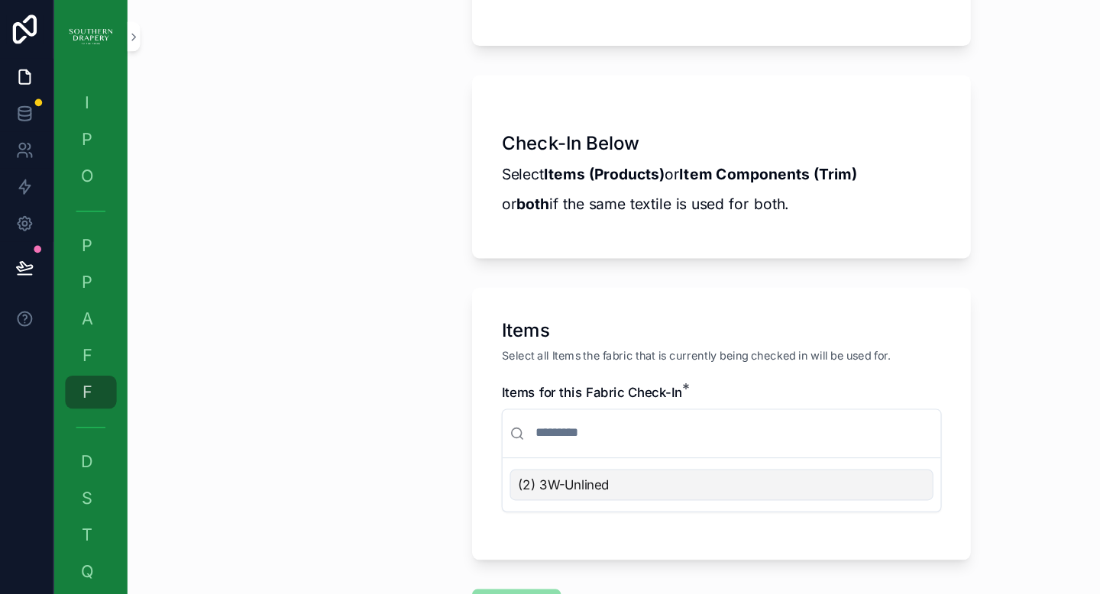
click at [459, 405] on span "(2) 3W-Unlined" at bounding box center [473, 403] width 76 height 15
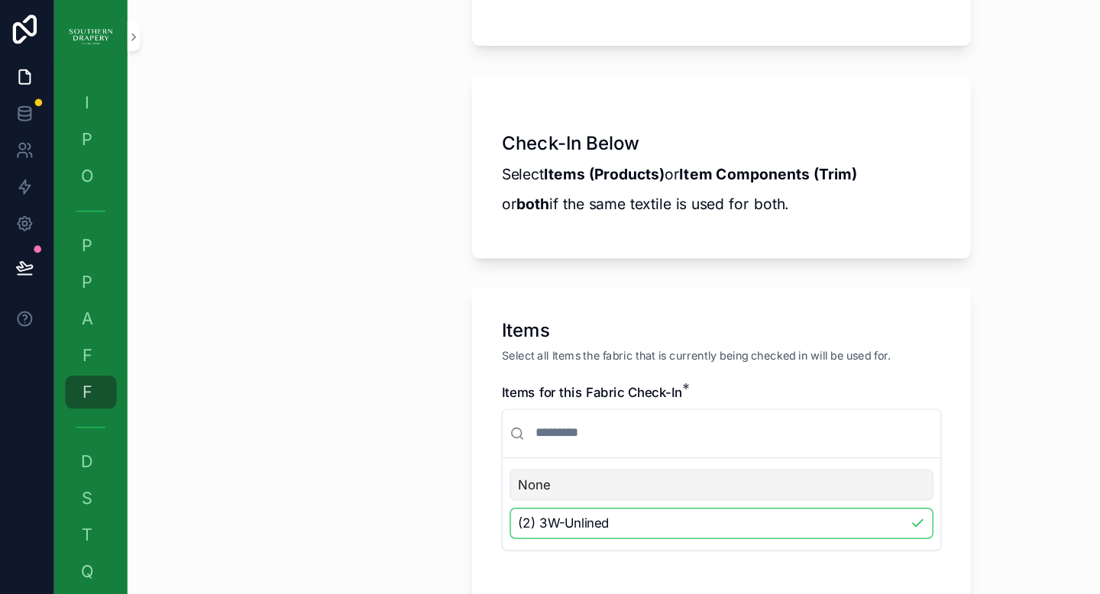
scroll to position [880, 0]
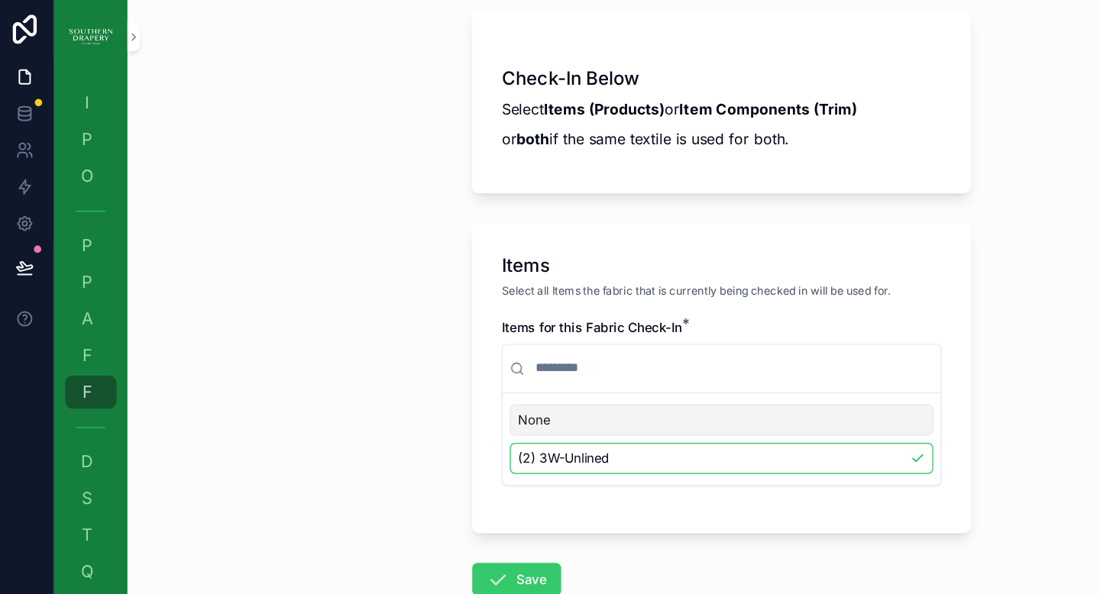
click at [439, 484] on button "Save" at bounding box center [434, 483] width 74 height 28
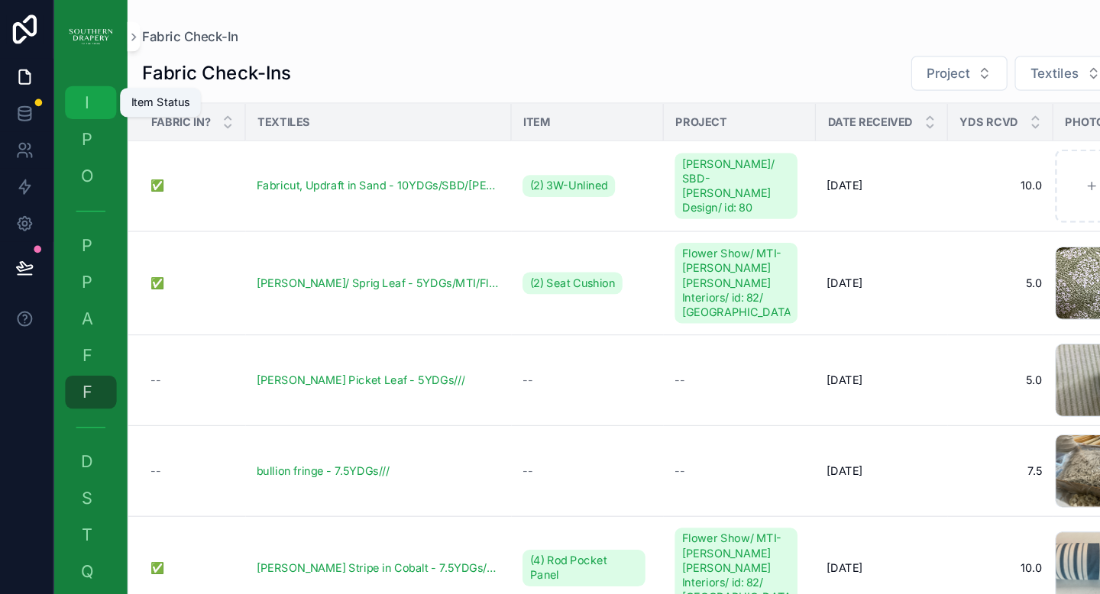
click at [85, 90] on div "I Item Status" at bounding box center [79, 85] width 24 height 24
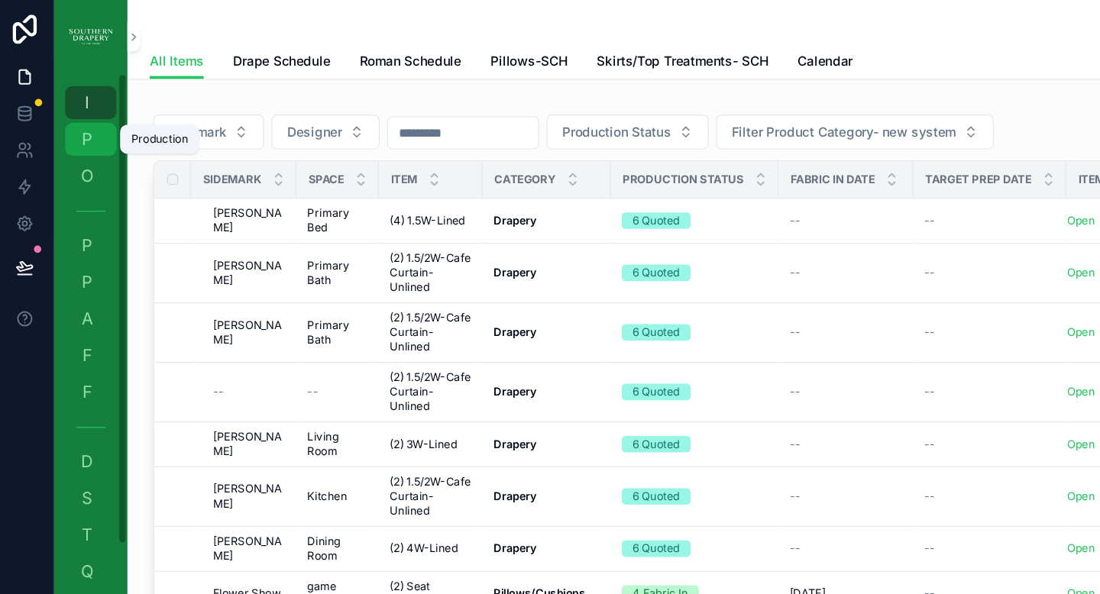
click at [83, 117] on span "P" at bounding box center [76, 115] width 15 height 15
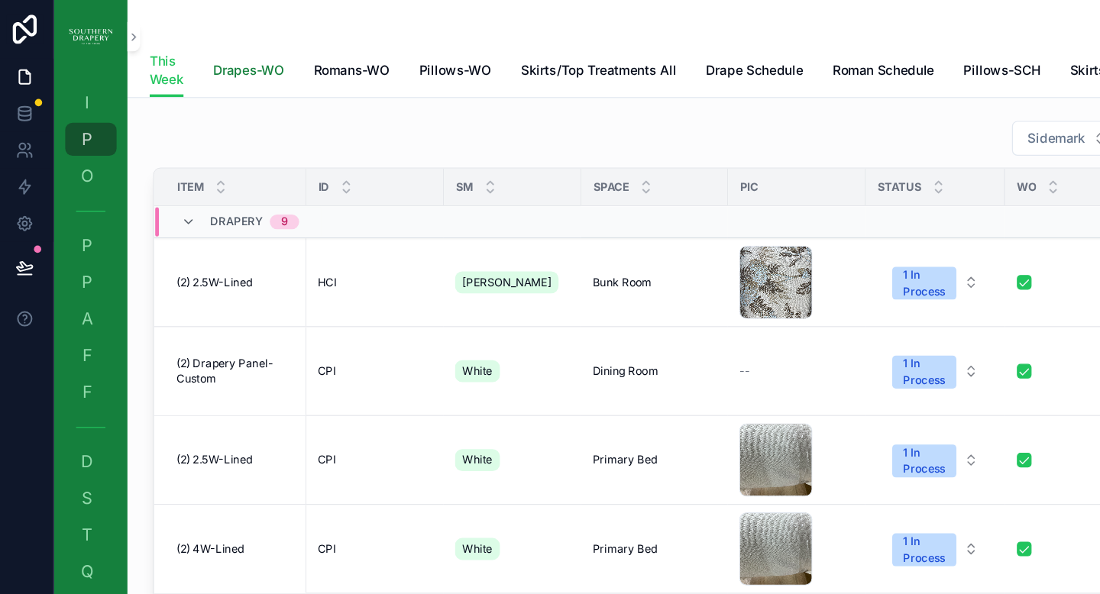
click at [218, 58] on span "Drapes-WO" at bounding box center [211, 58] width 60 height 15
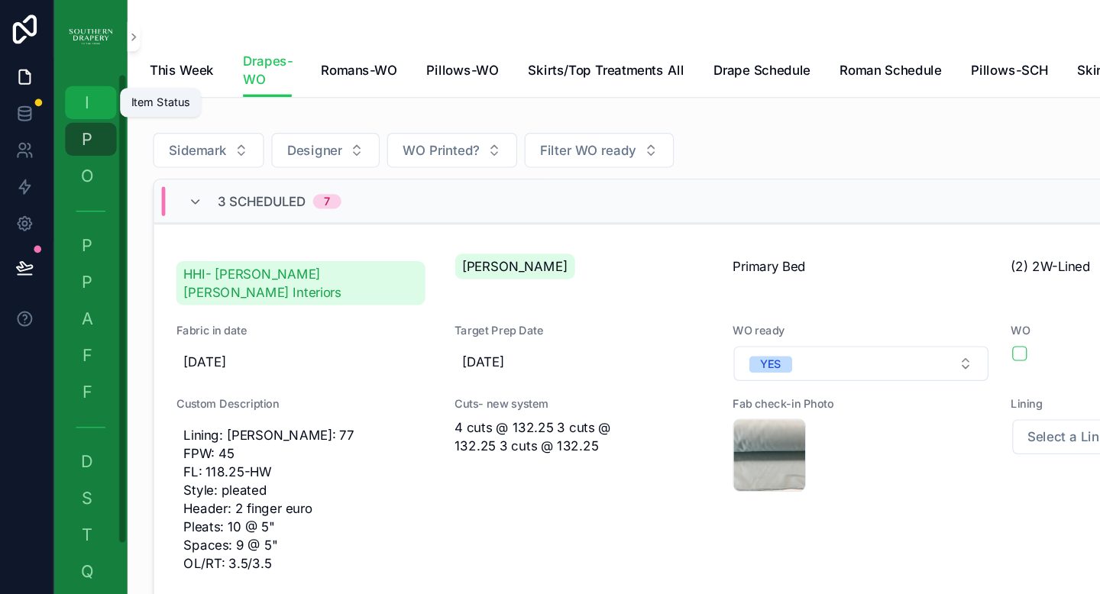
click at [76, 81] on span "I" at bounding box center [76, 85] width 15 height 15
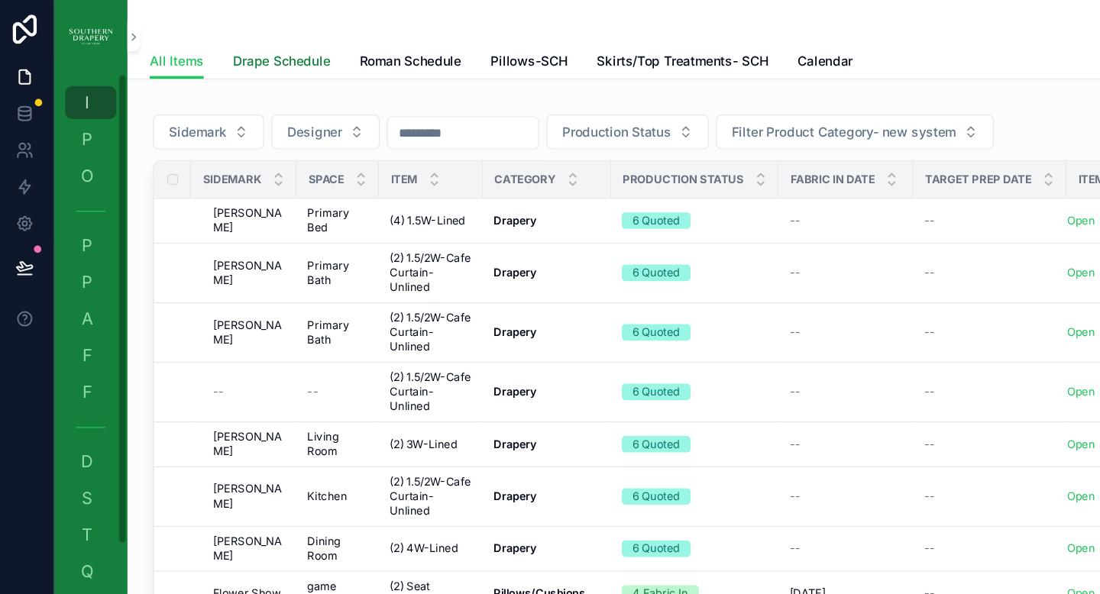
click at [219, 50] on span "Drape Schedule" at bounding box center [238, 51] width 81 height 15
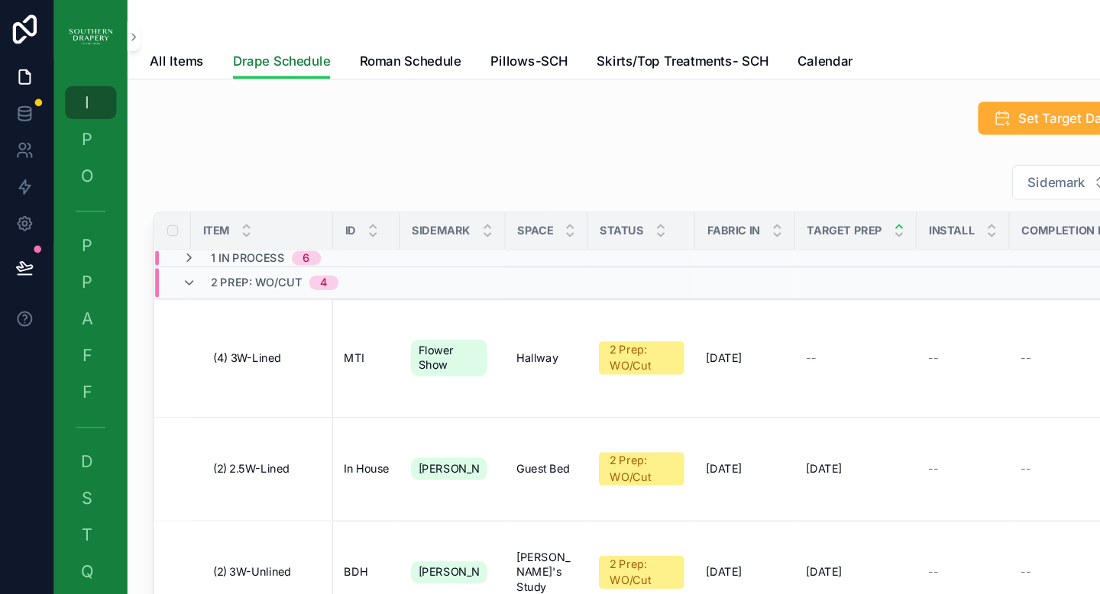
click at [219, 50] on span "Drape Schedule" at bounding box center [238, 51] width 81 height 15
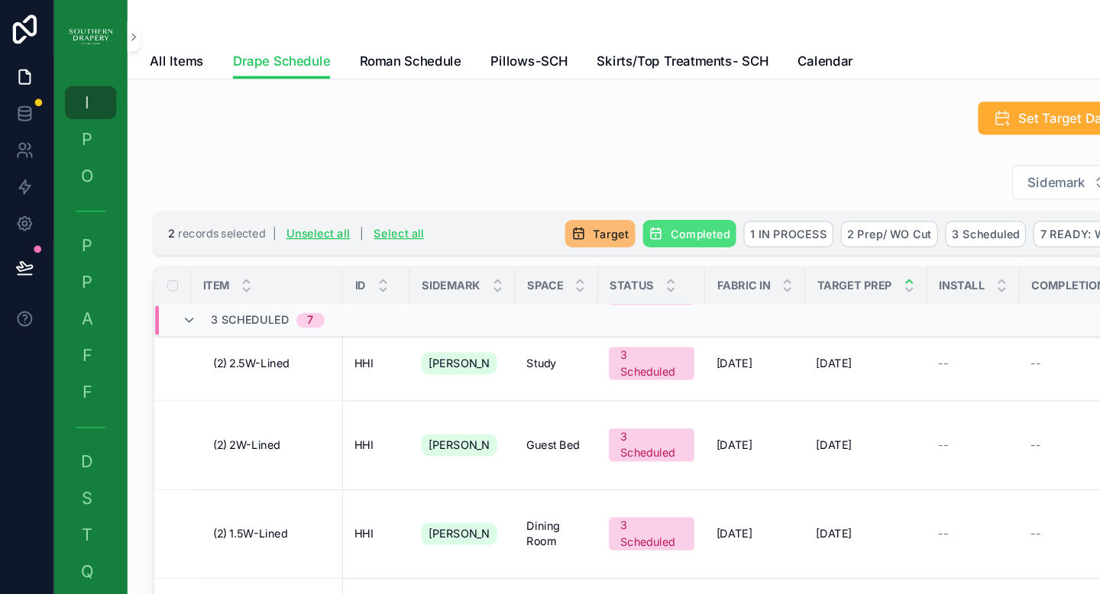
scroll to position [644, 0]
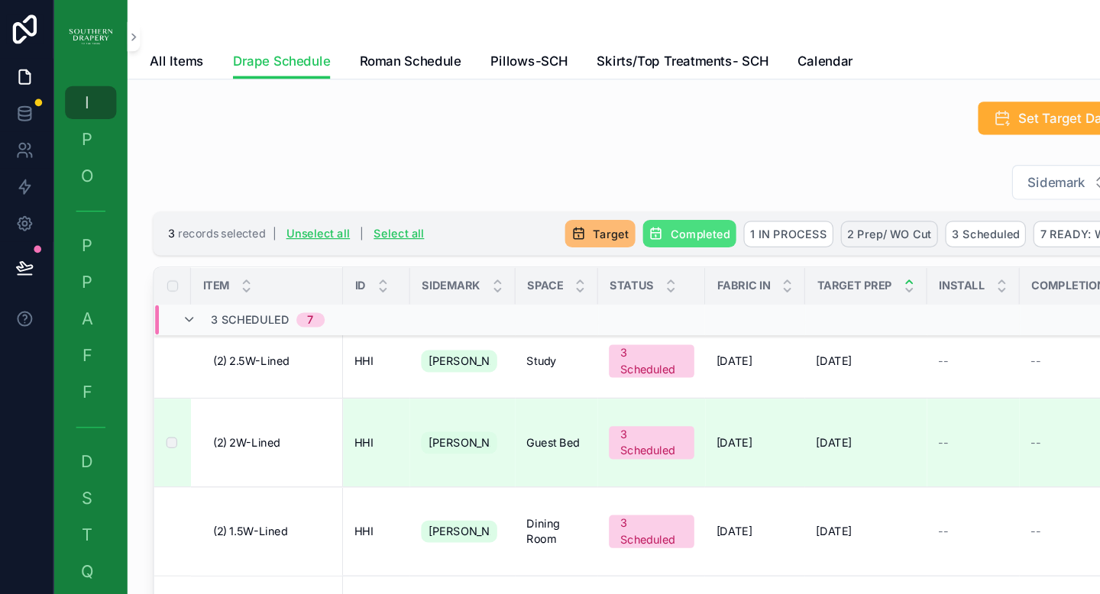
click at [740, 194] on span "2 Prep/ WO Cut" at bounding box center [745, 194] width 70 height 11
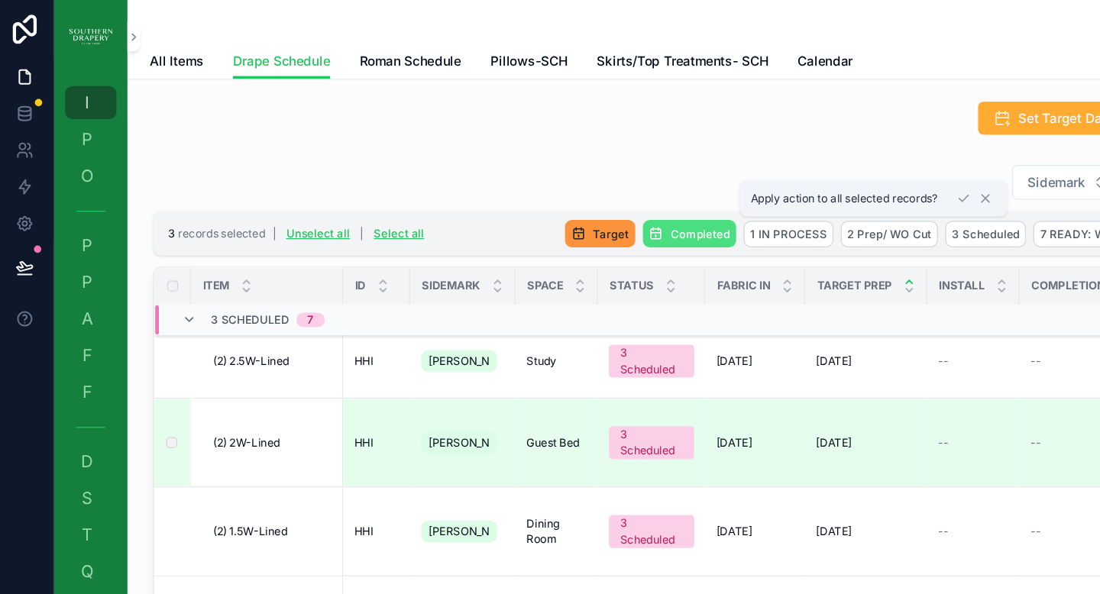
click at [506, 195] on span "Target" at bounding box center [513, 194] width 30 height 11
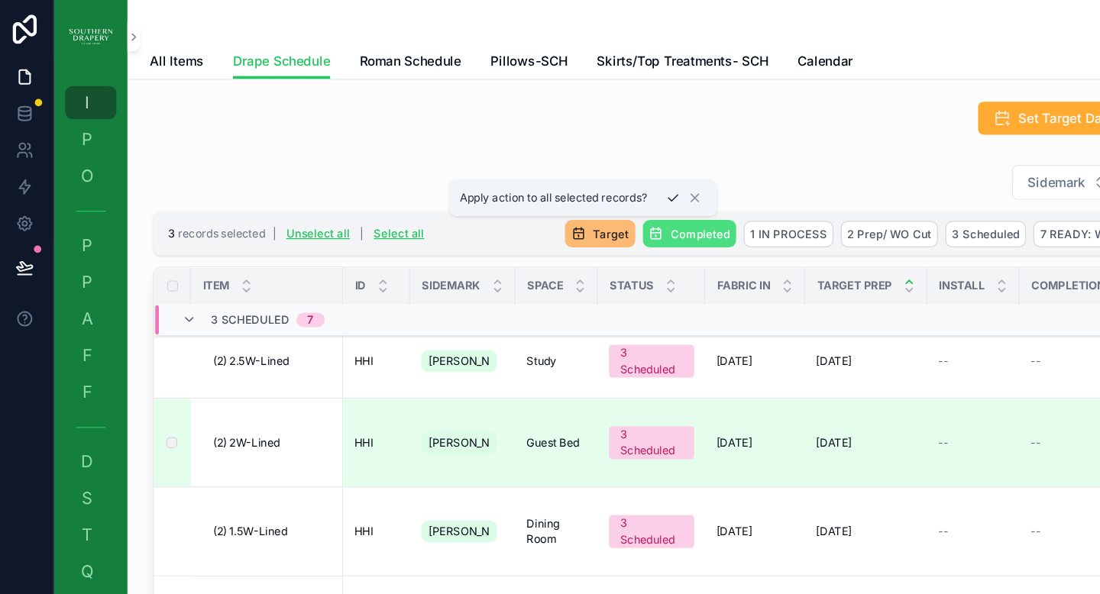
click at [565, 164] on icon "scrollable content" at bounding box center [564, 165] width 12 height 12
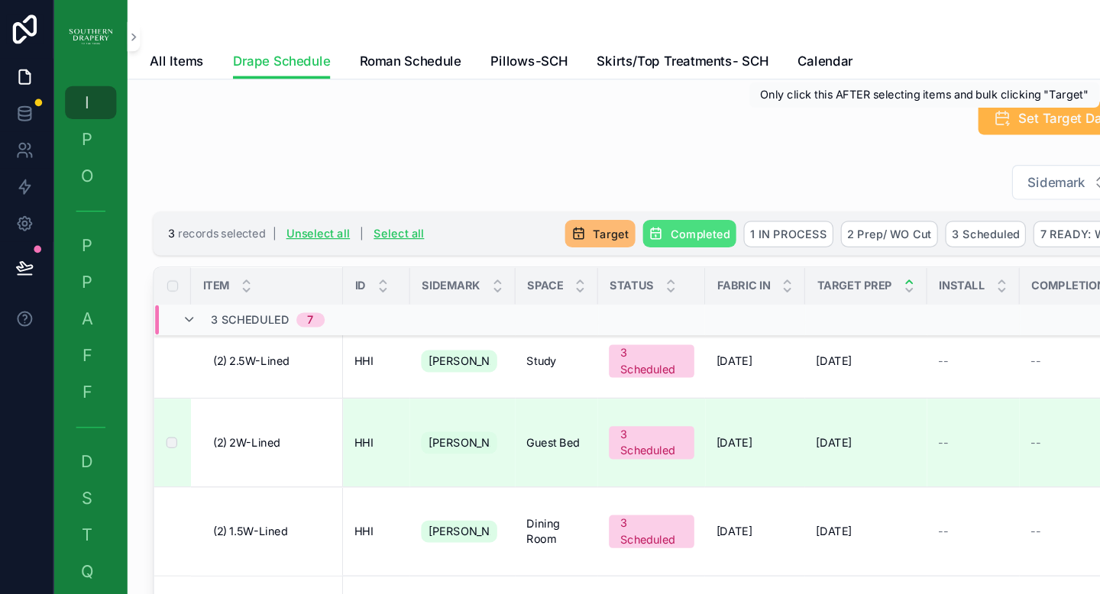
click at [854, 107] on button "Set Target Date" at bounding box center [881, 99] width 125 height 28
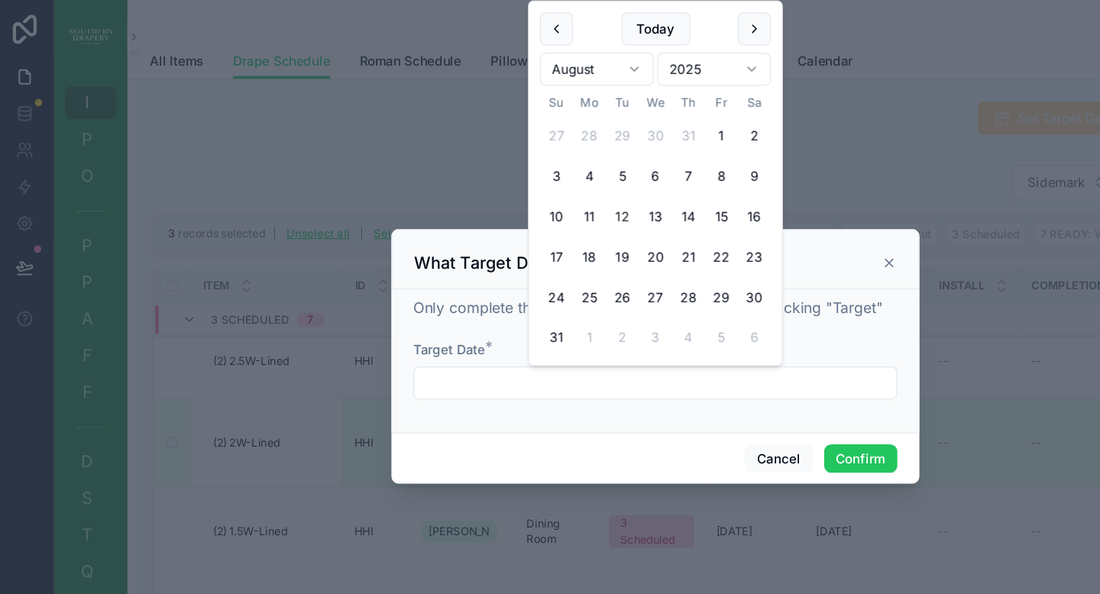
click at [536, 311] on input "text" at bounding box center [550, 319] width 402 height 21
click at [494, 250] on button "25" at bounding box center [495, 249] width 28 height 28
type input "*********"
click at [726, 383] on button "Confirm" at bounding box center [721, 383] width 61 height 24
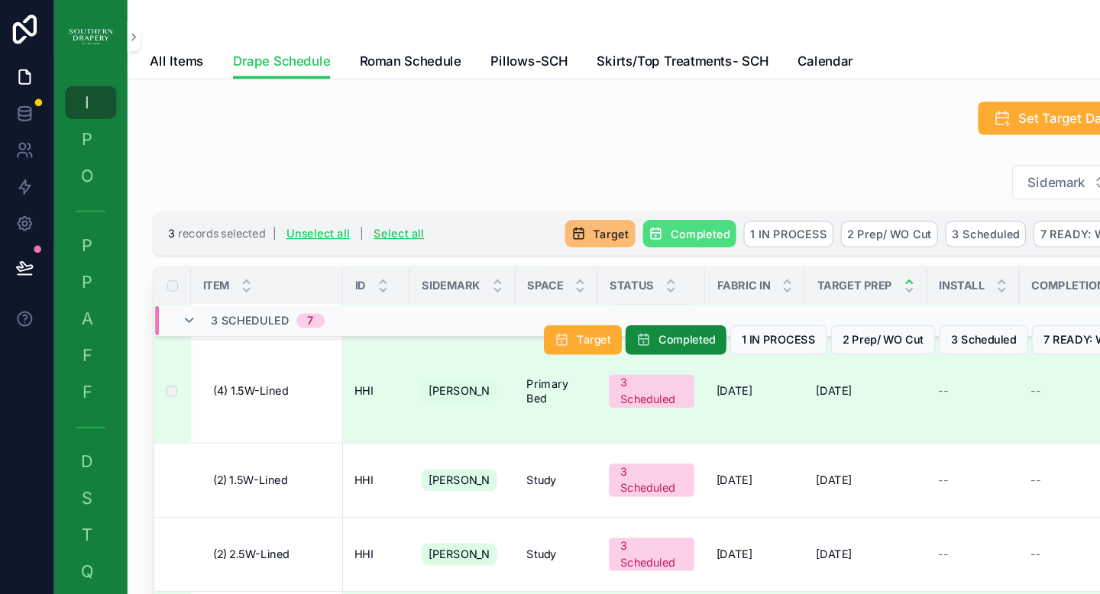
scroll to position [480, 0]
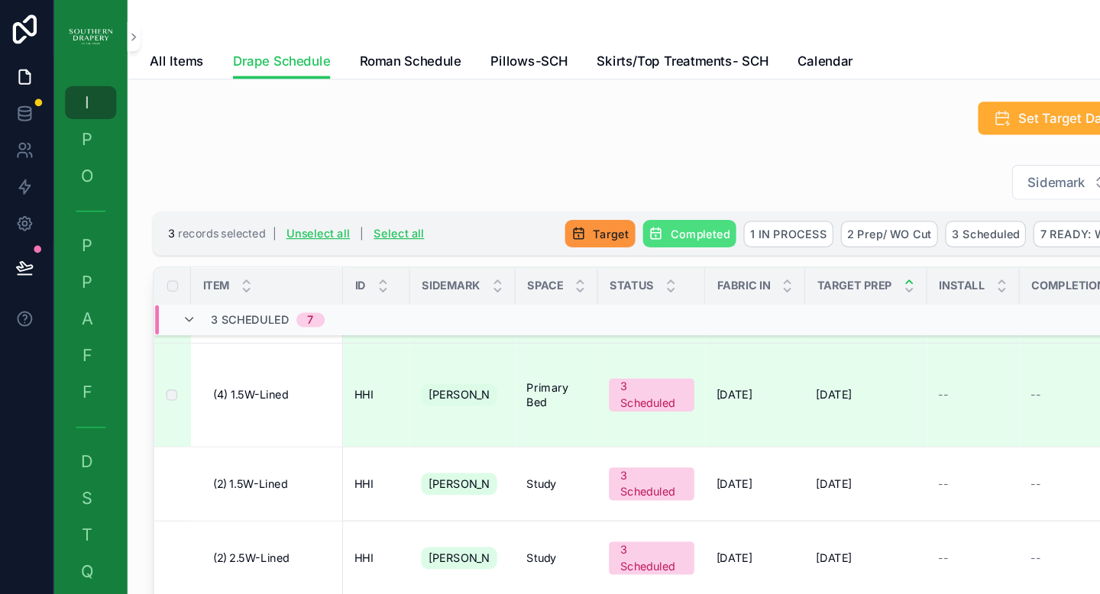
click at [500, 197] on span "Target" at bounding box center [513, 194] width 30 height 11
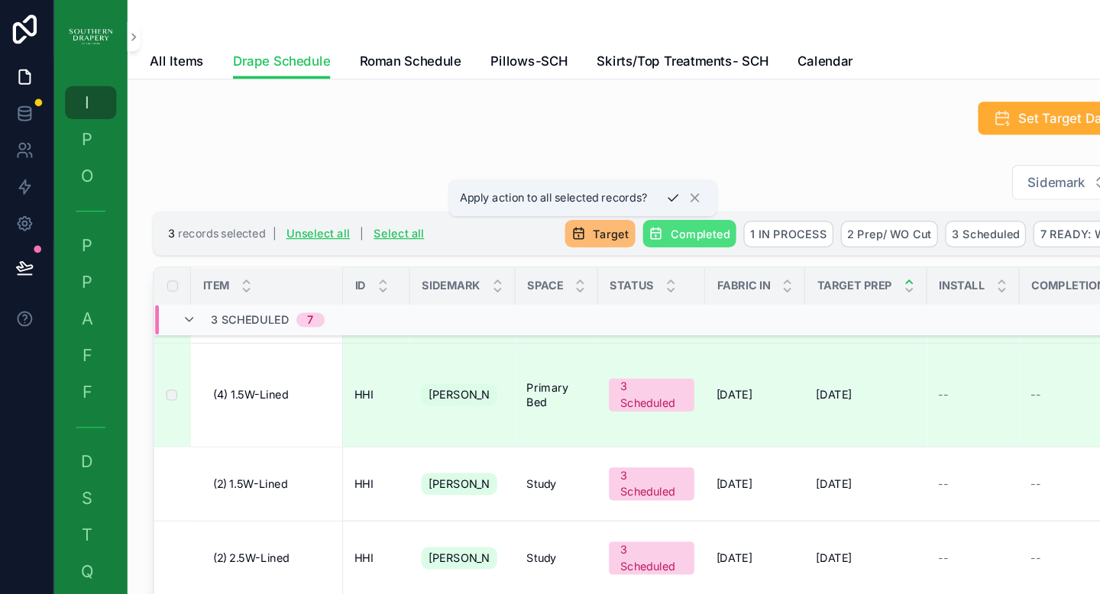
click at [565, 166] on icon "scrollable content" at bounding box center [565, 165] width 8 height 5
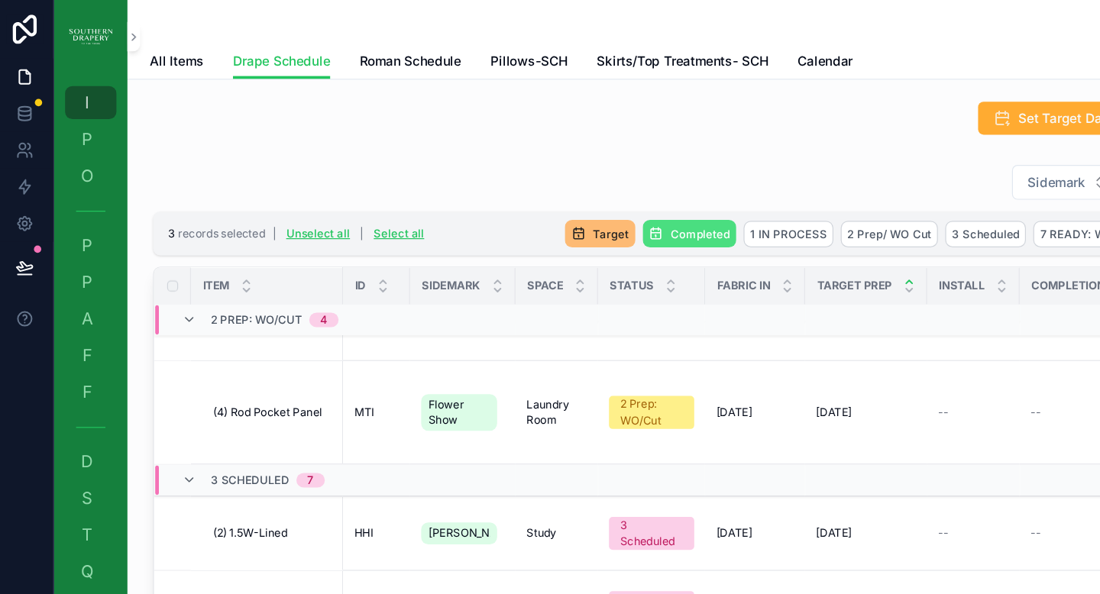
scroll to position [0, 0]
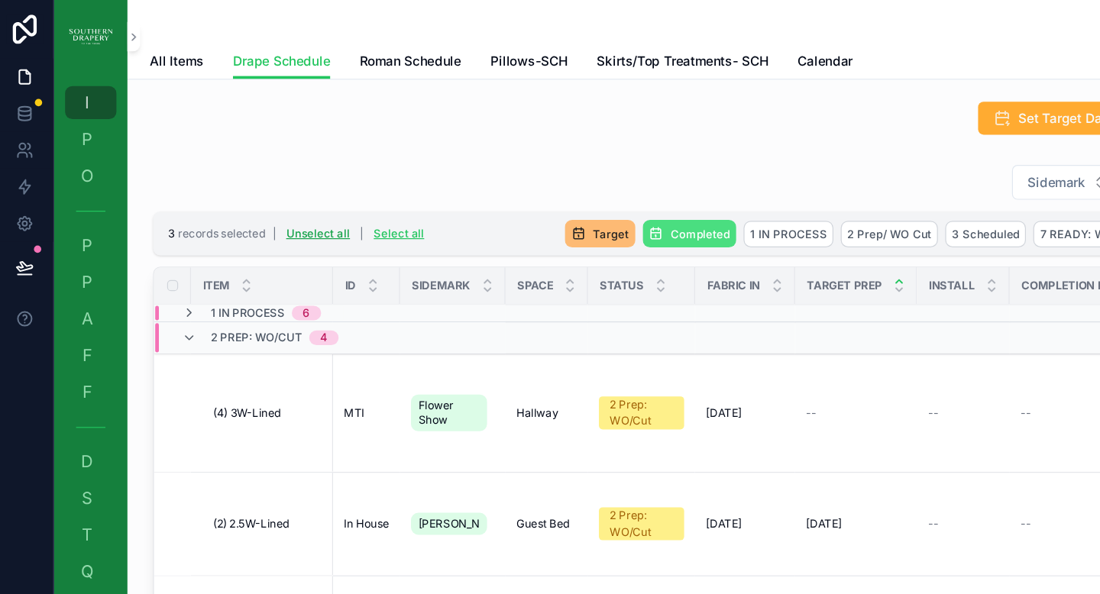
click at [277, 193] on button "Unselect all" at bounding box center [269, 195] width 64 height 24
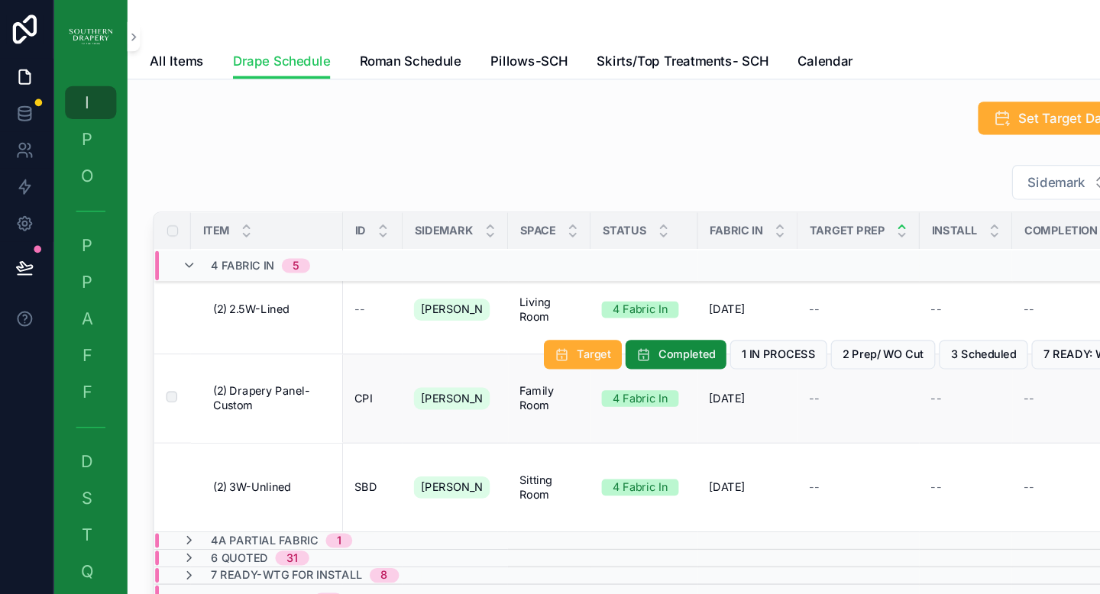
scroll to position [1108, 0]
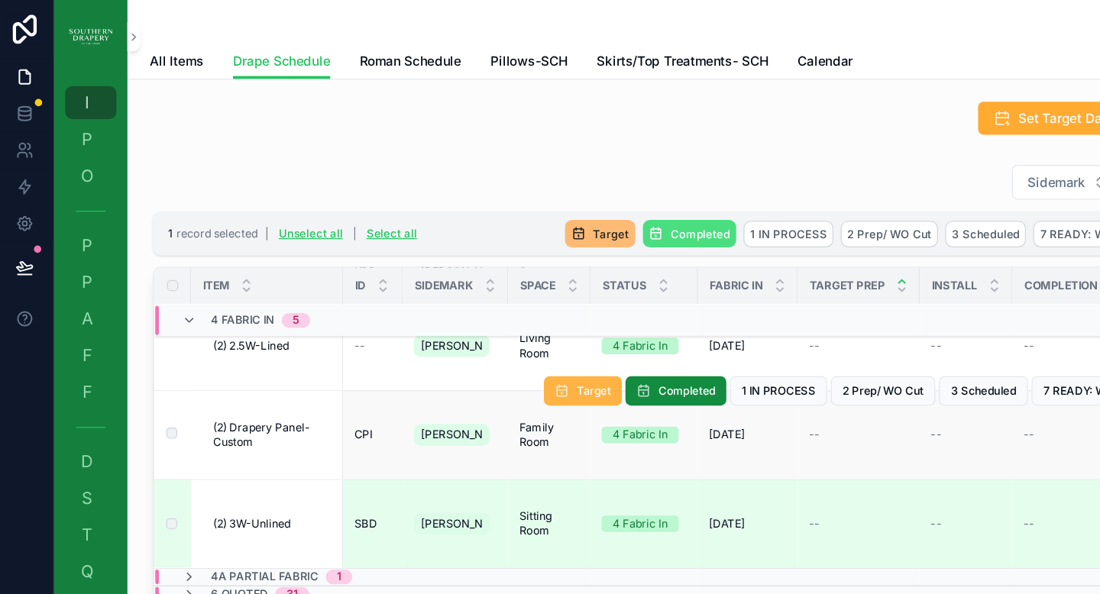
click at [484, 332] on span "Target" at bounding box center [498, 326] width 28 height 12
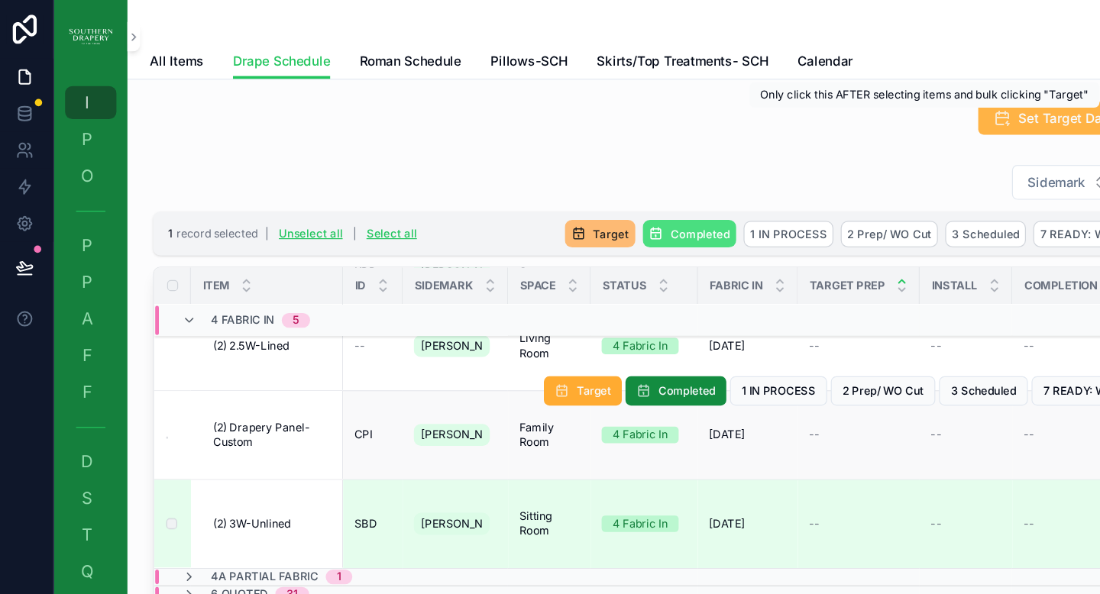
click at [853, 102] on span "Set Target Date" at bounding box center [892, 98] width 79 height 15
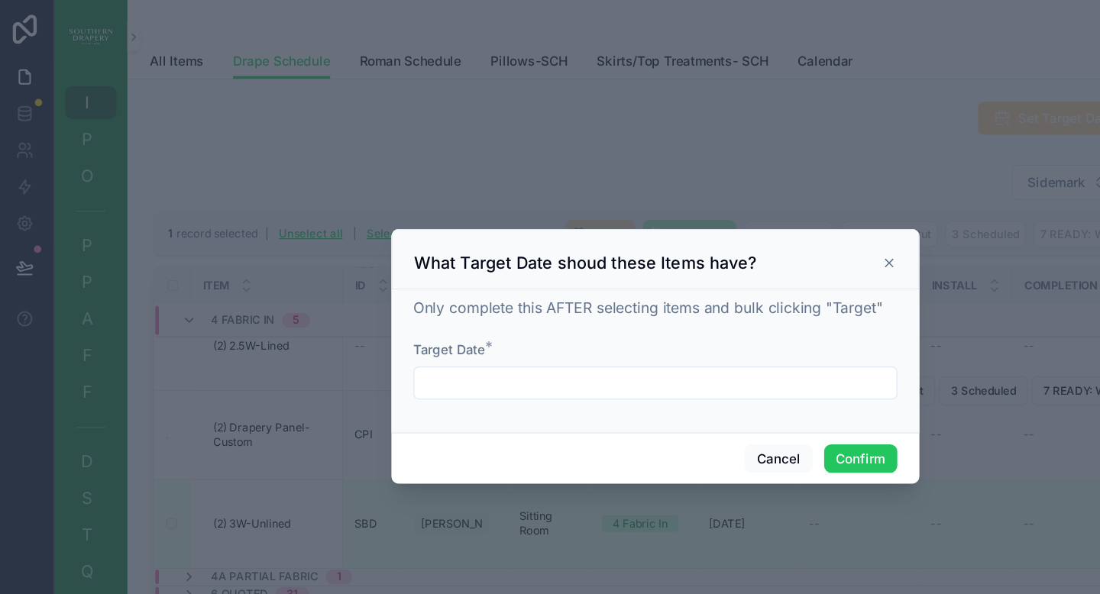
click at [496, 316] on input "text" at bounding box center [550, 319] width 402 height 21
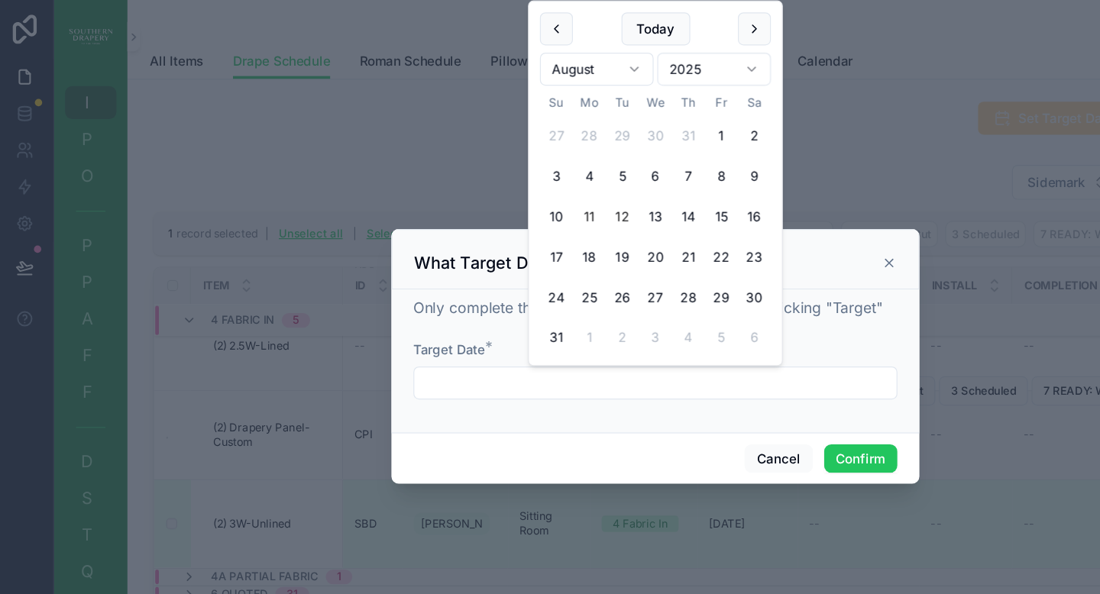
click at [497, 182] on button "11" at bounding box center [495, 181] width 28 height 28
type input "*********"
click at [727, 385] on button "Confirm" at bounding box center [721, 383] width 61 height 24
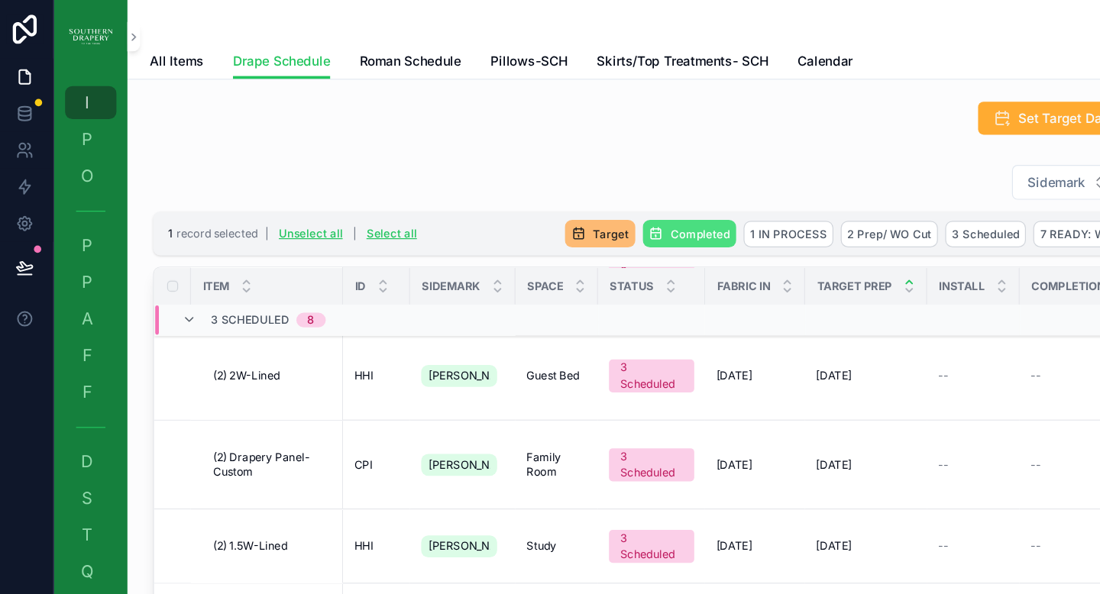
scroll to position [578, 0]
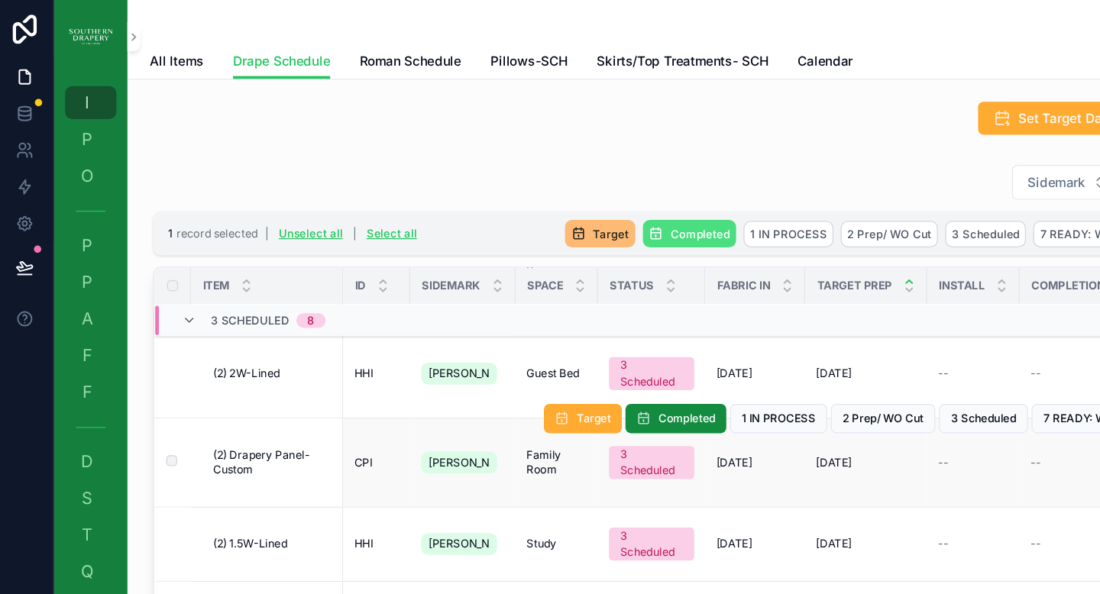
click at [229, 380] on span "(2) Drapery Panel- Custom" at bounding box center [230, 386] width 99 height 24
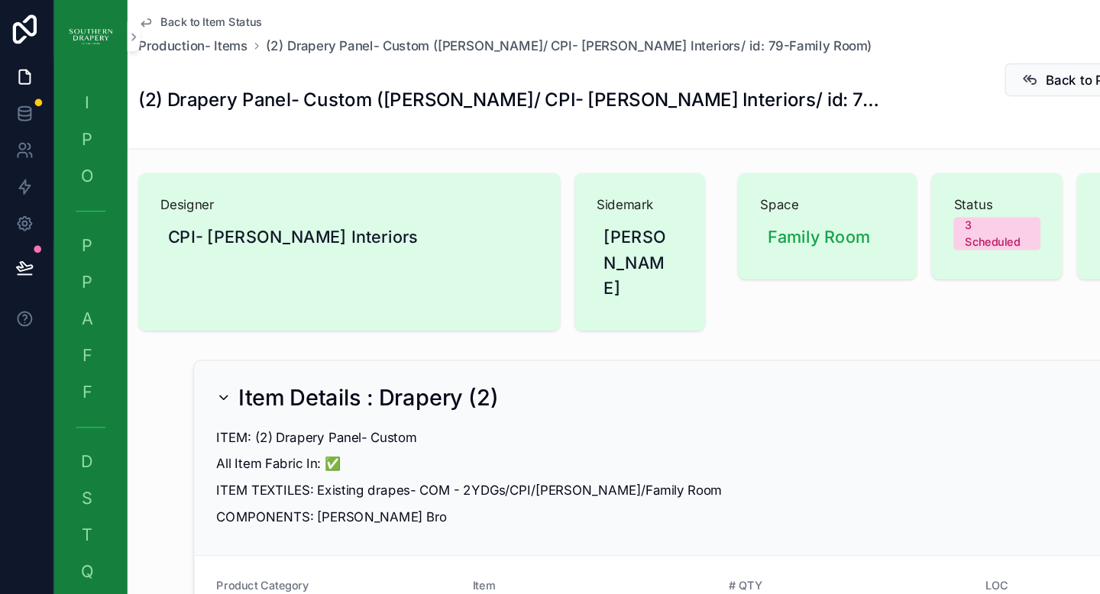
scroll to position [6, 0]
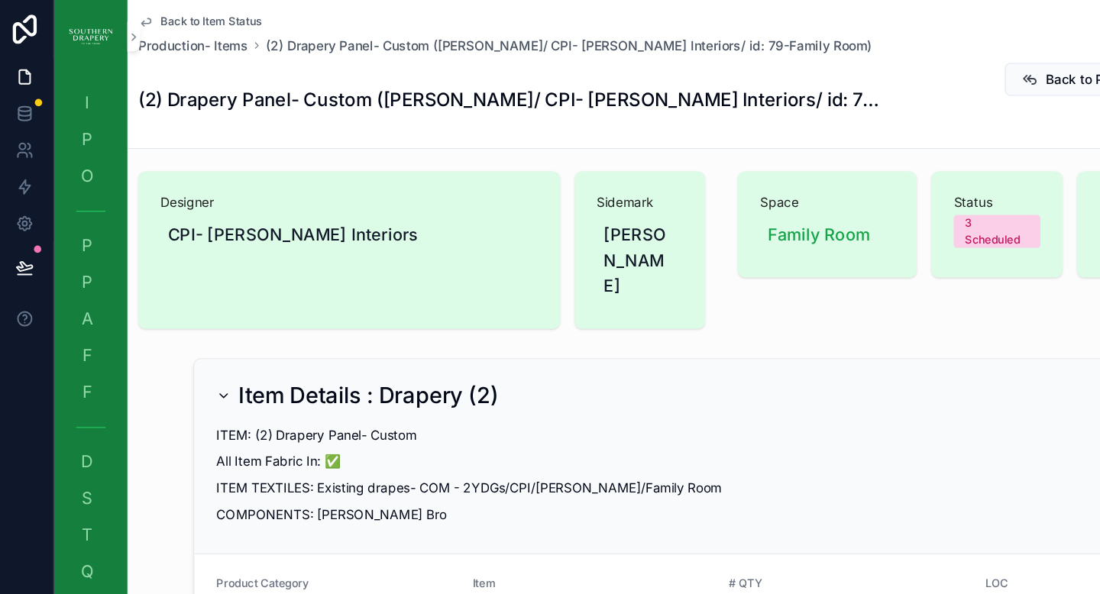
click at [154, 19] on span "Back to Item Status" at bounding box center [180, 18] width 84 height 12
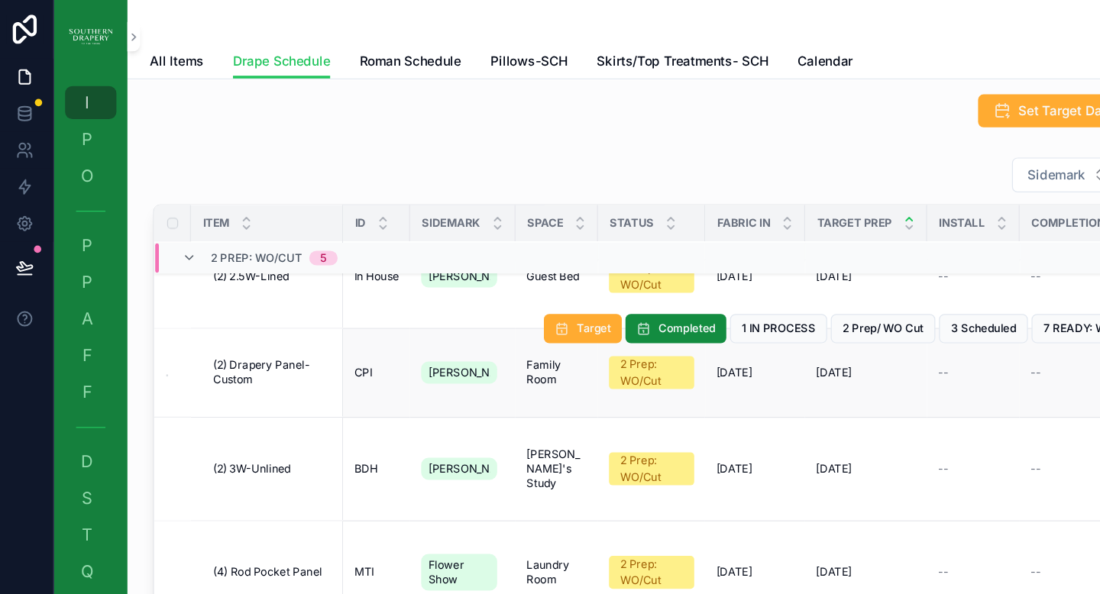
scroll to position [152, 0]
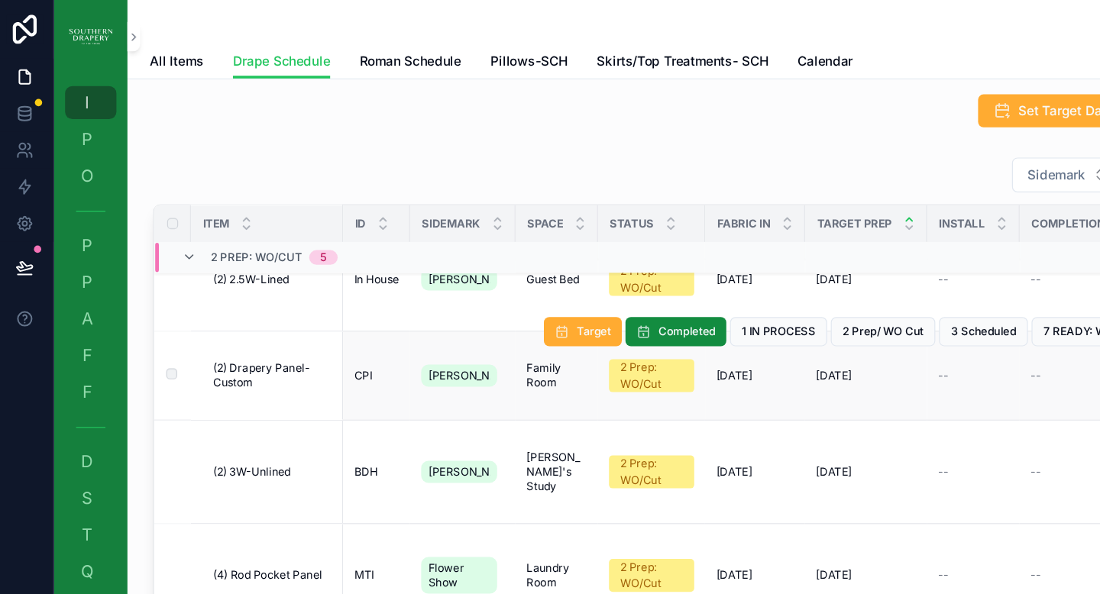
click at [247, 301] on span "(2) Drapery Panel- Custom" at bounding box center [230, 313] width 99 height 24
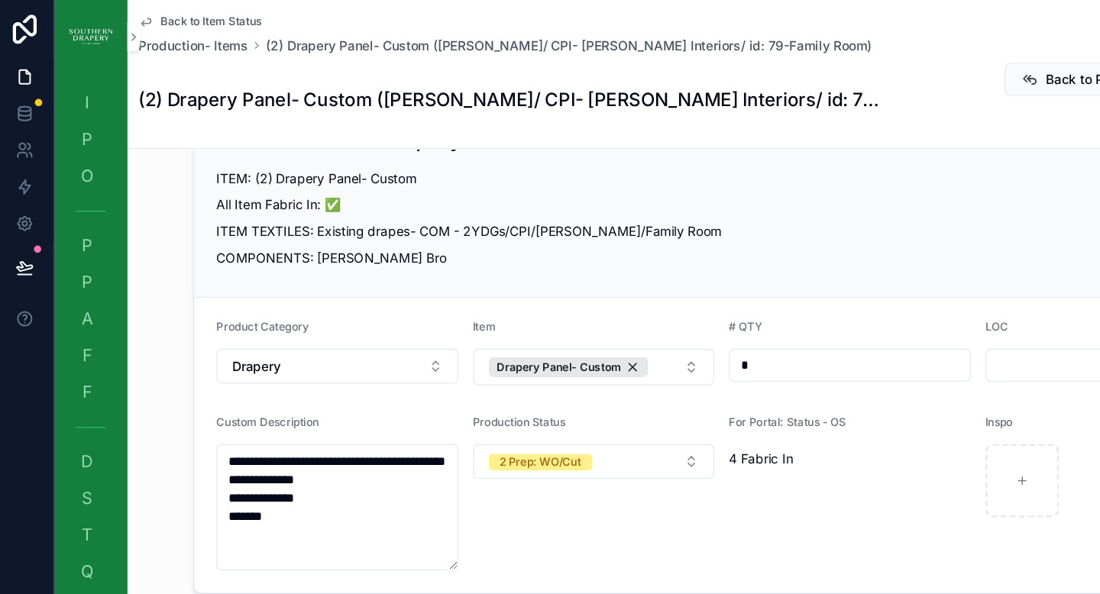
scroll to position [272, 0]
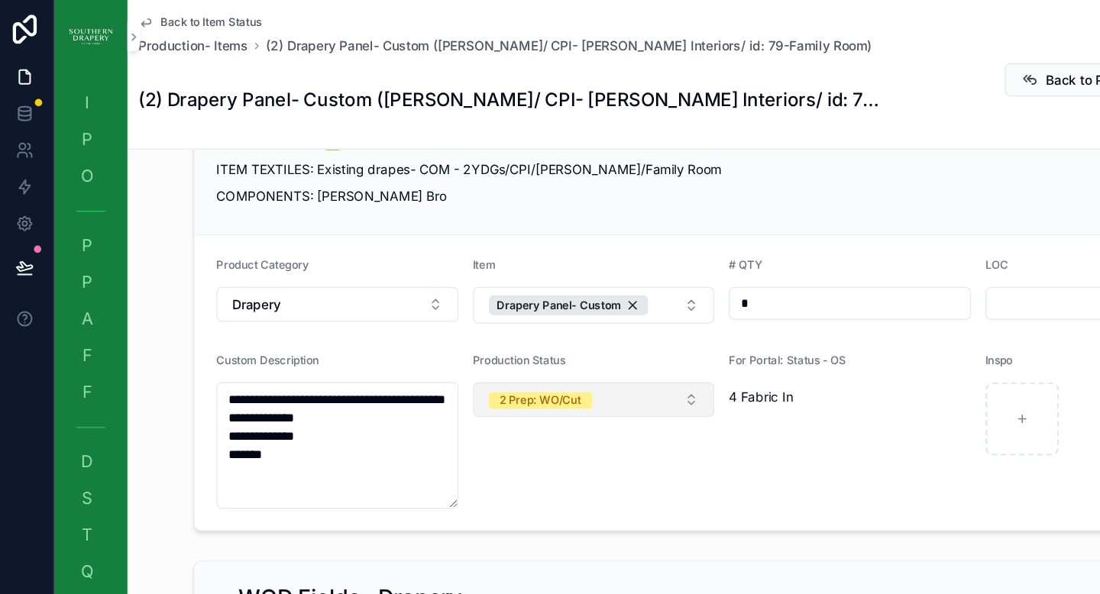
click at [558, 319] on button "2 Prep: WO/Cut" at bounding box center [499, 333] width 202 height 29
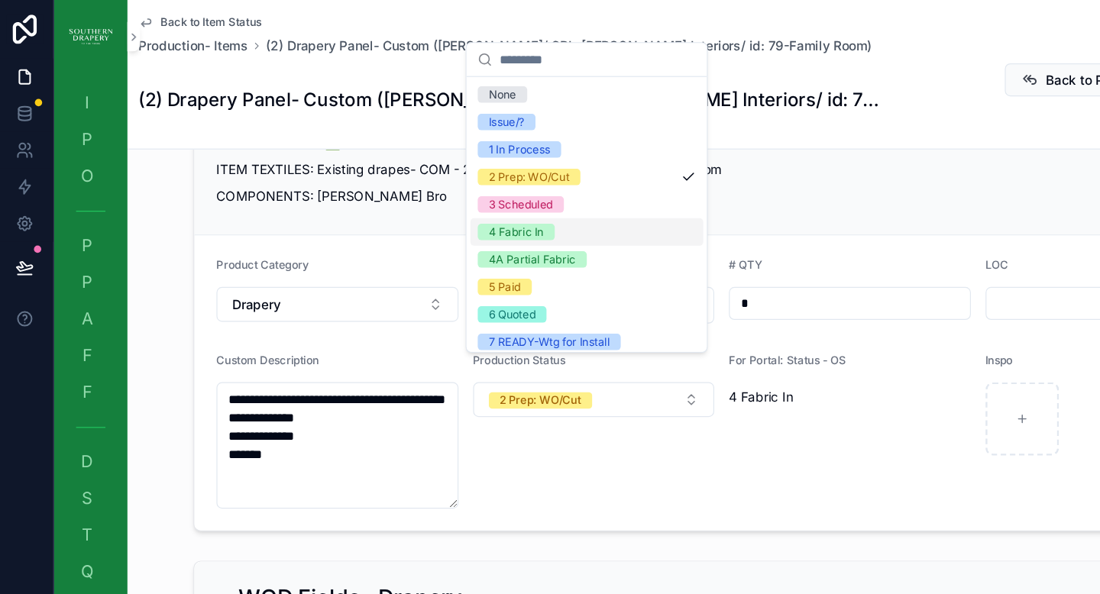
click at [524, 196] on div "4 Fabric In" at bounding box center [493, 193] width 194 height 23
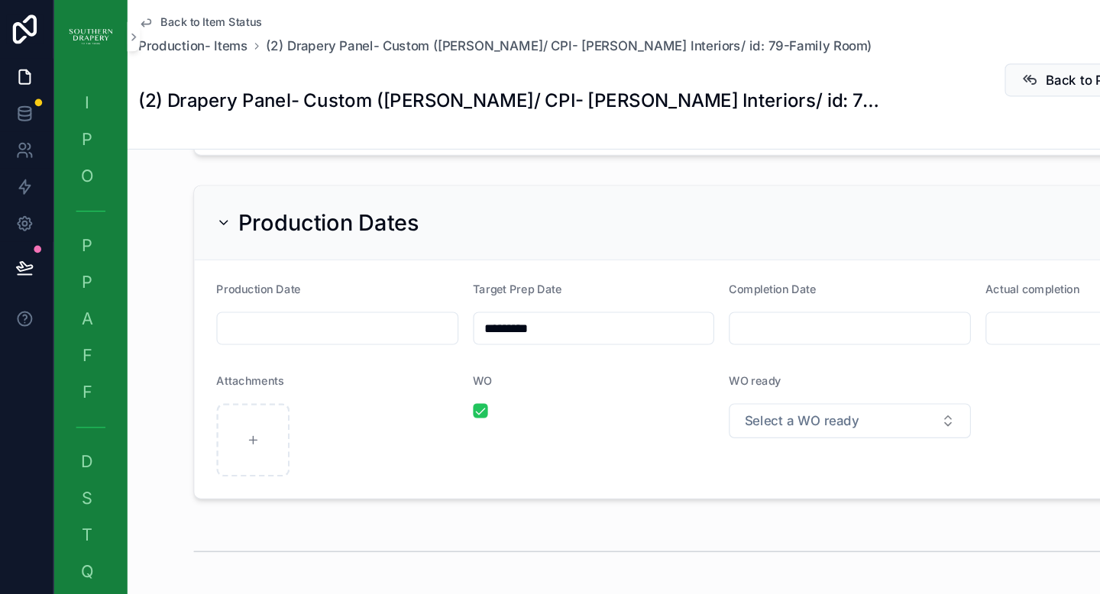
scroll to position [1212, 0]
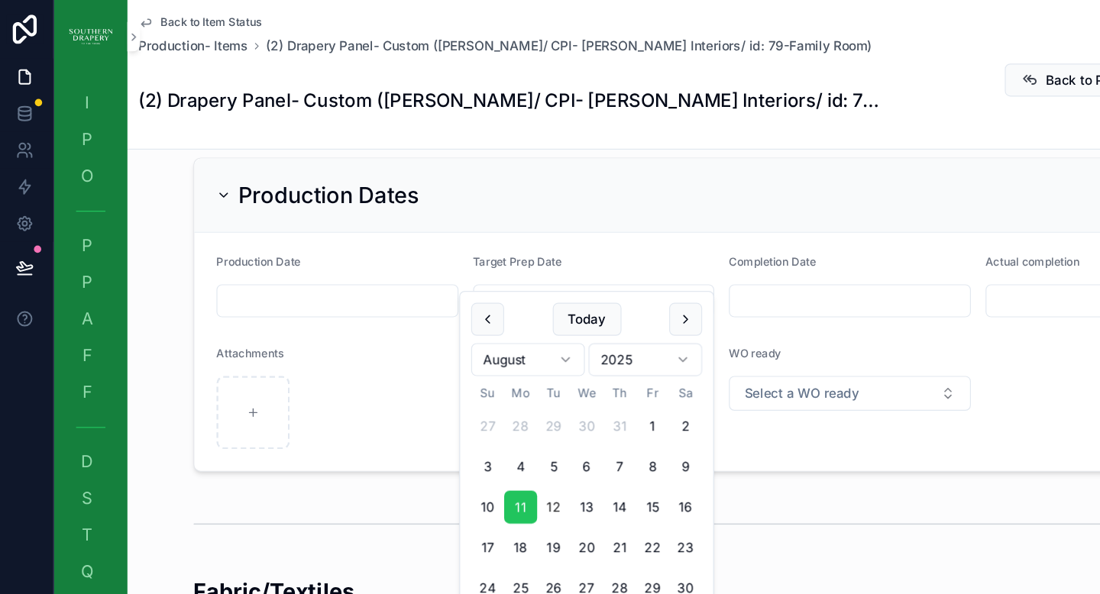
drag, startPoint x: 516, startPoint y: 238, endPoint x: 345, endPoint y: 217, distance: 172.5
click at [345, 217] on form "Production Date Target Prep Date ********* Completion Date Actual completion At…" at bounding box center [605, 293] width 879 height 199
click at [525, 194] on form "Production Date Target Prep Date Completion Date Actual completion Attachments …" at bounding box center [605, 293] width 879 height 199
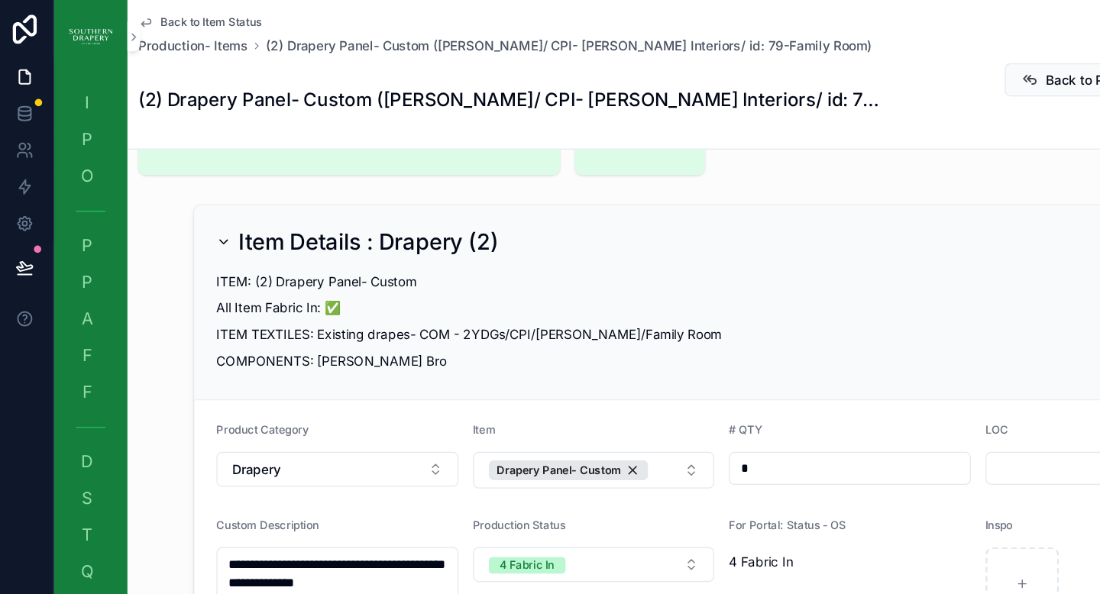
scroll to position [0, 0]
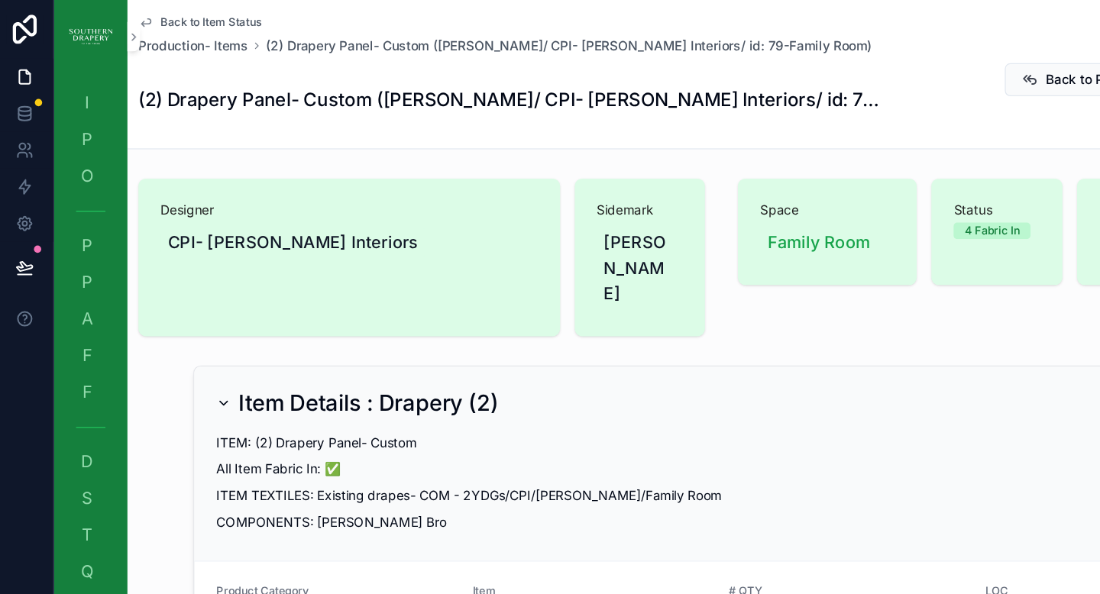
click at [133, 20] on link "Back to Item Status" at bounding box center [170, 18] width 102 height 12
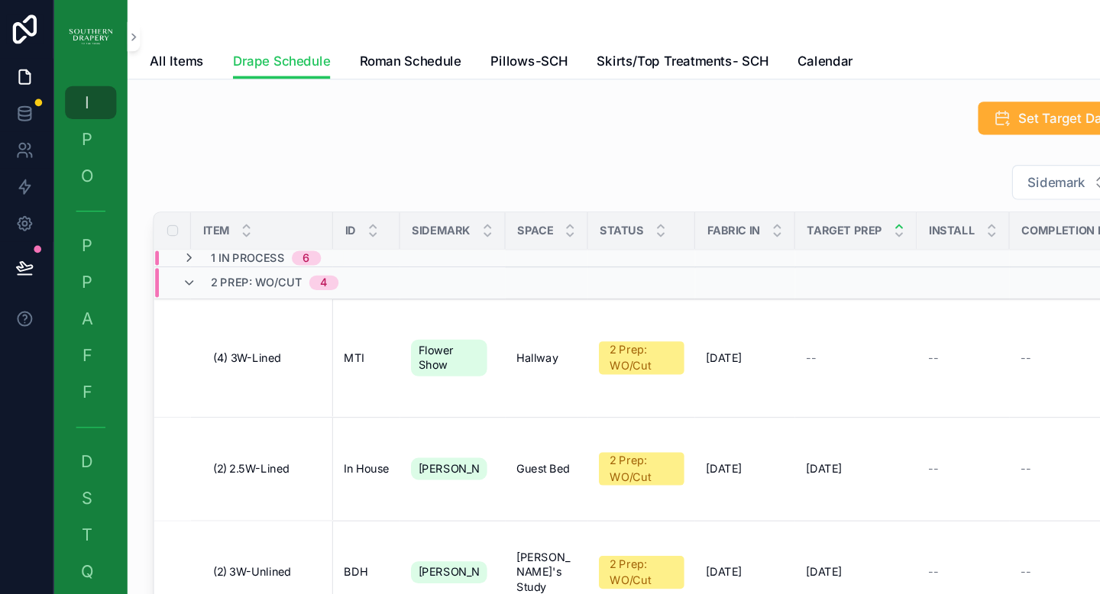
click at [218, 170] on div "Sidemark Item ID Sidemark Space Status Fabric IN Target Prep Install Completion…" at bounding box center [604, 380] width 947 height 487
click at [161, 237] on icon "scrollable content" at bounding box center [161, 236] width 12 height 12
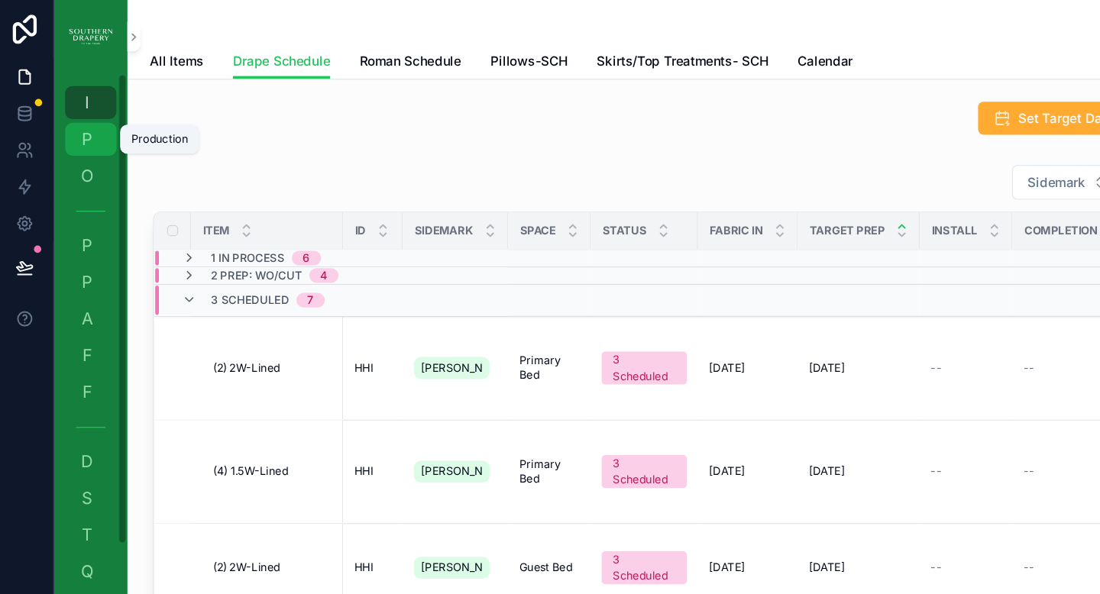
click at [77, 123] on span "P" at bounding box center [76, 115] width 15 height 15
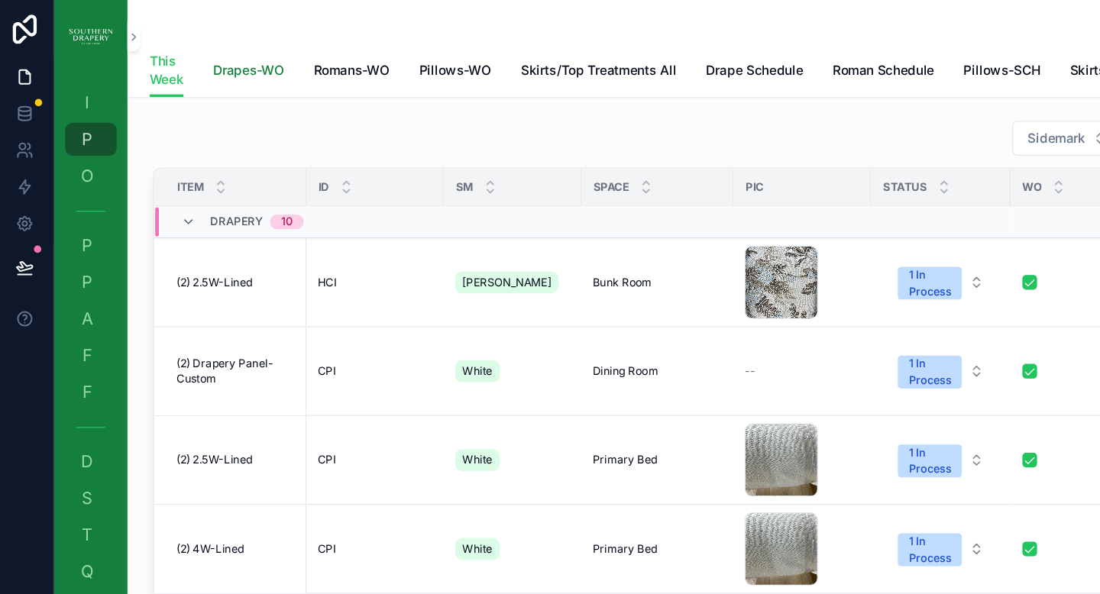
click at [231, 66] on link "Drapes-WO" at bounding box center [211, 60] width 60 height 31
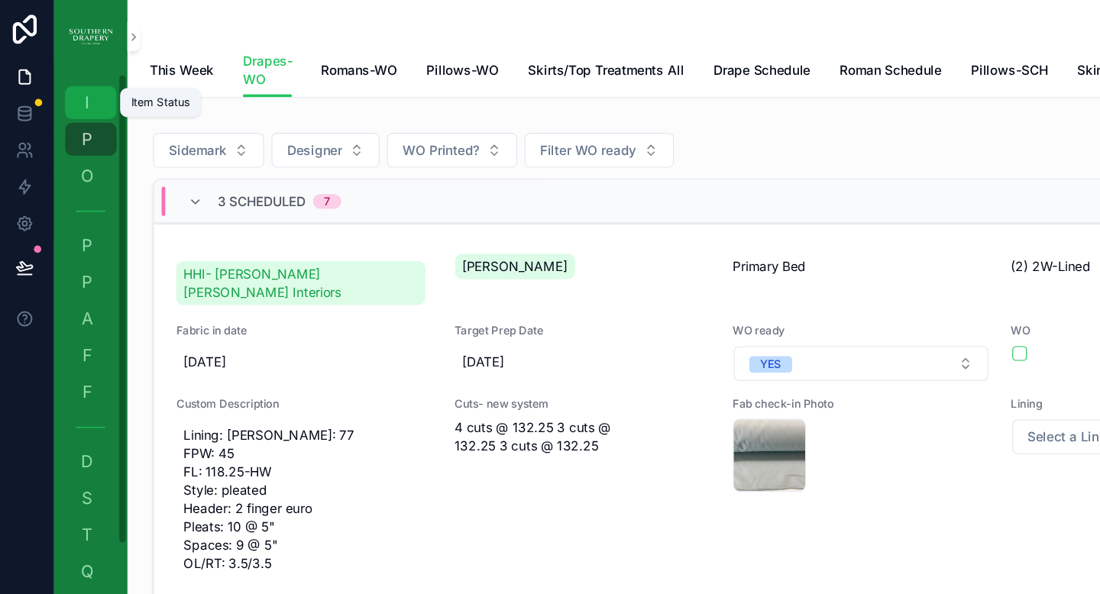
click at [82, 88] on span "I" at bounding box center [76, 85] width 15 height 15
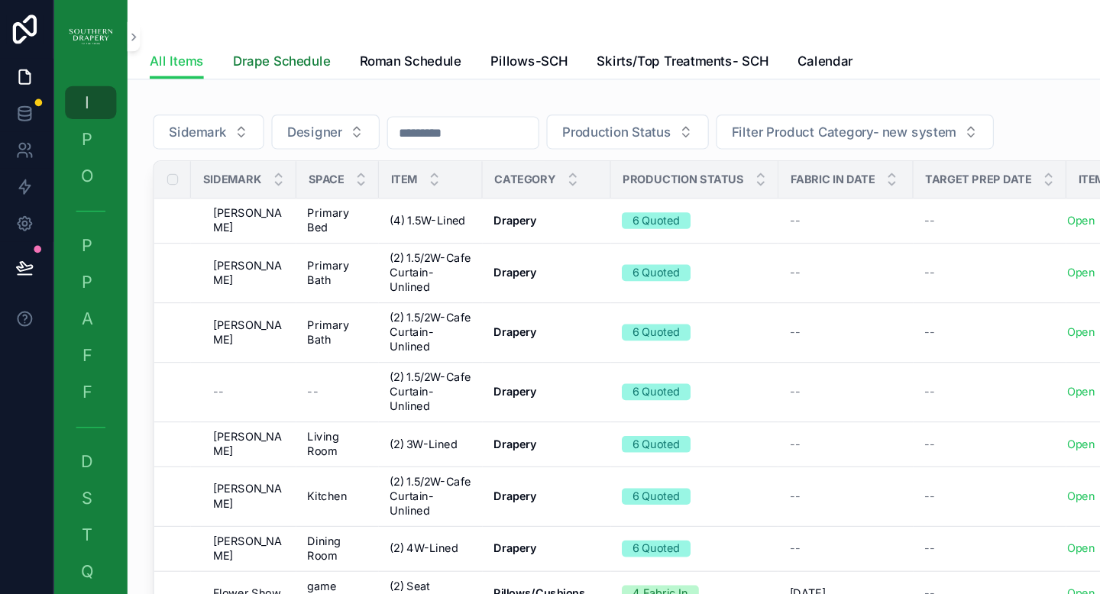
click at [249, 47] on span "Drape Schedule" at bounding box center [238, 51] width 81 height 15
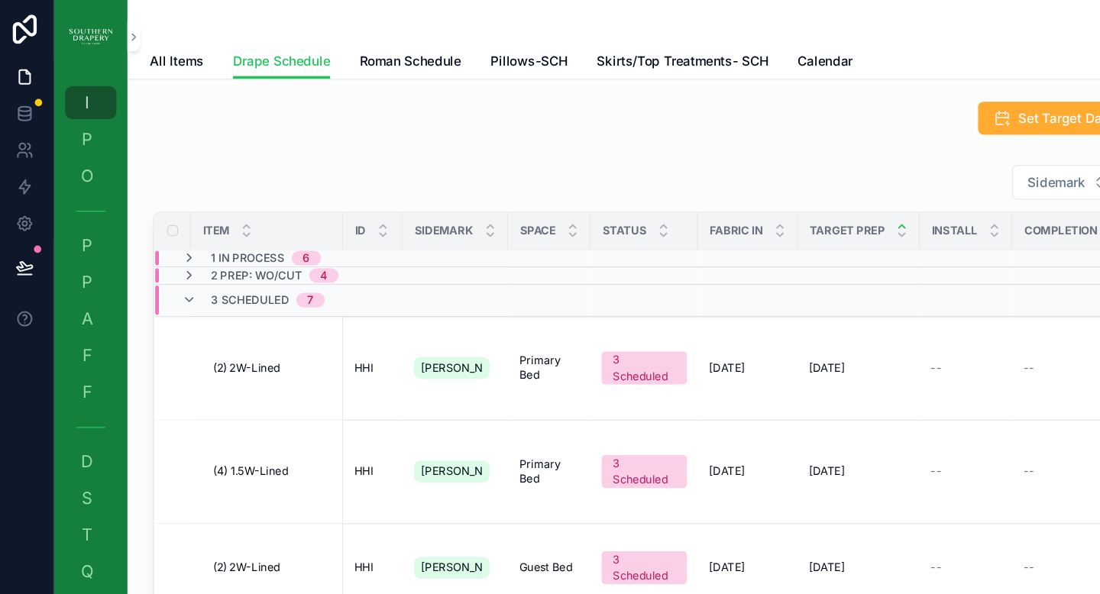
click at [225, 162] on div "Sidemark" at bounding box center [604, 152] width 947 height 31
click at [163, 252] on icon "scrollable content" at bounding box center [161, 250] width 12 height 12
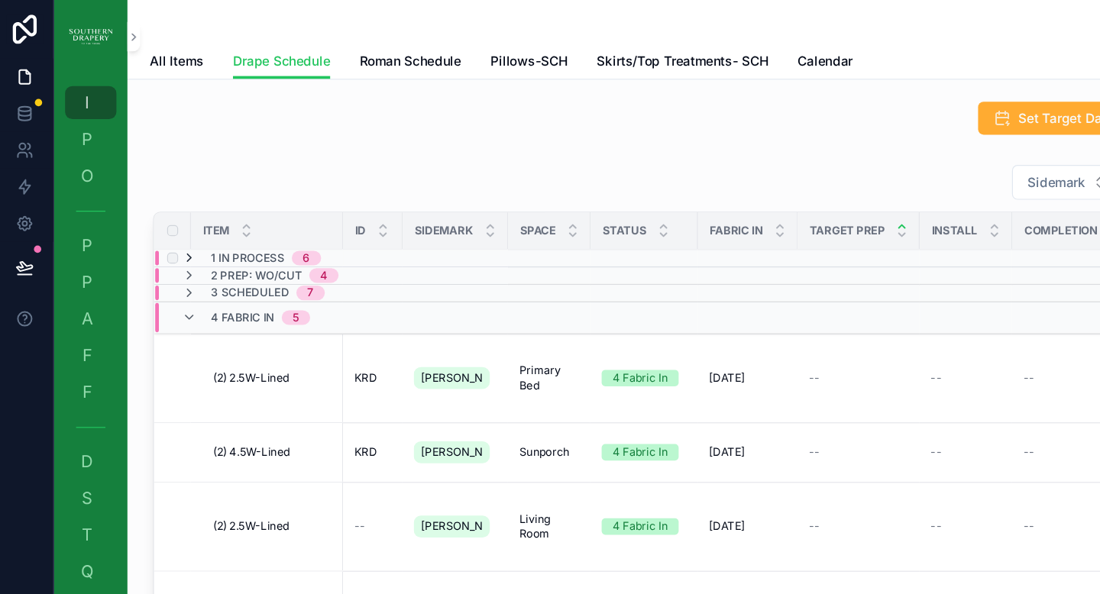
click at [160, 215] on icon "scrollable content" at bounding box center [161, 215] width 12 height 12
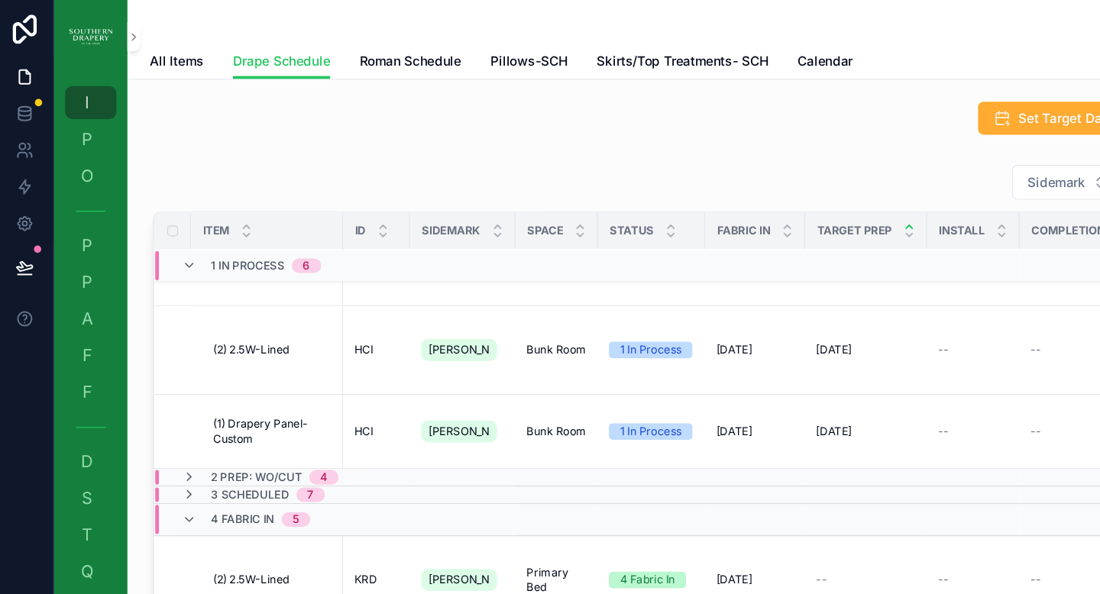
scroll to position [277, 0]
click at [167, 218] on icon "scrollable content" at bounding box center [161, 221] width 12 height 12
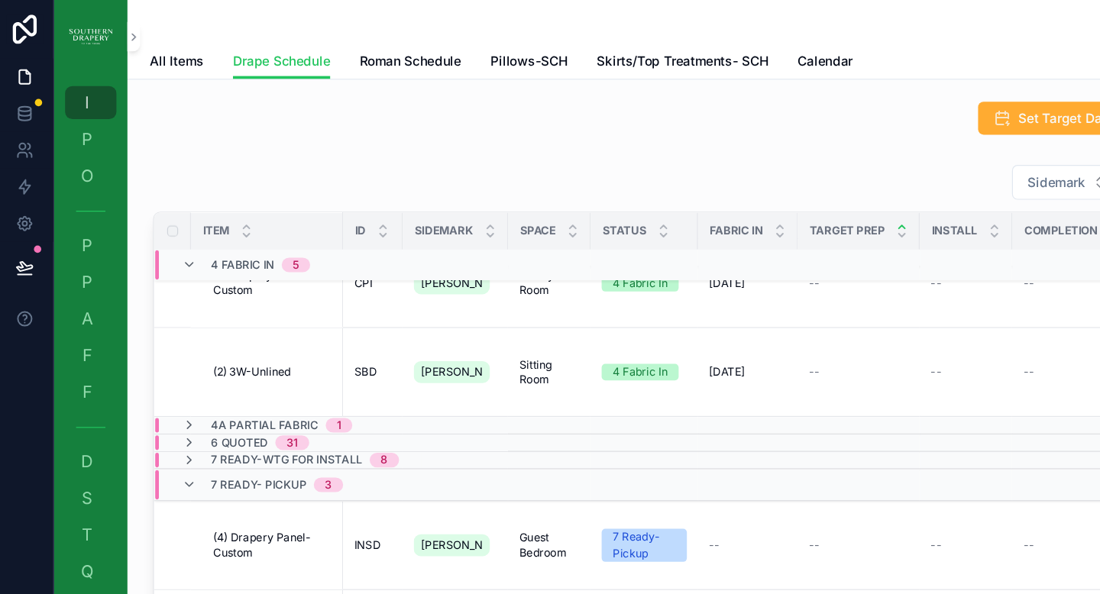
scroll to position [290, 0]
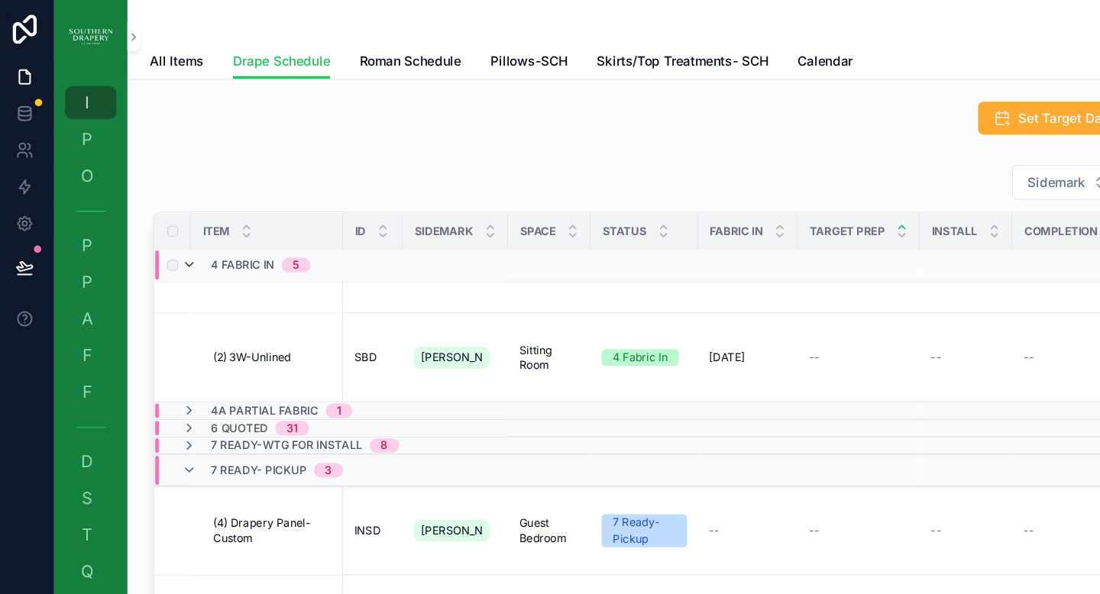
click at [163, 220] on icon "scrollable content" at bounding box center [161, 221] width 12 height 12
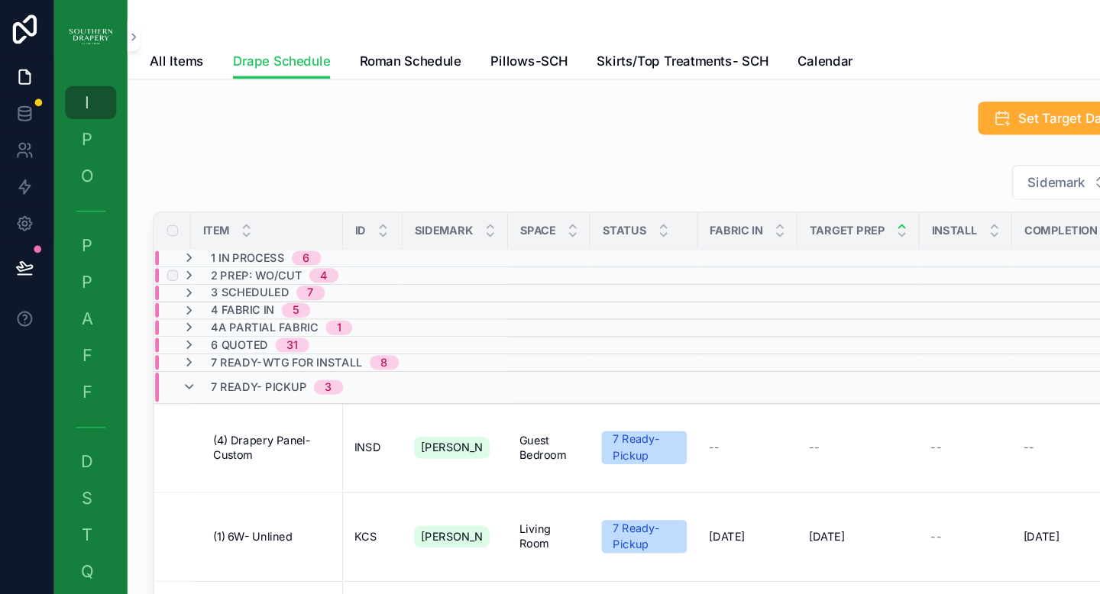
click at [167, 231] on div "2 Prep: WO/Cut 4" at bounding box center [220, 230] width 131 height 12
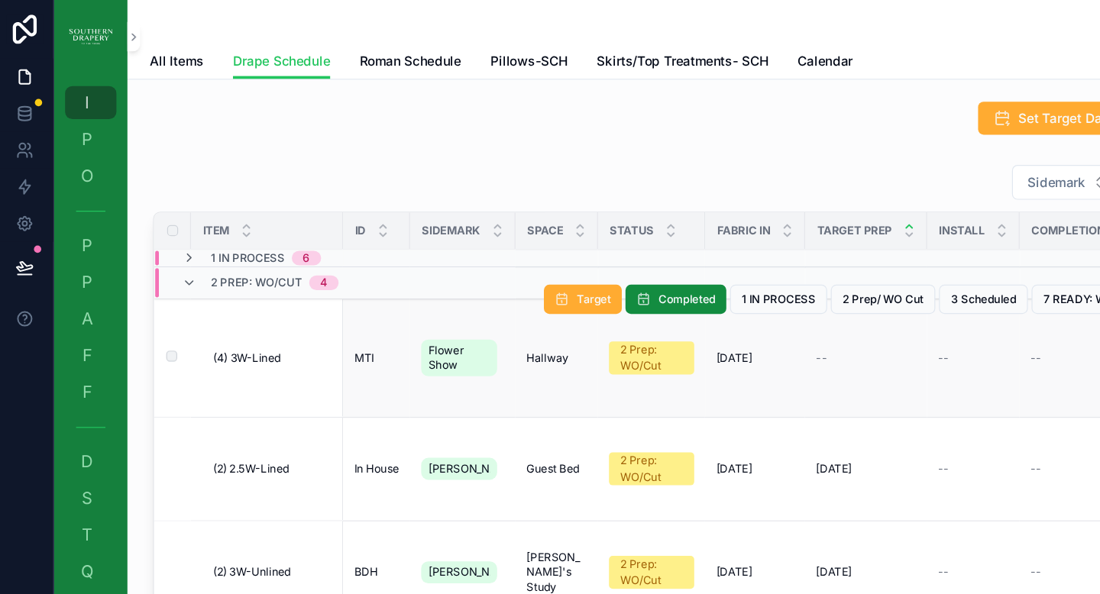
click at [700, 291] on div "Target Completed 1 IN PROCESS 2 Prep/ WO Cut 3 Scheduled 7 READY: WTG For Insta…" at bounding box center [764, 250] width 615 height 98
click at [688, 293] on span "--" at bounding box center [688, 299] width 9 height 12
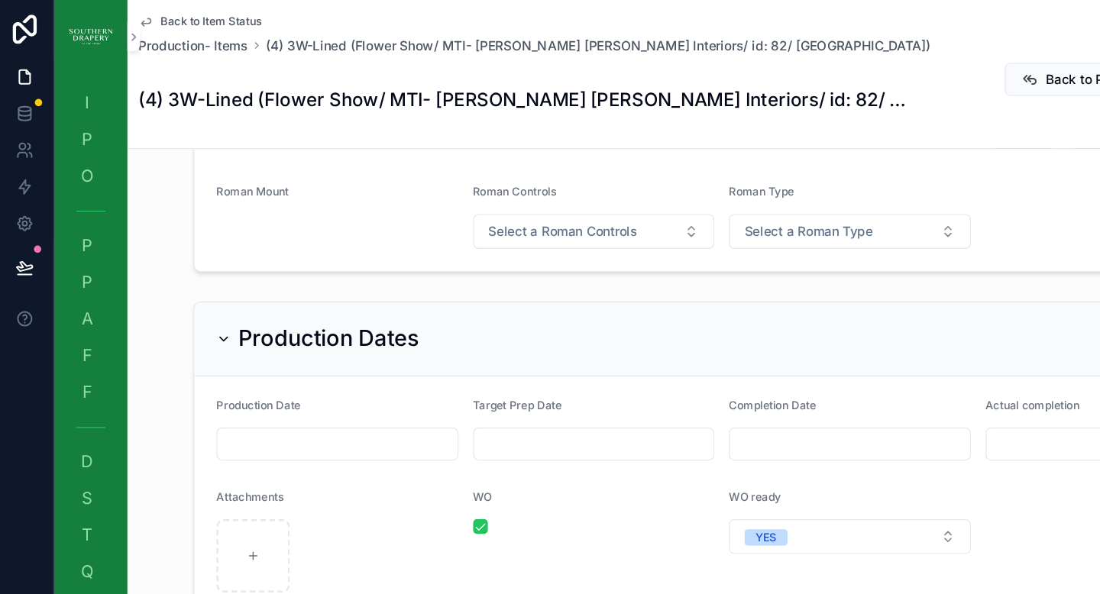
scroll to position [1301, 0]
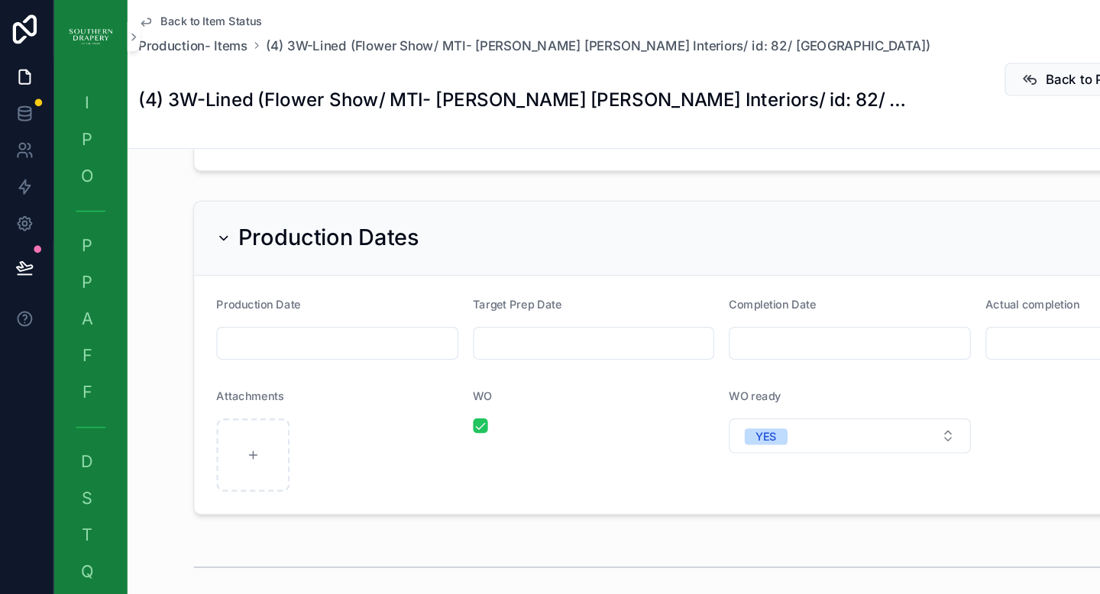
click at [465, 286] on input "scrollable content" at bounding box center [499, 286] width 200 height 21
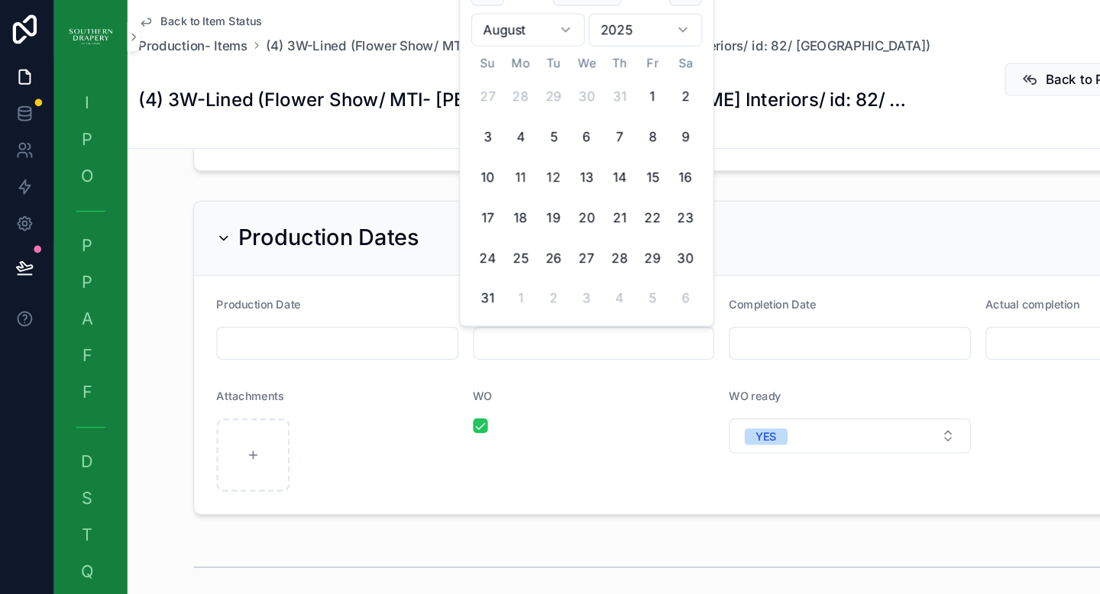
click at [439, 149] on button "11" at bounding box center [438, 148] width 28 height 28
type input "*********"
click at [135, 161] on div "Production Dates Production Date Target Prep Date ********* Completion Date Act…" at bounding box center [605, 298] width 990 height 274
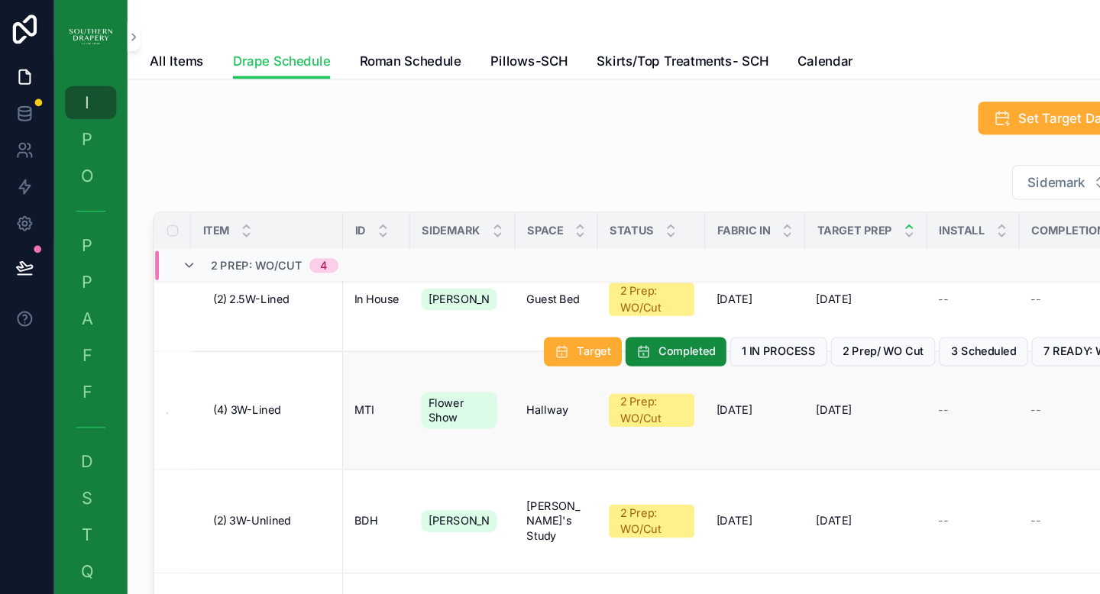
scroll to position [47, 0]
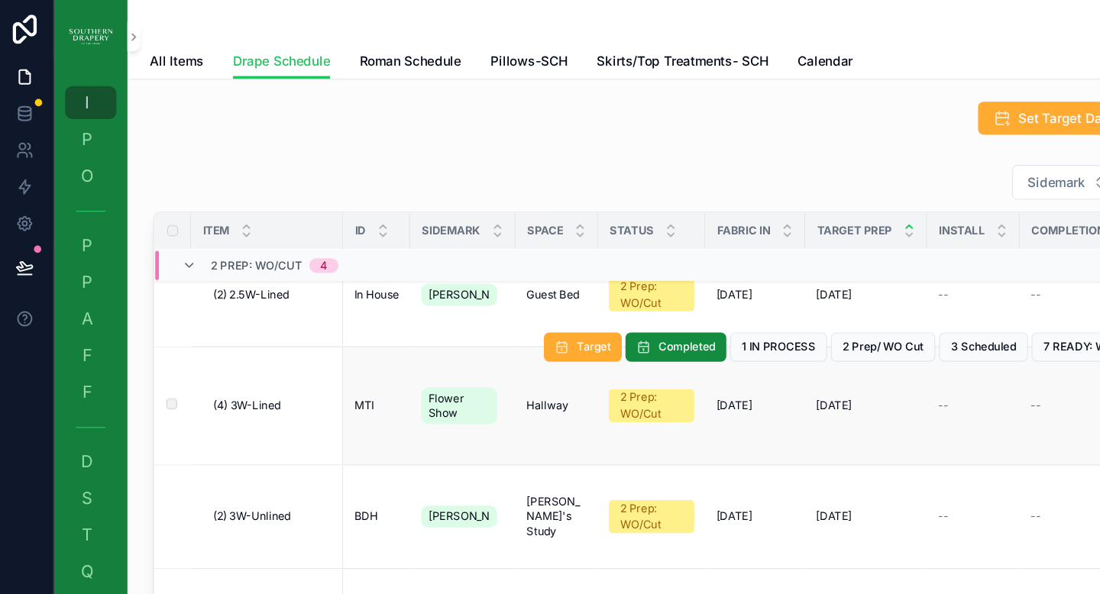
click at [563, 330] on div "Target Completed 1 IN PROCESS 2 Prep/ WO Cut 3 Scheduled 7 READY: WTG For Insta…" at bounding box center [764, 290] width 615 height 98
click at [553, 332] on div "2 Prep: WO/Cut" at bounding box center [546, 339] width 53 height 28
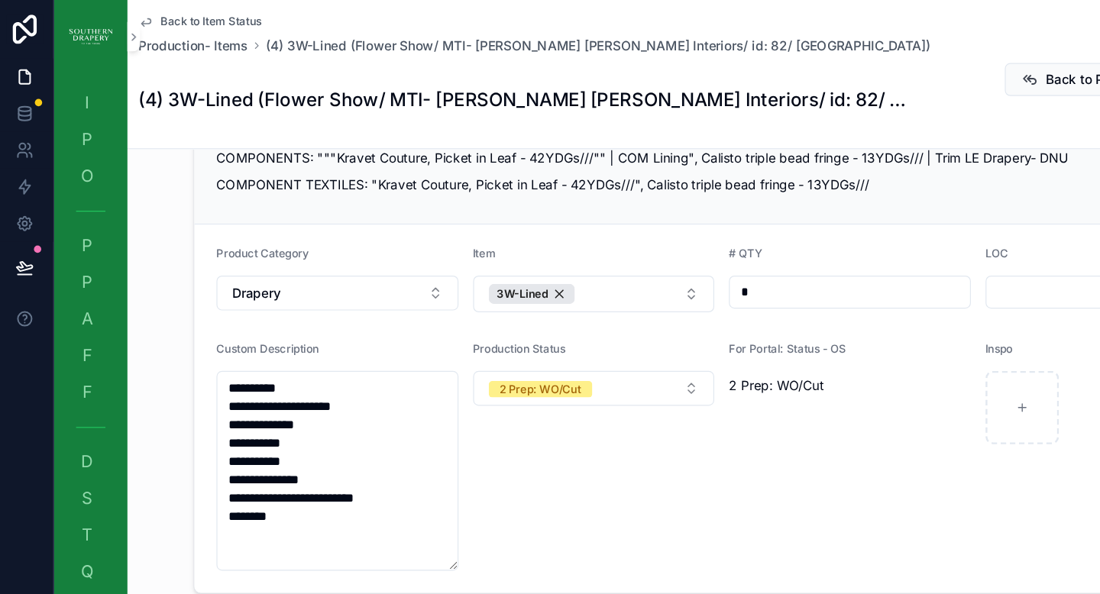
scroll to position [276, 0]
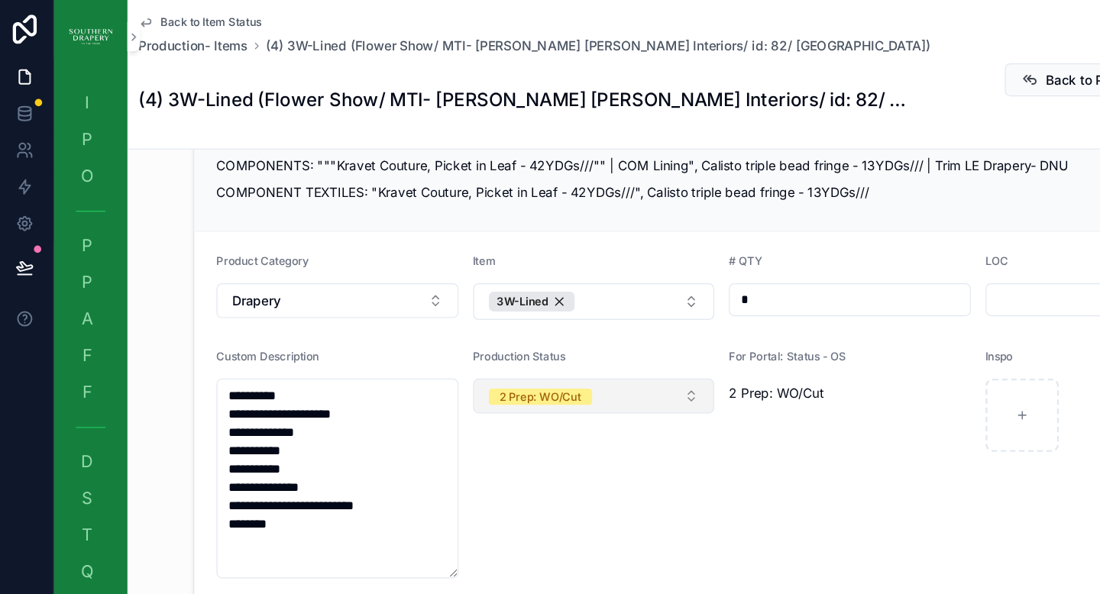
click at [555, 335] on button "2 Prep: WO/Cut" at bounding box center [499, 330] width 202 height 29
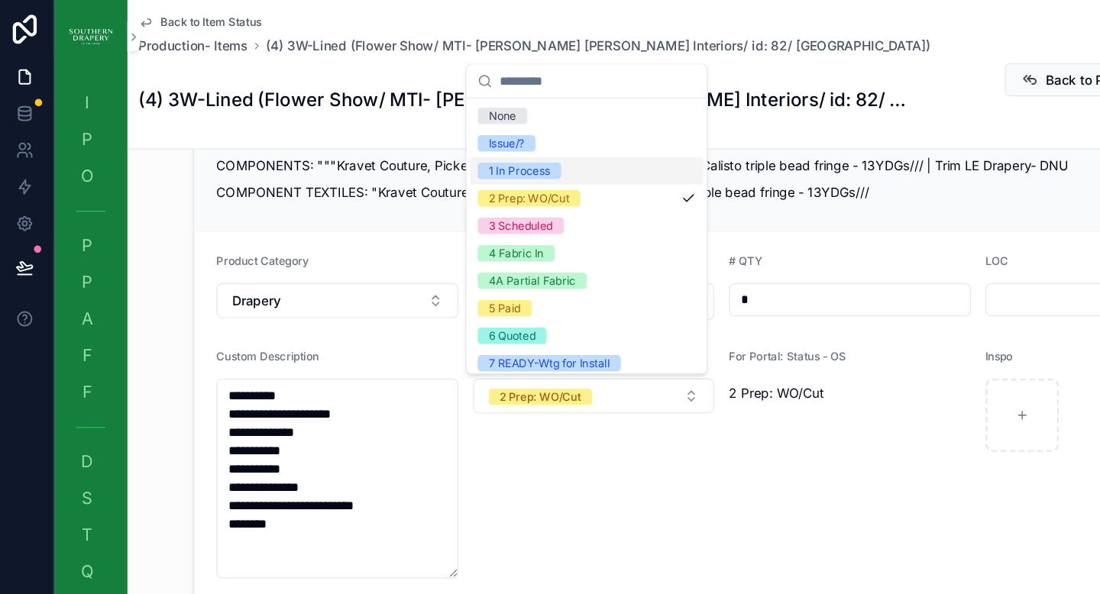
click at [455, 147] on div "1 In Process" at bounding box center [436, 143] width 51 height 14
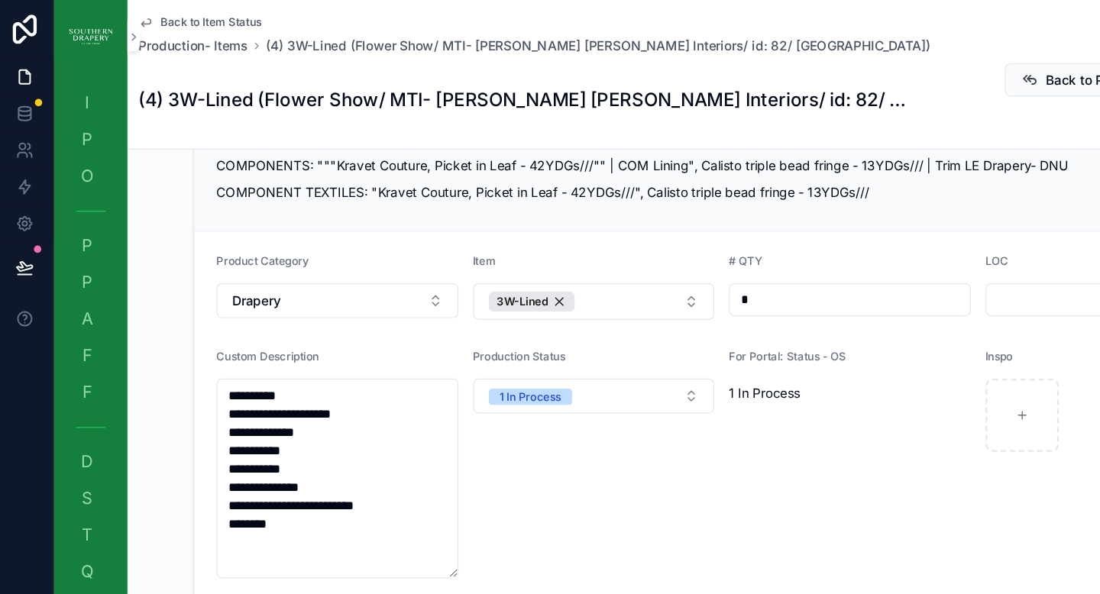
click at [160, 20] on span "Back to Item Status" at bounding box center [180, 18] width 84 height 12
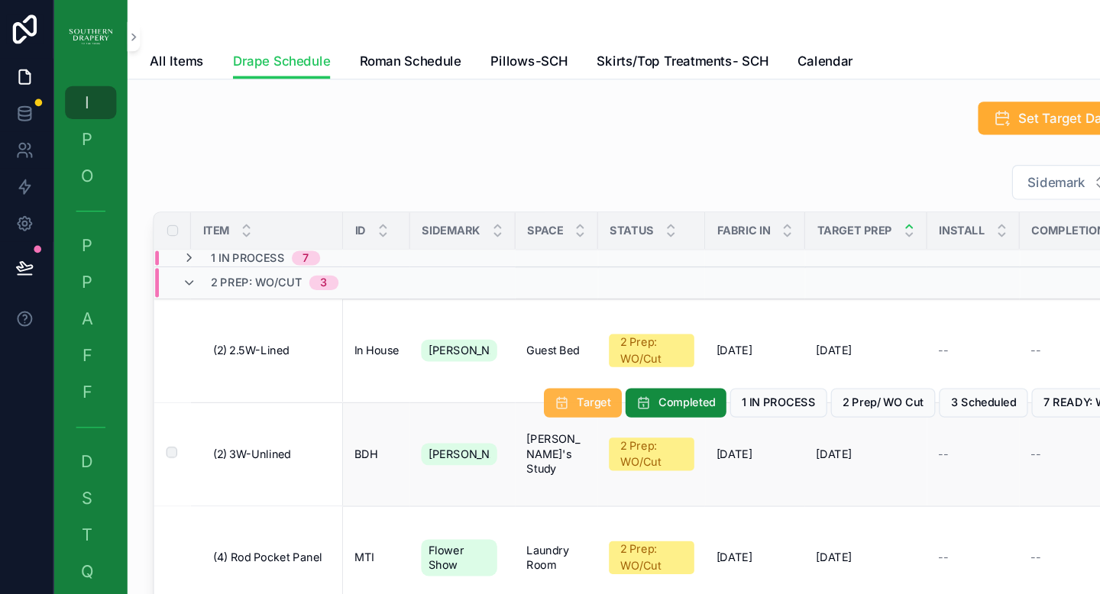
scroll to position [1, 0]
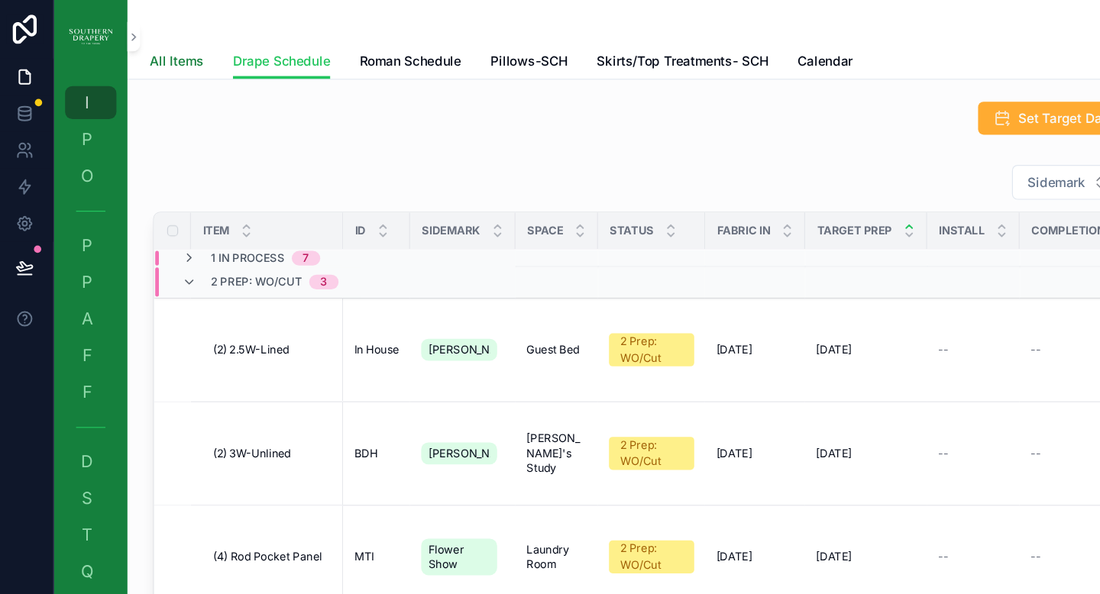
click at [149, 59] on link "All Items" at bounding box center [150, 52] width 45 height 31
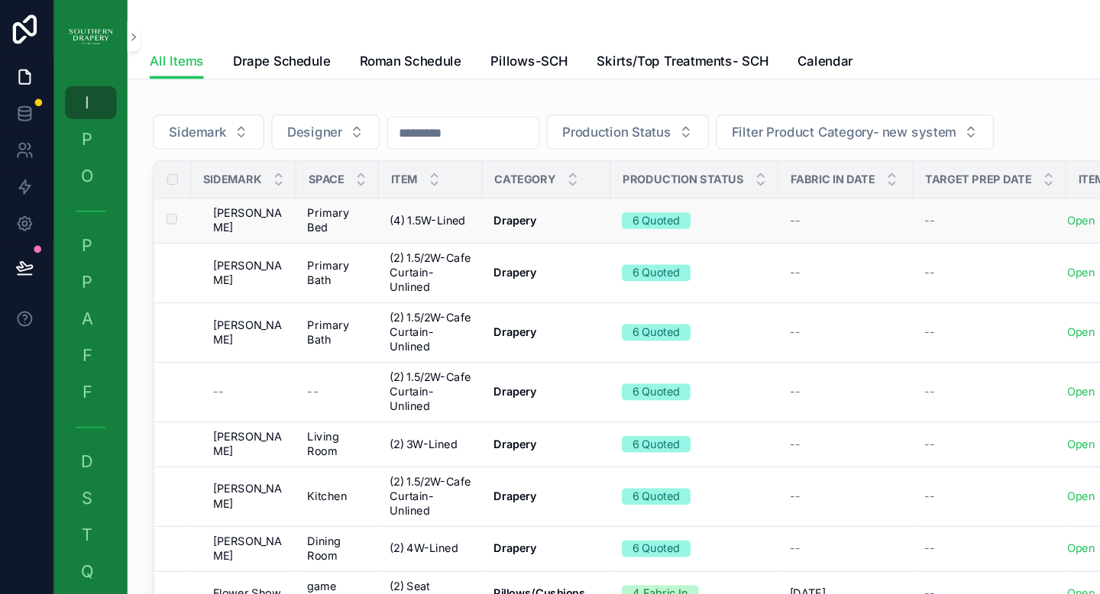
click at [601, 189] on div "6 Quoted" at bounding box center [582, 184] width 121 height 14
click at [521, 208] on td "6 Quoted" at bounding box center [583, 228] width 140 height 50
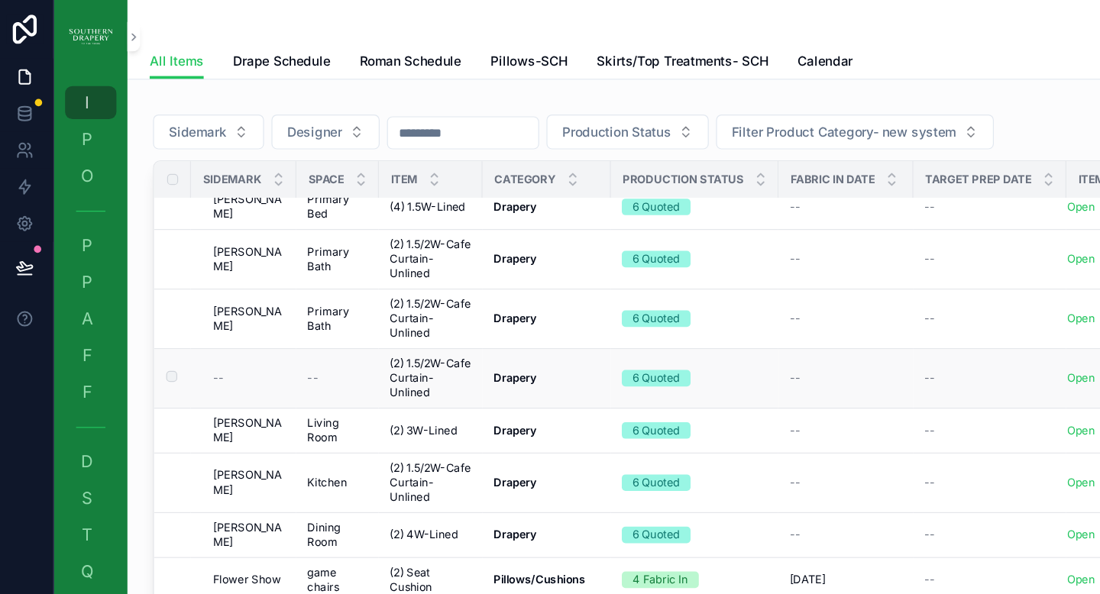
scroll to position [8, 0]
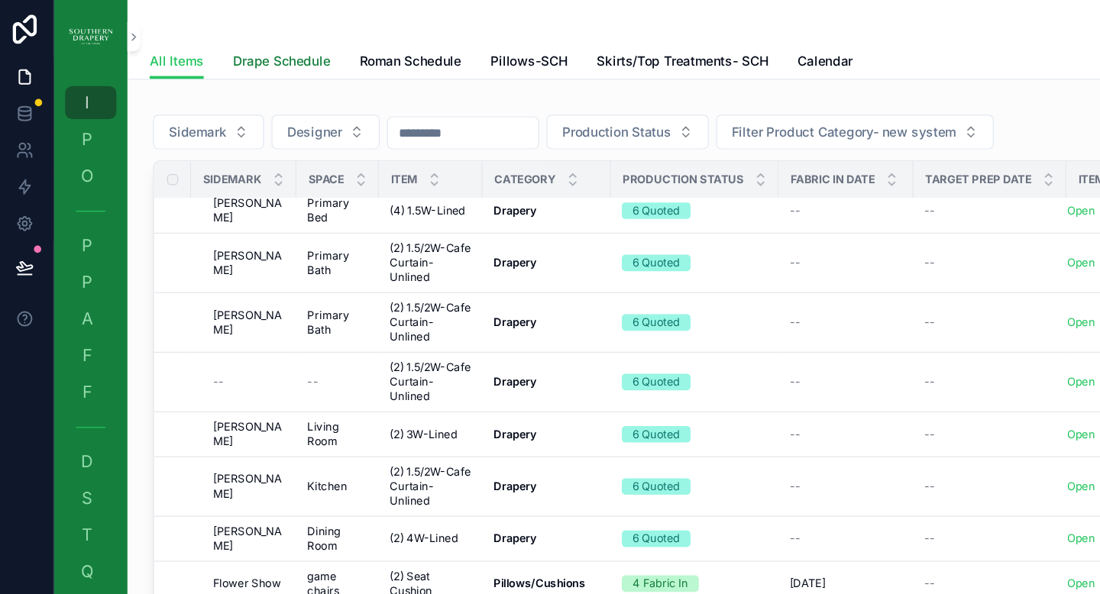
click at [230, 53] on span "Drape Schedule" at bounding box center [238, 51] width 81 height 15
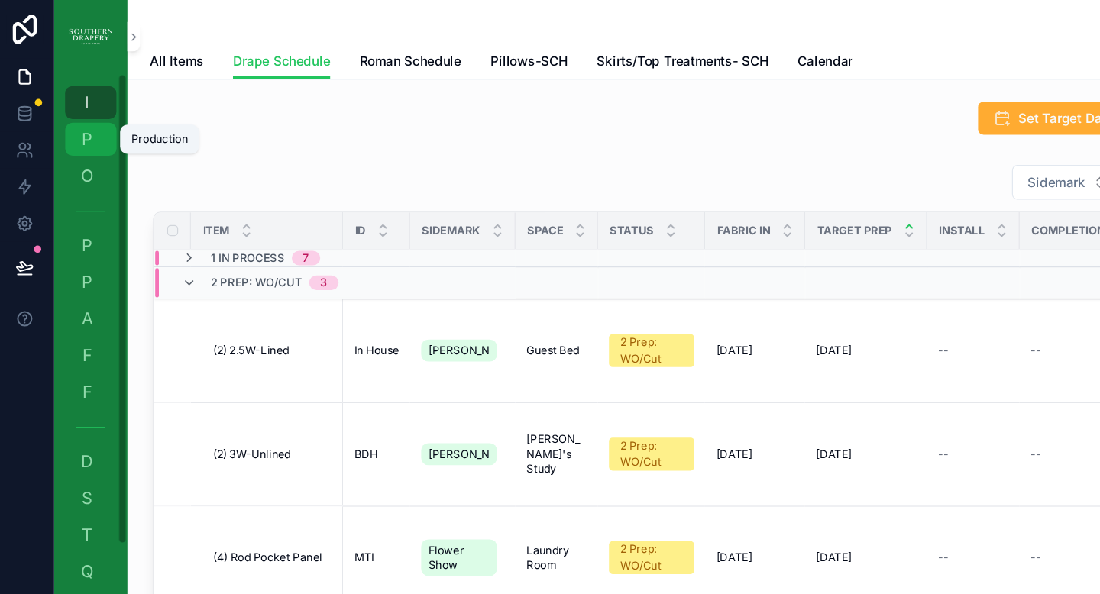
click at [79, 115] on span "P" at bounding box center [76, 115] width 15 height 15
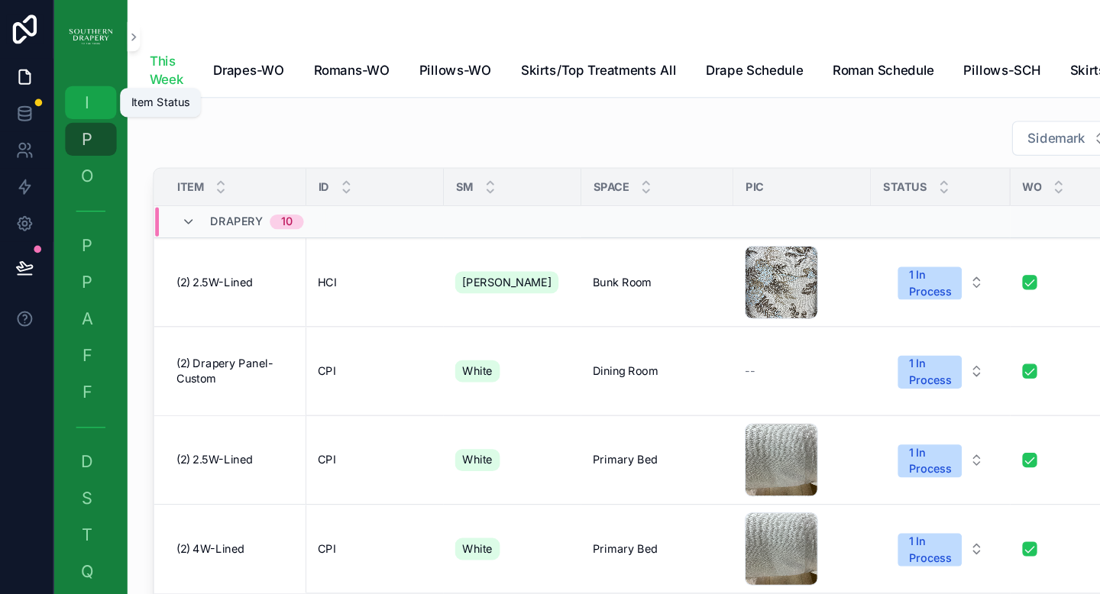
click at [80, 88] on span "I" at bounding box center [76, 85] width 15 height 15
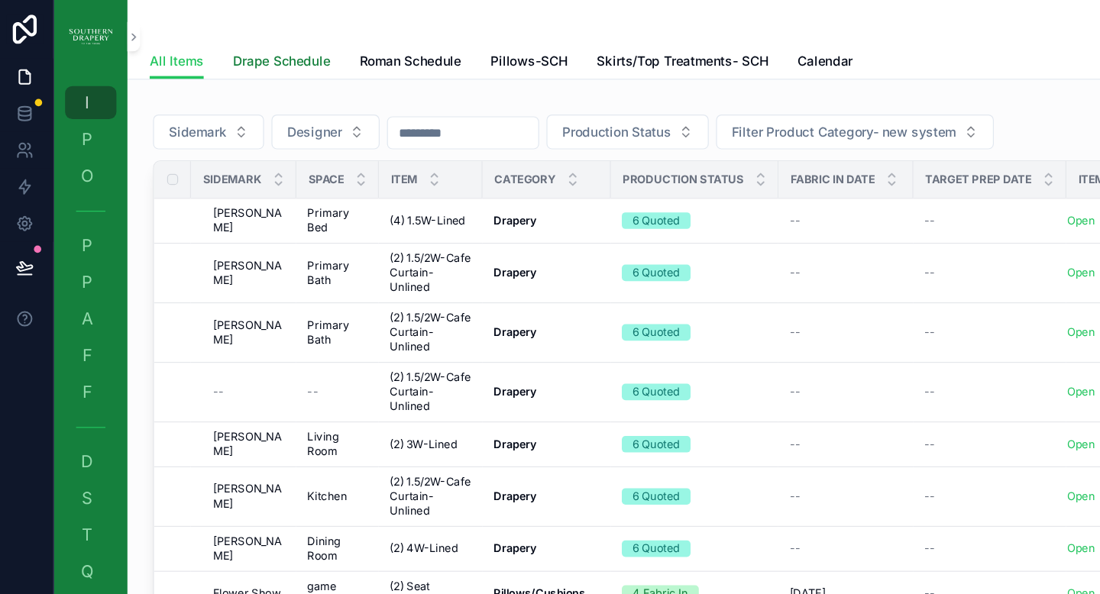
click at [243, 57] on span "Drape Schedule" at bounding box center [238, 51] width 81 height 15
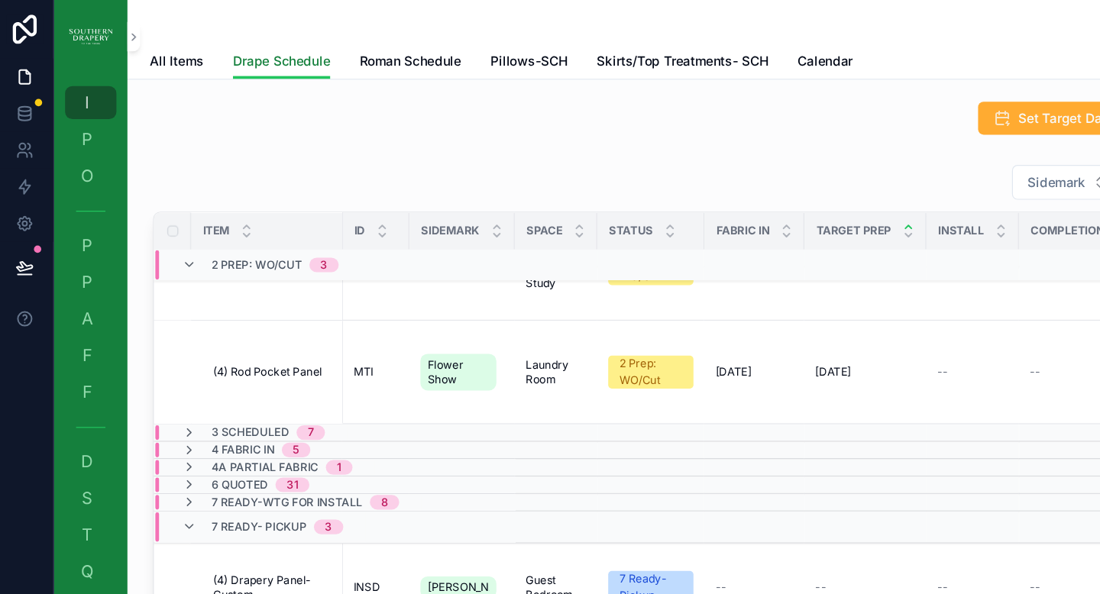
scroll to position [157, 1]
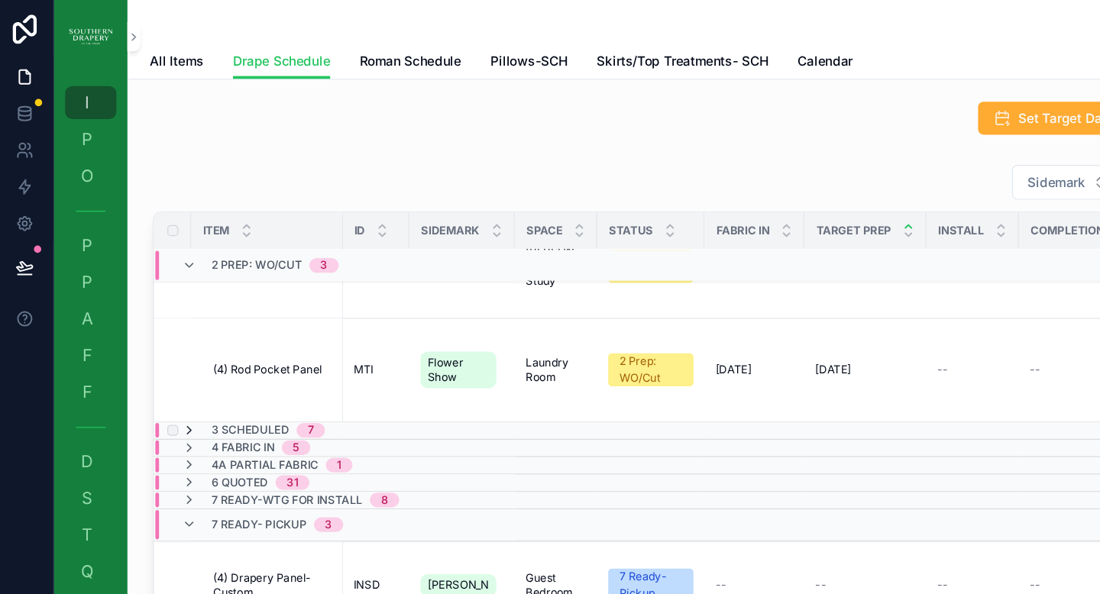
click at [160, 360] on icon "scrollable content" at bounding box center [161, 359] width 12 height 12
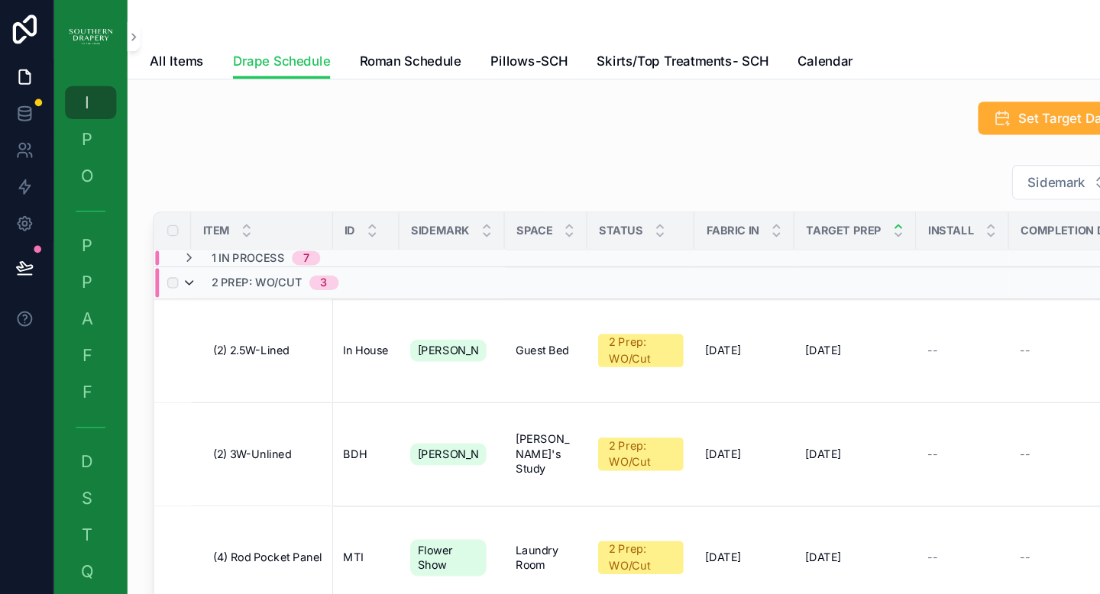
click at [165, 238] on icon "scrollable content" at bounding box center [161, 236] width 12 height 12
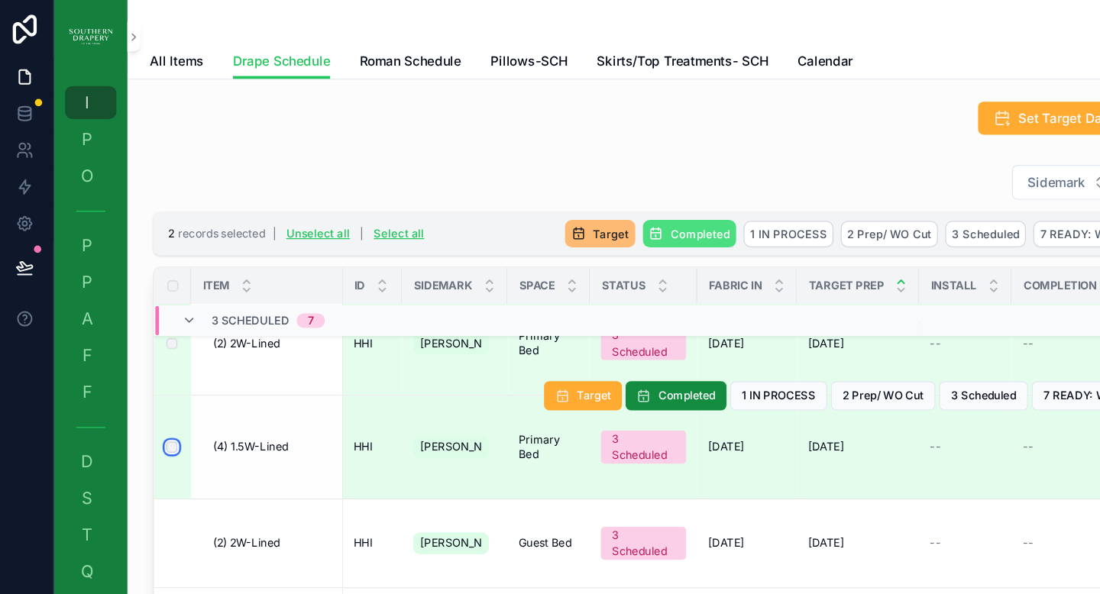
scroll to position [70, 1]
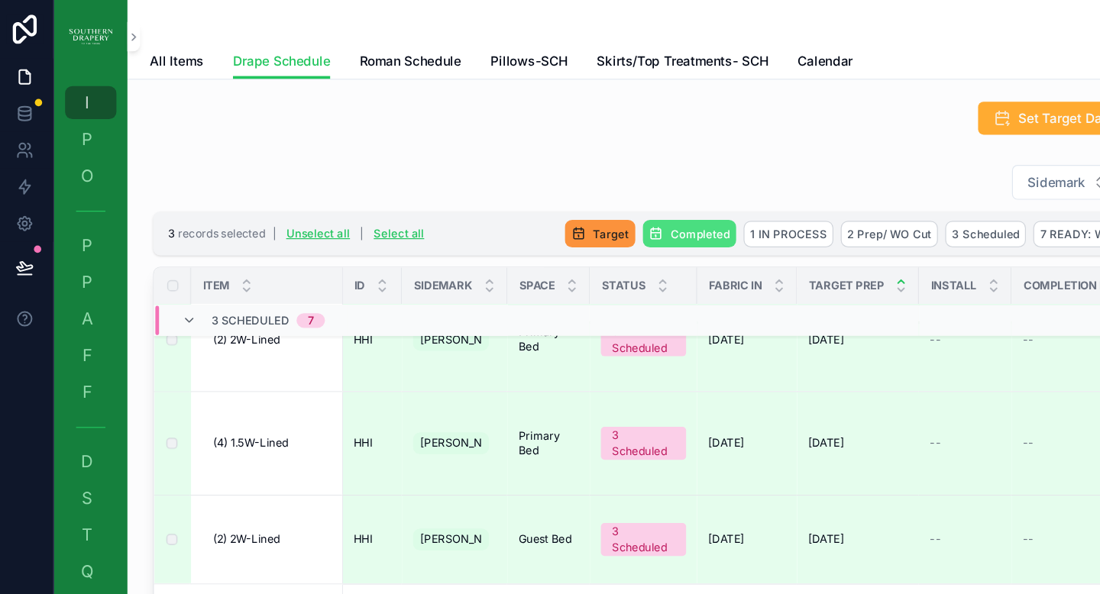
click at [498, 199] on span "Target" at bounding box center [513, 194] width 30 height 11
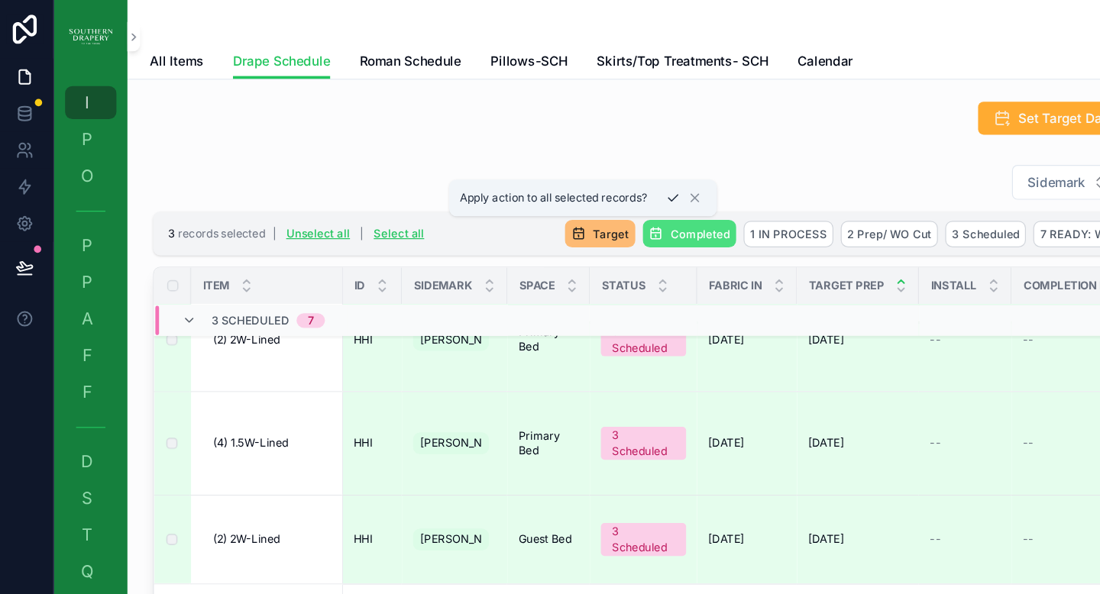
click at [569, 164] on icon "scrollable content" at bounding box center [564, 165] width 12 height 12
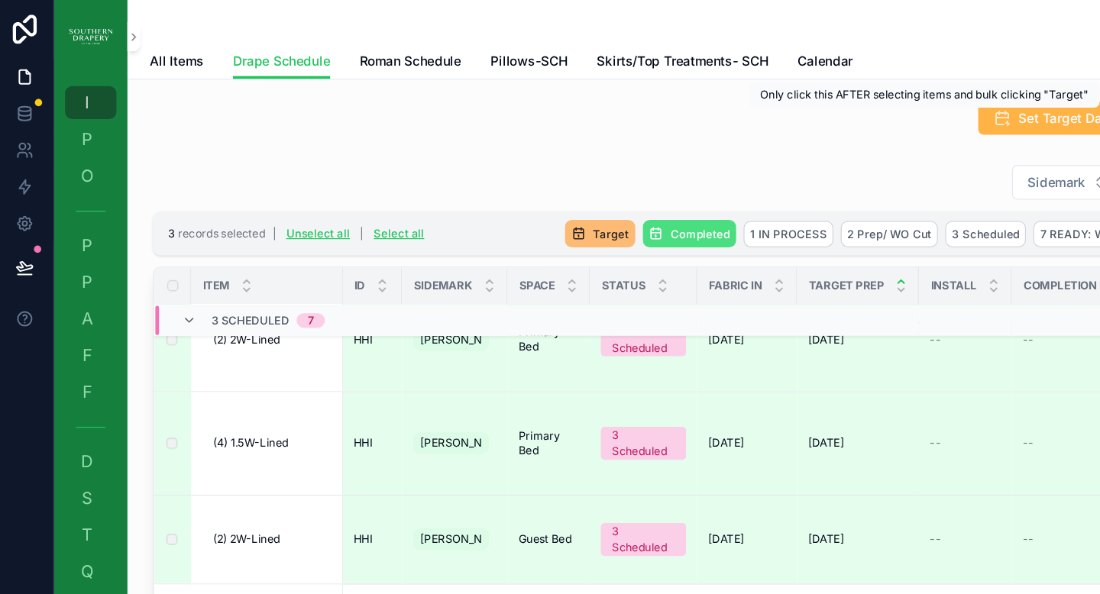
click at [872, 97] on span "Set Target Date" at bounding box center [892, 98] width 79 height 15
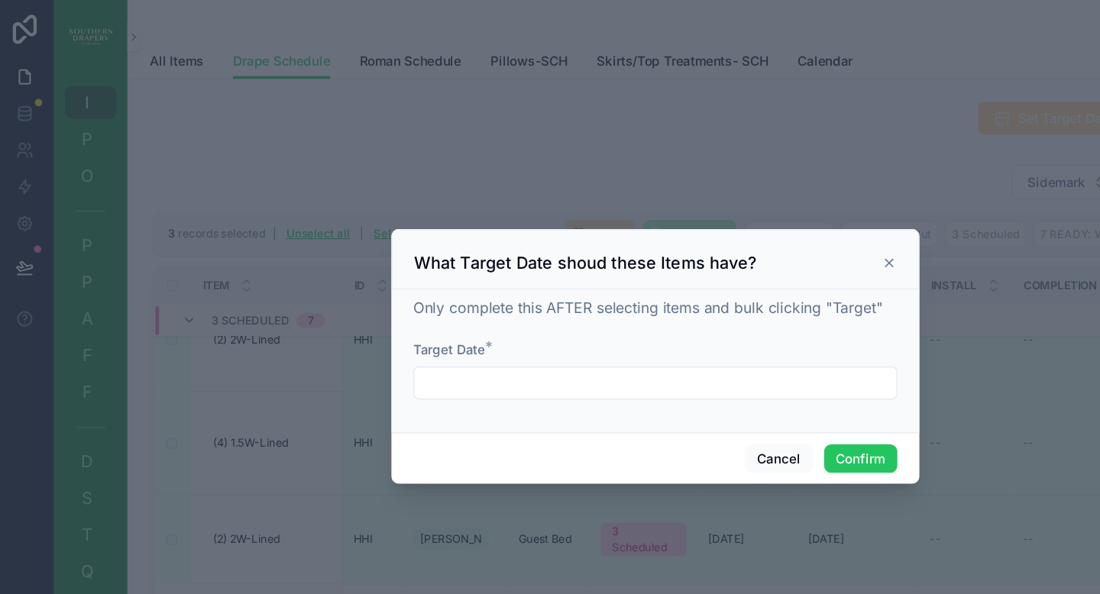
click at [490, 314] on input "text" at bounding box center [550, 319] width 402 height 21
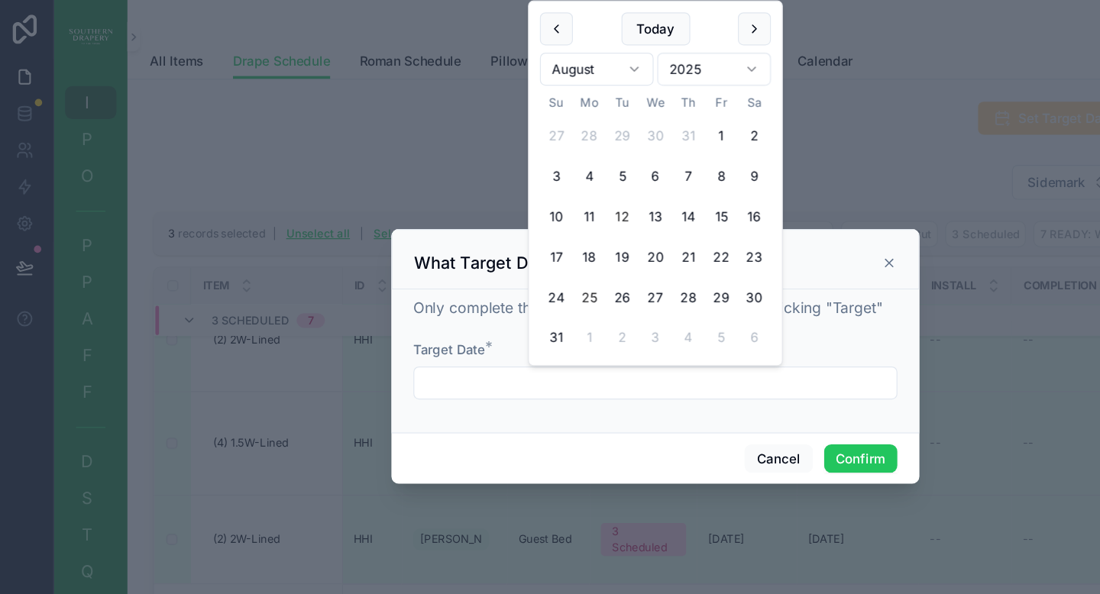
click at [493, 246] on button "25" at bounding box center [495, 249] width 28 height 28
type input "*********"
click at [709, 381] on button "Confirm" at bounding box center [721, 383] width 61 height 24
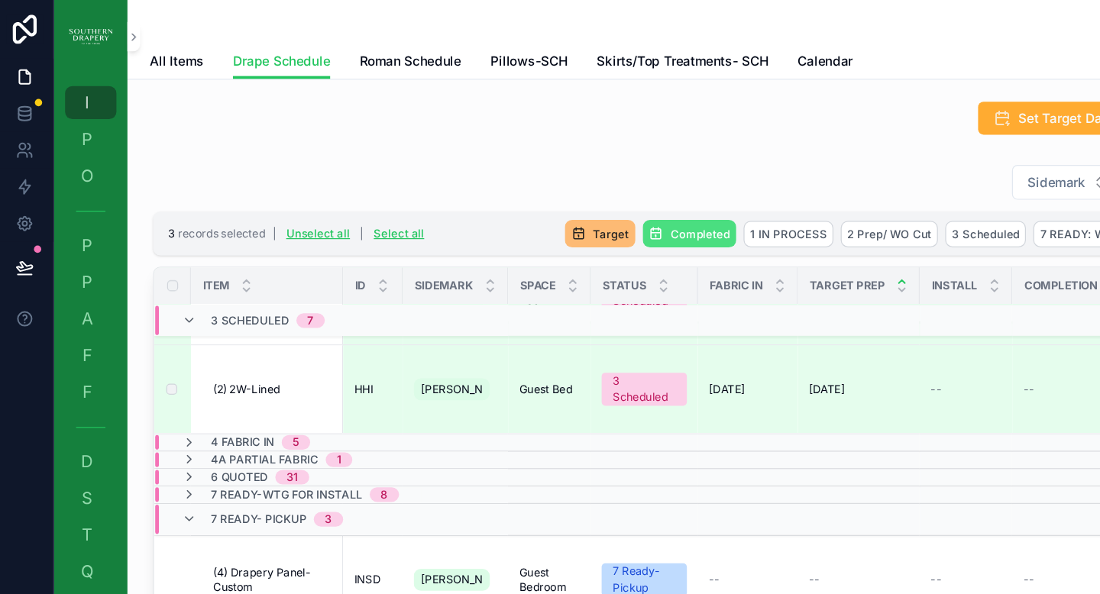
scroll to position [469, 0]
click at [163, 373] on icon "scrollable content" at bounding box center [161, 367] width 12 height 12
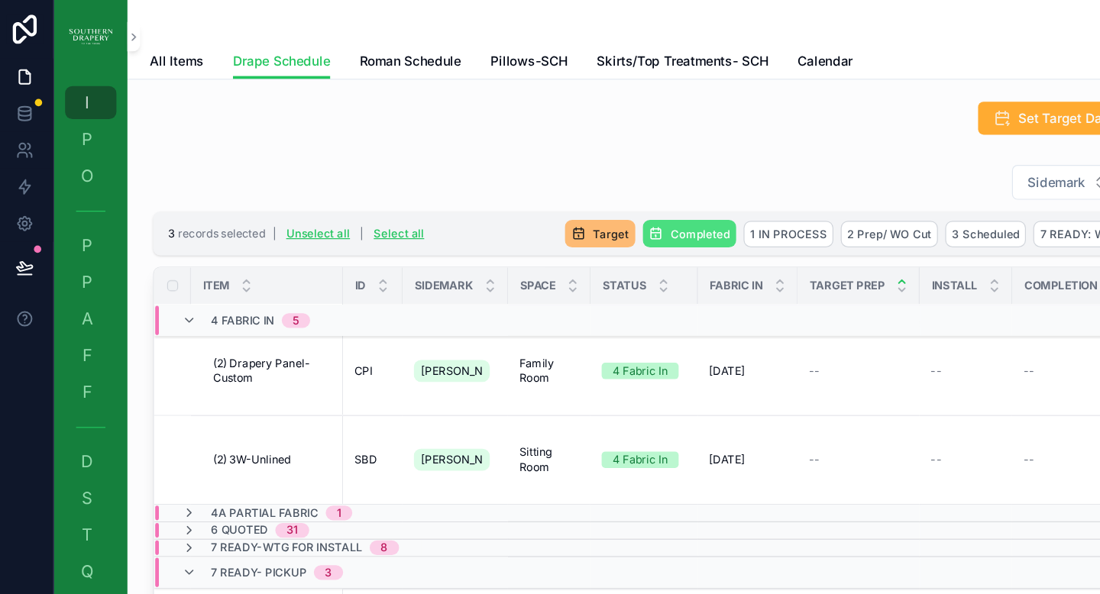
scroll to position [791, 0]
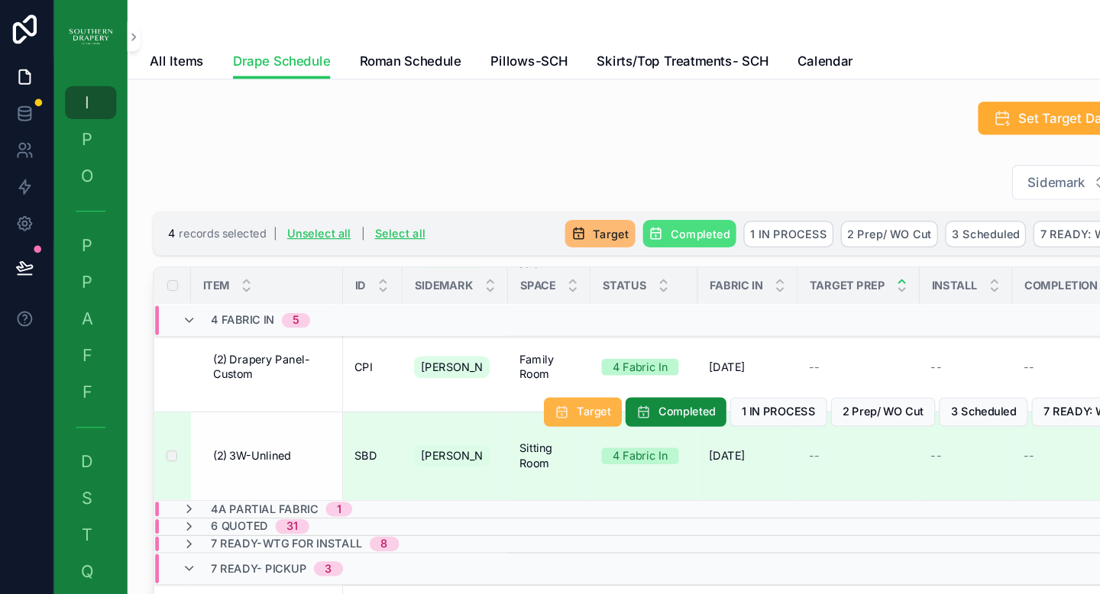
click at [484, 350] on span "Target" at bounding box center [498, 344] width 28 height 12
click at [222, 401] on td "(2) 3W-Unlined (2) 3W-Unlined" at bounding box center [226, 381] width 127 height 74
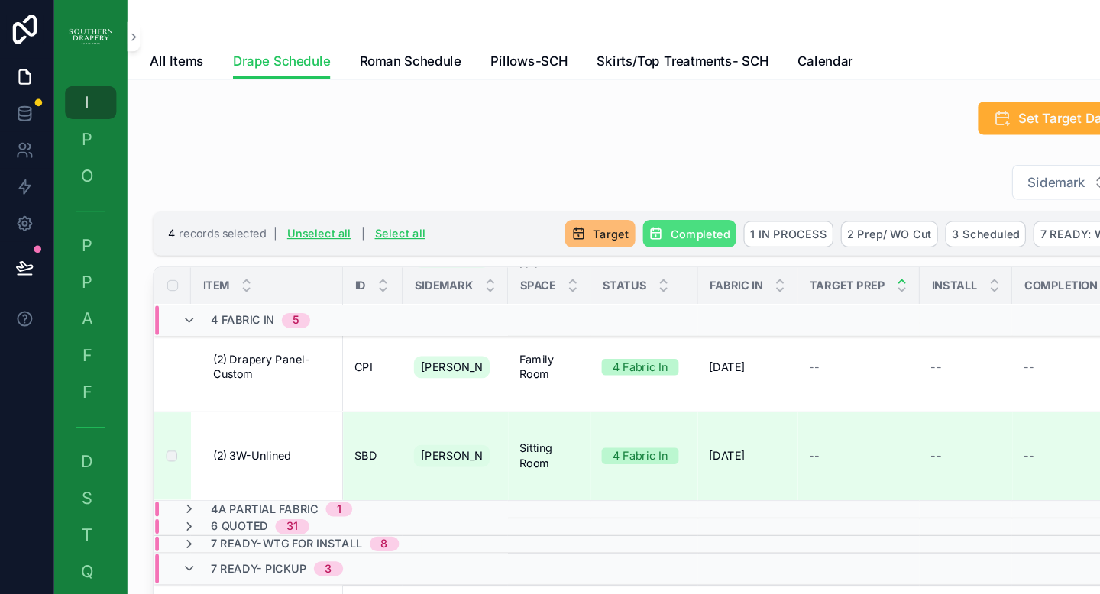
click at [0, 0] on span "2 Prep/ WO Cut" at bounding box center [0, 0] width 0 height 0
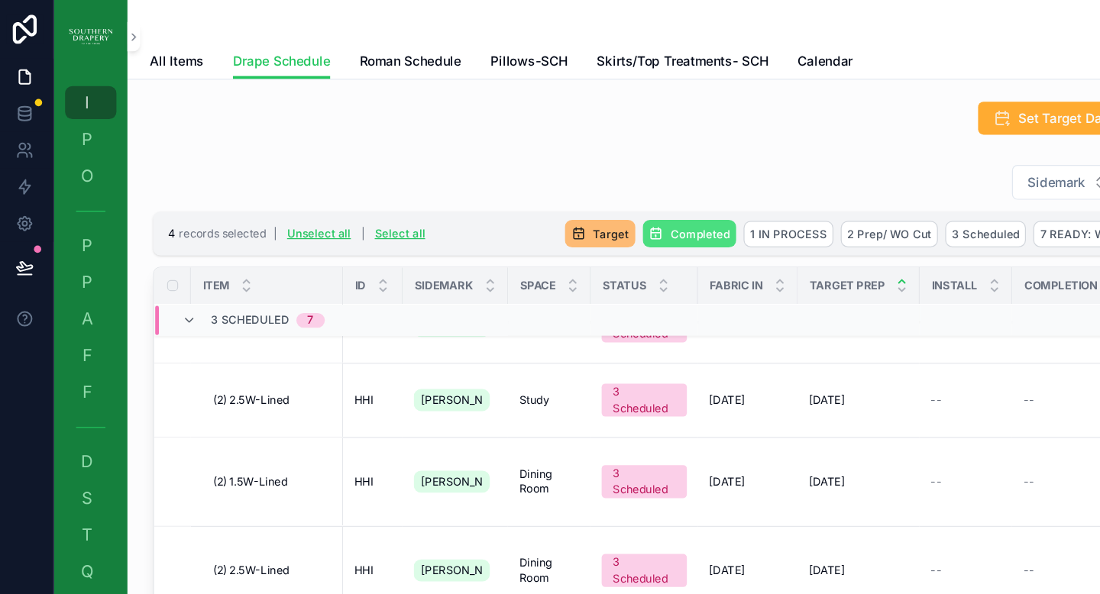
scroll to position [0, 0]
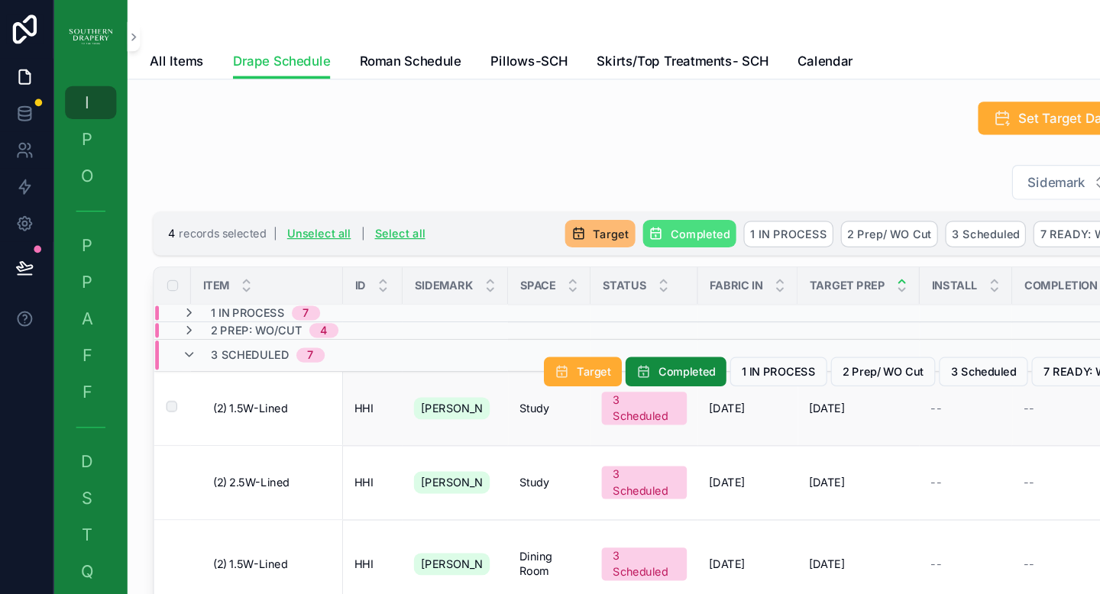
click at [217, 342] on span "(2) 1.5W-Lined" at bounding box center [212, 341] width 62 height 12
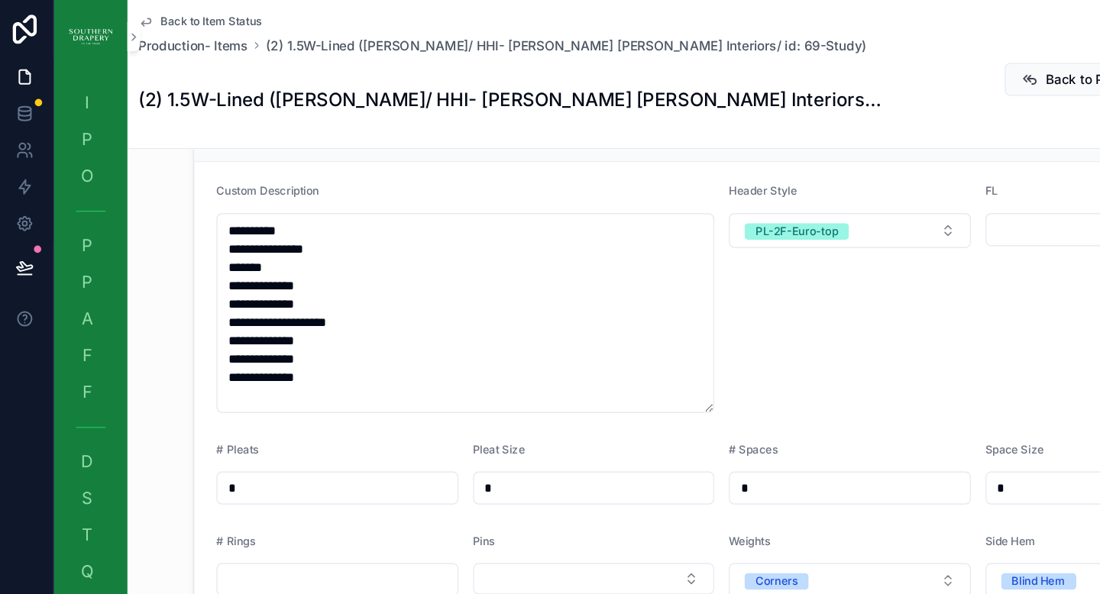
scroll to position [730, 0]
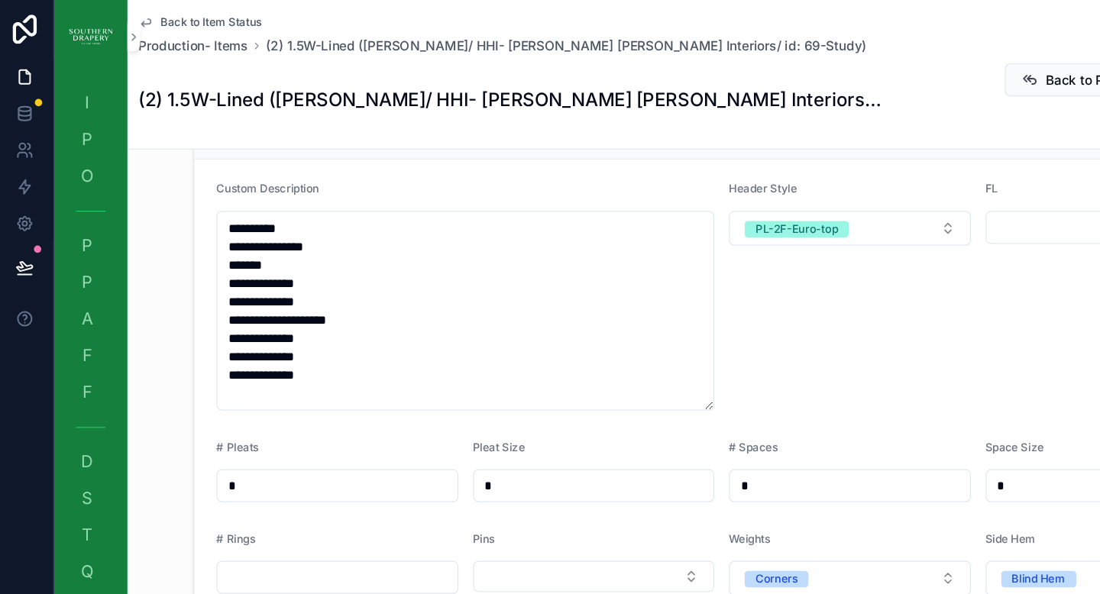
click at [652, 221] on div "Header Style PL-2F-Euro-top" at bounding box center [712, 246] width 202 height 191
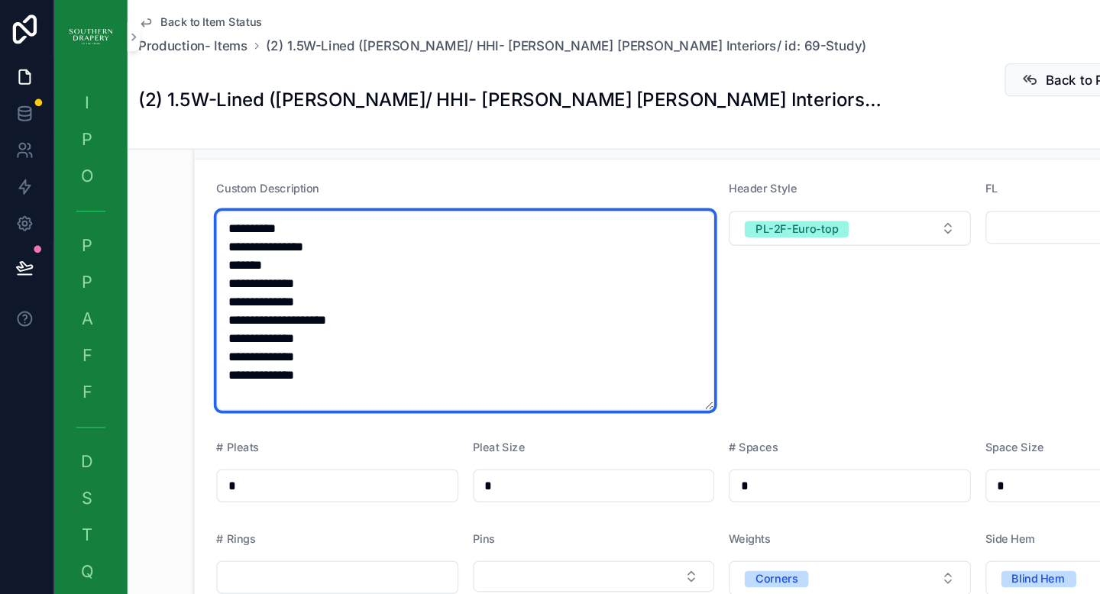
click at [563, 223] on textarea "**********" at bounding box center [391, 259] width 415 height 167
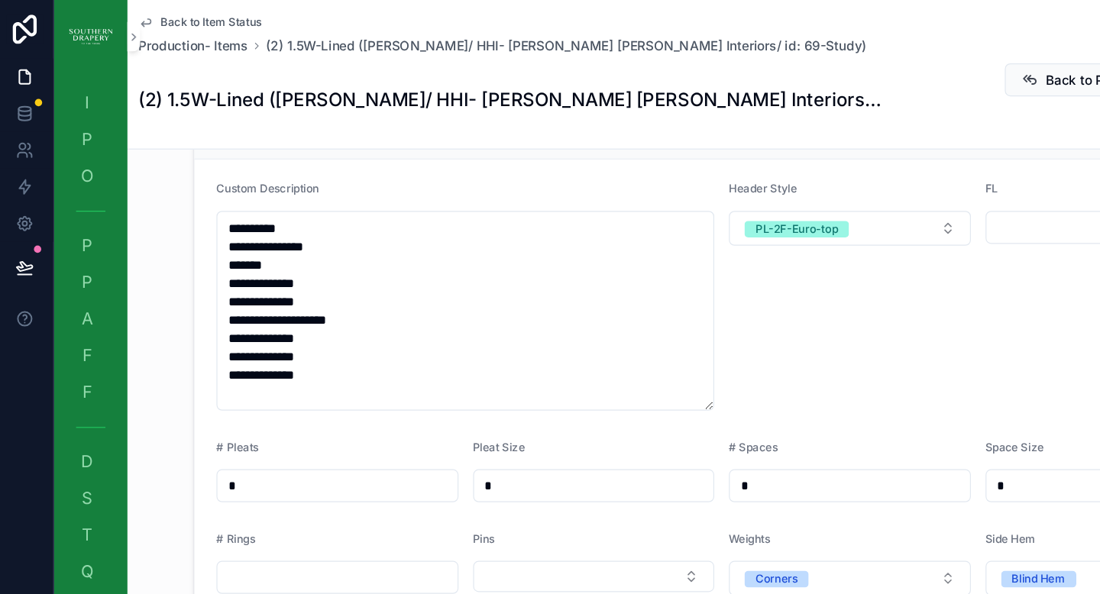
click at [686, 248] on div "Header Style PL-2F-Euro-top" at bounding box center [712, 246] width 202 height 191
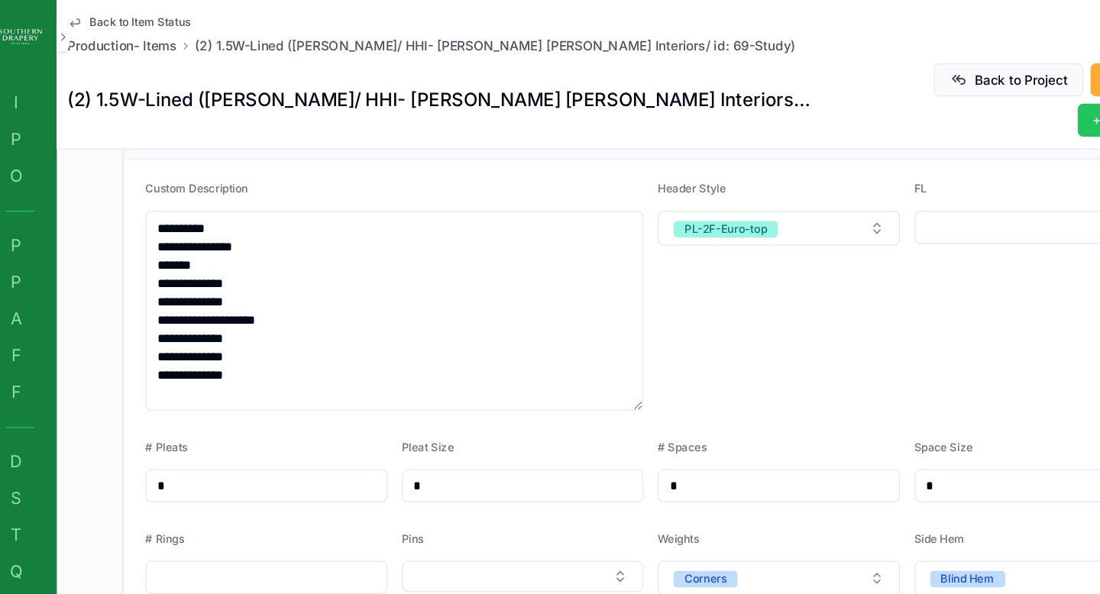
scroll to position [728, 0]
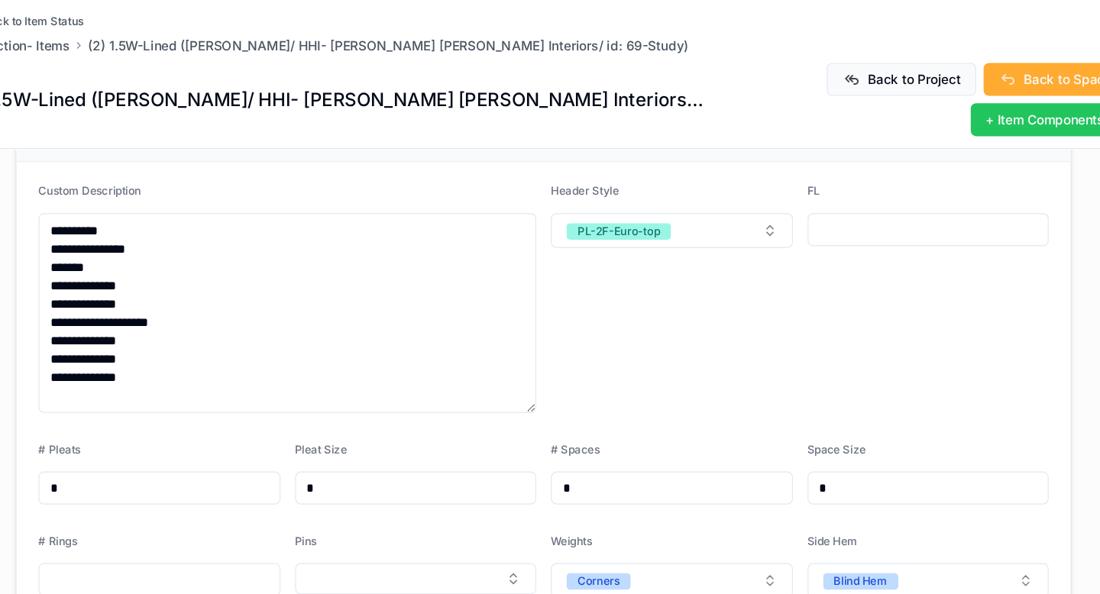
click at [828, 241] on div "FL" at bounding box center [926, 249] width 202 height 191
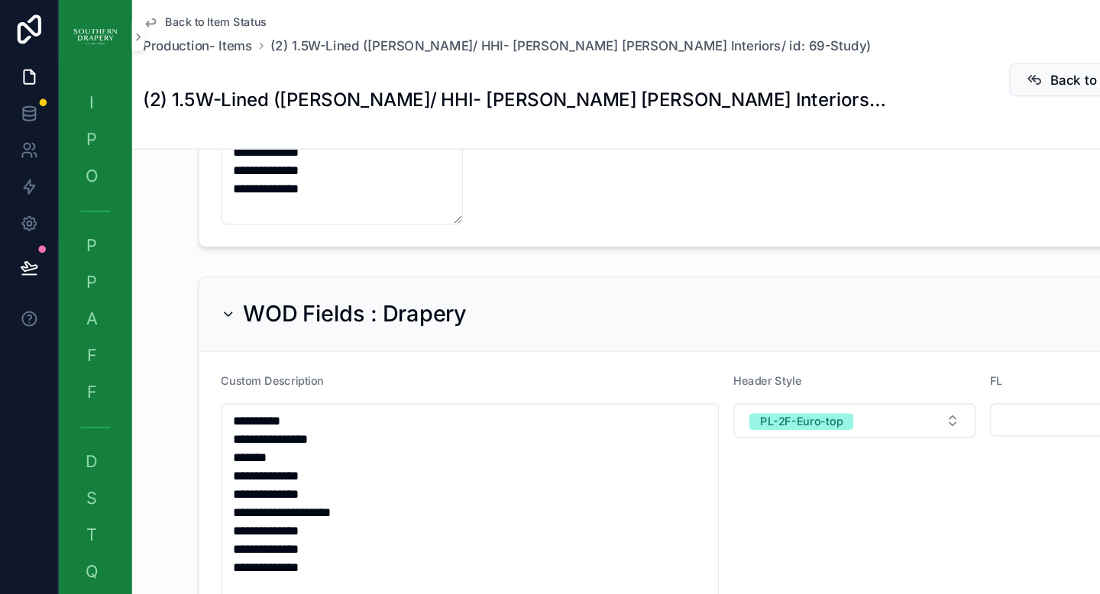
scroll to position [526, 0]
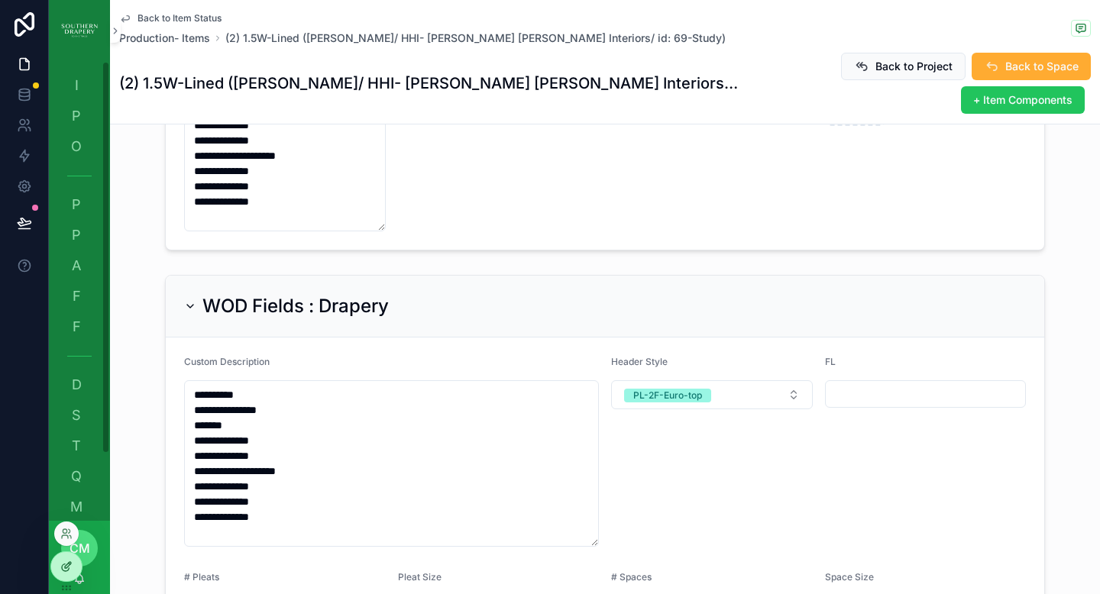
click at [74, 577] on div at bounding box center [66, 566] width 31 height 29
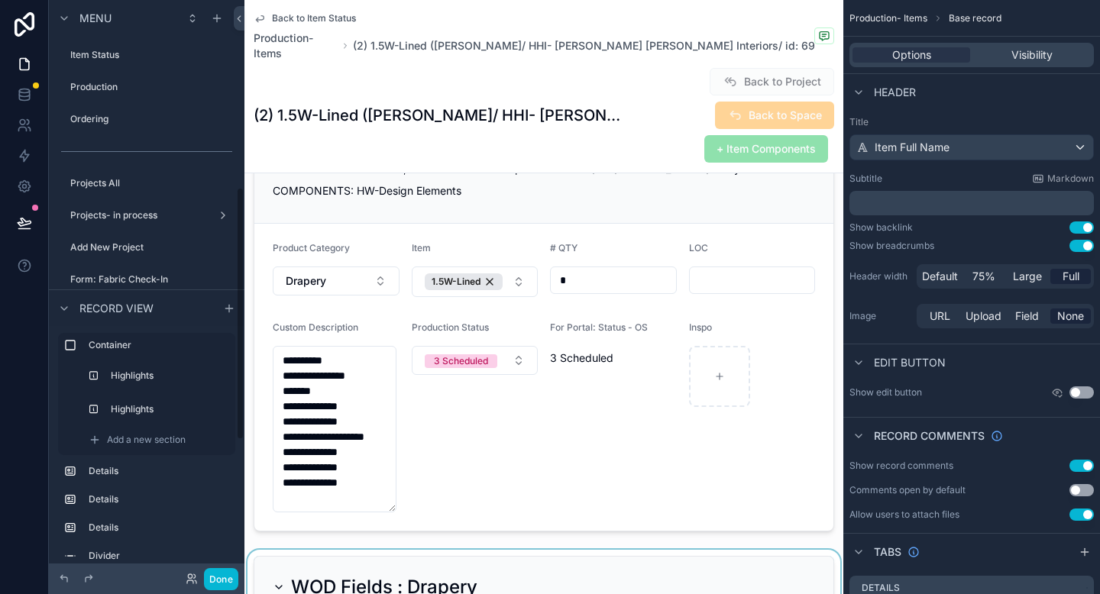
scroll to position [426, 0]
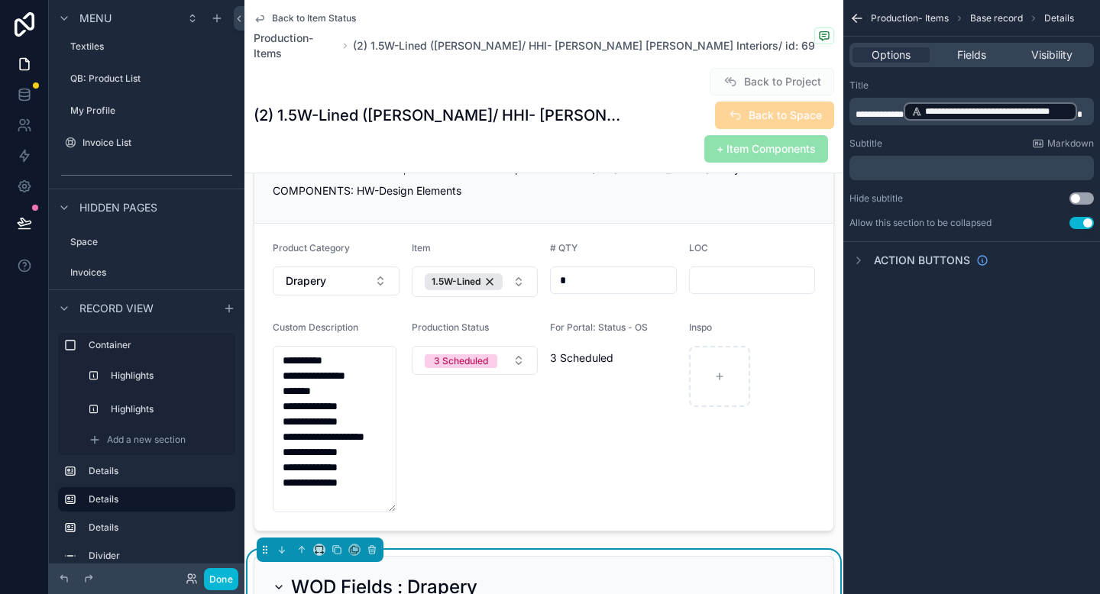
click at [739, 575] on div "WOD Fields : Drapery" at bounding box center [544, 587] width 542 height 24
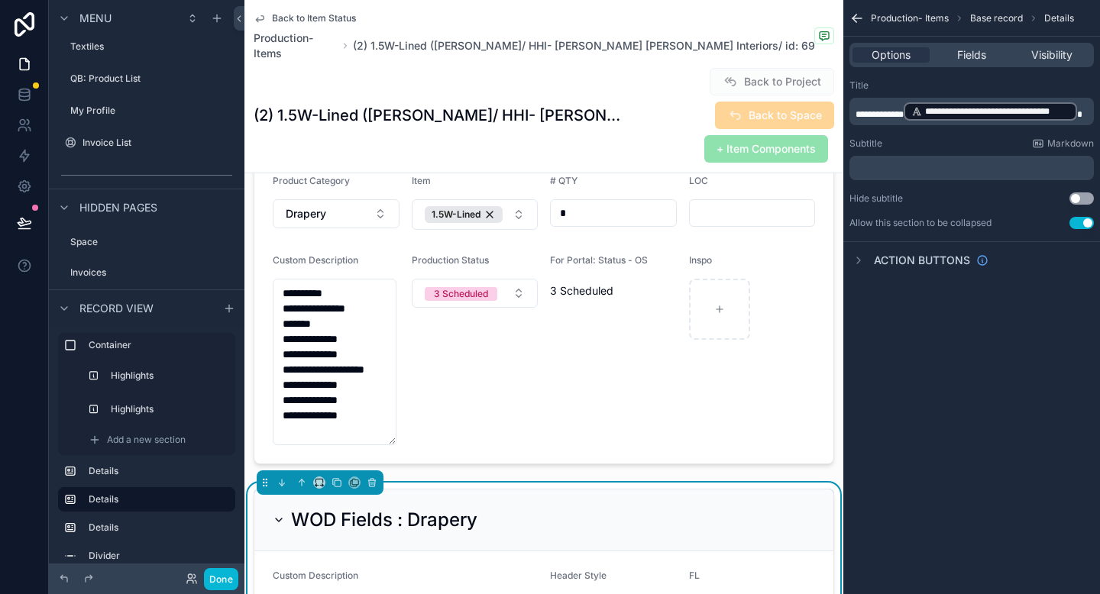
scroll to position [595, 0]
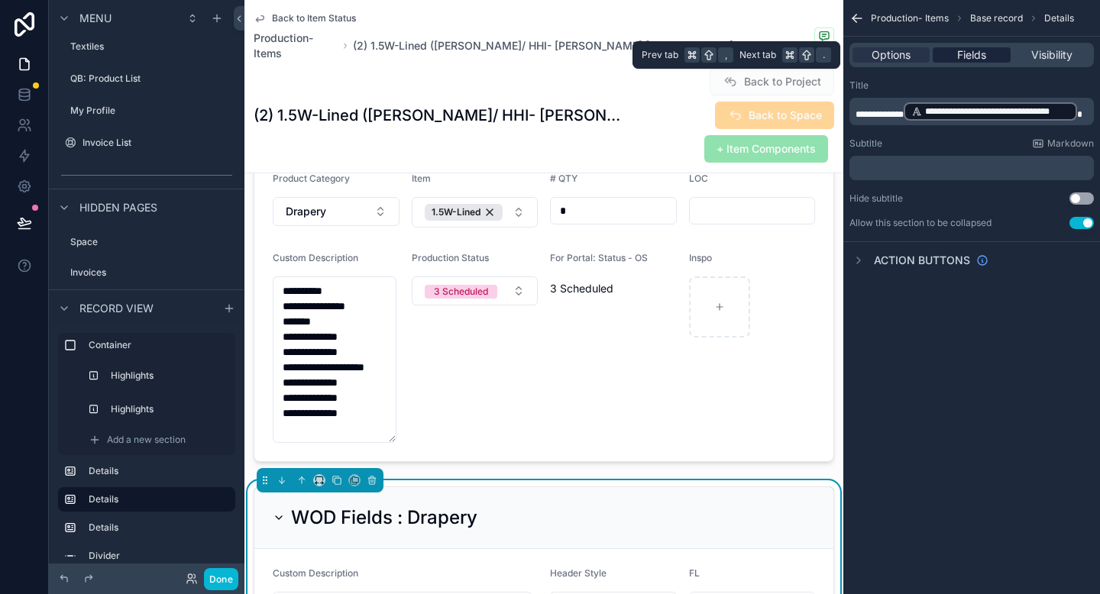
click at [985, 50] on span "Fields" at bounding box center [971, 54] width 29 height 15
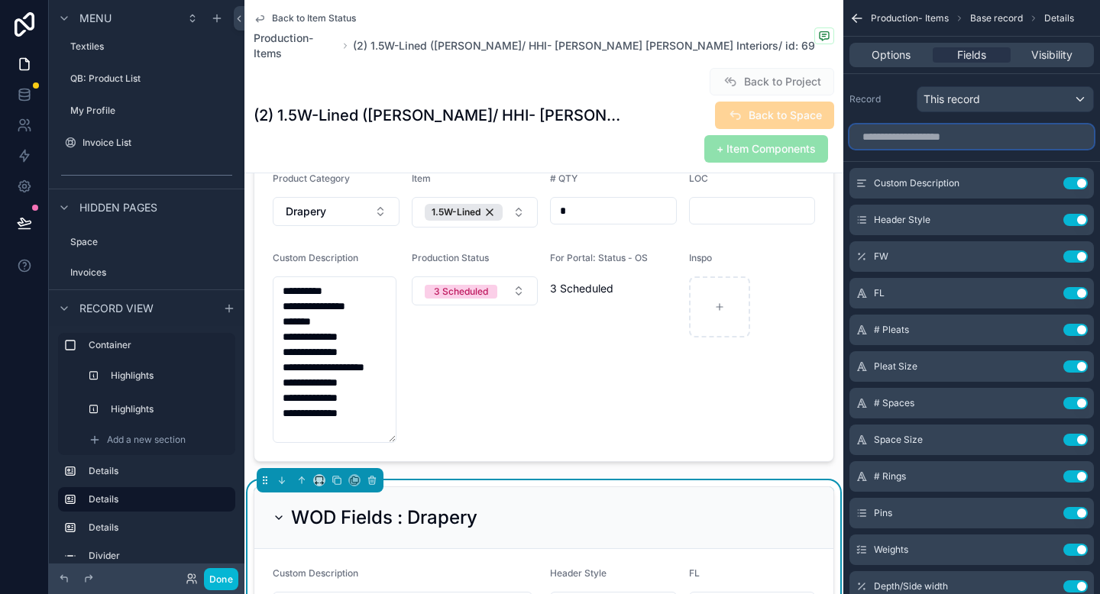
click at [923, 139] on input "scrollable content" at bounding box center [972, 137] width 244 height 24
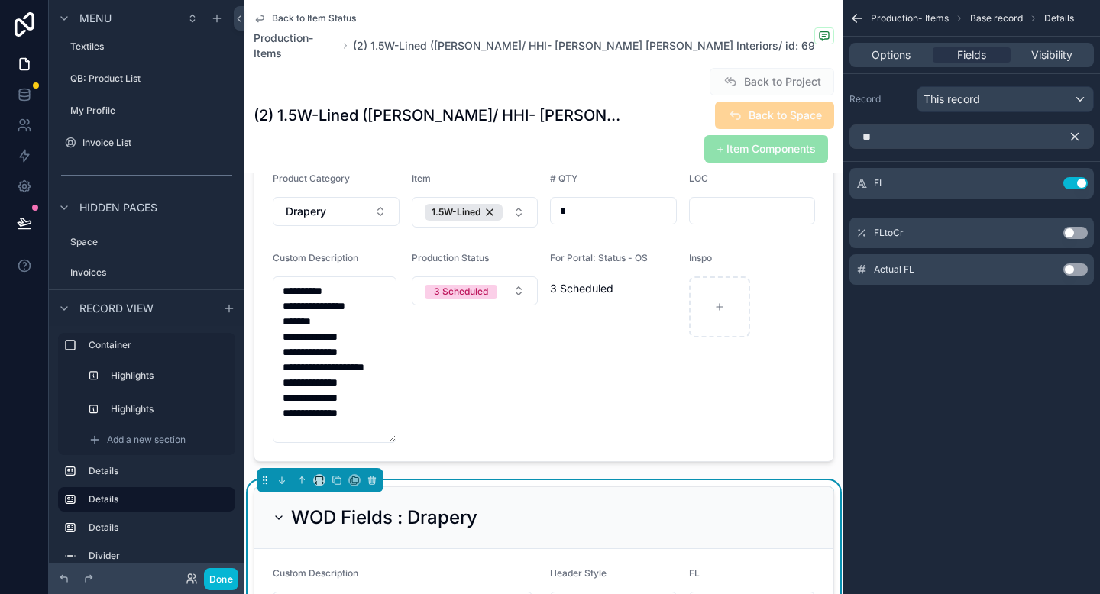
click at [1077, 232] on button "Use setting" at bounding box center [1075, 233] width 24 height 12
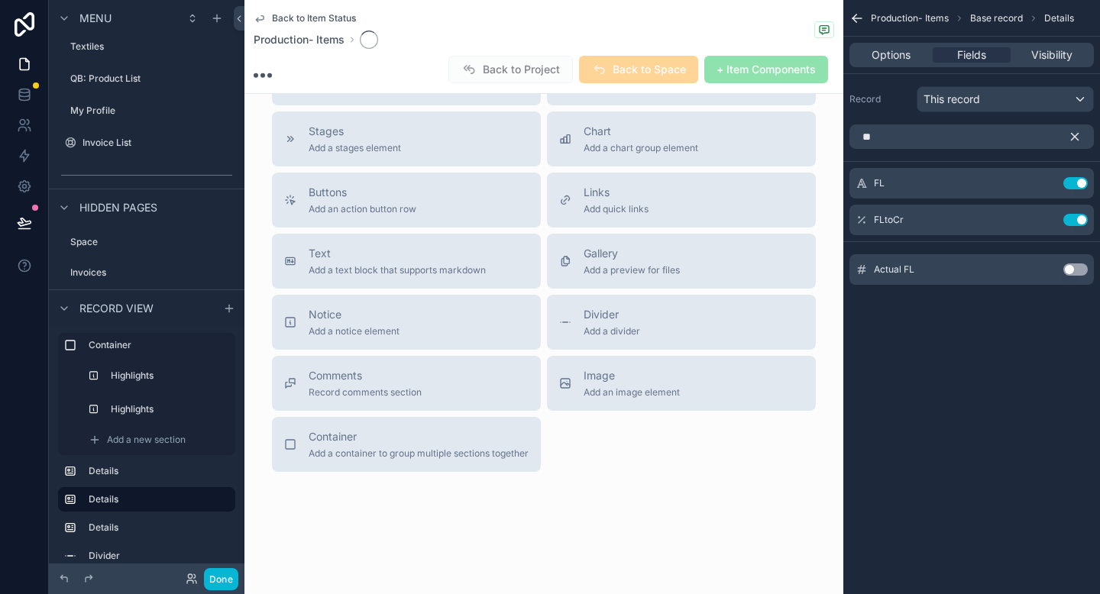
click at [1078, 270] on button "Use setting" at bounding box center [1075, 270] width 24 height 12
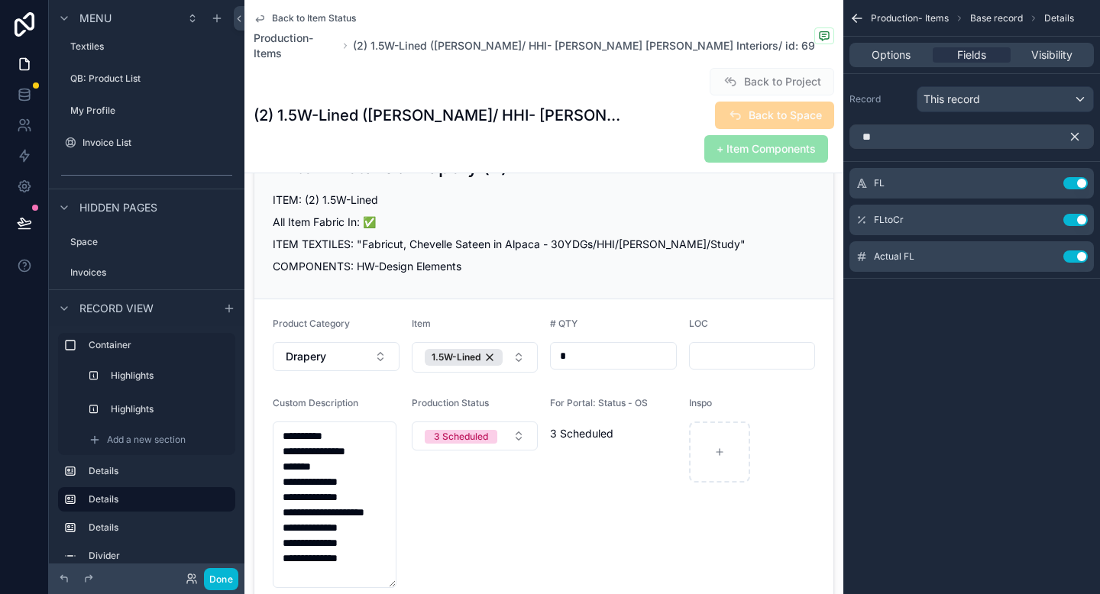
scroll to position [595, 0]
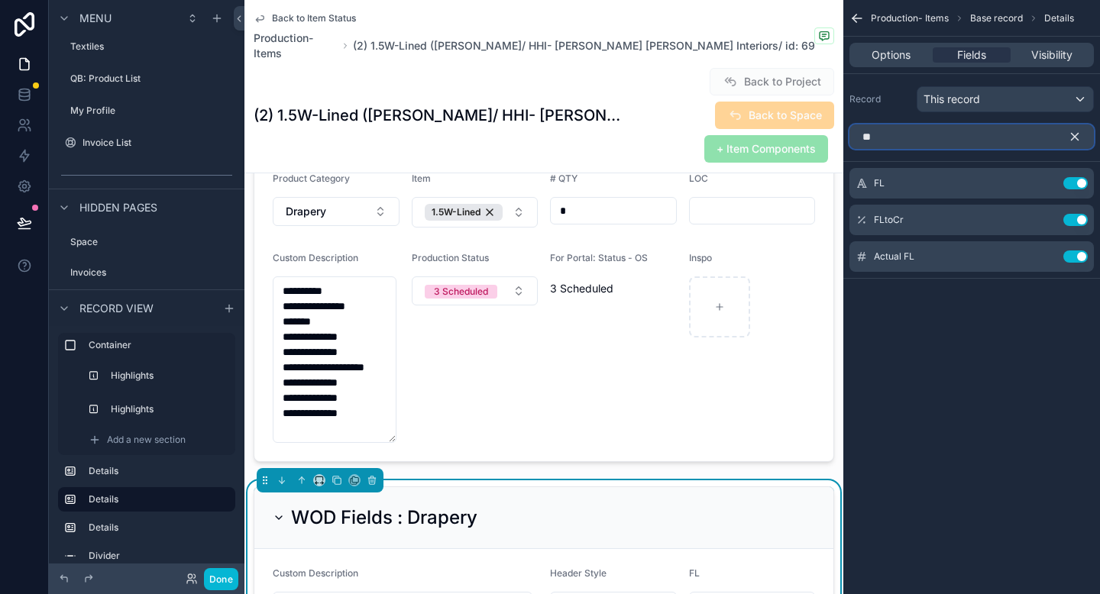
drag, startPoint x: 903, startPoint y: 136, endPoint x: 764, endPoint y: 146, distance: 139.4
click at [764, 146] on div "Item Status Production Ordering Projects All Projects- in process Add New Proje…" at bounding box center [672, 297] width 856 height 594
type input "*"
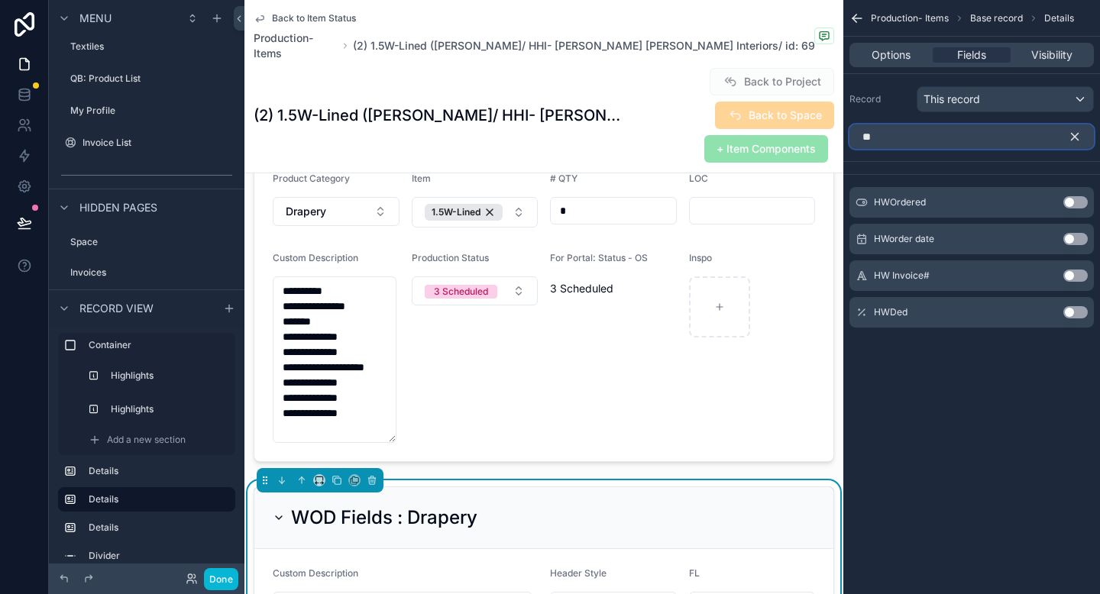
type input "**"
click at [1076, 315] on button "Use setting" at bounding box center [1075, 312] width 24 height 12
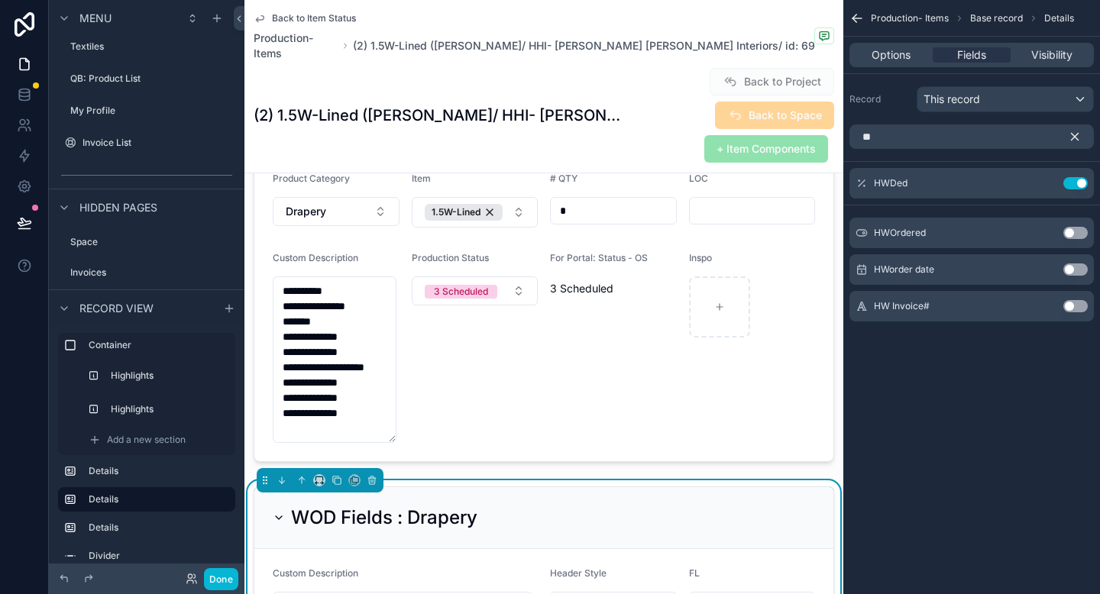
click at [1076, 136] on icon "scrollable content" at bounding box center [1075, 137] width 14 height 14
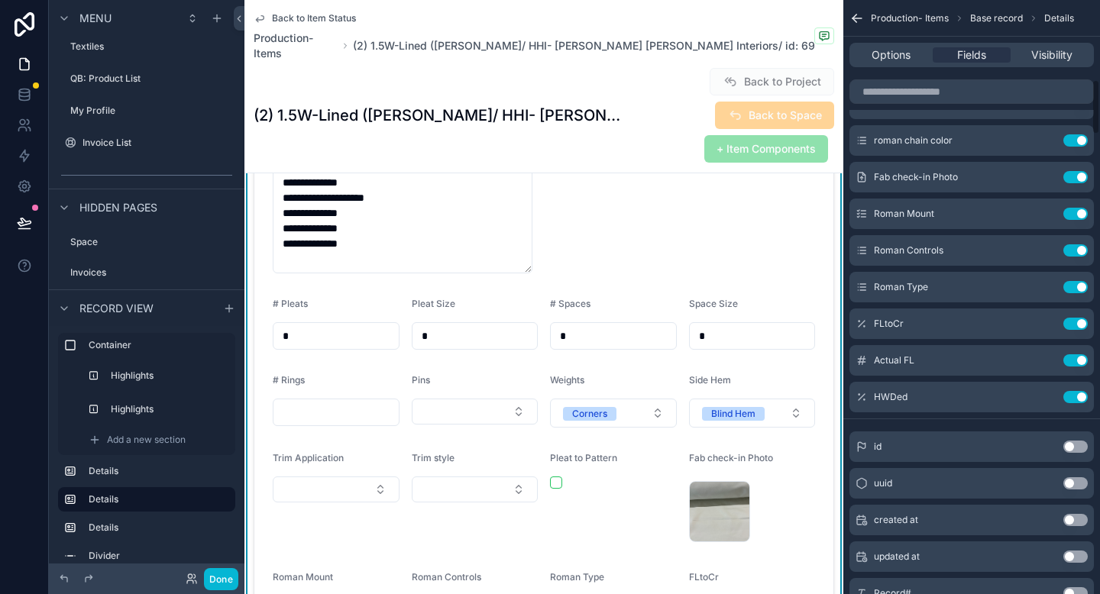
scroll to position [846, 0]
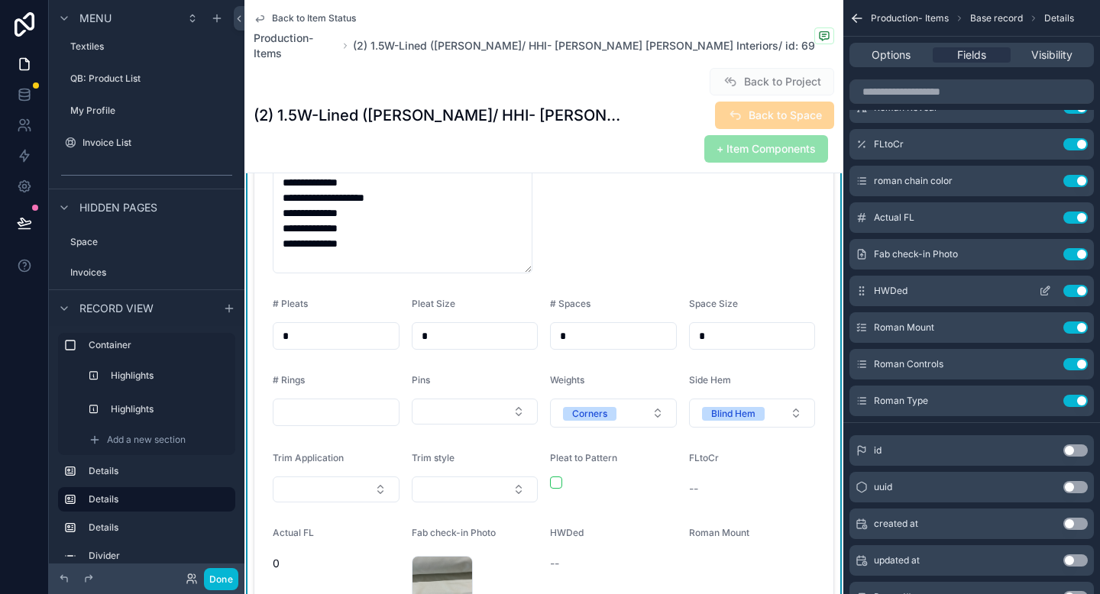
click at [866, 293] on icon "scrollable content" at bounding box center [862, 291] width 12 height 12
click at [866, 287] on icon "scrollable content" at bounding box center [862, 291] width 12 height 12
click at [882, 290] on span "HWDed" at bounding box center [891, 291] width 34 height 12
click at [762, 477] on div "--" at bounding box center [752, 489] width 127 height 24
click at [904, 290] on span "HWDed" at bounding box center [891, 291] width 34 height 12
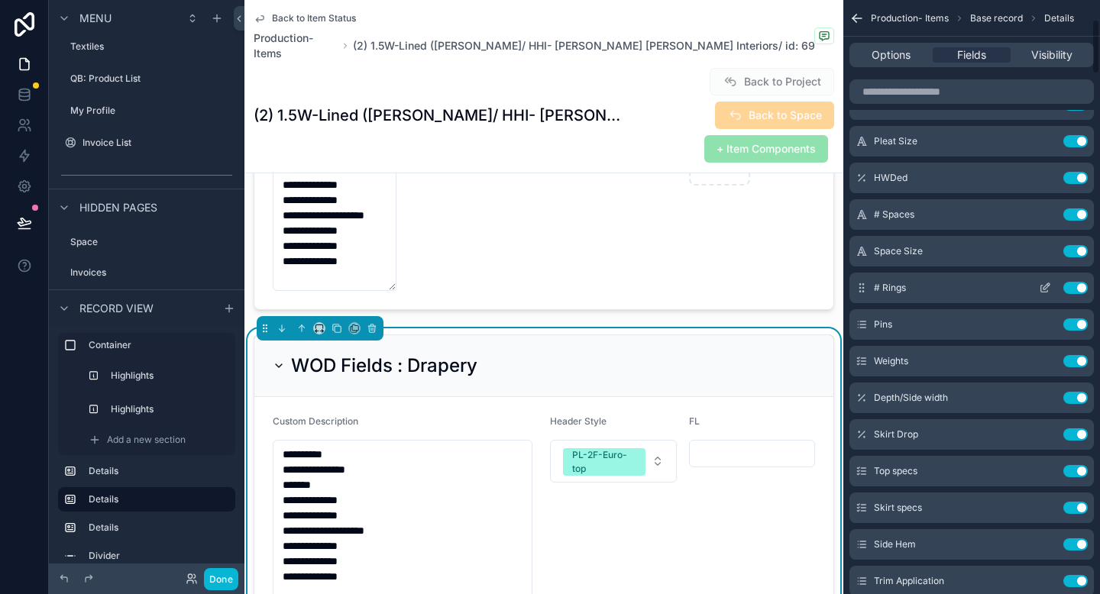
scroll to position [189, 0]
drag, startPoint x: 524, startPoint y: 415, endPoint x: 615, endPoint y: 398, distance: 92.4
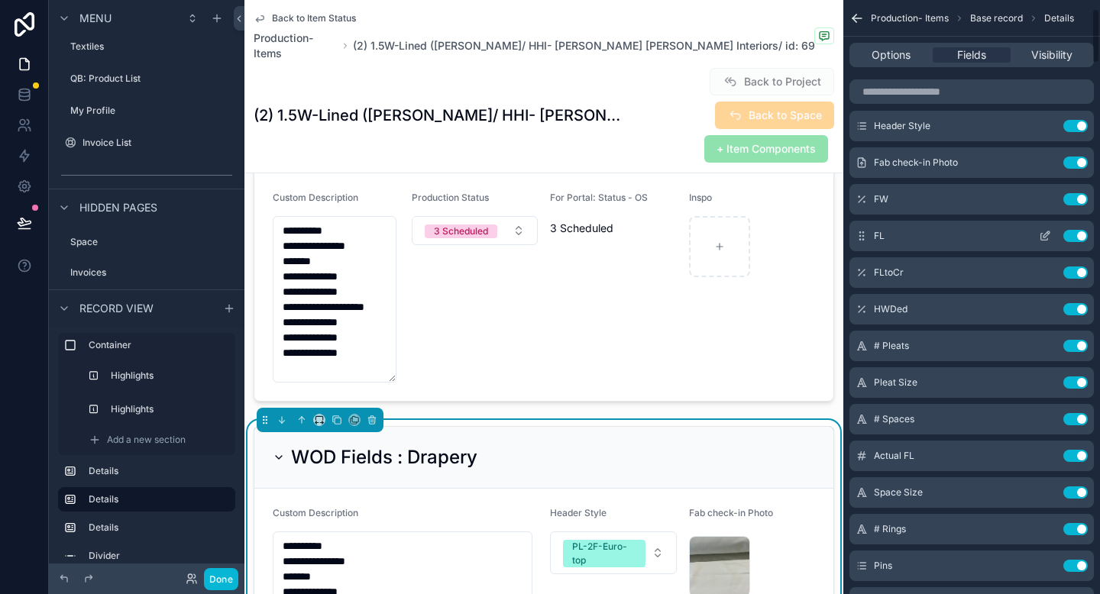
scroll to position [92, 0]
click at [1044, 238] on icon "scrollable content" at bounding box center [1045, 237] width 12 height 12
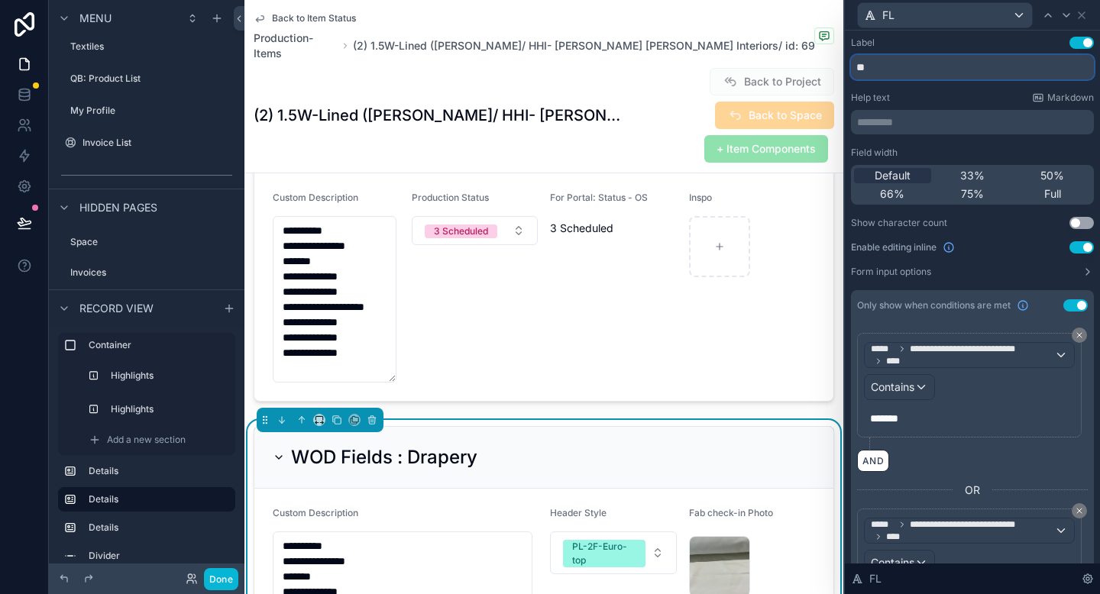
click at [858, 65] on input "**" at bounding box center [972, 67] width 243 height 24
type input "**********"
click at [960, 51] on div "**********" at bounding box center [972, 58] width 243 height 43
click at [1083, 15] on icon at bounding box center [1082, 15] width 12 height 12
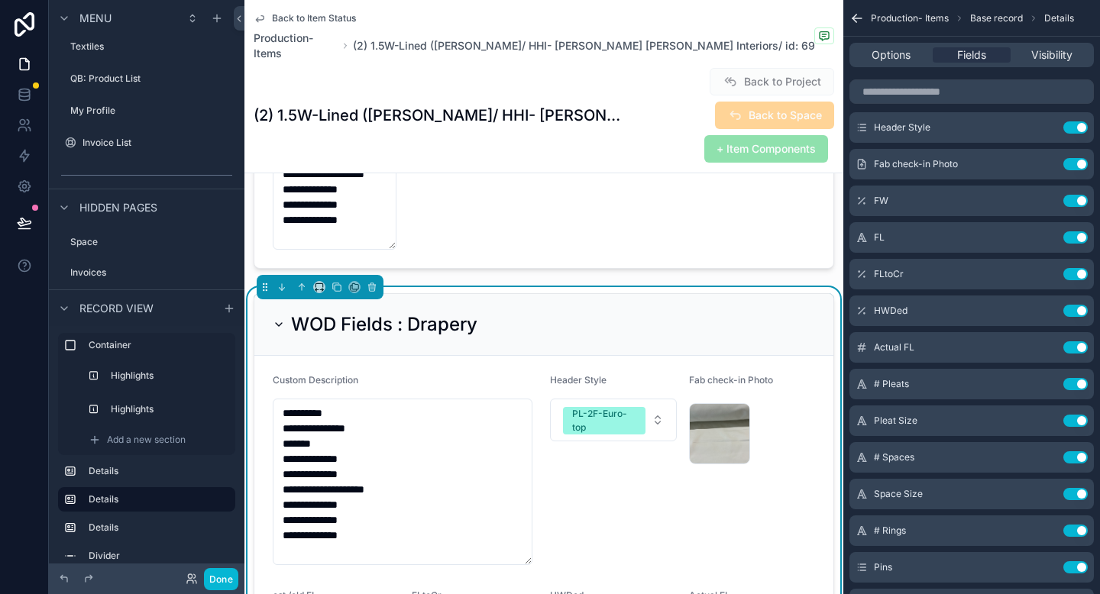
scroll to position [814, 0]
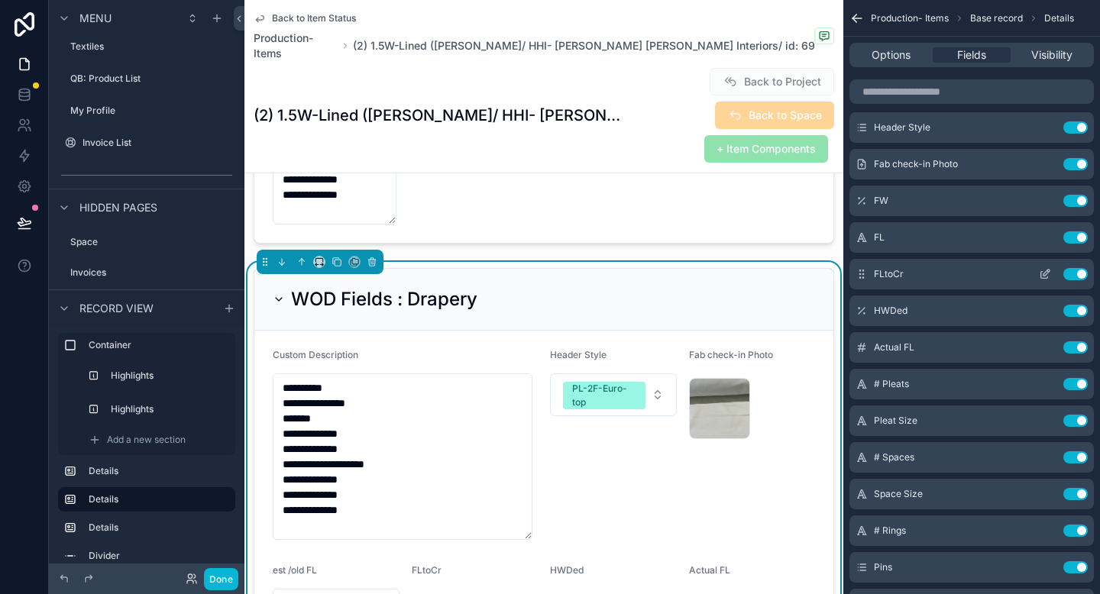
click at [1045, 279] on icon "scrollable content" at bounding box center [1045, 274] width 12 height 12
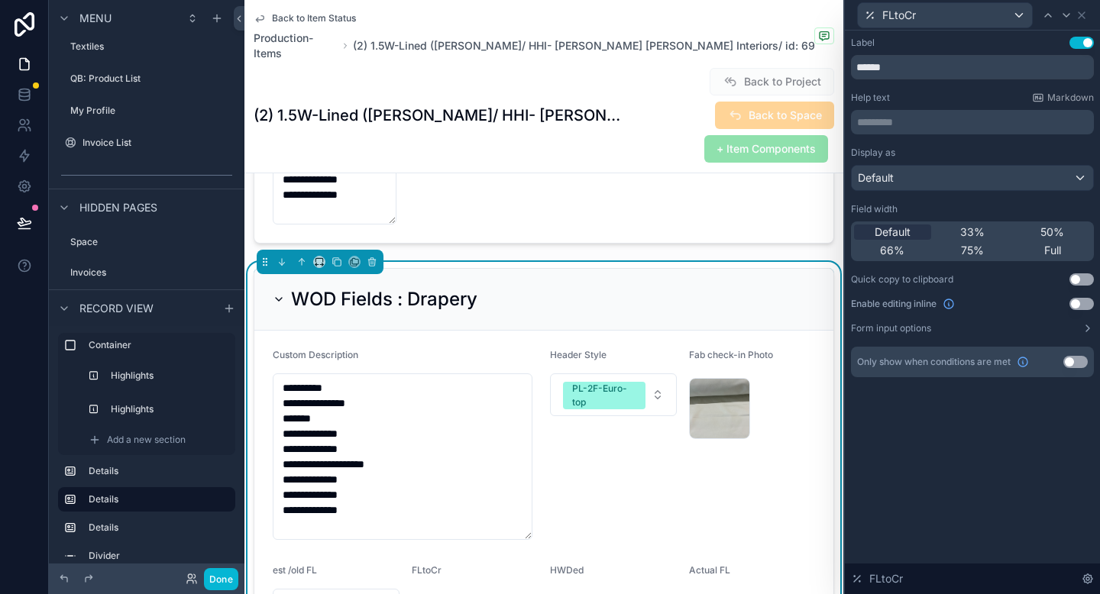
click at [1085, 308] on button "Use setting" at bounding box center [1082, 304] width 24 height 12
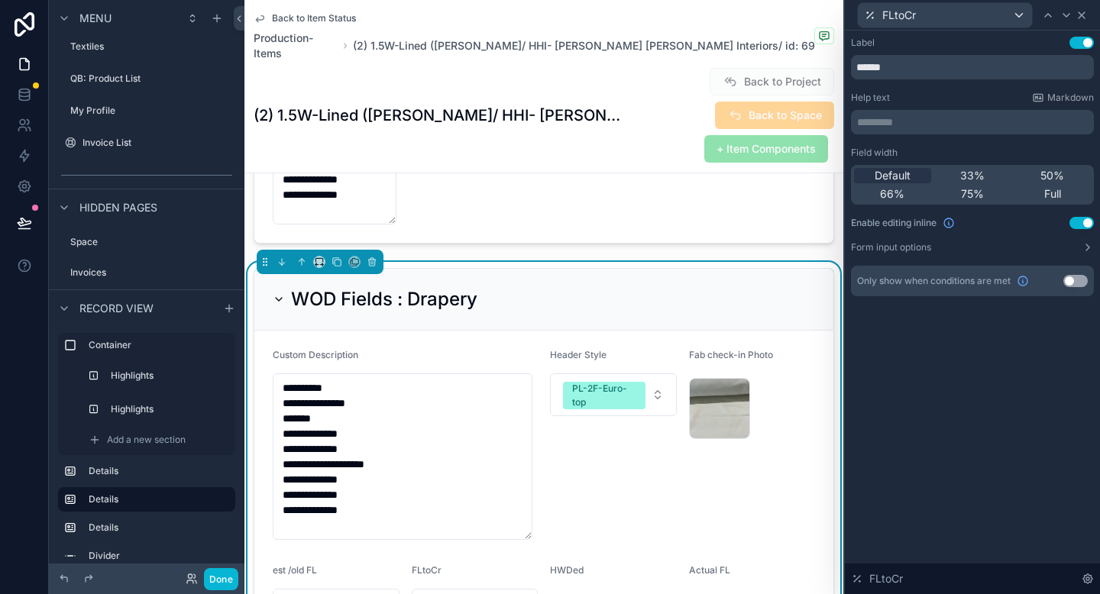
click at [1087, 18] on icon at bounding box center [1082, 15] width 12 height 12
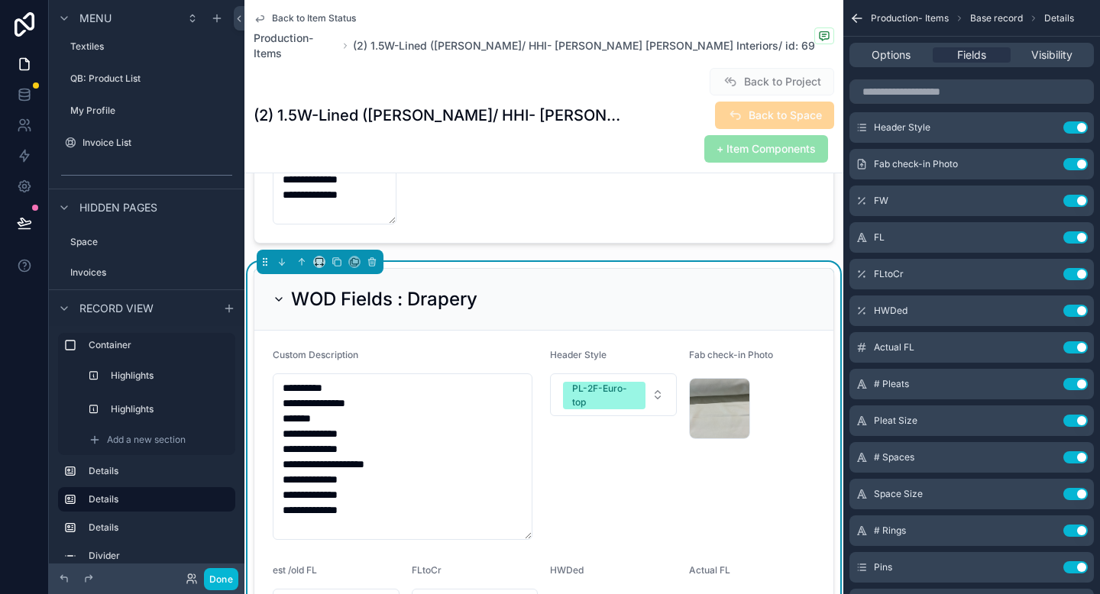
click at [605, 594] on div "--" at bounding box center [613, 601] width 127 height 15
click at [1039, 316] on icon "scrollable content" at bounding box center [1045, 311] width 12 height 12
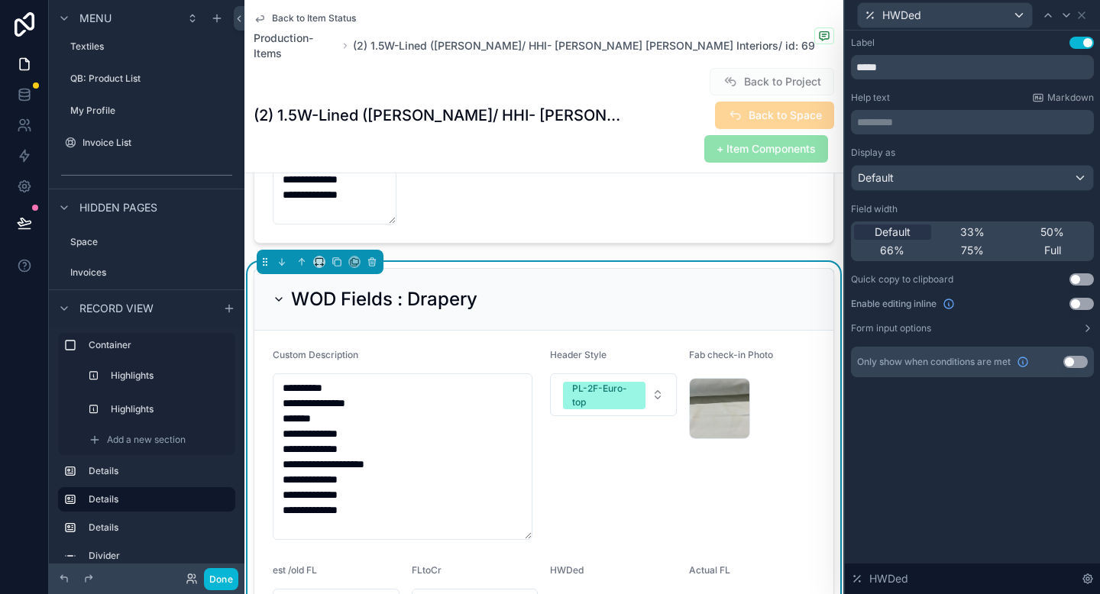
click at [1079, 306] on button "Use setting" at bounding box center [1082, 304] width 24 height 12
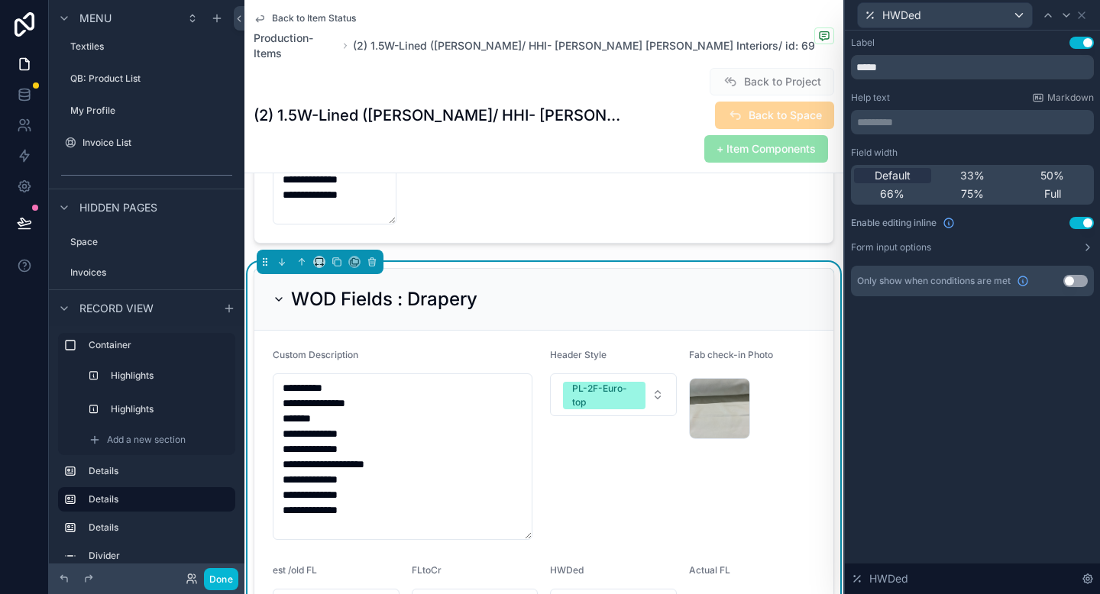
click at [635, 349] on div "Header Style PL-2F-Euro-top" at bounding box center [613, 444] width 127 height 191
click at [937, 439] on div "Label Use setting ***** Help text Markdown ********* ﻿ Field width Default 33% …" at bounding box center [972, 313] width 255 height 564
click at [991, 374] on div "Label Use setting ***** Help text Markdown ********* ﻿ Field width Default 33% …" at bounding box center [972, 313] width 255 height 564
click at [214, 580] on button "Done" at bounding box center [221, 579] width 34 height 22
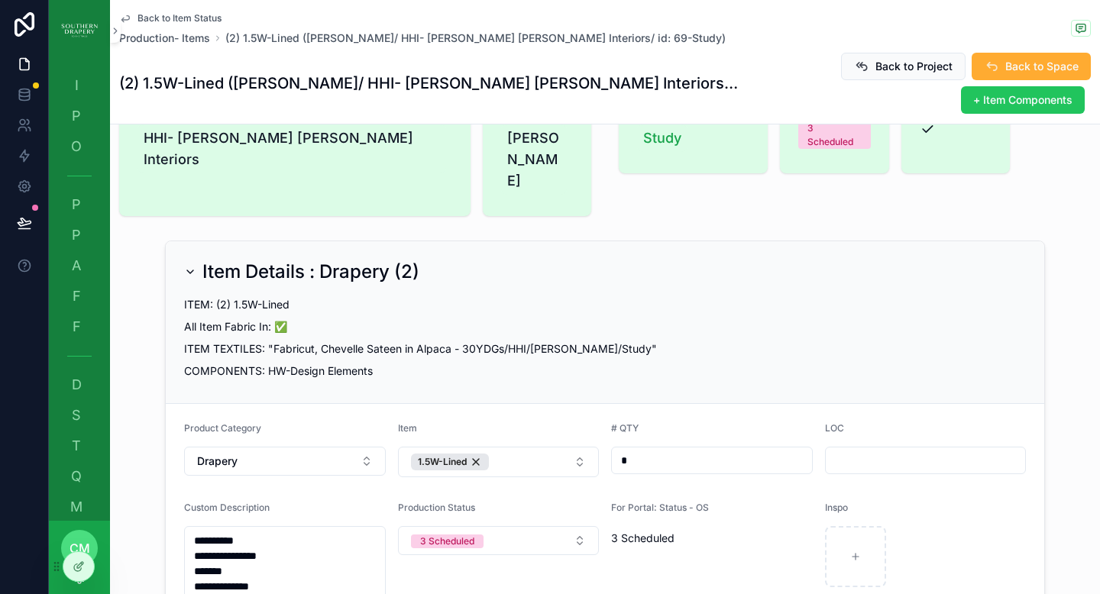
scroll to position [48, 0]
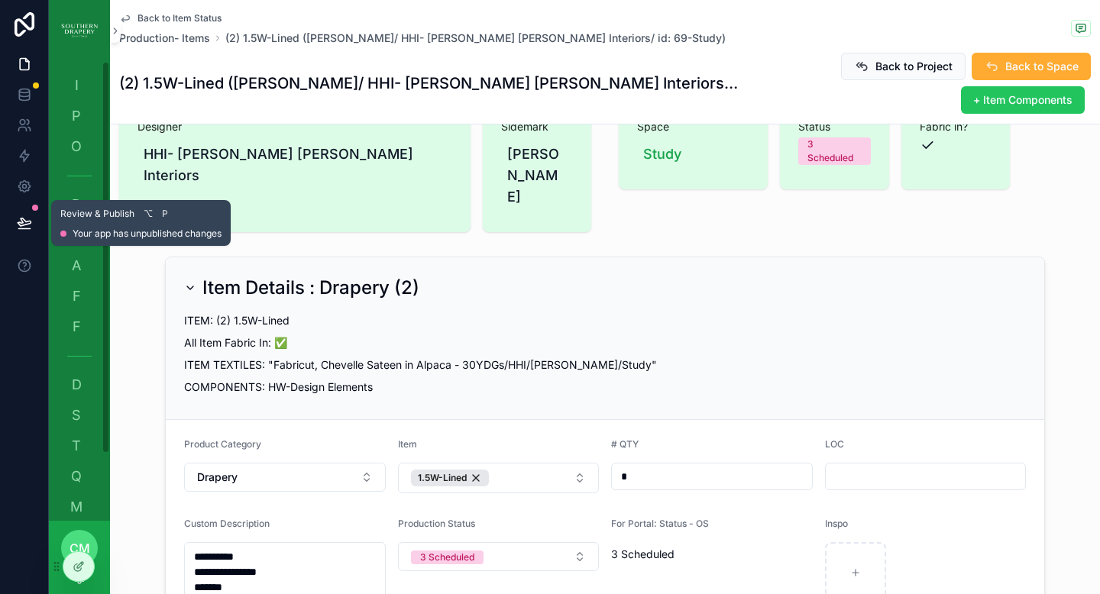
click at [24, 223] on icon at bounding box center [24, 222] width 15 height 15
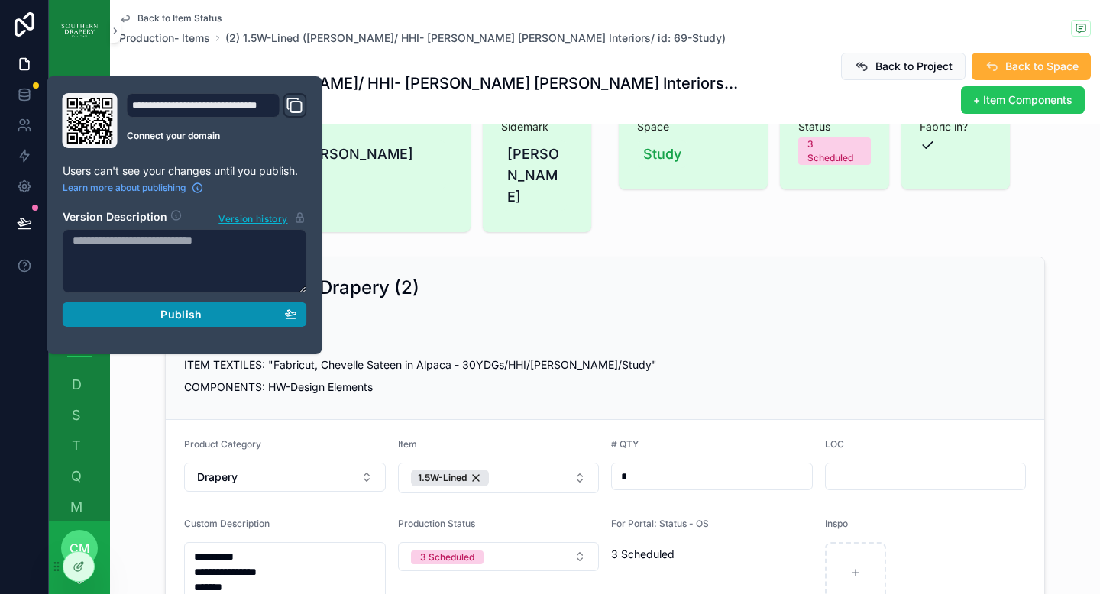
click at [140, 313] on div "Publish" at bounding box center [185, 315] width 225 height 14
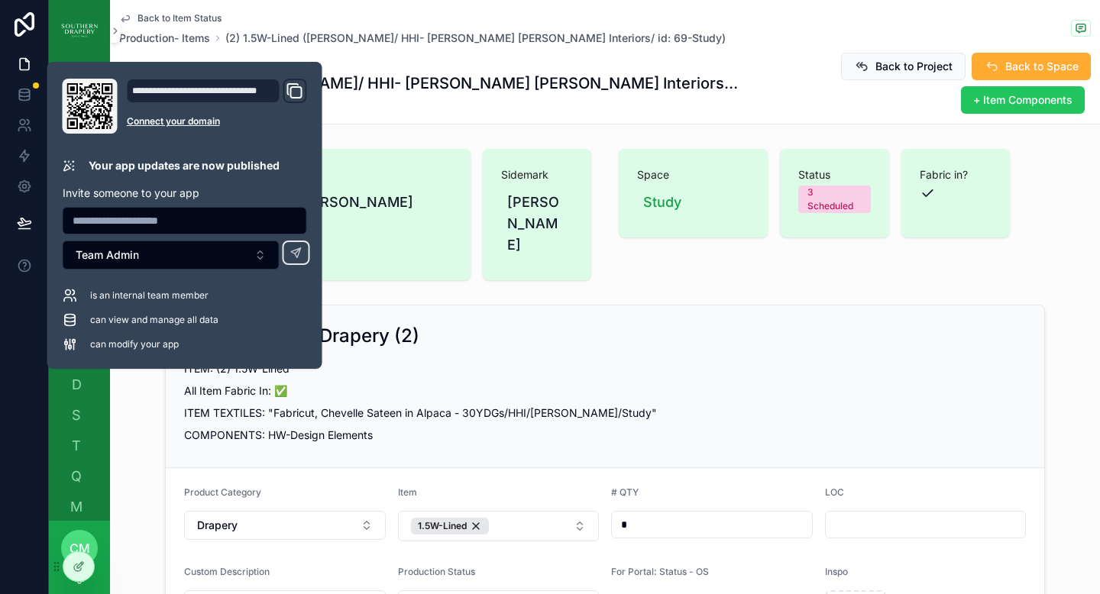
click at [384, 361] on p "ITEM: (2) 1.5W-Lined" at bounding box center [605, 369] width 842 height 16
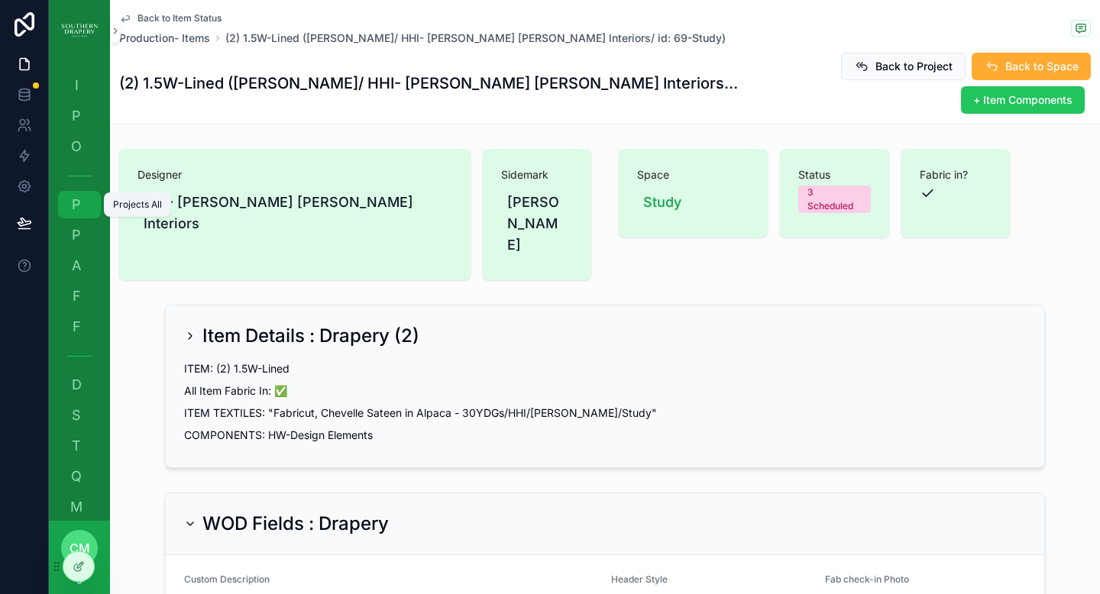
click at [77, 212] on span "P" at bounding box center [76, 204] width 15 height 15
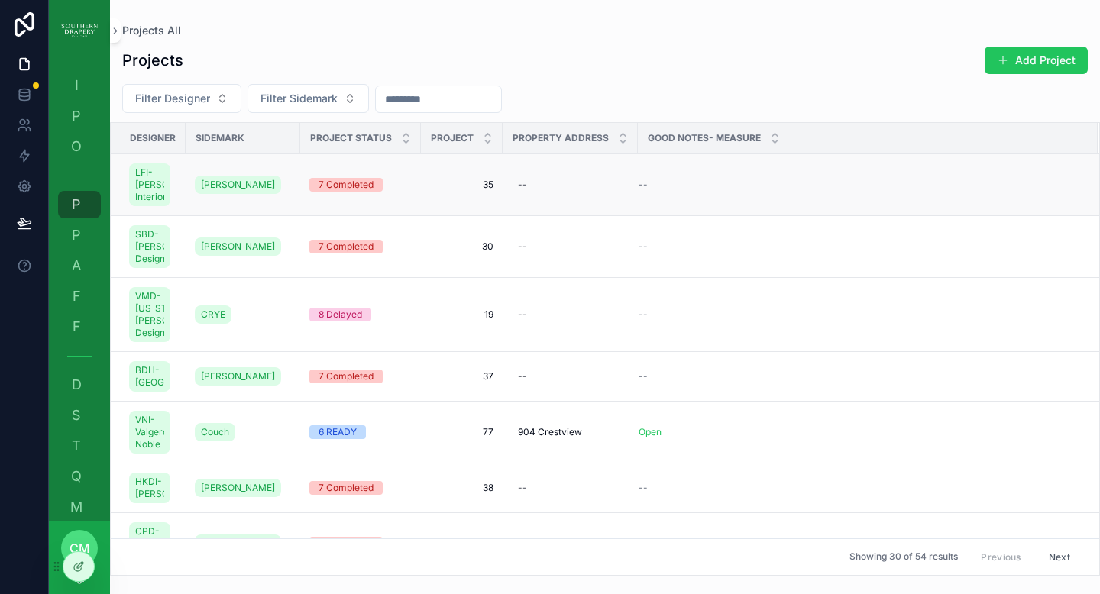
click at [488, 191] on span "35" at bounding box center [461, 185] width 63 height 12
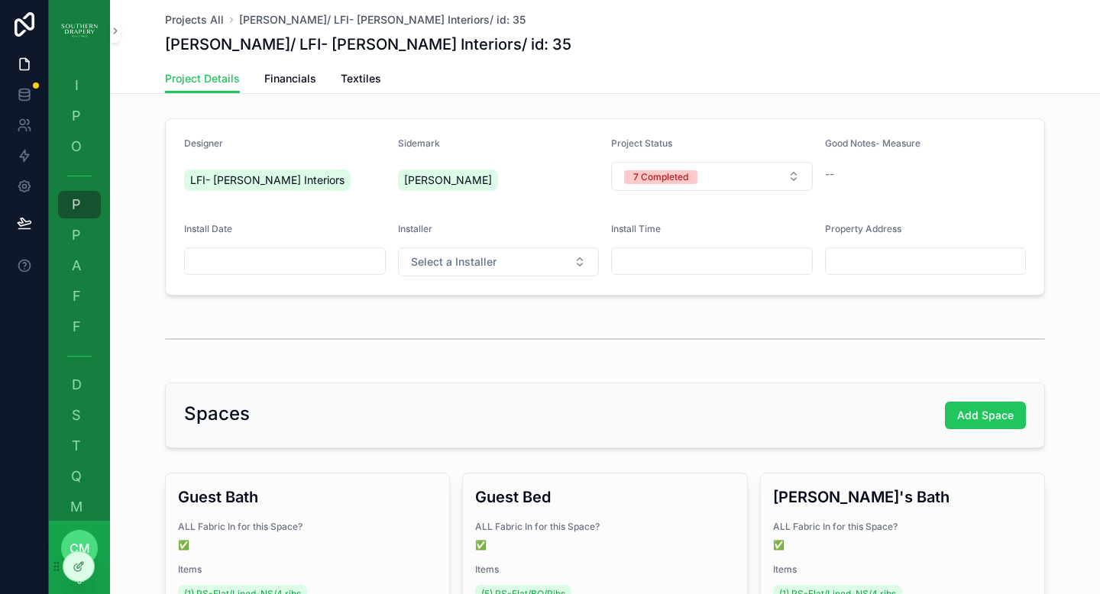
click at [862, 179] on div "--" at bounding box center [926, 174] width 202 height 15
click at [196, 83] on span "Project Details" at bounding box center [202, 78] width 75 height 15
click at [295, 82] on span "Financials" at bounding box center [290, 78] width 52 height 15
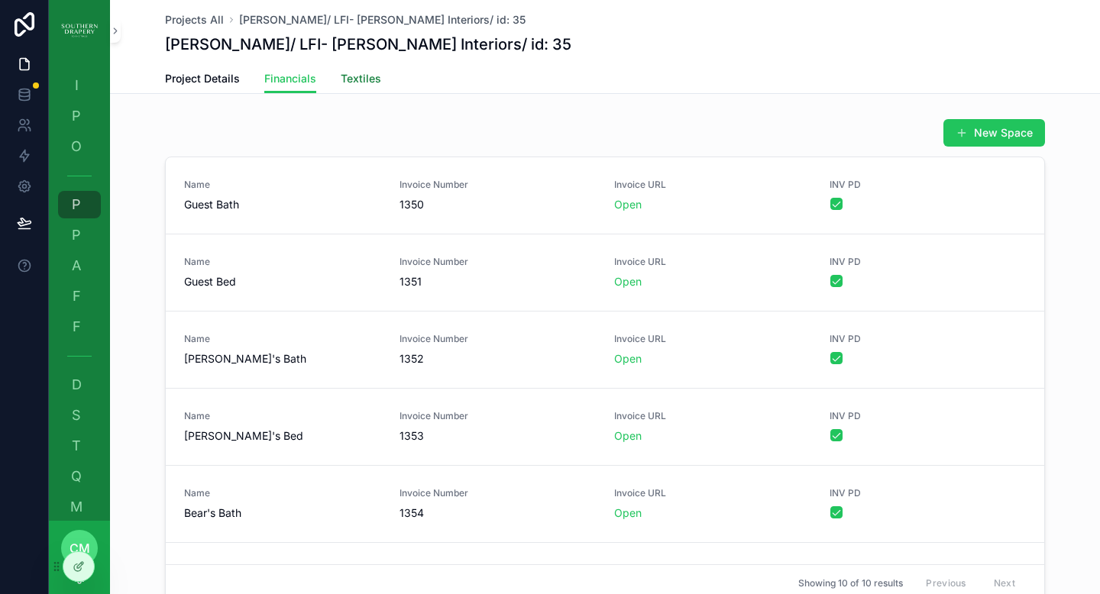
click at [350, 79] on span "Textiles" at bounding box center [361, 78] width 40 height 15
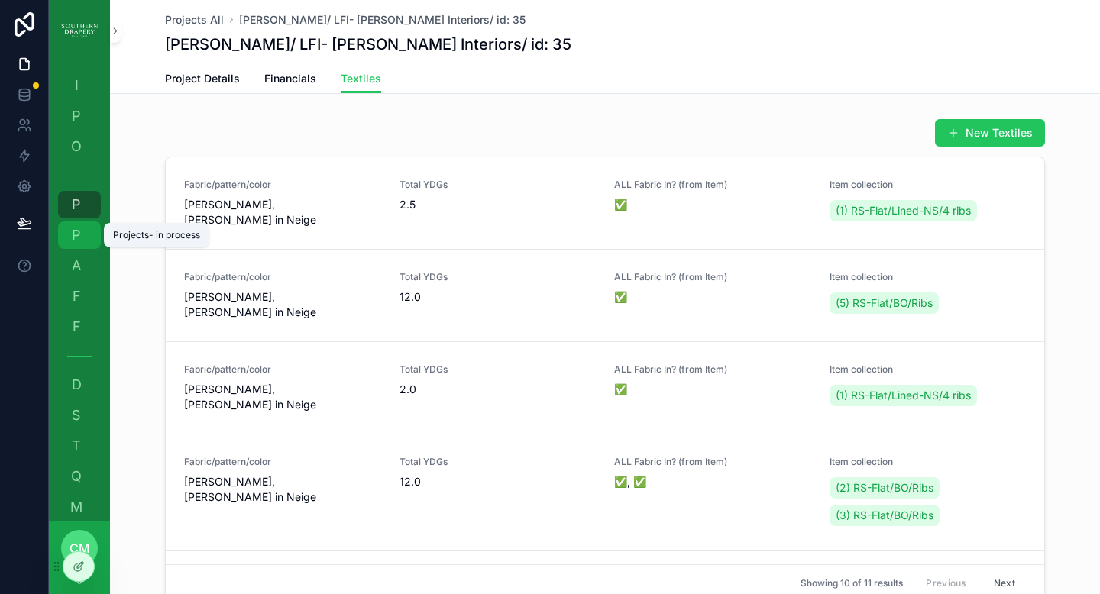
click at [79, 235] on span "P" at bounding box center [76, 235] width 15 height 15
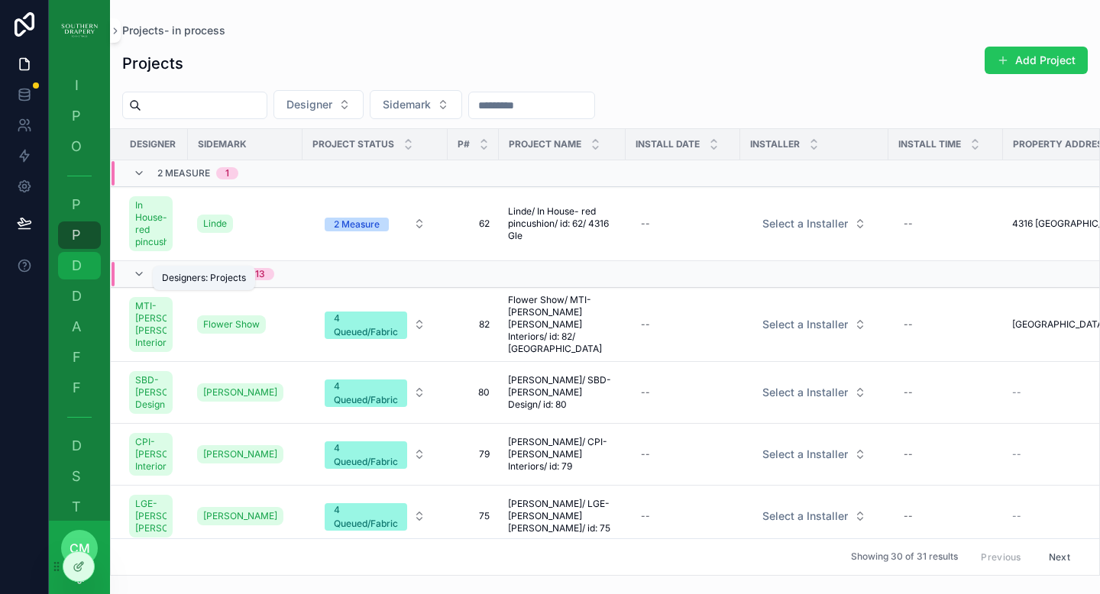
click at [80, 270] on span "D" at bounding box center [76, 265] width 15 height 15
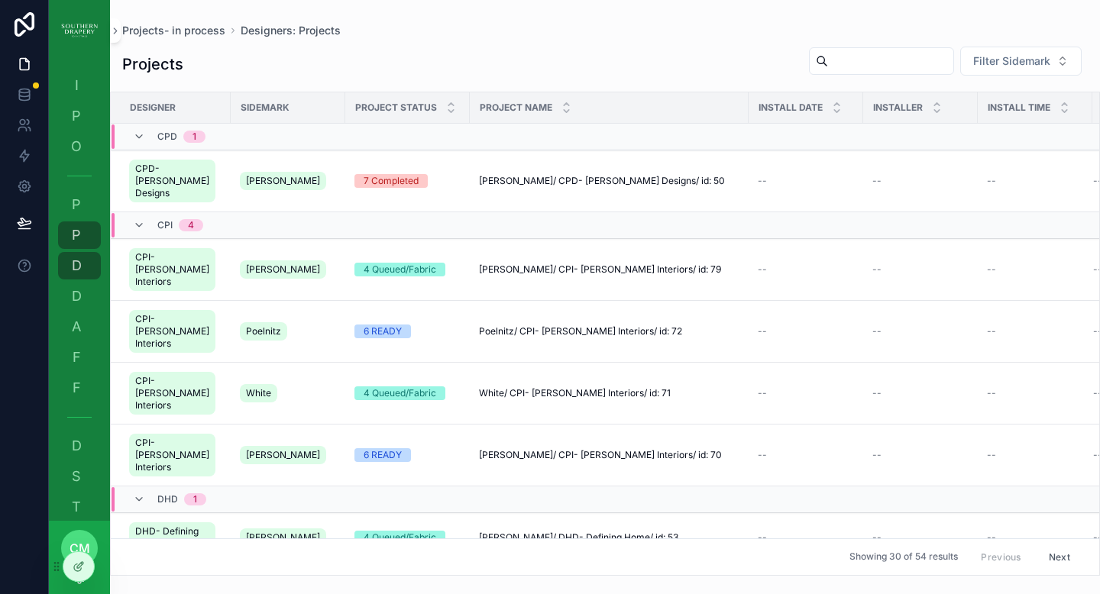
click at [76, 101] on div "P Production" at bounding box center [79, 116] width 61 height 31
click at [76, 91] on span "I" at bounding box center [76, 85] width 15 height 15
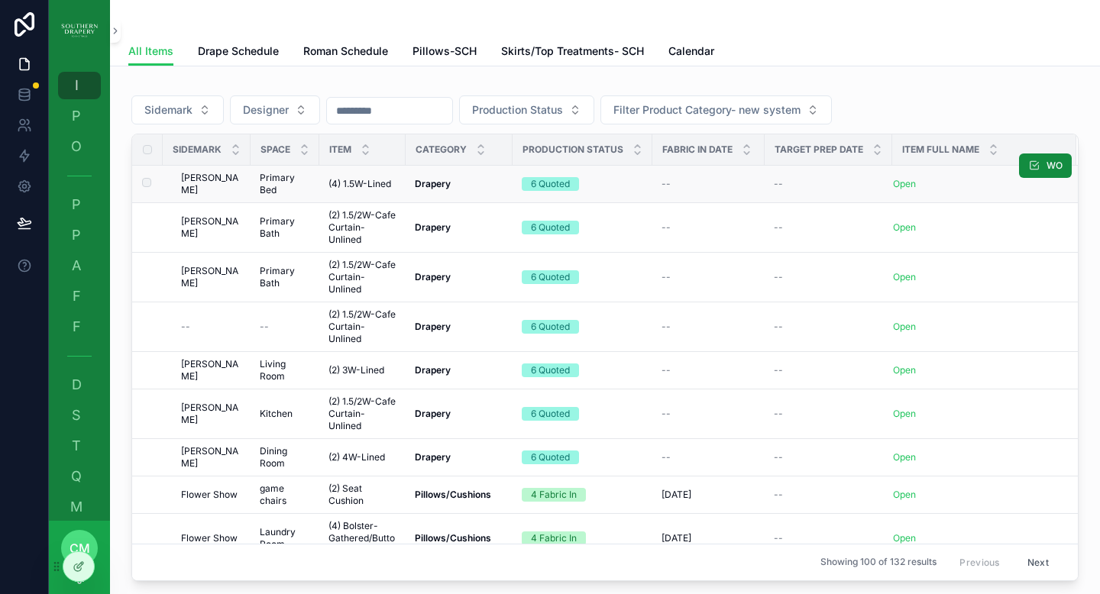
click at [903, 190] on td "Open Open" at bounding box center [984, 184] width 184 height 37
click at [901, 187] on link "Open" at bounding box center [904, 183] width 23 height 11
